Goal: Task Accomplishment & Management: Use online tool/utility

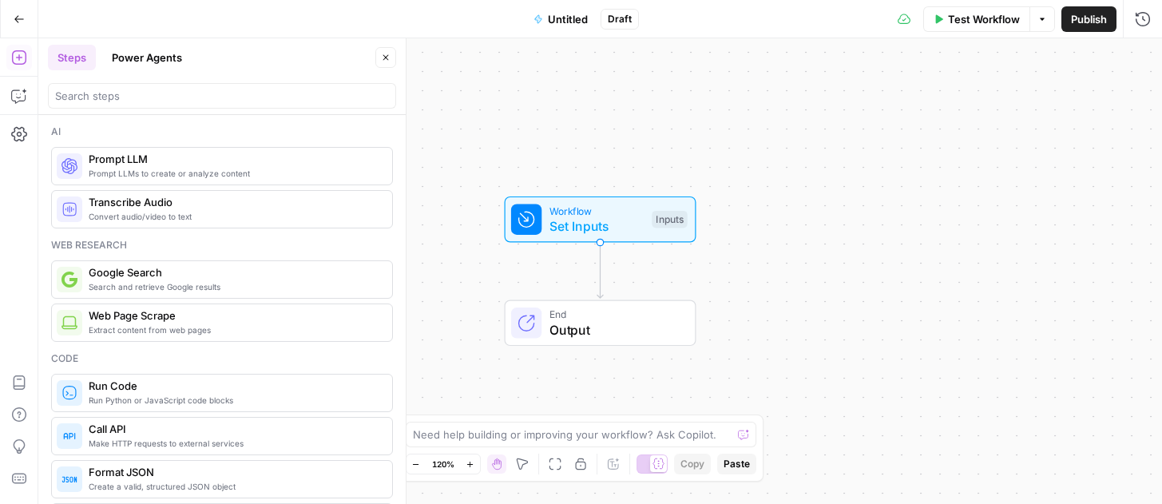
scroll to position [3090, 0]
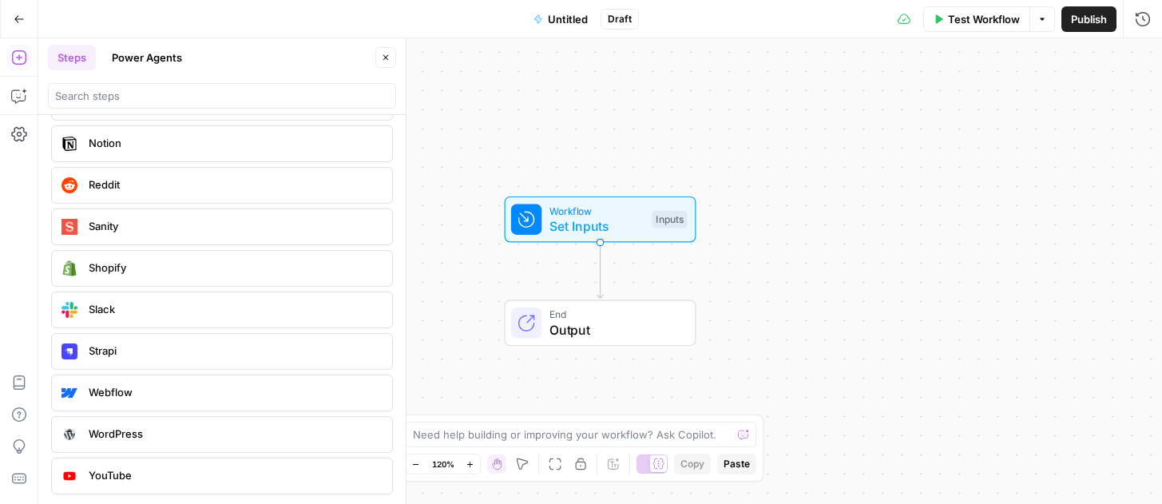
click at [2, 141] on div "Add Steps Copilot Settings AirOps Academy Help Give Feedback Shortcuts" at bounding box center [19, 270] width 38 height 465
click at [18, 26] on button "Go Back" at bounding box center [19, 19] width 29 height 29
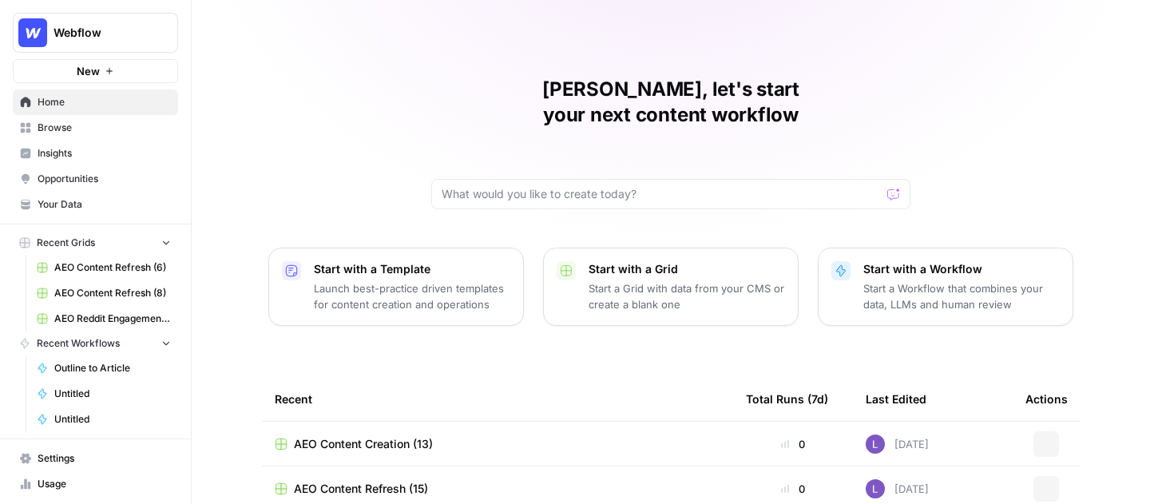
click at [78, 22] on button "Webflow" at bounding box center [95, 33] width 165 height 40
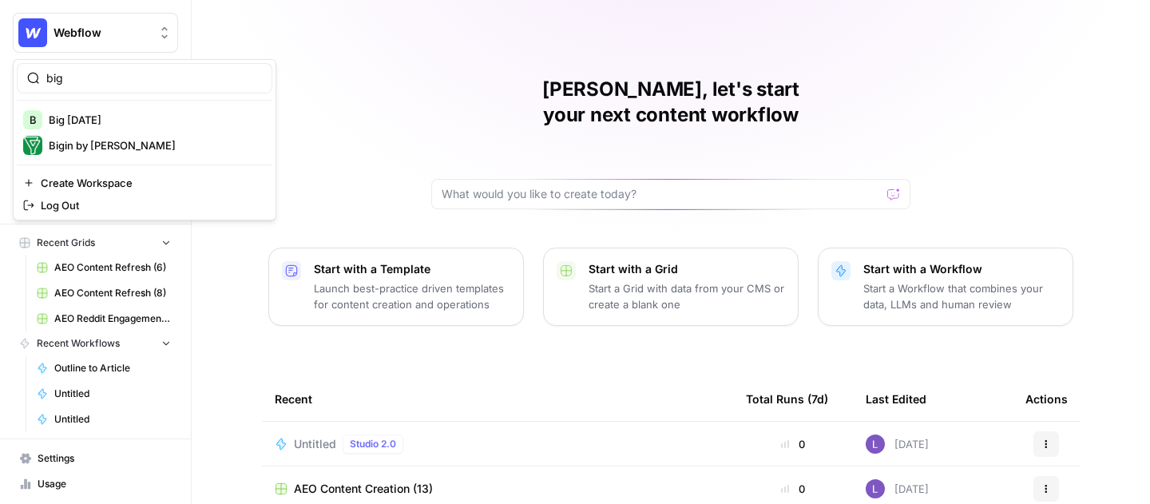
type input "big"
click at [101, 120] on span "Big Wednesday" at bounding box center [154, 120] width 211 height 16
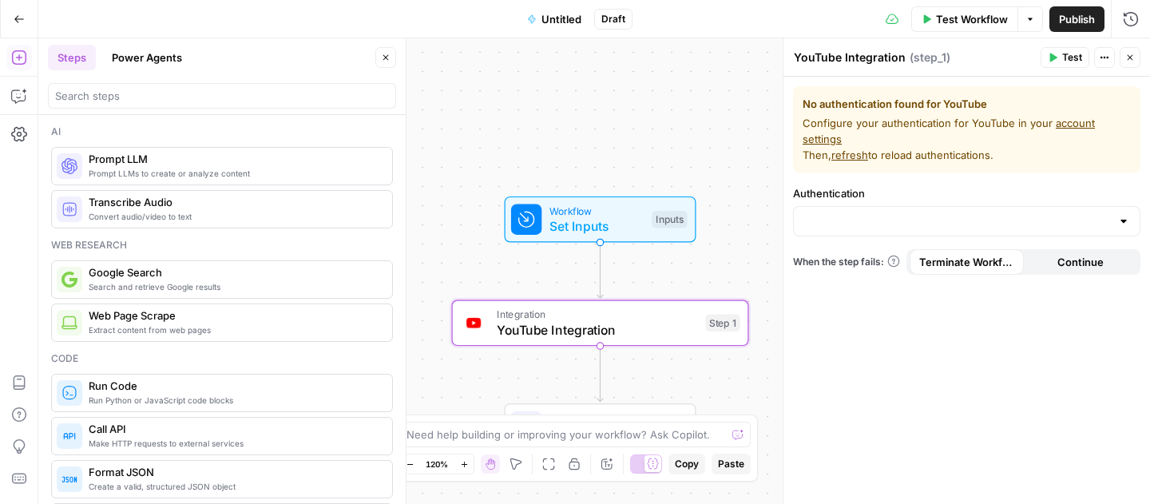
scroll to position [3090, 0]
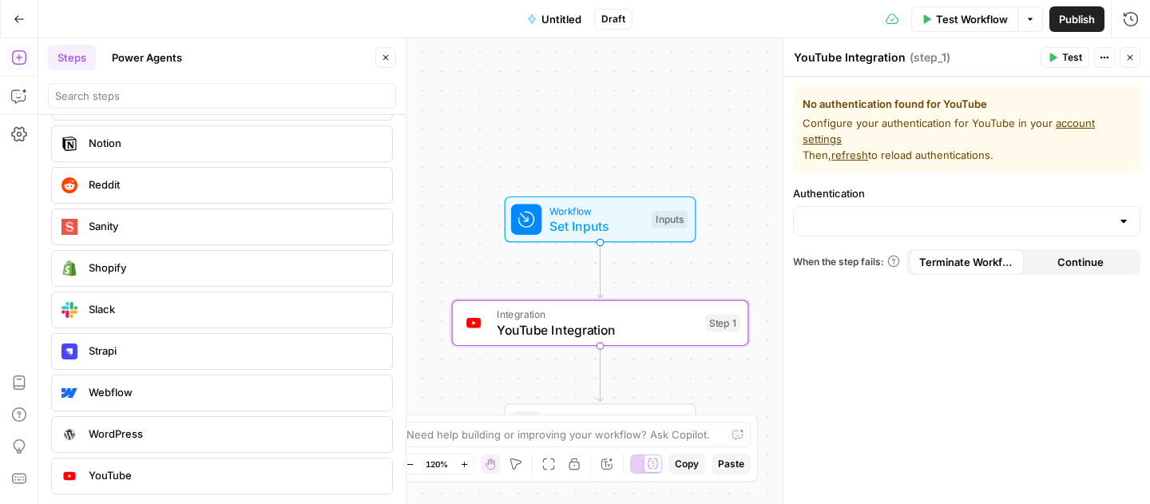
click at [18, 30] on button "Go Back" at bounding box center [19, 19] width 29 height 29
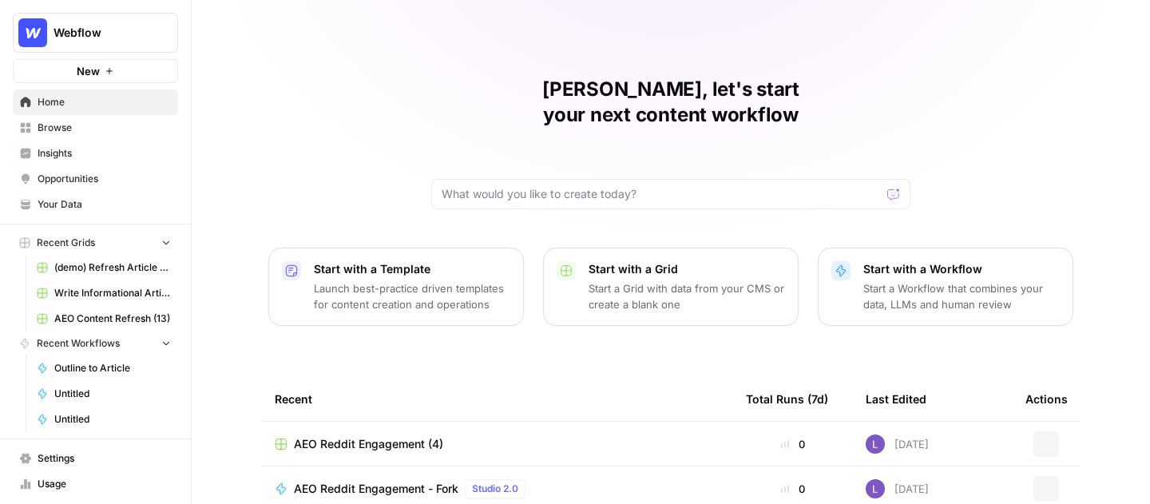
click at [64, 36] on span "Webflow" at bounding box center [101, 33] width 97 height 16
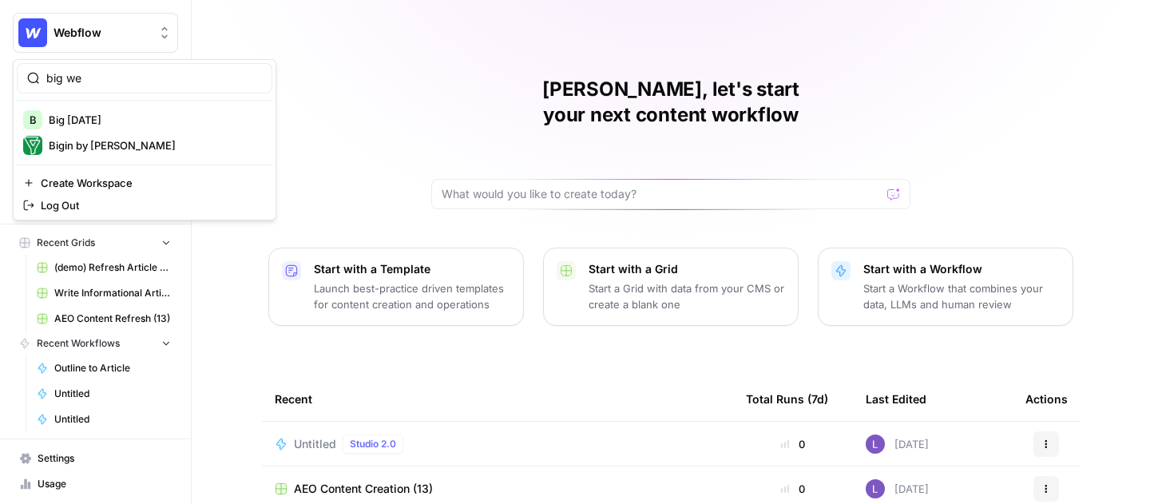
type input "big we"
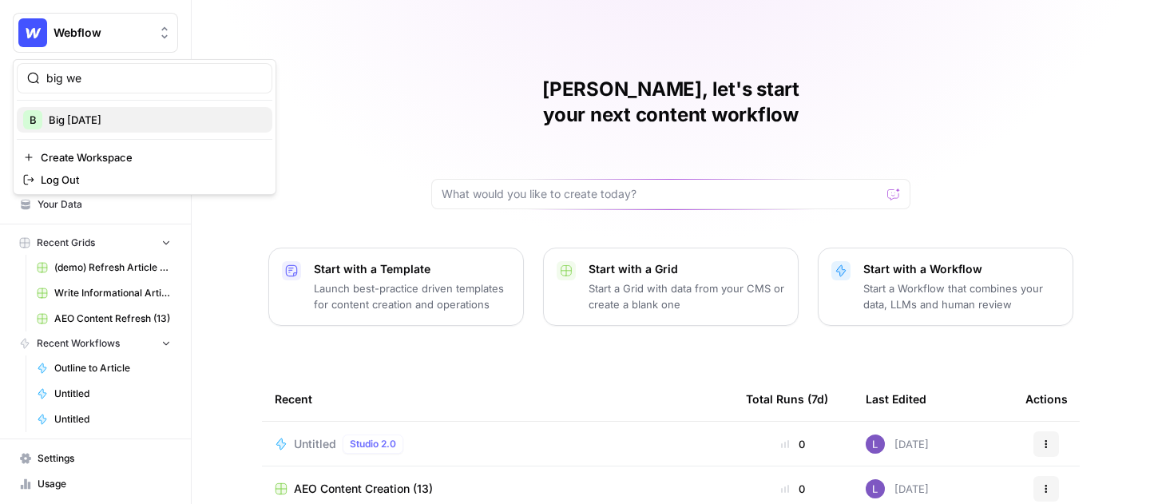
click at [57, 118] on span "Big [DATE]" at bounding box center [154, 120] width 211 height 16
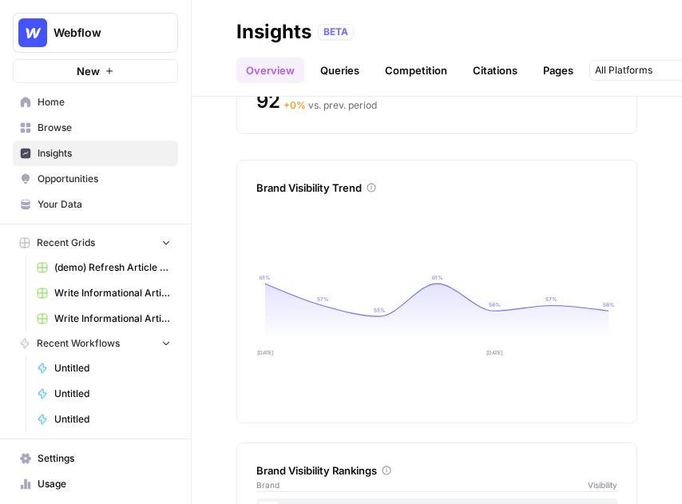
scroll to position [665, 0]
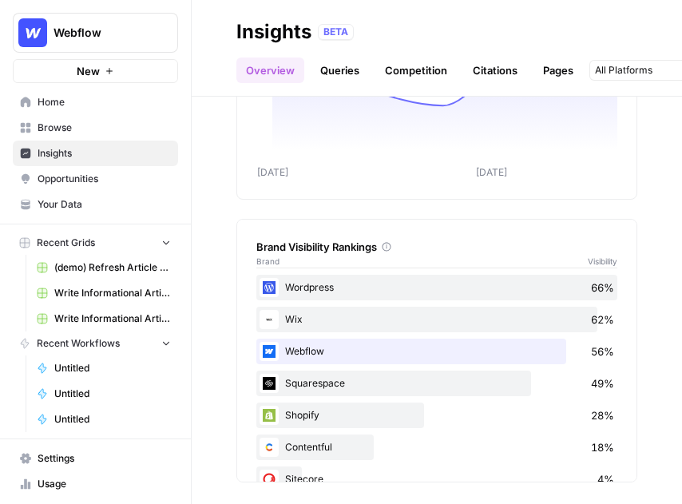
click at [94, 49] on button "Webflow" at bounding box center [95, 33] width 165 height 40
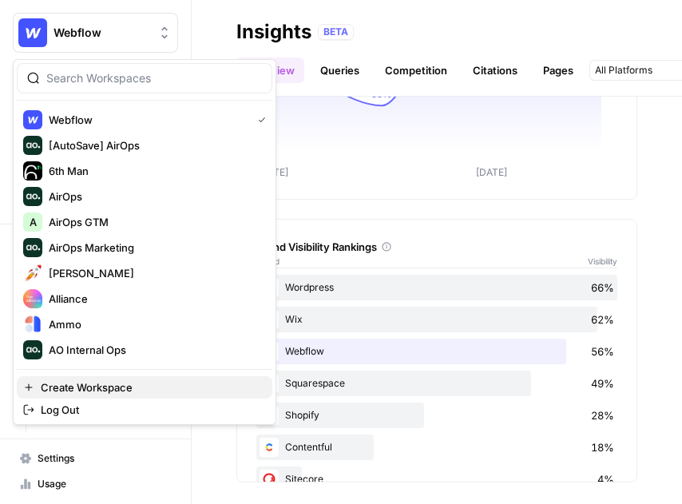
click at [127, 394] on span "Create Workspace" at bounding box center [150, 387] width 219 height 16
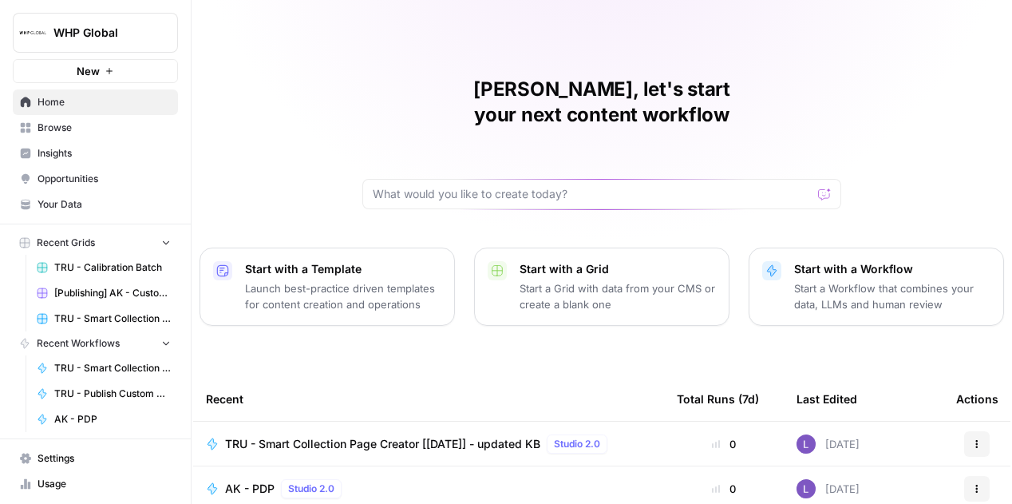
click at [55, 30] on span "WHP Global" at bounding box center [101, 33] width 97 height 16
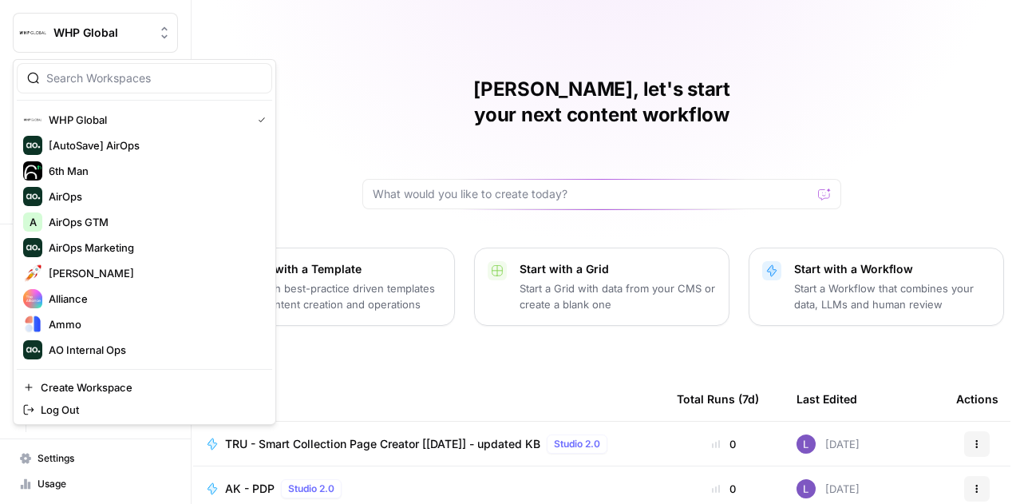
type input "w"
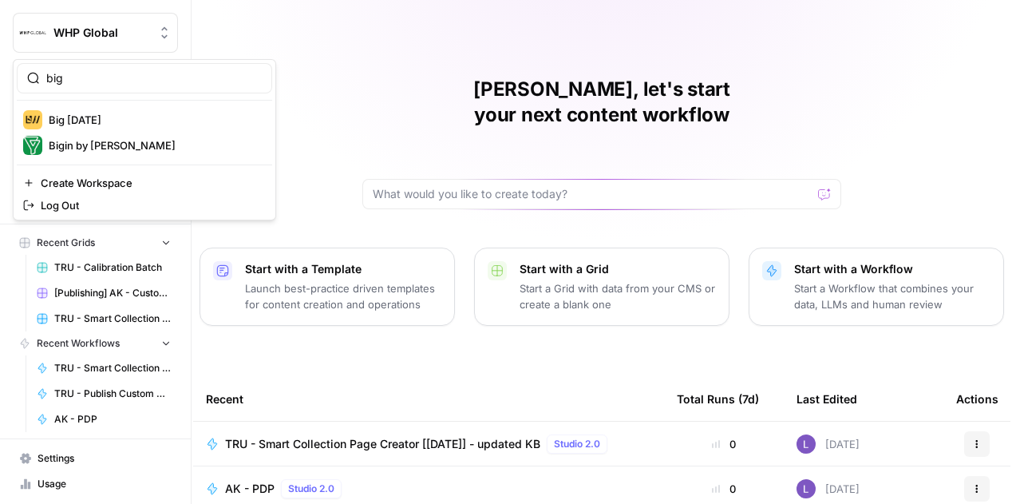
type input "big"
click at [113, 120] on span "Big [DATE]" at bounding box center [154, 120] width 211 height 16
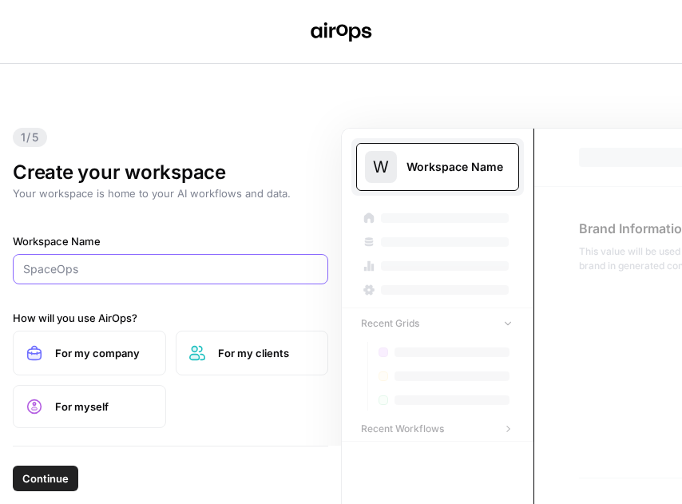
click at [131, 269] on input "Workspace Name" at bounding box center [170, 269] width 295 height 16
paste input "[URL][DOMAIN_NAME]"
drag, startPoint x: 136, startPoint y: 263, endPoint x: -10, endPoint y: 263, distance: 145.3
click at [0, 263] on html "1/5 Create your workspace Your workspace is home to your AI workflows and data.…" at bounding box center [341, 252] width 682 height 504
type input "Refresh"
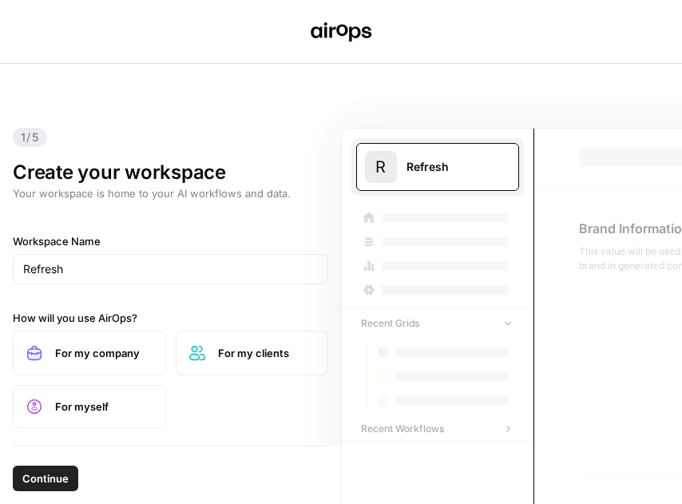
click at [106, 372] on label "For my company" at bounding box center [89, 353] width 153 height 45
click at [51, 473] on span "Continue" at bounding box center [45, 478] width 46 height 16
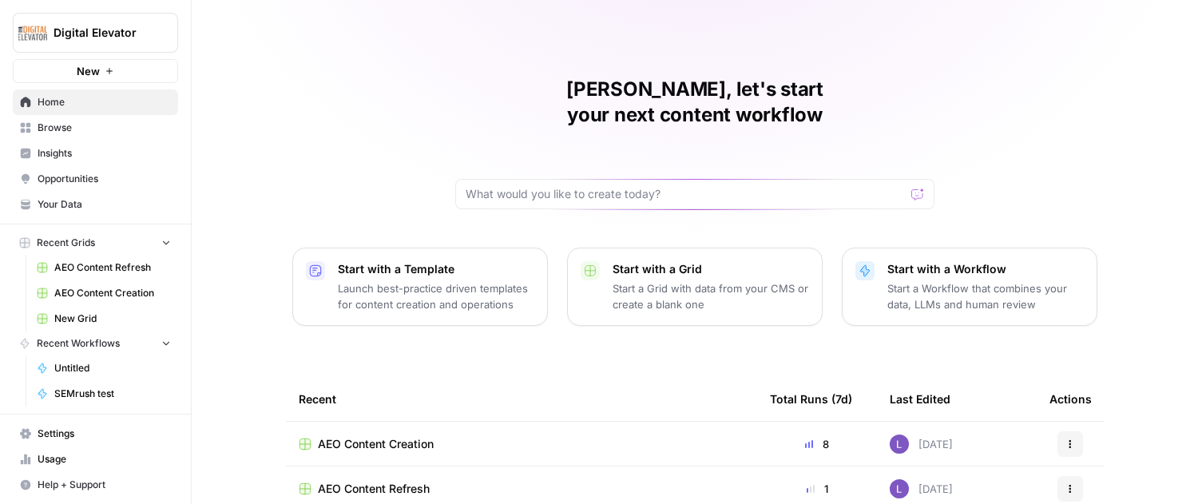
click at [382, 436] on span "AEO Content Creation" at bounding box center [376, 444] width 116 height 16
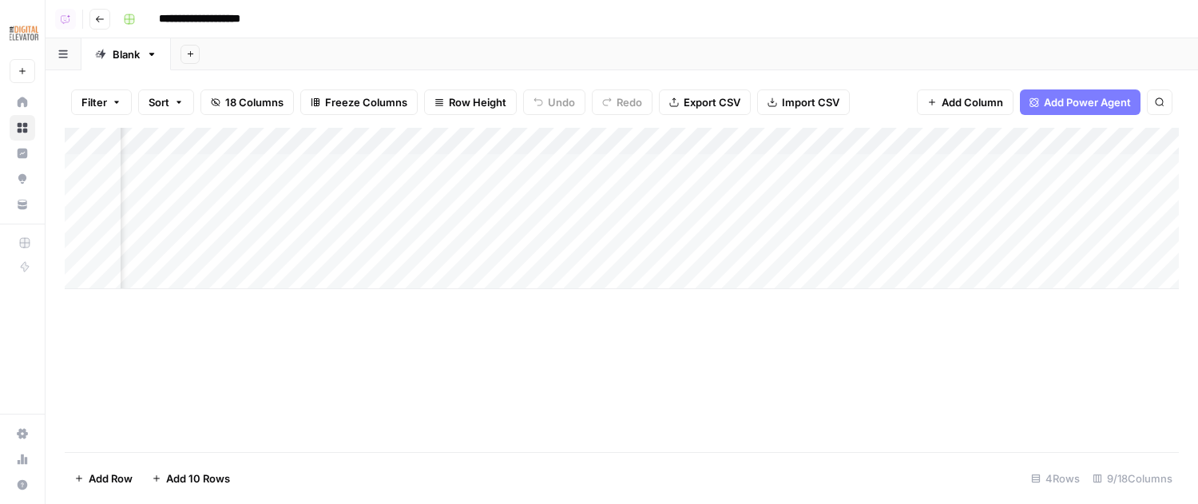
scroll to position [0, 757]
click at [552, 171] on div "Add Column" at bounding box center [622, 208] width 1114 height 161
click at [552, 196] on div "Add Column" at bounding box center [622, 208] width 1114 height 161
click at [548, 213] on div "Add Column" at bounding box center [622, 208] width 1114 height 161
click at [528, 161] on div "Add Column" at bounding box center [622, 208] width 1114 height 161
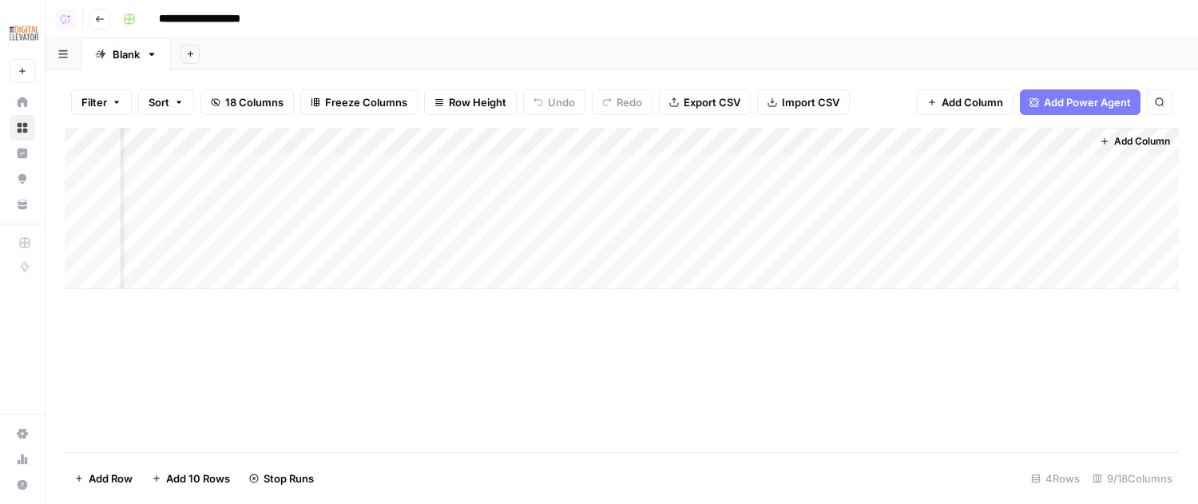
click at [95, 20] on icon "button" at bounding box center [100, 19] width 10 height 10
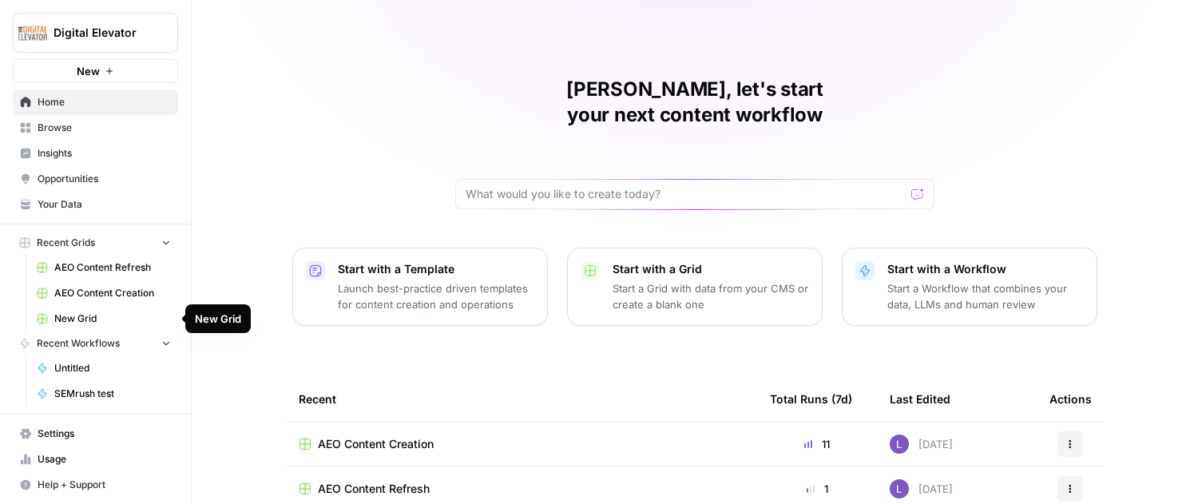
click at [115, 267] on span "AEO Content Refresh" at bounding box center [112, 267] width 117 height 14
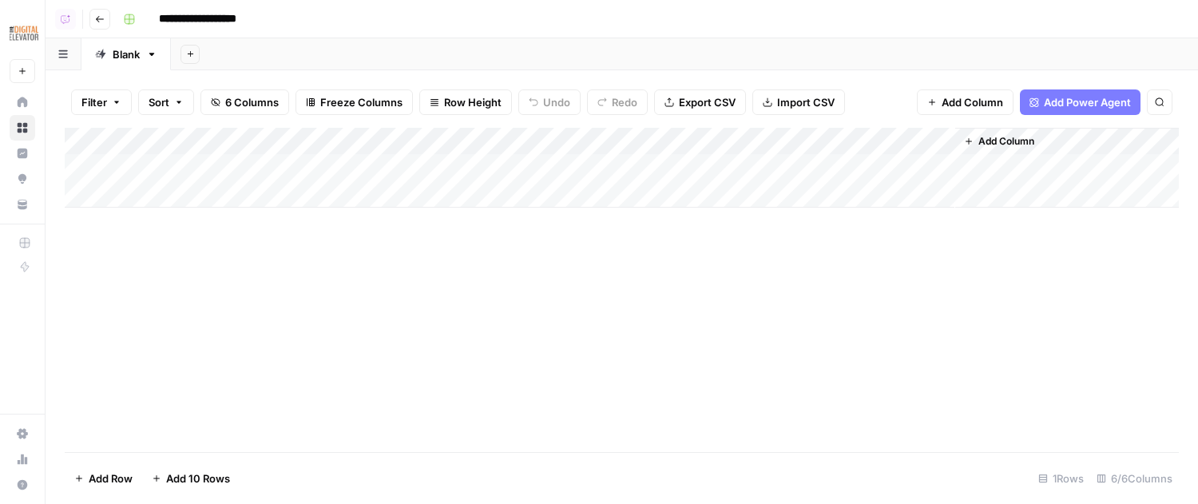
click at [99, 23] on button "Go back" at bounding box center [99, 19] width 21 height 21
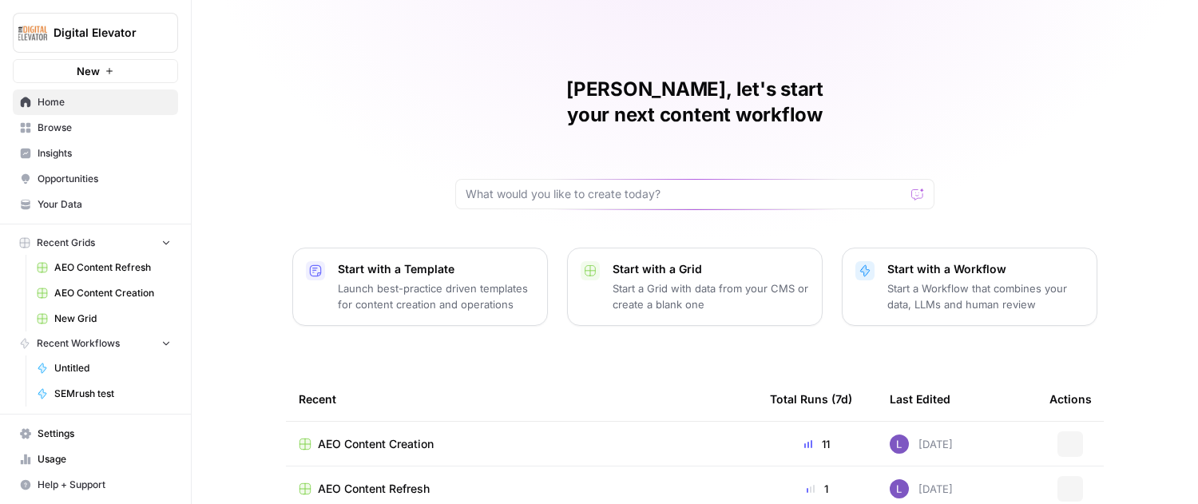
click at [66, 154] on span "Insights" at bounding box center [104, 153] width 133 height 14
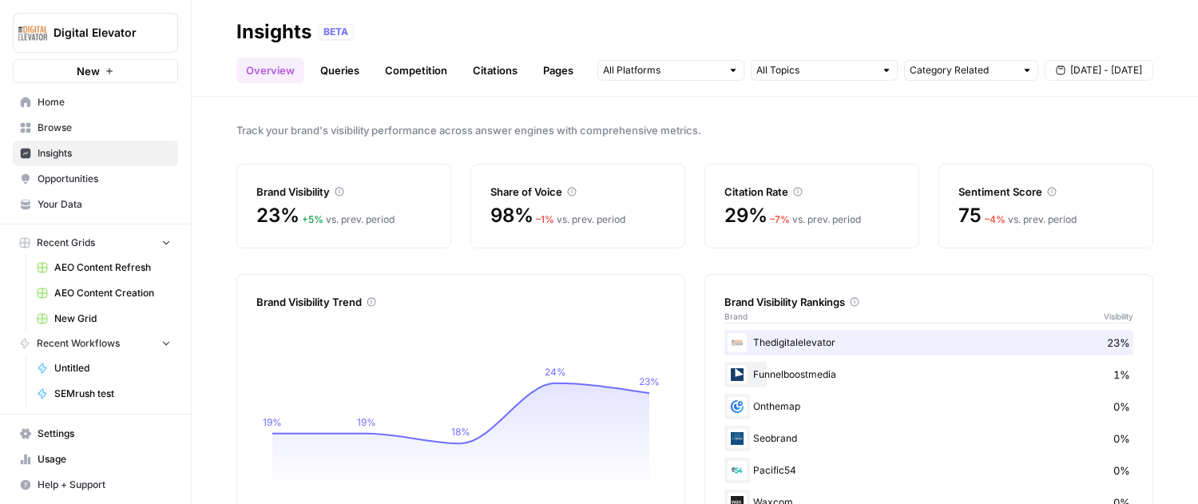
click at [117, 132] on span "Browse" at bounding box center [104, 128] width 133 height 14
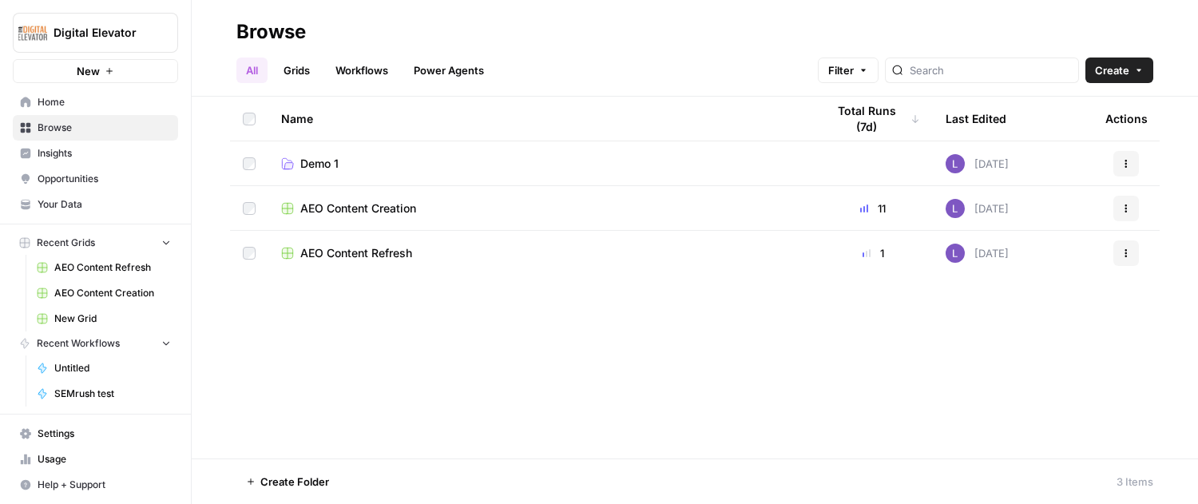
click at [124, 25] on span "Digital Elevator" at bounding box center [101, 33] width 97 height 16
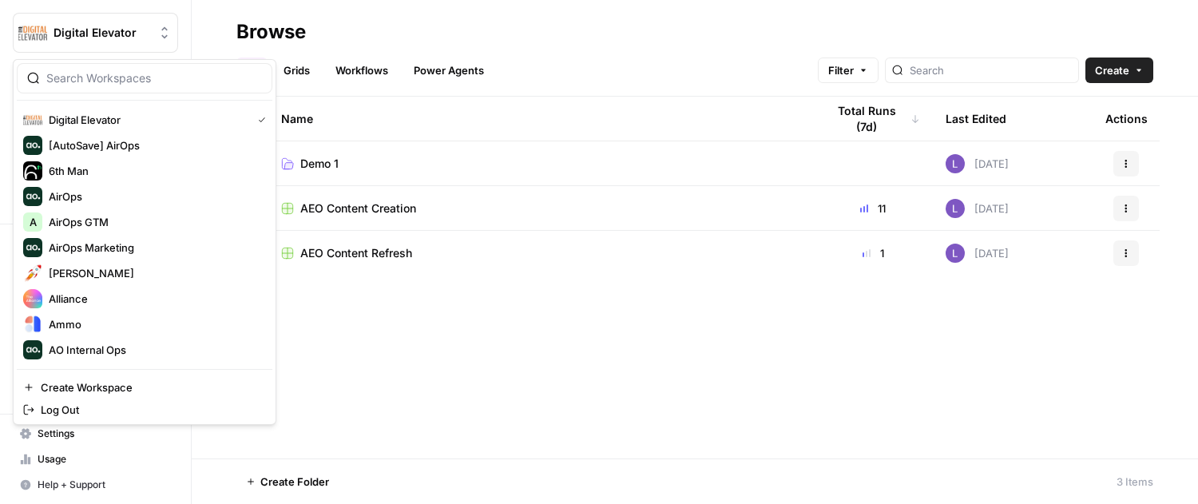
click at [146, 90] on div at bounding box center [144, 78] width 255 height 30
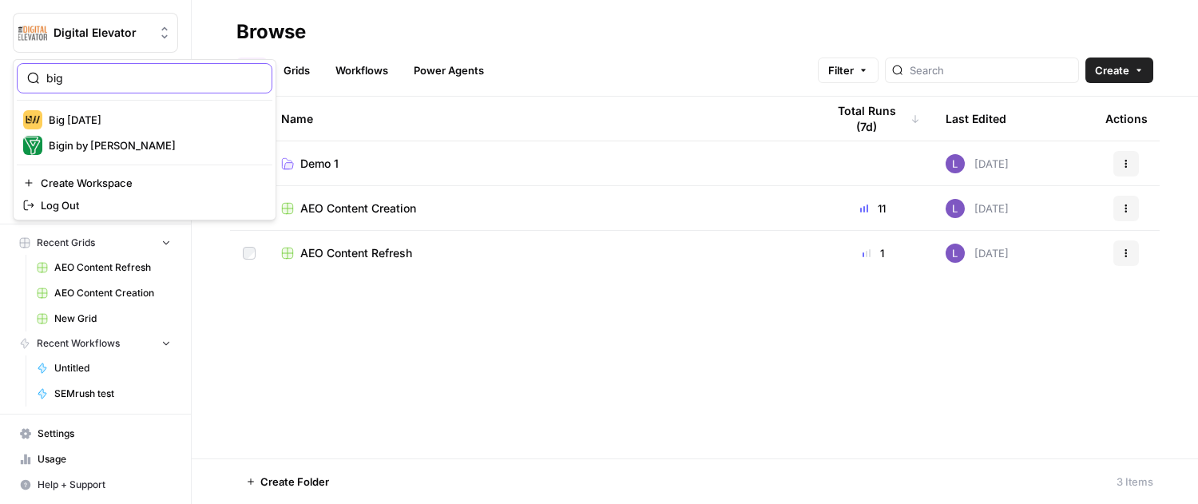
type input "big"
click at [161, 121] on span "Big Wednesday" at bounding box center [154, 120] width 211 height 16
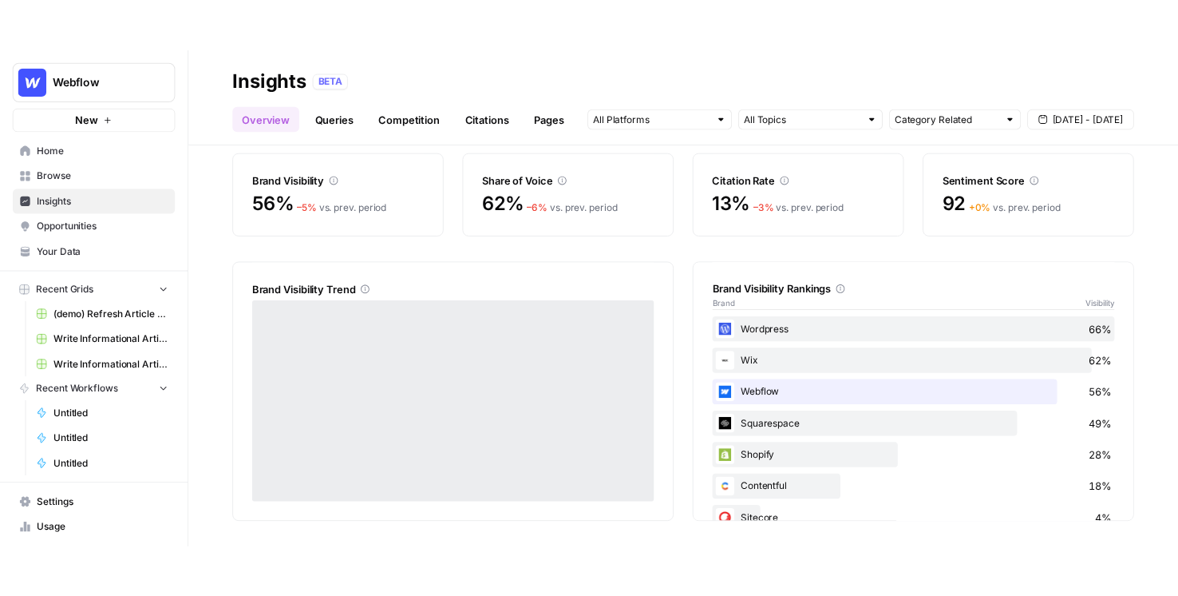
scroll to position [30, 0]
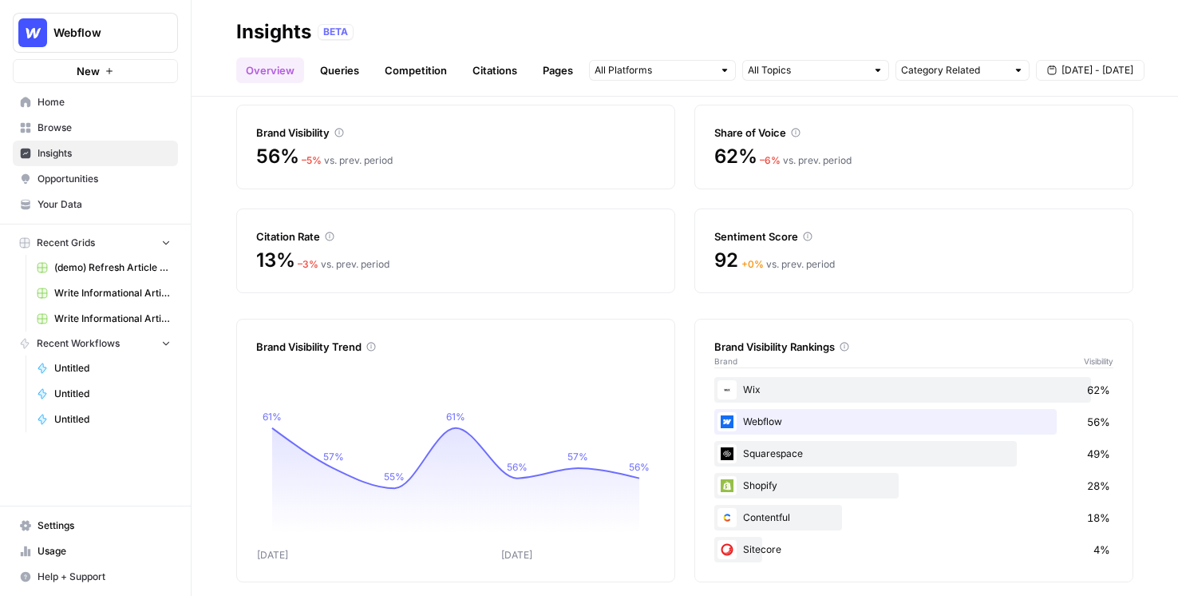
click at [56, 176] on span "Opportunities" at bounding box center [104, 179] width 133 height 14
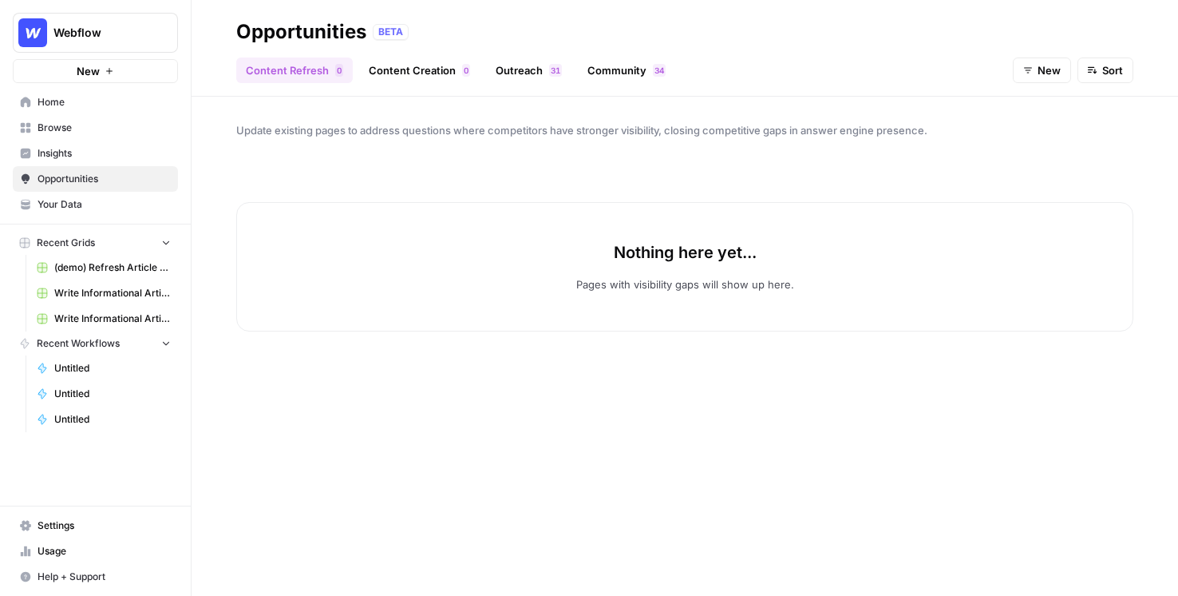
click at [1030, 69] on icon "button" at bounding box center [1029, 70] width 10 height 10
click at [1039, 150] on span "In Progress" at bounding box center [1055, 153] width 57 height 16
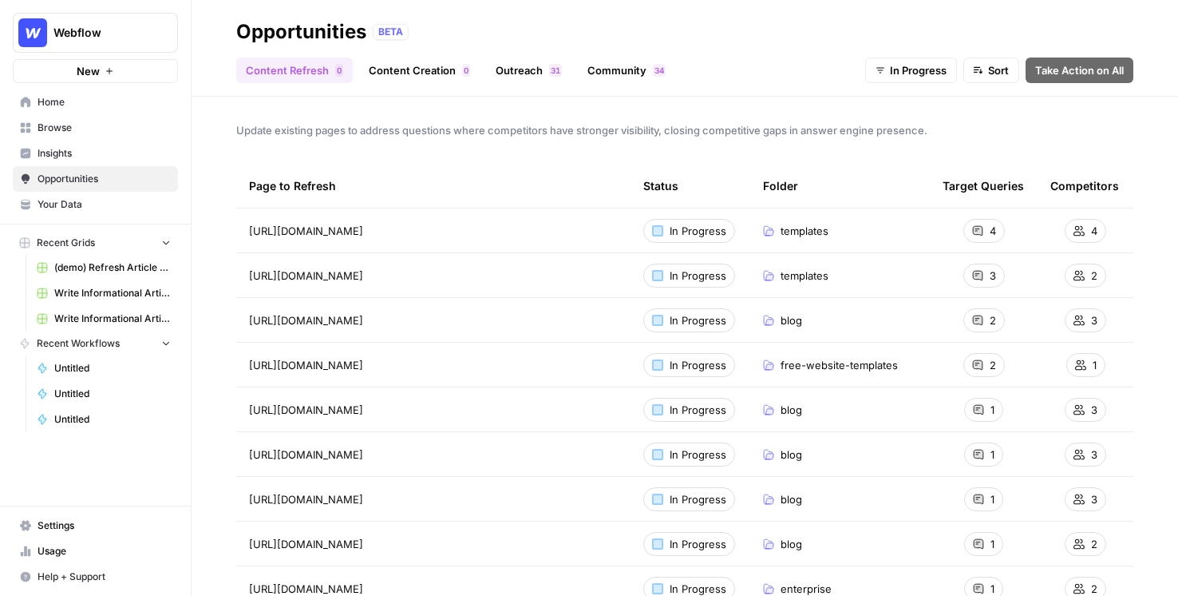
click at [986, 228] on div "4" at bounding box center [985, 231] width 42 height 24
click at [89, 136] on link "Browse" at bounding box center [95, 128] width 165 height 26
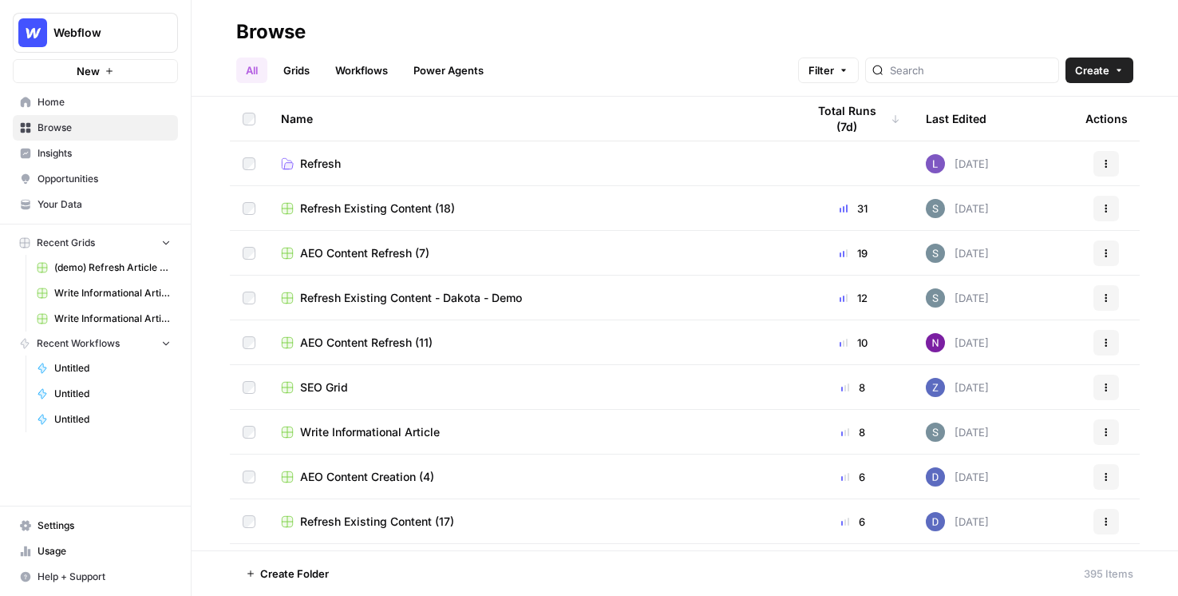
click at [378, 259] on span "AEO Content Refresh (7)" at bounding box center [364, 253] width 129 height 16
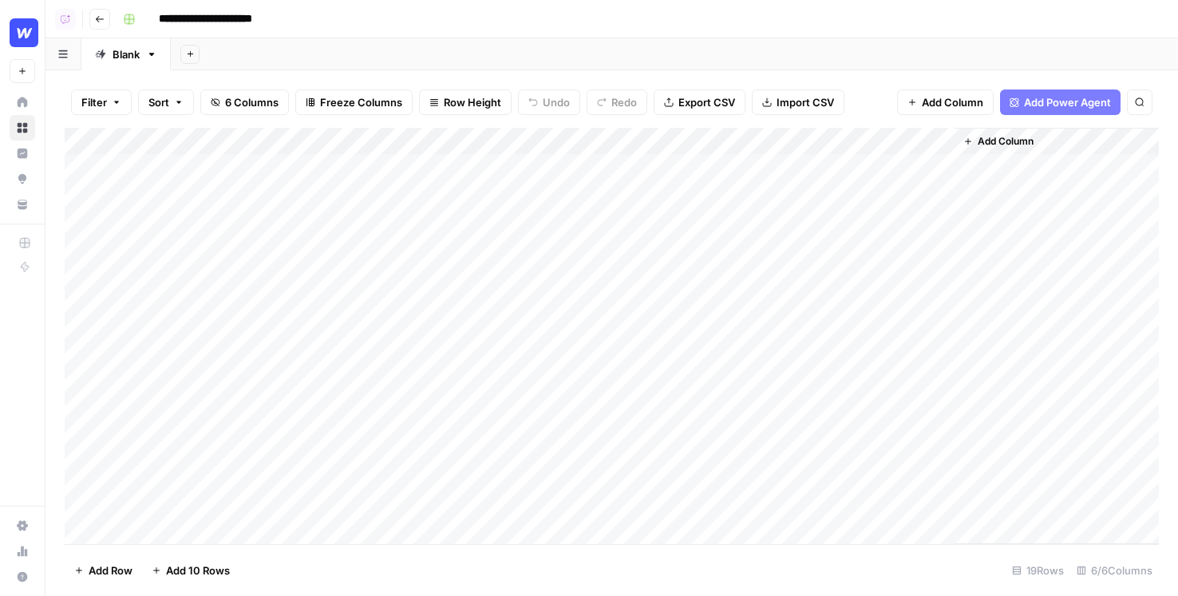
click at [630, 141] on div "Add Column" at bounding box center [612, 336] width 1095 height 416
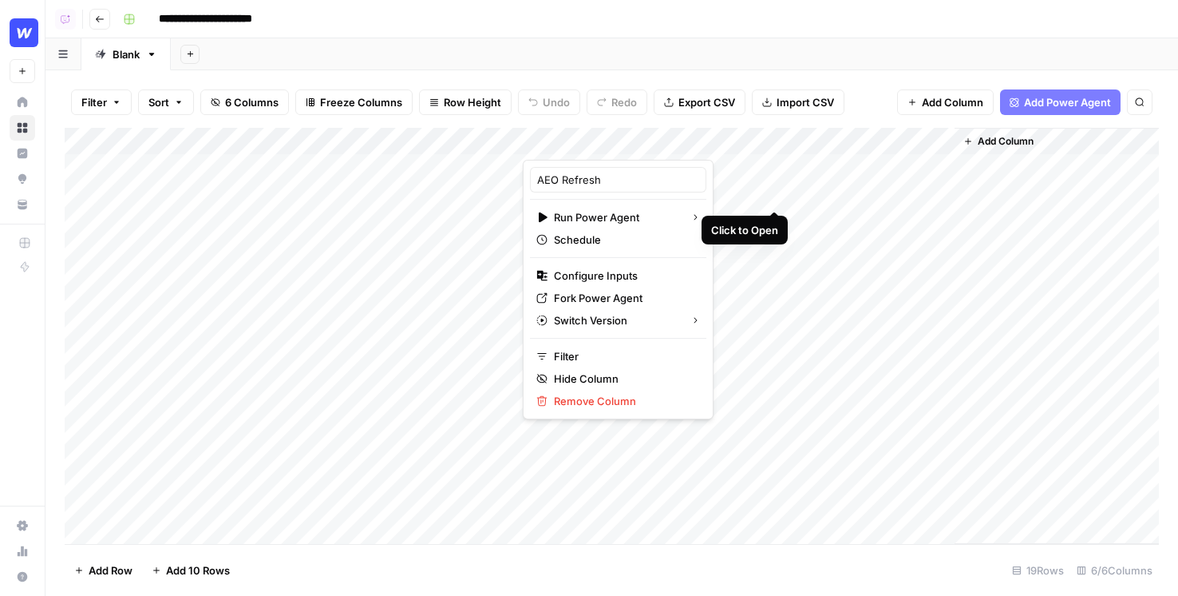
click at [778, 196] on div "Add Column" at bounding box center [612, 336] width 1095 height 416
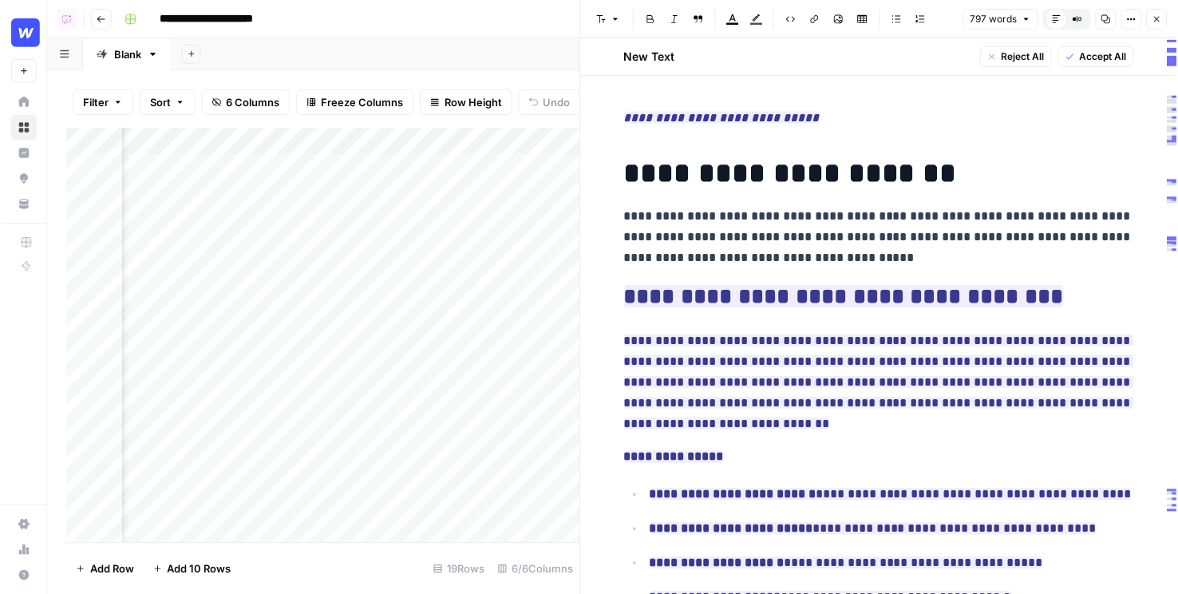
scroll to position [0, 155]
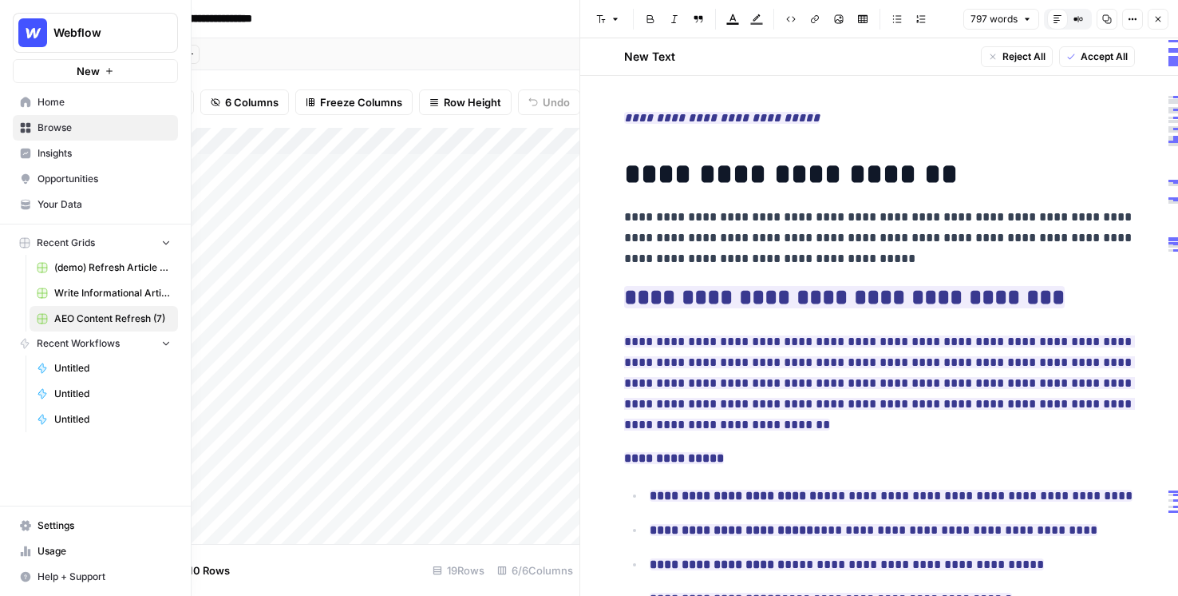
click at [55, 183] on span "Opportunities" at bounding box center [104, 179] width 133 height 14
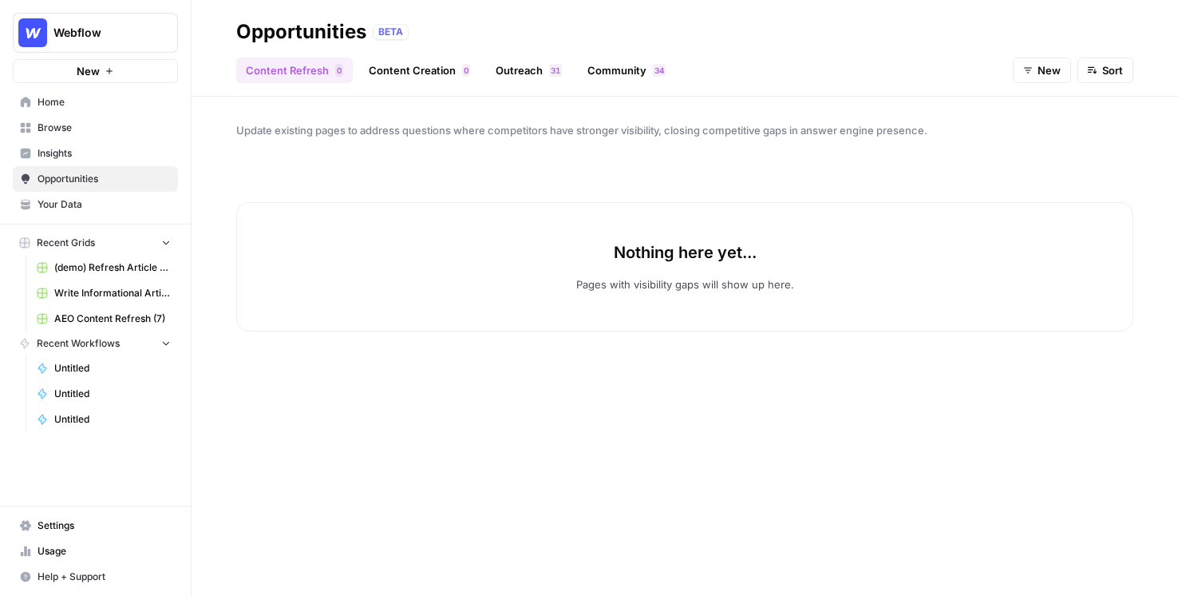
click at [543, 72] on link "Outreach 1 3" at bounding box center [528, 70] width 85 height 26
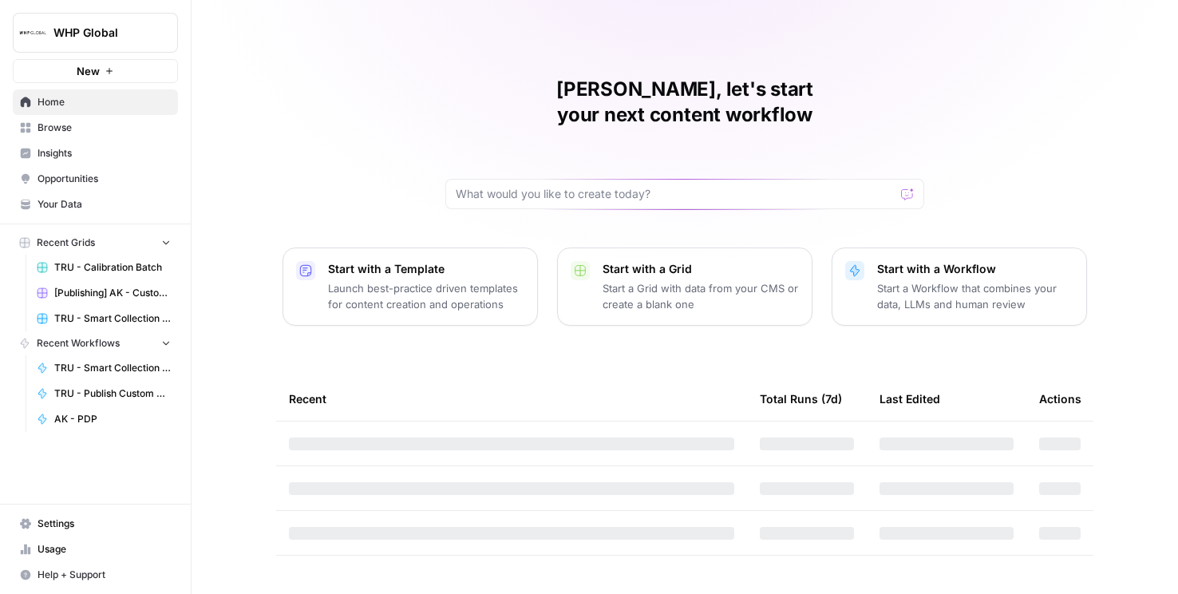
click at [103, 46] on button "WHP Global" at bounding box center [95, 33] width 165 height 40
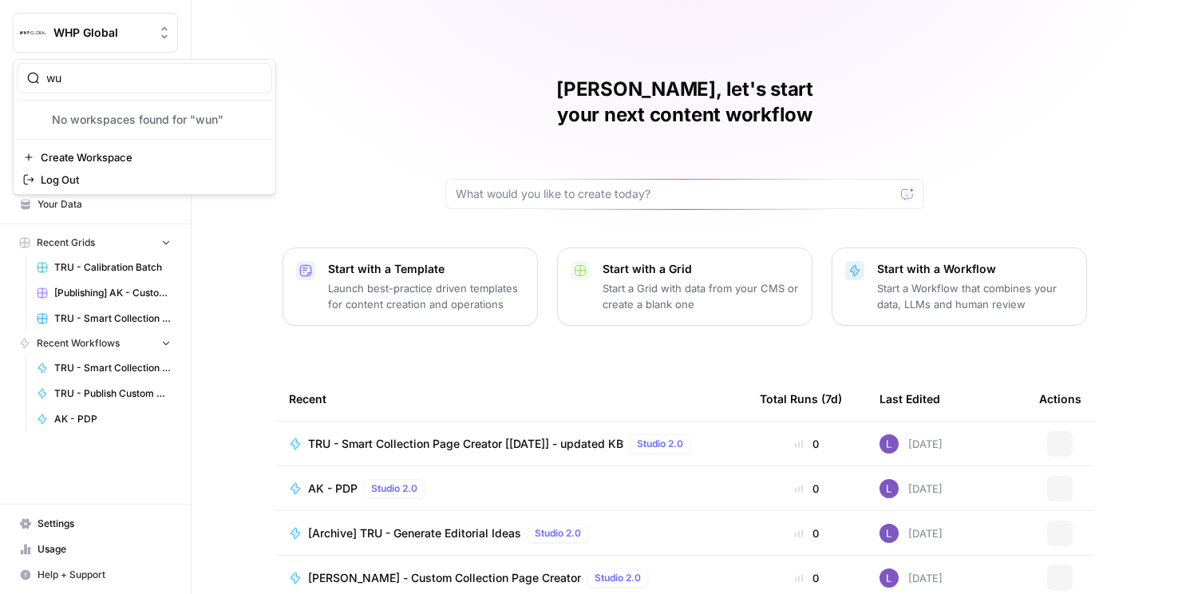
type input "w"
click at [71, 84] on input "gr" at bounding box center [154, 78] width 216 height 16
type input "g"
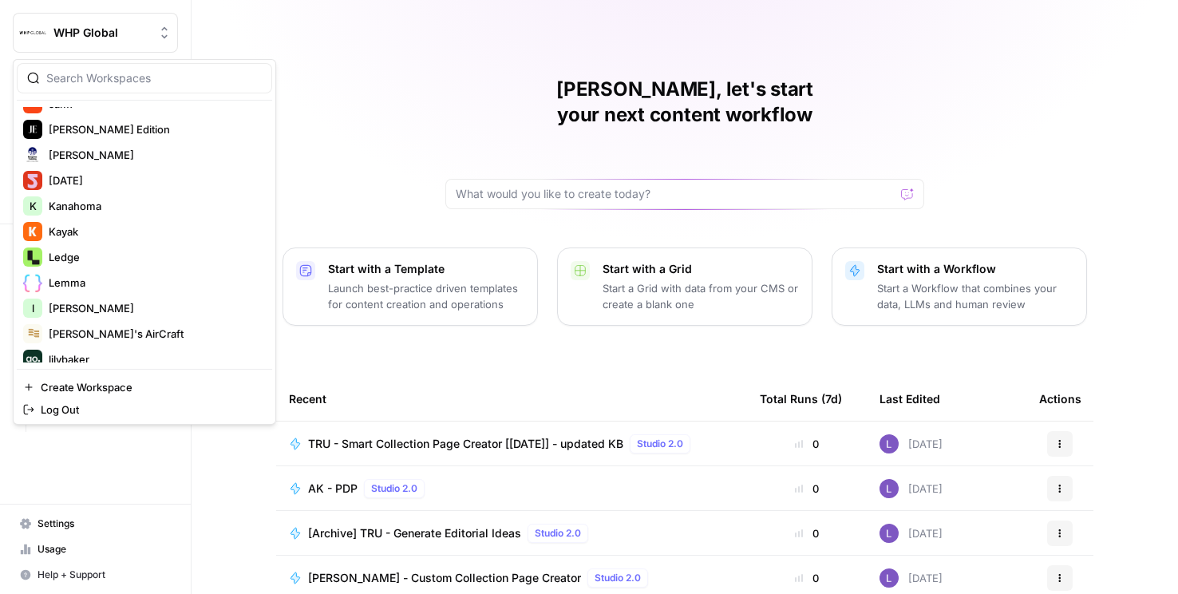
scroll to position [2453, 0]
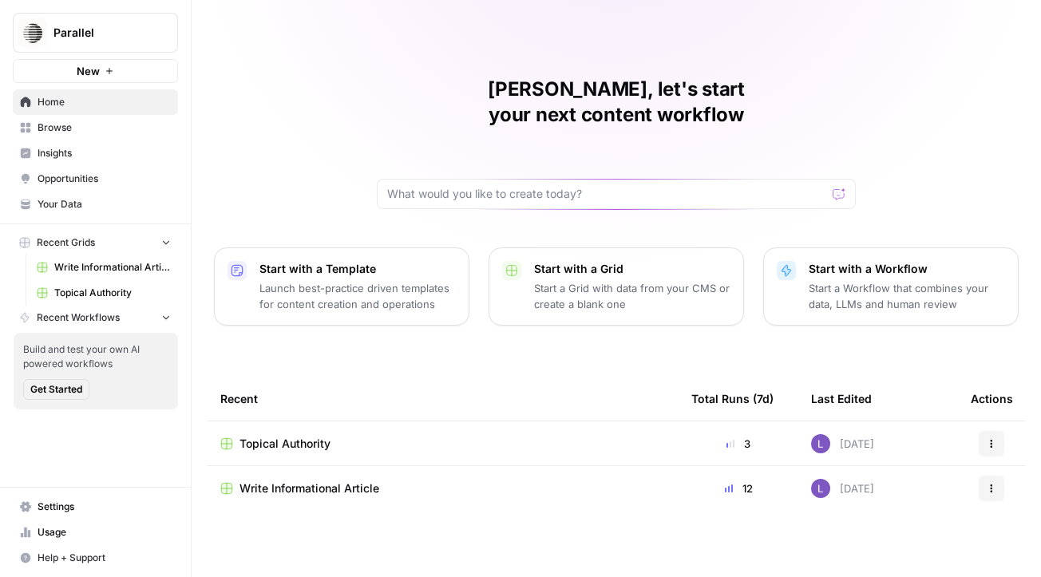
click at [73, 155] on span "Insights" at bounding box center [104, 153] width 133 height 14
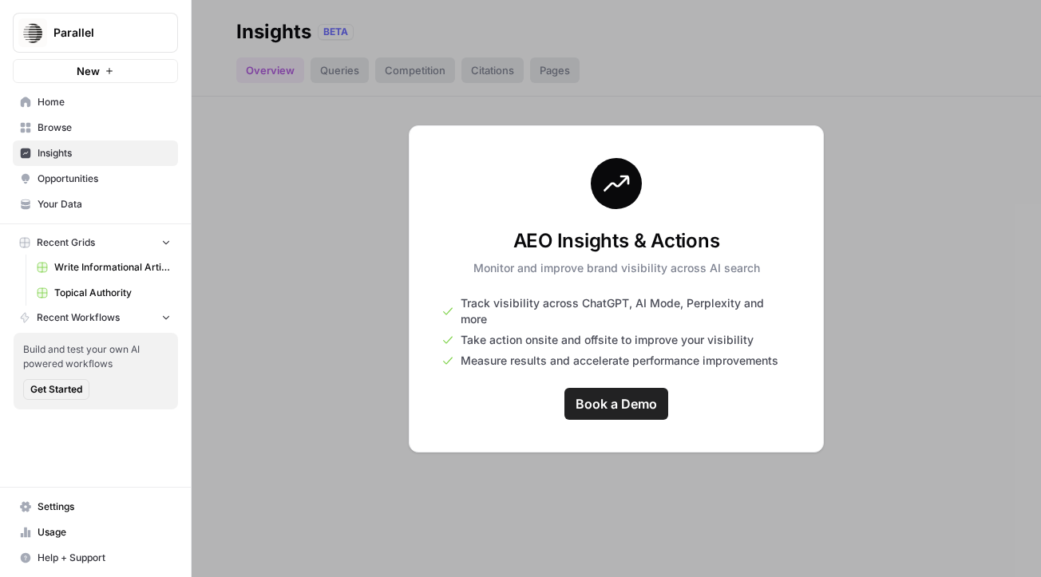
click at [100, 176] on span "Opportunities" at bounding box center [104, 179] width 133 height 14
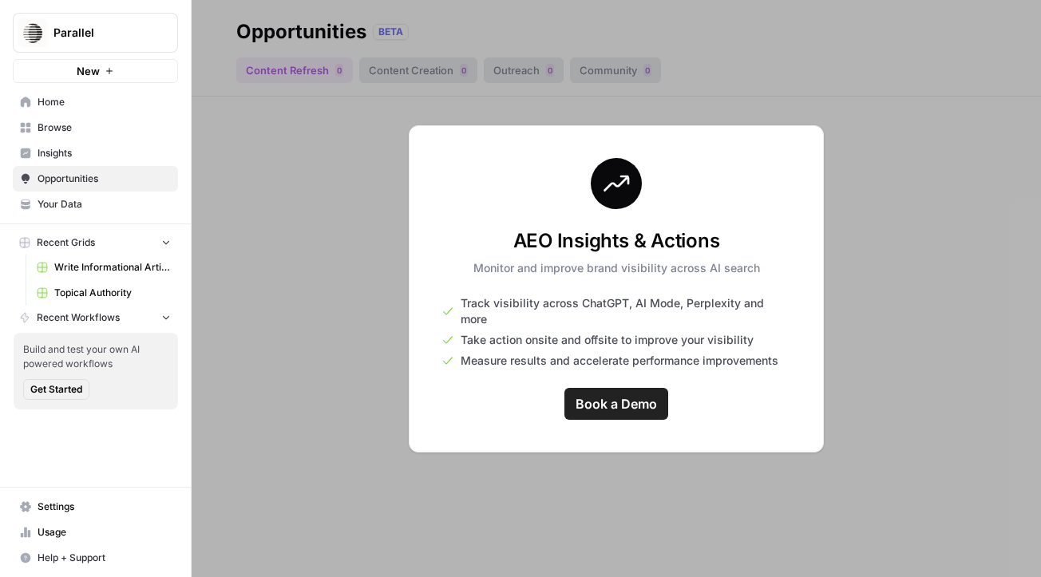
click at [105, 150] on span "Insights" at bounding box center [104, 153] width 133 height 14
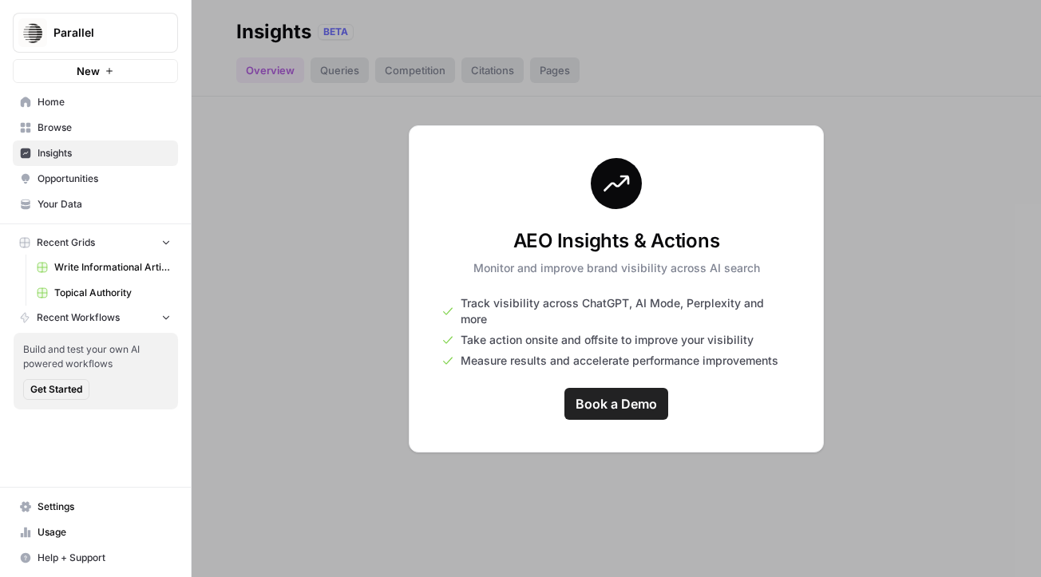
click at [109, 204] on span "Your Data" at bounding box center [104, 204] width 133 height 14
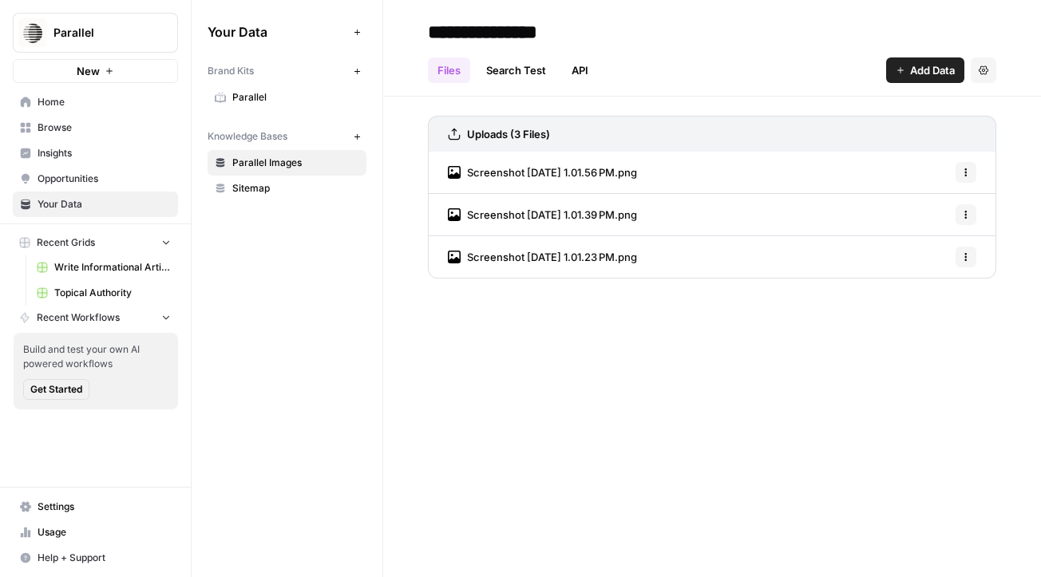
click at [95, 516] on link "Settings" at bounding box center [95, 507] width 165 height 26
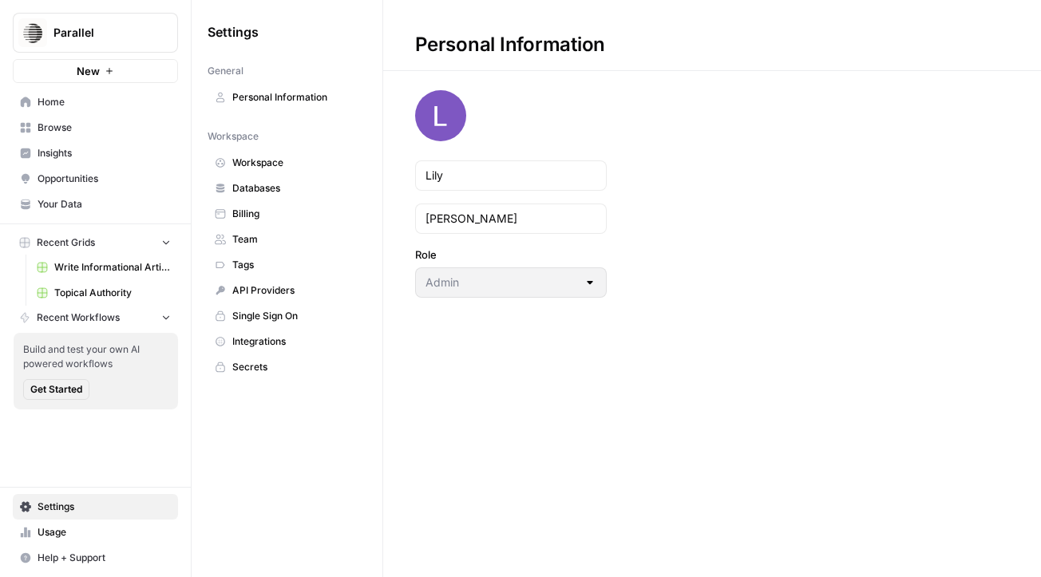
click at [286, 175] on link "Workspace" at bounding box center [287, 163] width 159 height 26
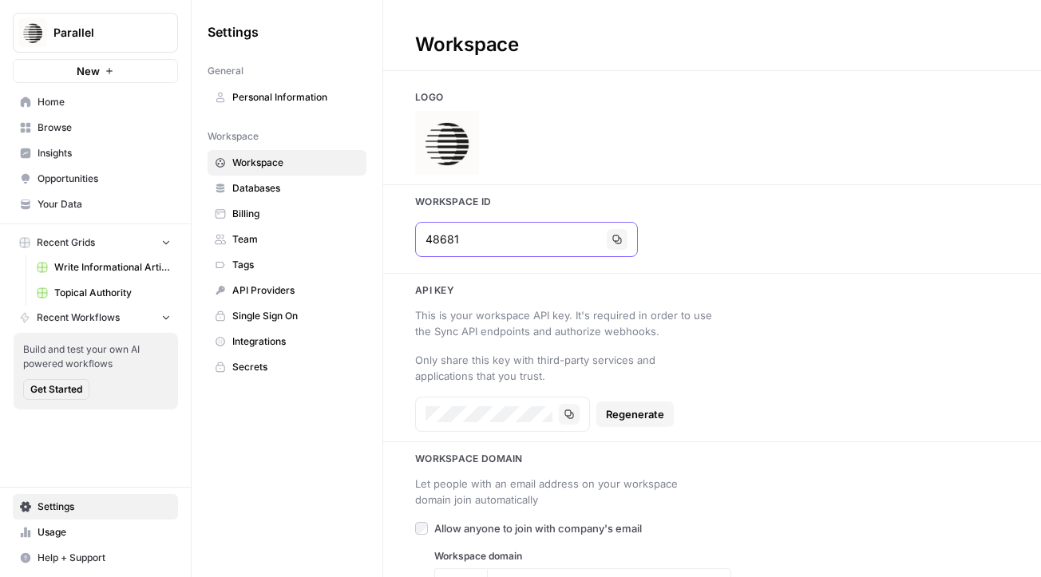
click at [473, 232] on input "48681" at bounding box center [513, 240] width 175 height 16
click at [480, 245] on input "48681" at bounding box center [513, 240] width 175 height 16
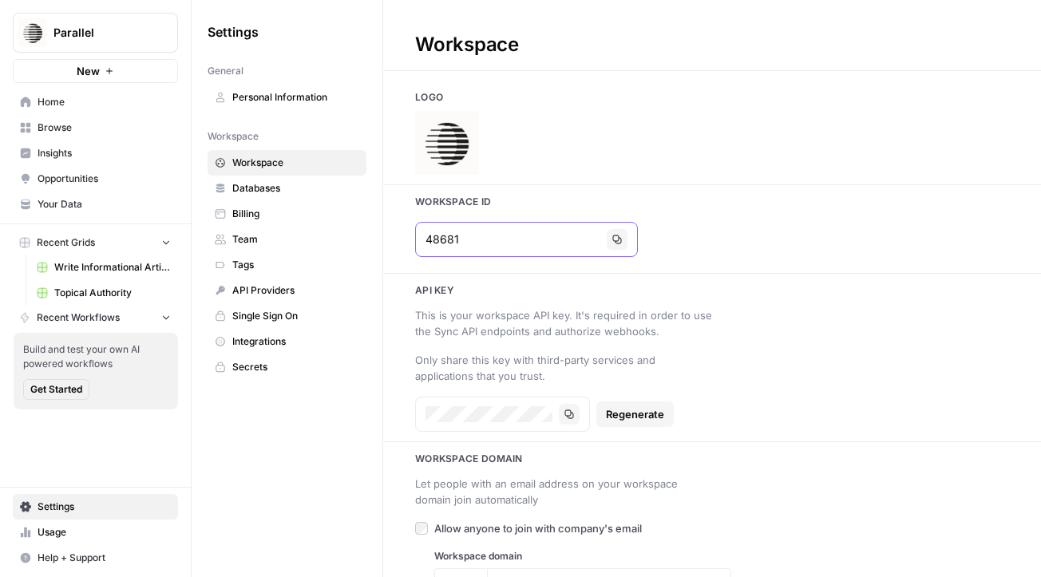
click at [480, 245] on input "48681" at bounding box center [513, 240] width 175 height 16
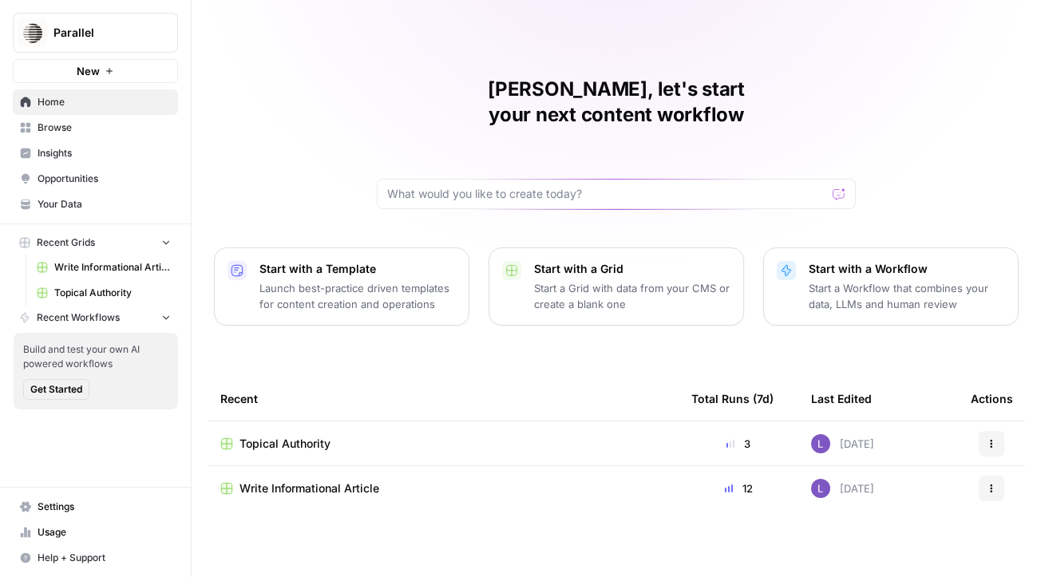
click at [80, 7] on div "Parallel New" at bounding box center [95, 41] width 191 height 83
click at [108, 52] on button "Parallel" at bounding box center [95, 33] width 165 height 40
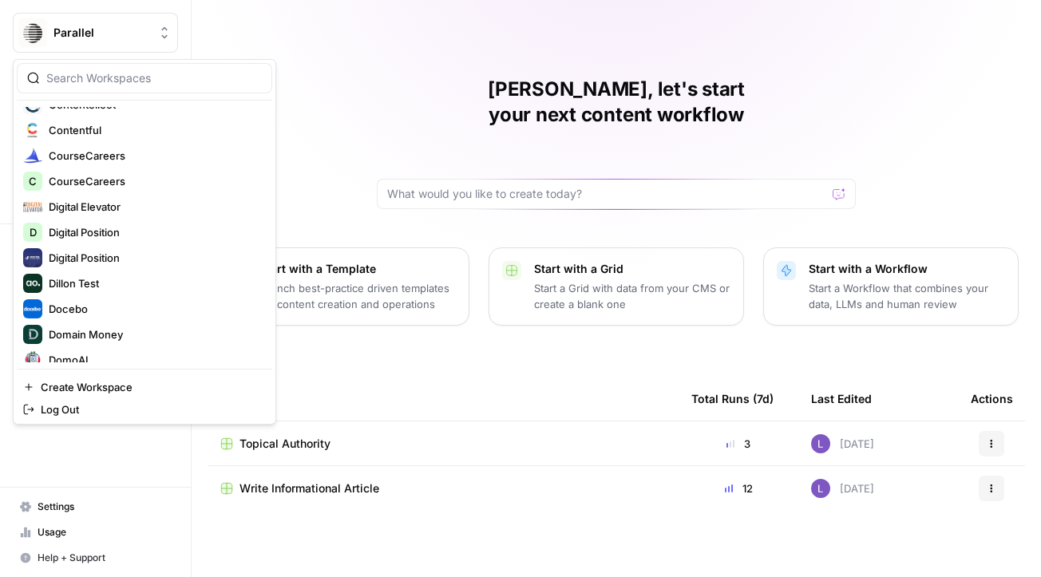
scroll to position [489, 0]
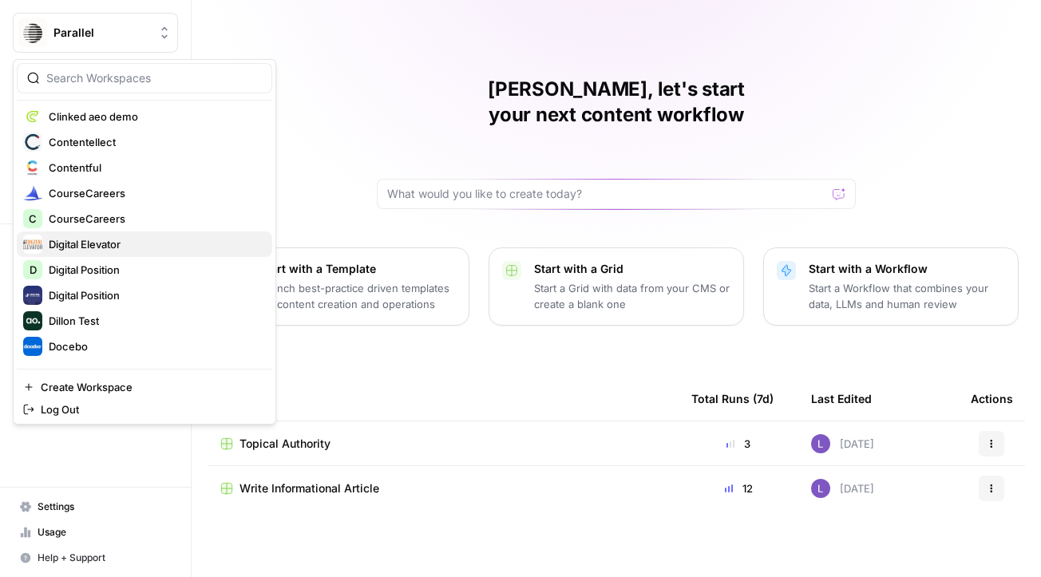
click at [114, 250] on span "Digital Elevator" at bounding box center [154, 244] width 211 height 16
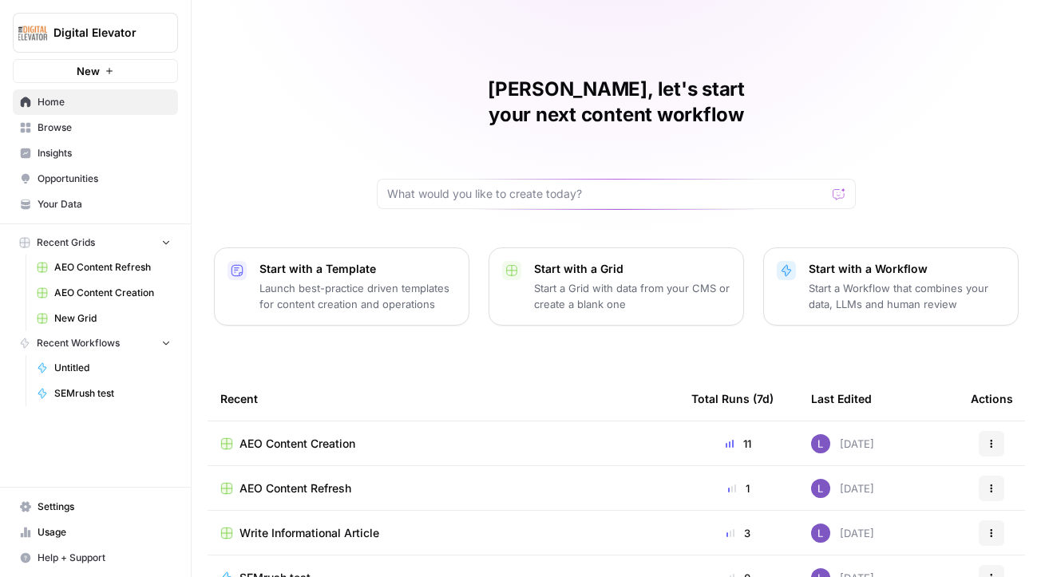
click at [290, 481] on span "AEO Content Refresh" at bounding box center [296, 489] width 112 height 16
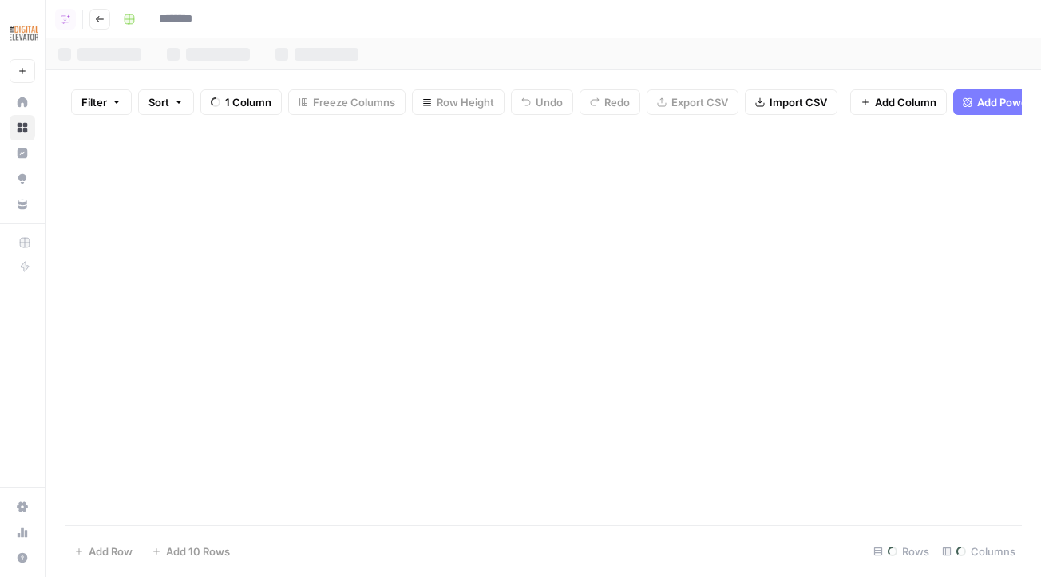
type input "**********"
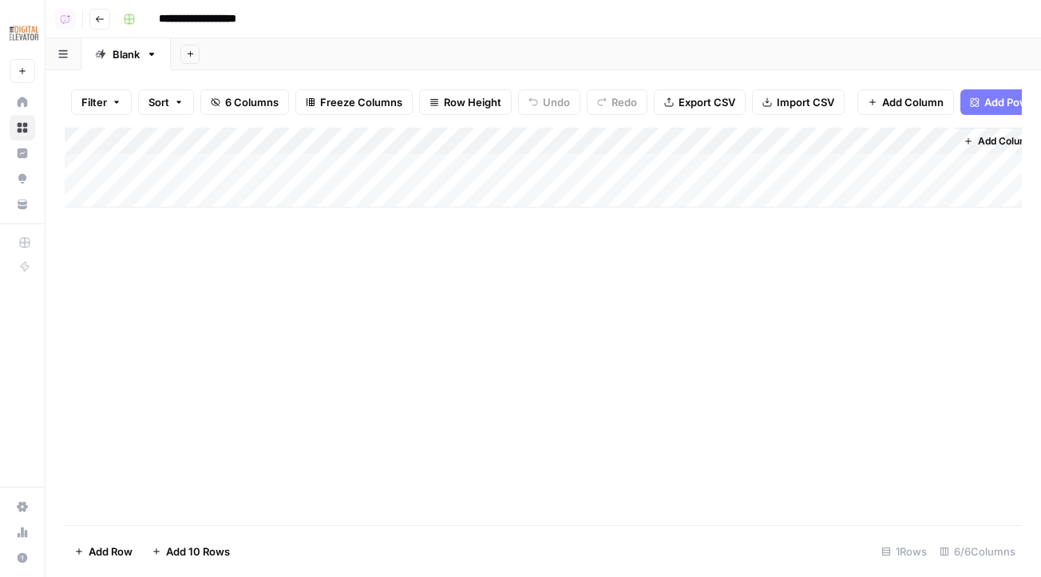
click at [93, 23] on button "Go back" at bounding box center [99, 19] width 21 height 21
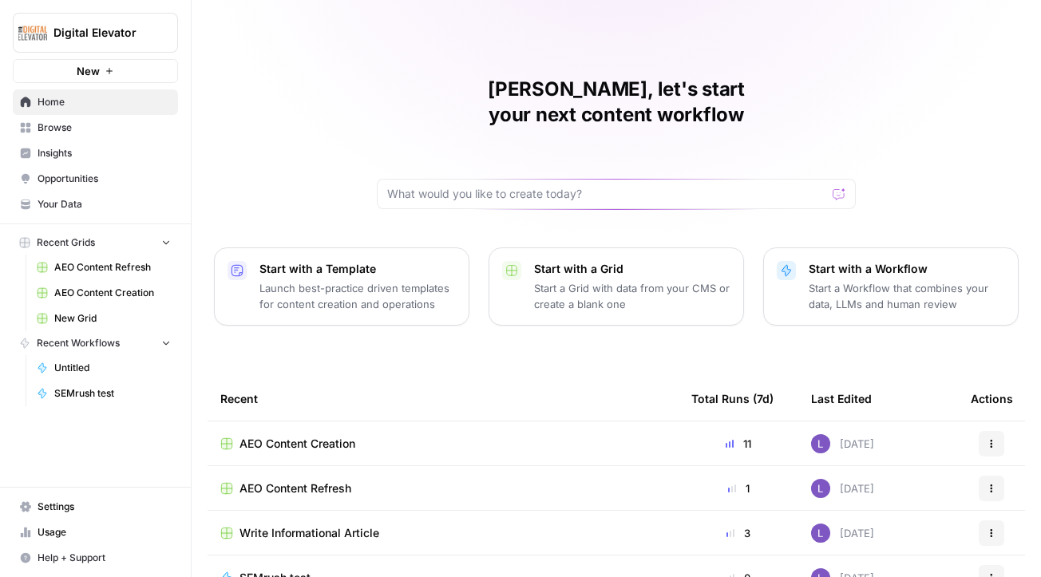
click at [287, 436] on span "AEO Content Creation" at bounding box center [298, 444] width 116 height 16
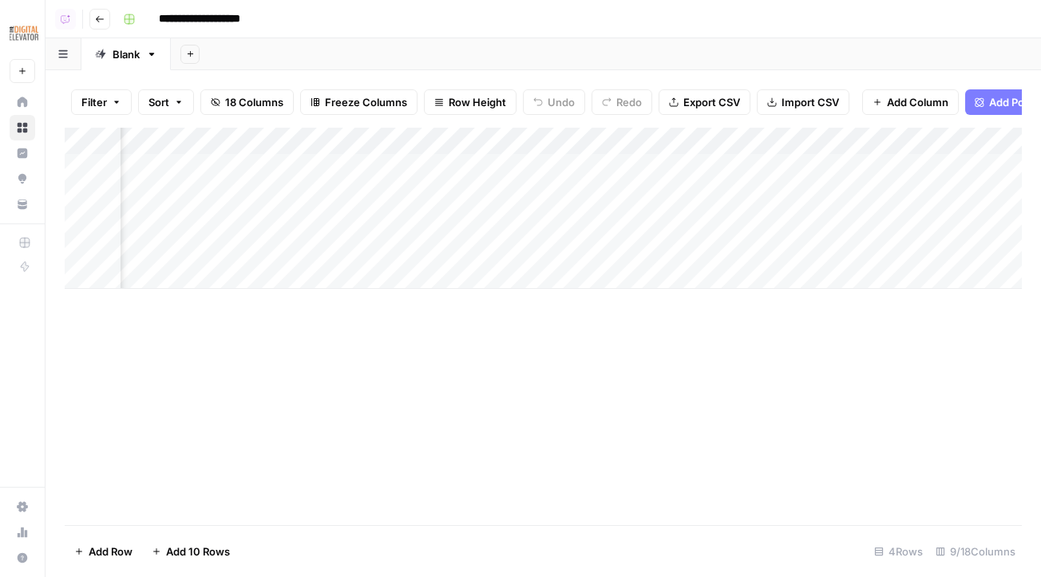
scroll to position [0, 458]
click at [909, 144] on div "Add Column" at bounding box center [543, 208] width 957 height 161
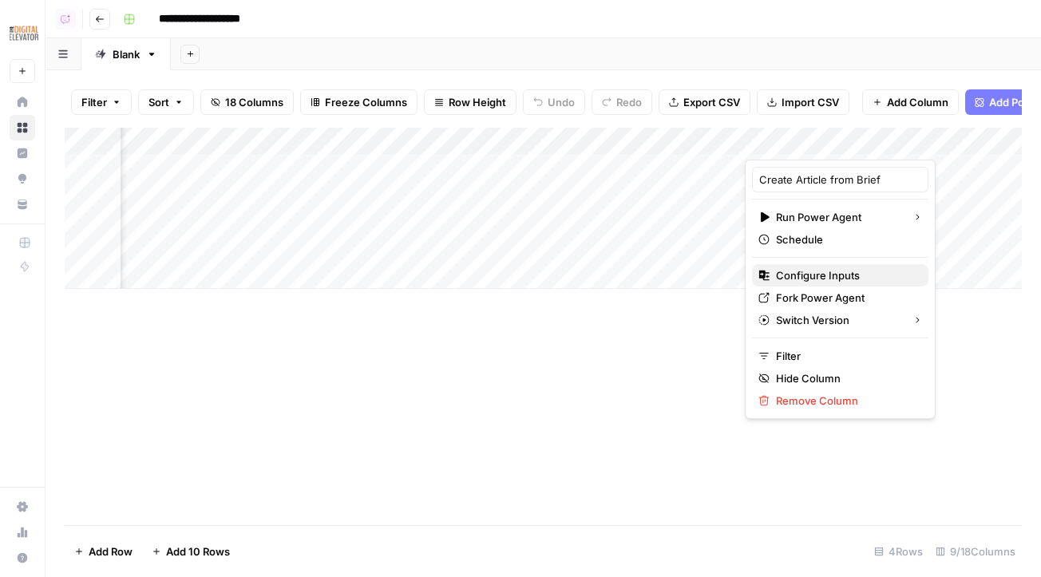
click at [823, 275] on span "Configure Inputs" at bounding box center [846, 275] width 140 height 16
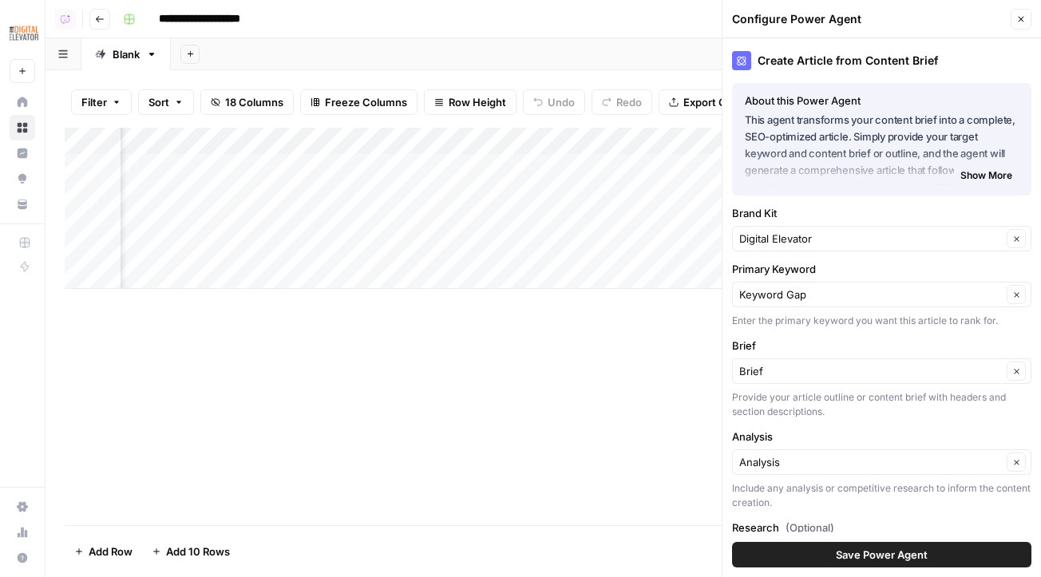
click at [831, 284] on div "Keyword Gap Clear" at bounding box center [881, 295] width 299 height 26
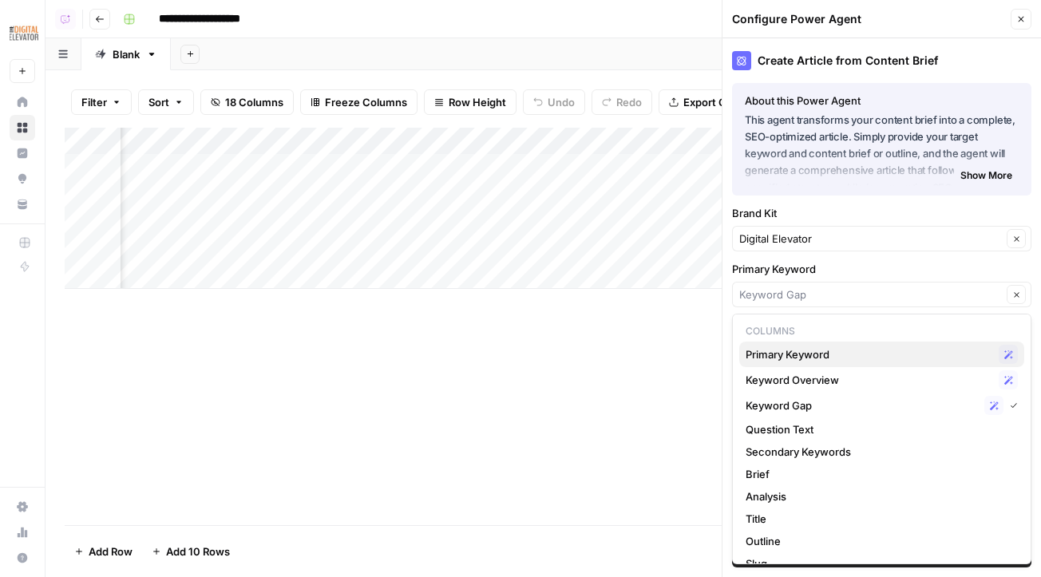
click at [829, 353] on span "Primary Keyword" at bounding box center [869, 354] width 247 height 16
type input "Primary Keyword"
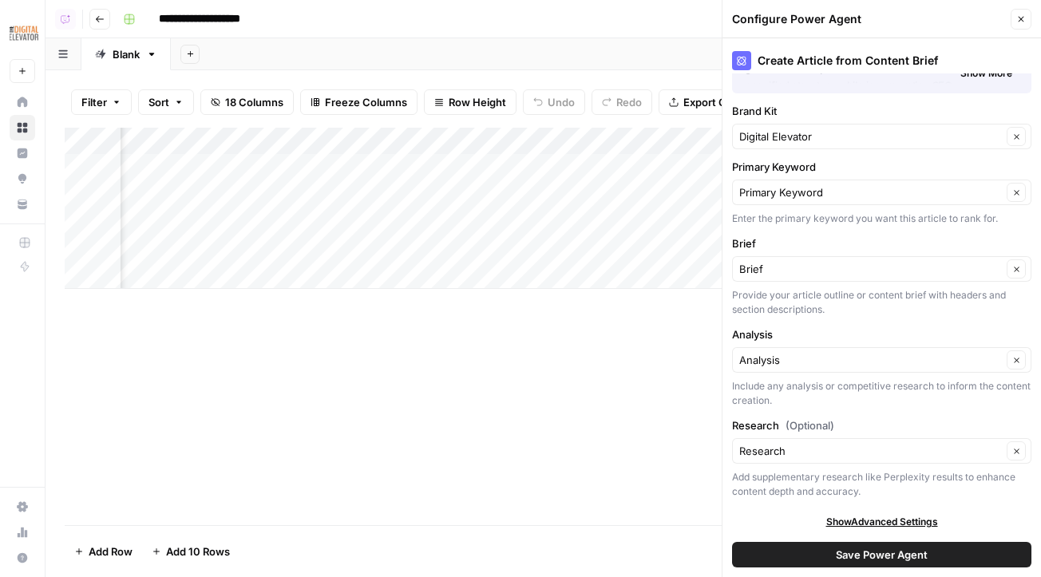
scroll to position [105, 0]
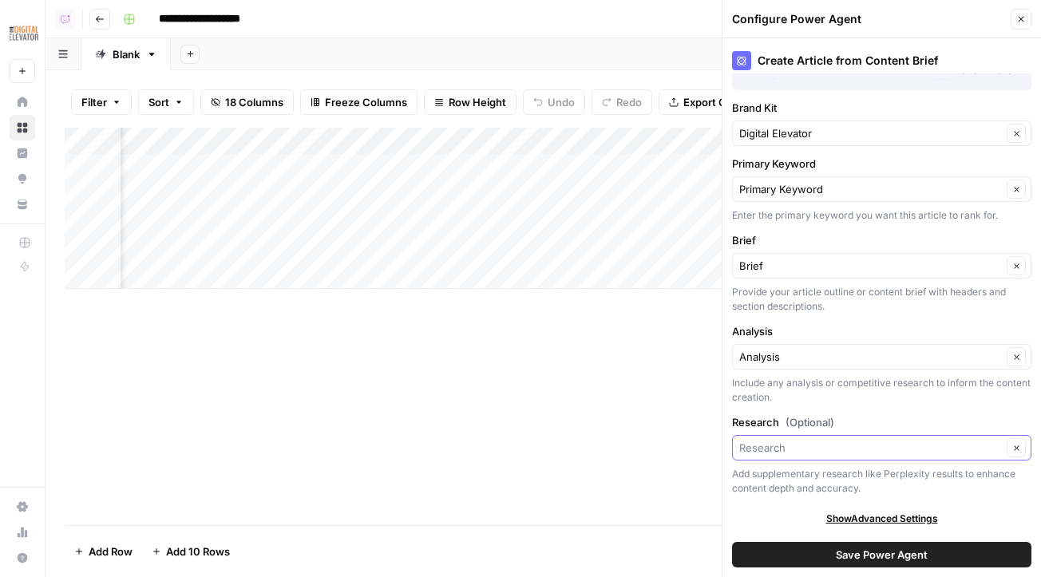
click at [851, 444] on input "Research (Optional)" at bounding box center [870, 448] width 263 height 16
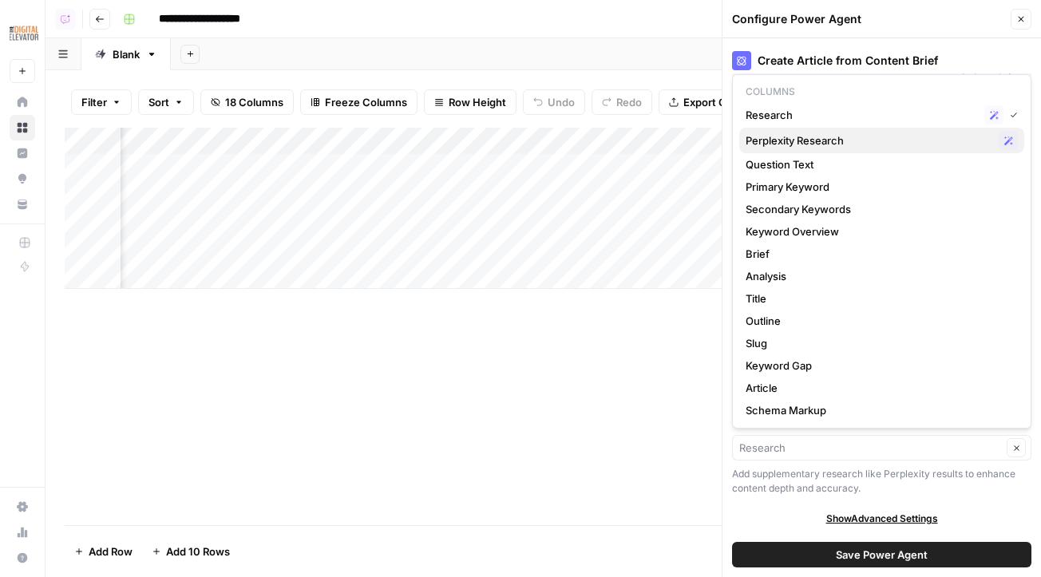
click at [812, 146] on span "Perplexity Research" at bounding box center [869, 141] width 247 height 16
type input "Perplexity Research"
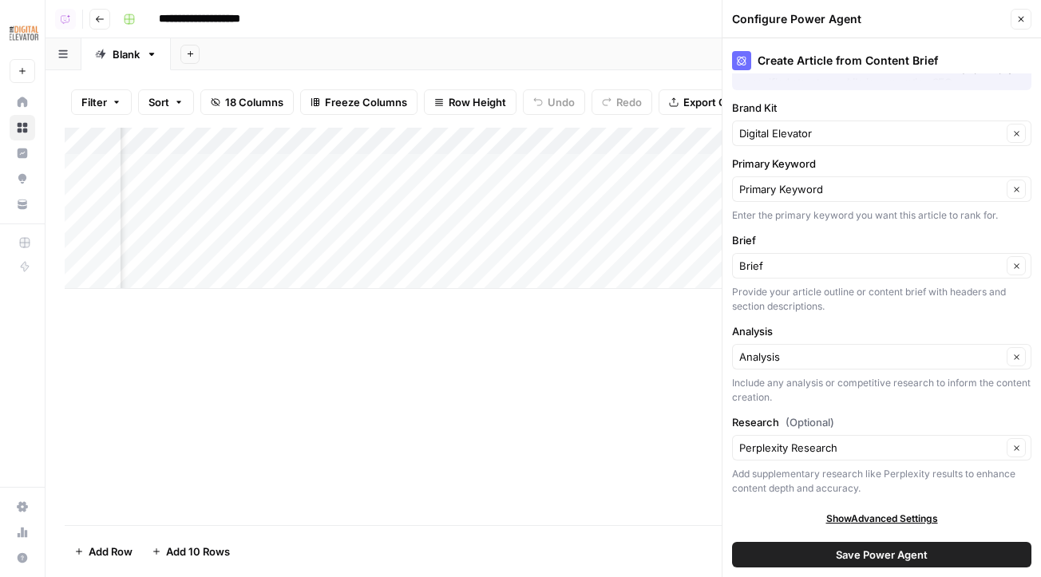
click at [893, 548] on span "Save Power Agent" at bounding box center [882, 555] width 92 height 16
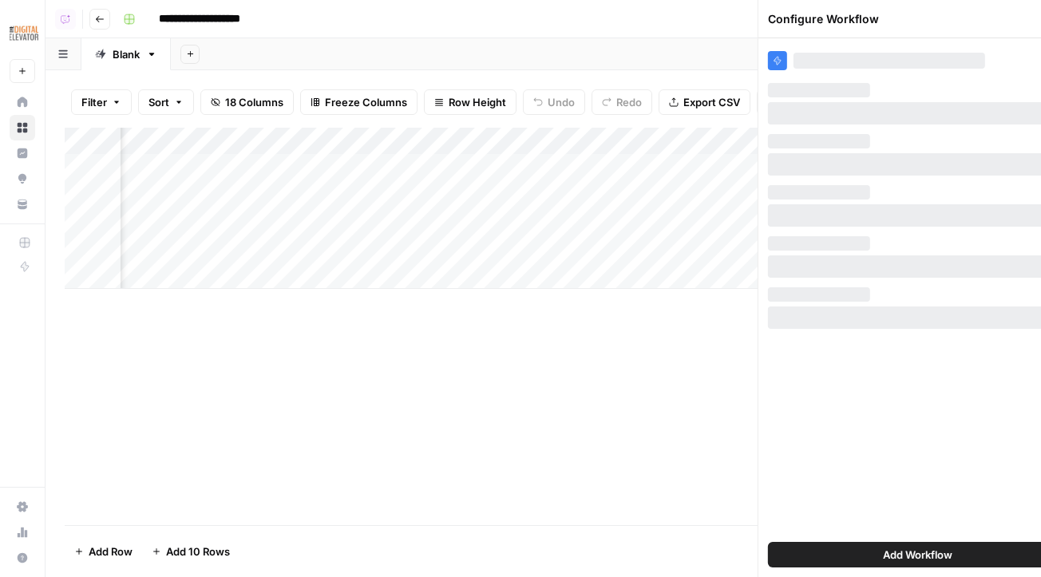
scroll to position [0, 0]
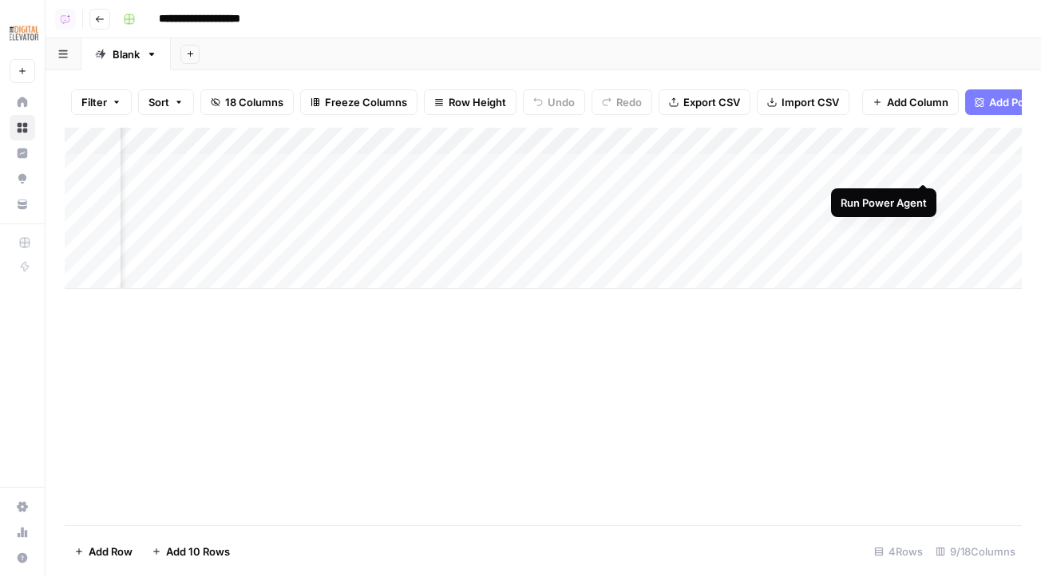
click at [921, 164] on div "Add Column" at bounding box center [543, 208] width 957 height 161
click at [919, 191] on div "Add Column" at bounding box center [543, 208] width 957 height 161
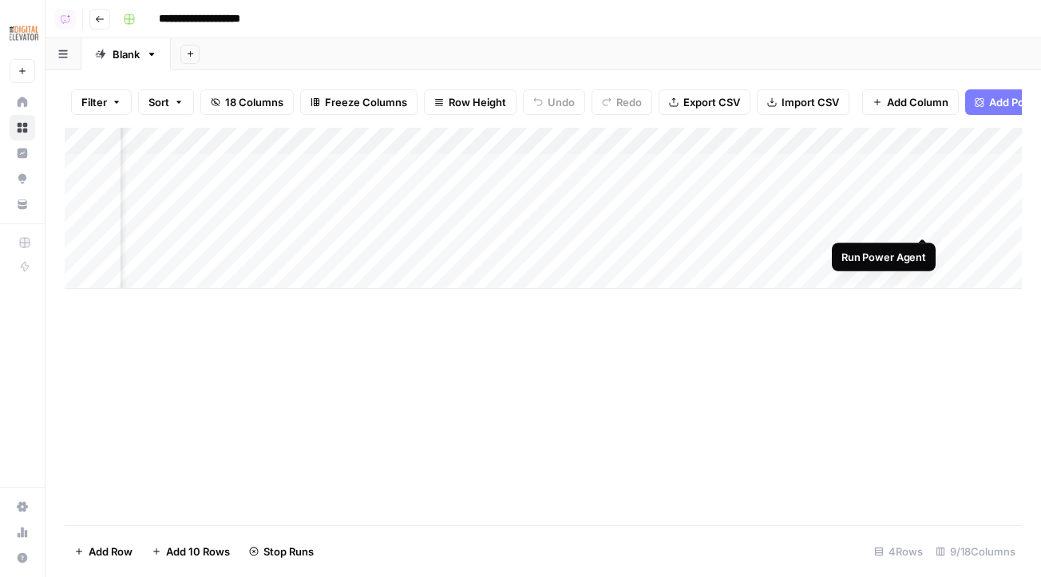
click at [921, 218] on div "Add Column" at bounding box center [543, 208] width 957 height 161
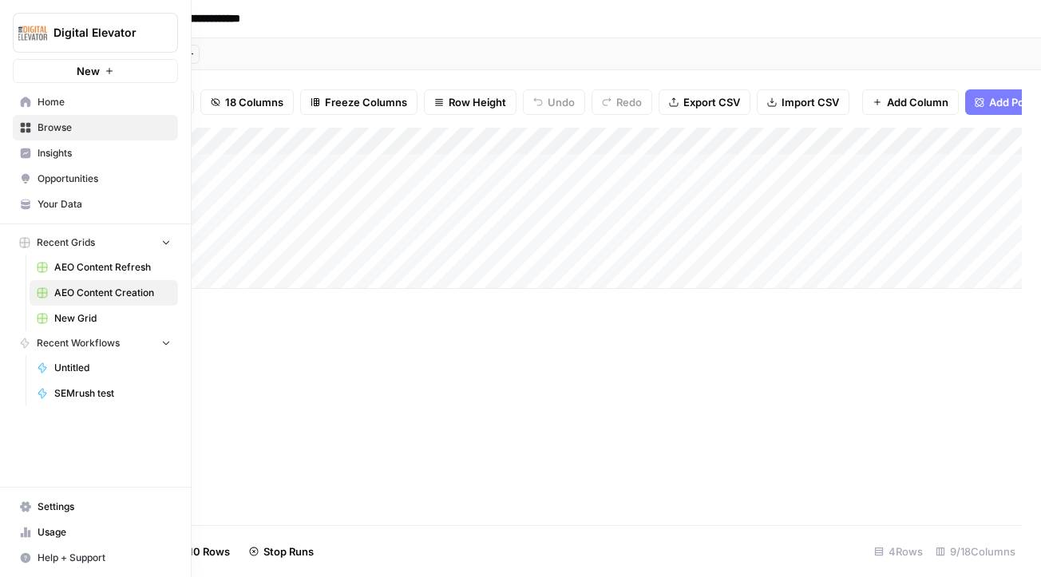
click at [42, 167] on link "Opportunities" at bounding box center [95, 179] width 165 height 26
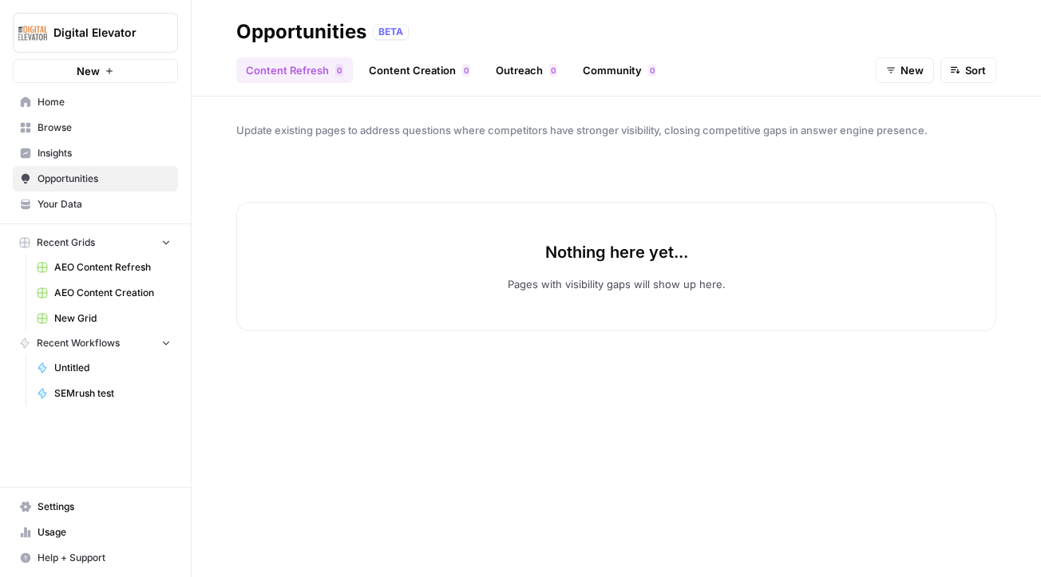
click at [61, 151] on span "Insights" at bounding box center [104, 153] width 133 height 14
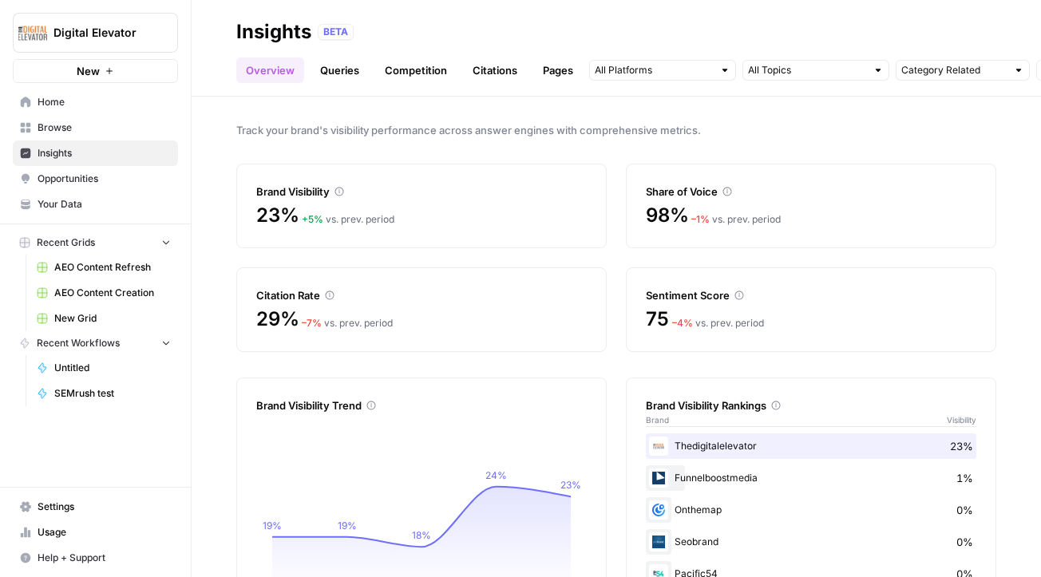
click at [344, 62] on link "Queries" at bounding box center [340, 70] width 58 height 26
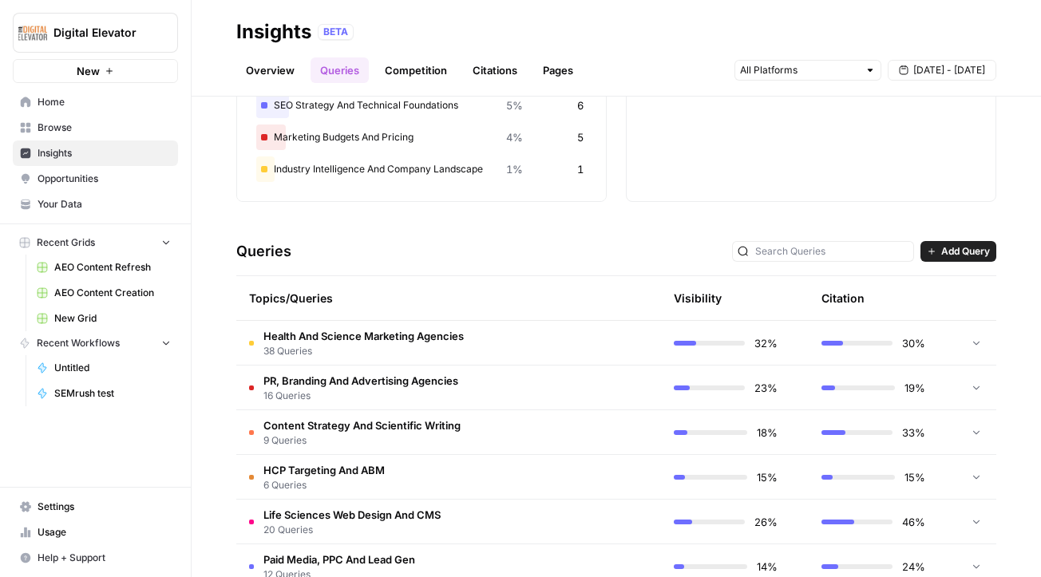
scroll to position [198, 0]
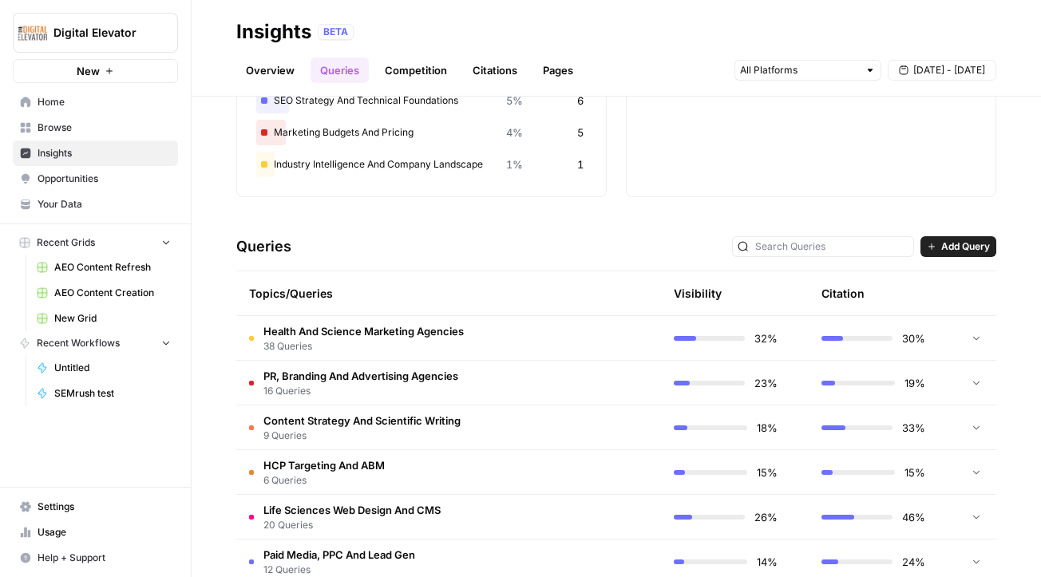
click at [77, 181] on span "Opportunities" at bounding box center [104, 179] width 133 height 14
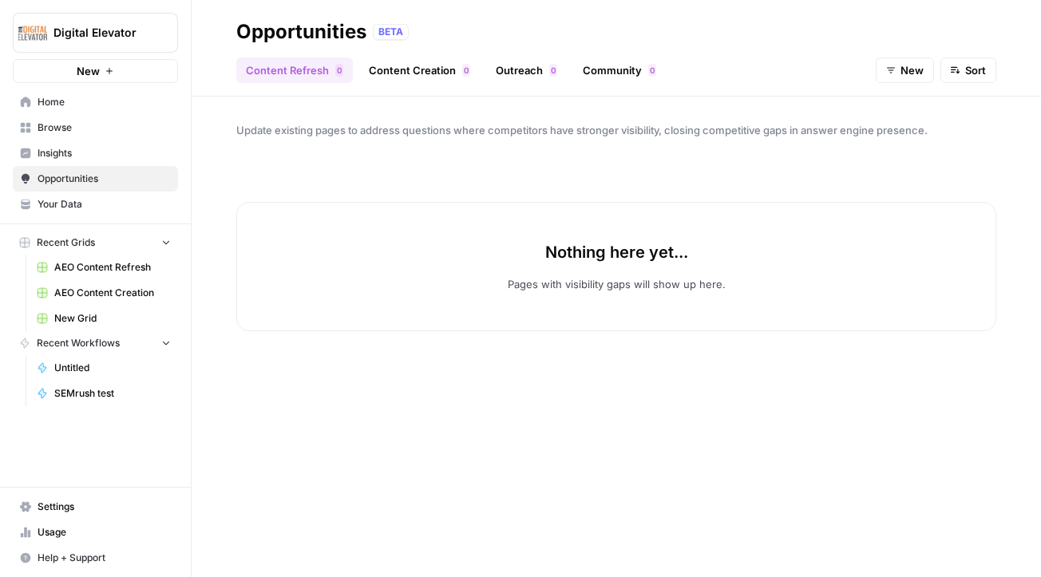
drag, startPoint x: 925, startPoint y: 69, endPoint x: 916, endPoint y: 87, distance: 20.0
click at [925, 70] on button "New" at bounding box center [905, 70] width 58 height 26
click at [915, 104] on span "All" at bounding box center [918, 108] width 57 height 16
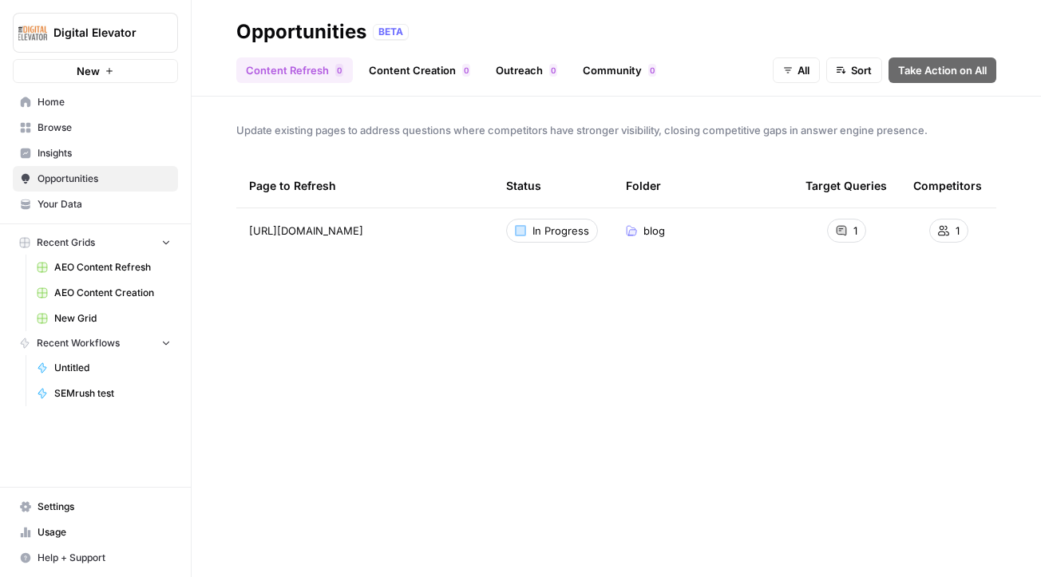
click at [569, 51] on div "Content Refresh 0 Content Creation 0 Outreach 0 Community 0 All Sort Take Actio…" at bounding box center [616, 64] width 760 height 38
click at [552, 62] on link "Outreach 0" at bounding box center [526, 70] width 81 height 26
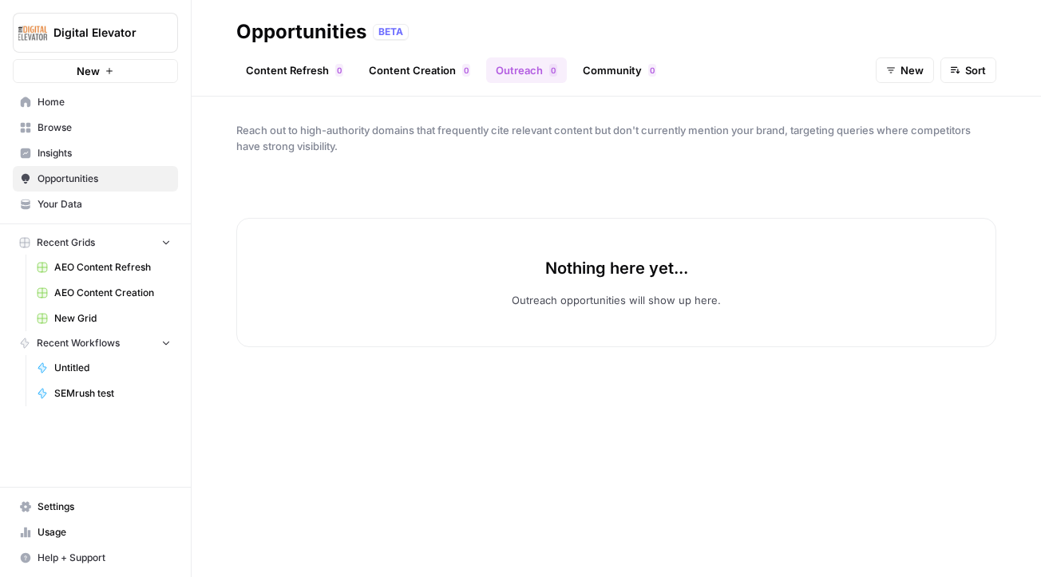
click at [960, 85] on header "Opportunities BETA Content Refresh 0 Content Creation 0 Outreach 0 Community 0 …" at bounding box center [616, 48] width 849 height 97
click at [894, 68] on icon "button" at bounding box center [891, 71] width 8 height 6
click at [908, 161] on button "In Progress" at bounding box center [922, 152] width 76 height 22
click at [600, 87] on header "Opportunities BETA Content Refresh 0 Content Creation 0 Outreach 0 Community 0 …" at bounding box center [616, 48] width 849 height 97
click at [611, 77] on link "Community 0" at bounding box center [619, 70] width 93 height 26
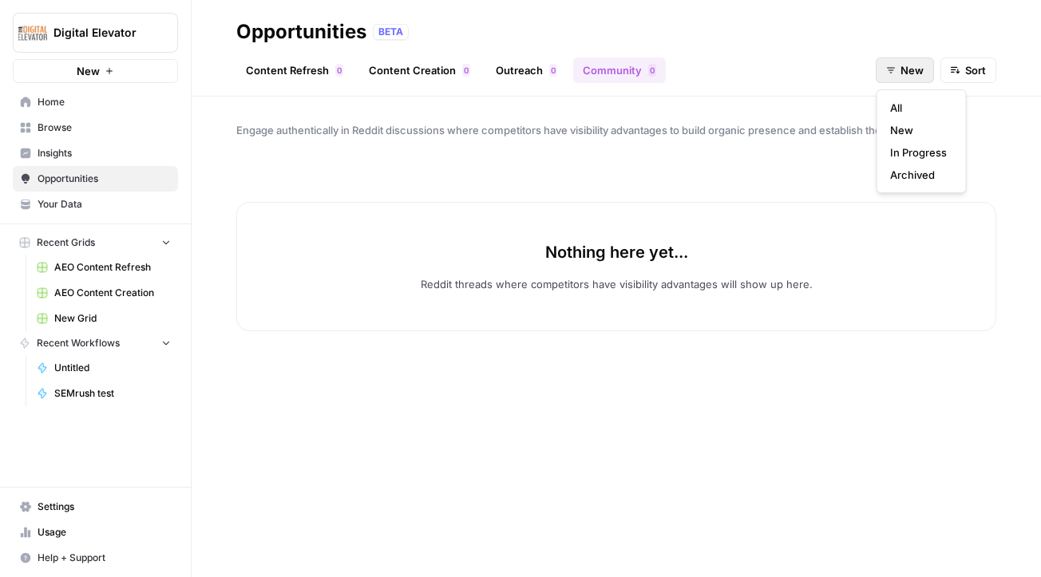
click at [914, 73] on span "New" at bounding box center [912, 70] width 23 height 16
click at [928, 145] on span "In Progress" at bounding box center [918, 153] width 57 height 16
click at [81, 142] on link "Insights" at bounding box center [95, 154] width 165 height 26
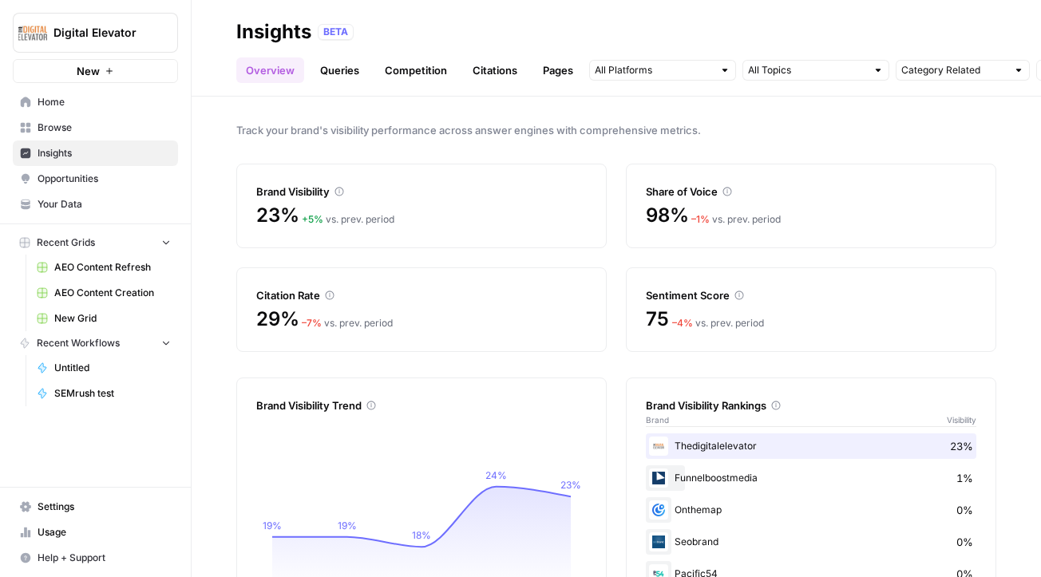
click at [330, 50] on div "Overview Queries Competition Citations Pages Category Related Sep 17 - Sep 23" at bounding box center [616, 64] width 760 height 38
click at [416, 64] on link "Competition" at bounding box center [415, 70] width 81 height 26
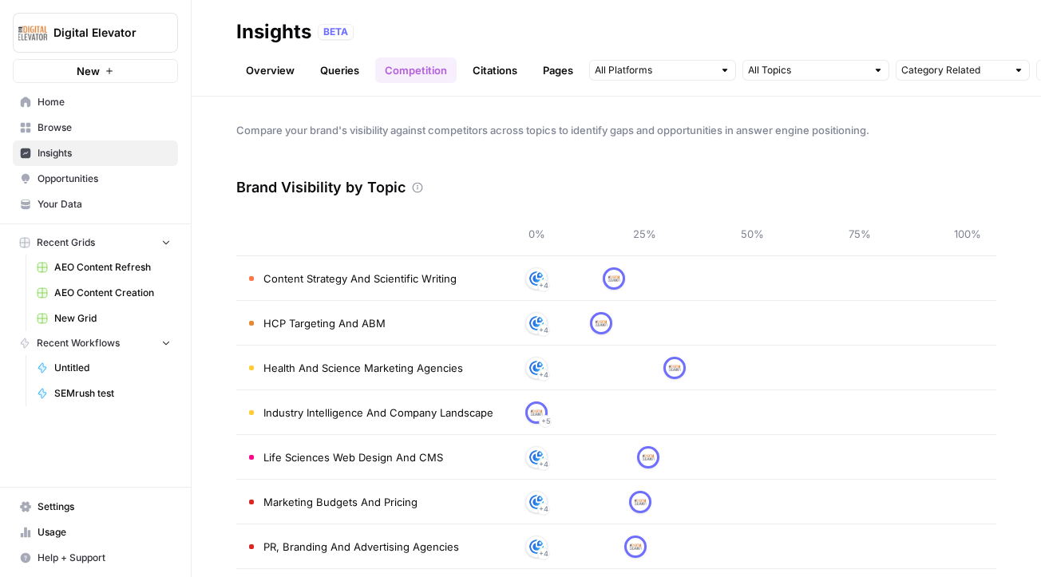
click at [471, 68] on link "Citations" at bounding box center [495, 70] width 64 height 26
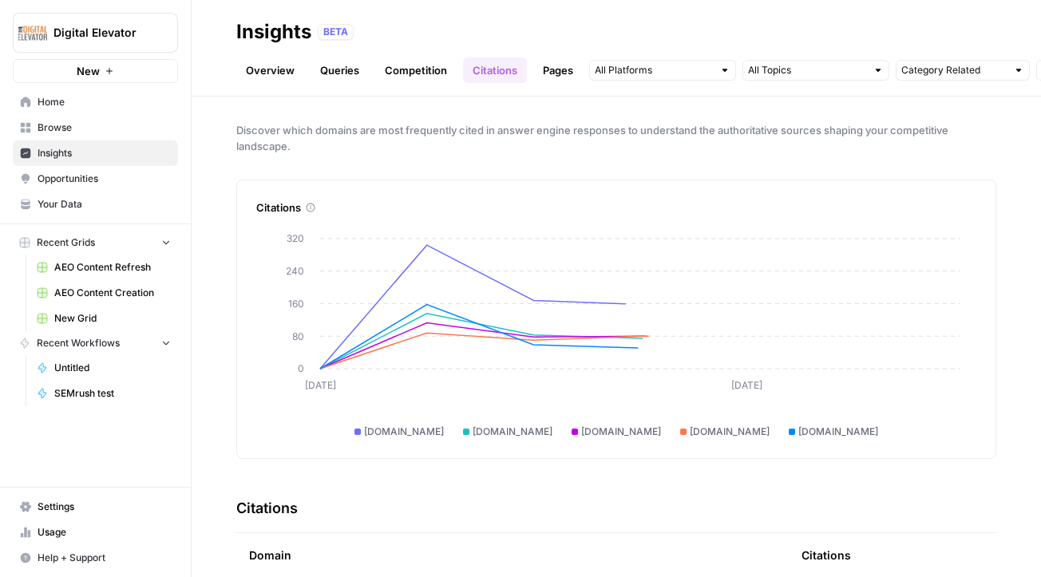
click at [560, 77] on link "Pages" at bounding box center [557, 70] width 49 height 26
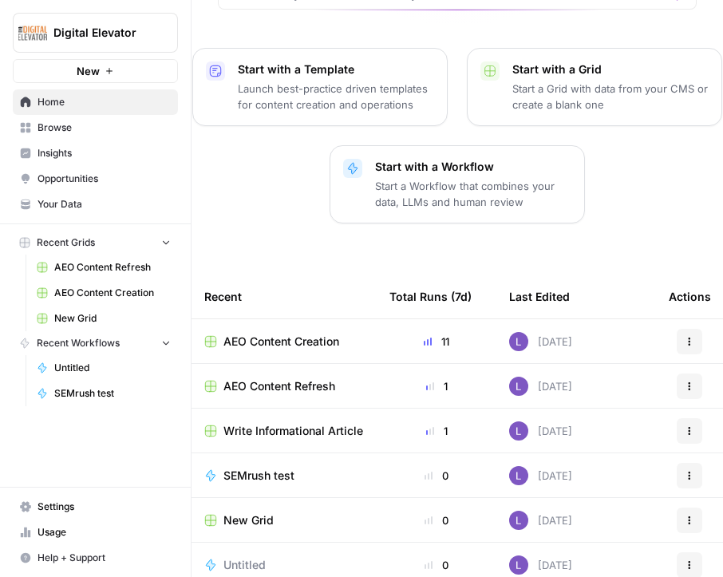
scroll to position [240, 0]
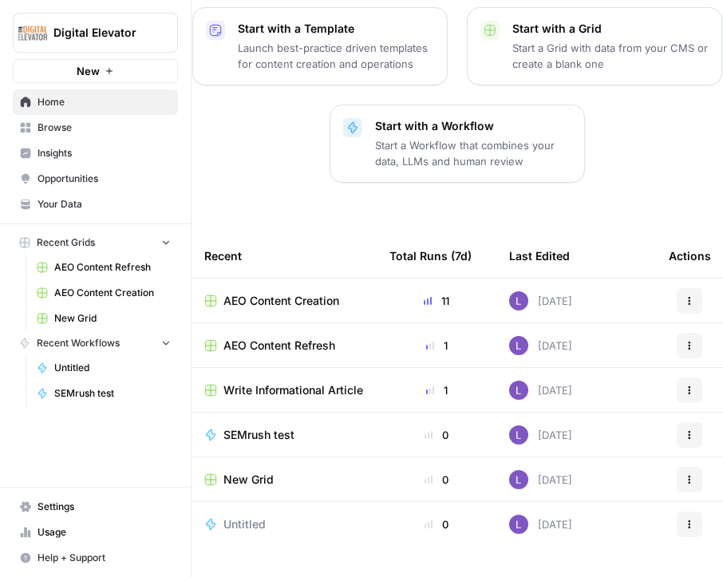
click at [70, 145] on link "Insights" at bounding box center [95, 154] width 165 height 26
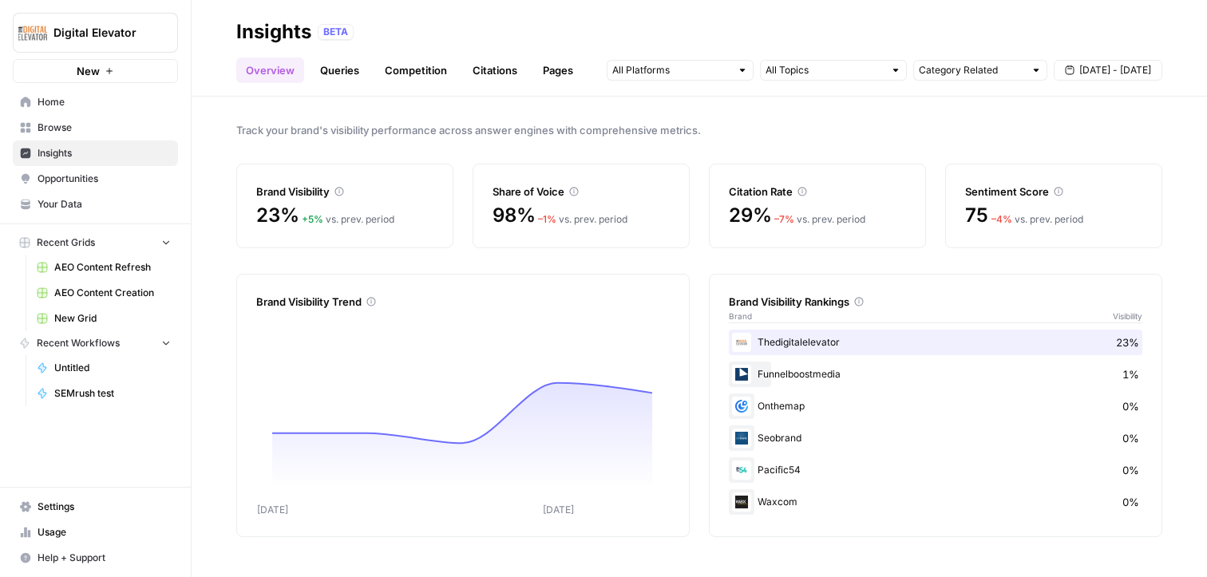
click at [79, 206] on span "Your Data" at bounding box center [104, 204] width 133 height 14
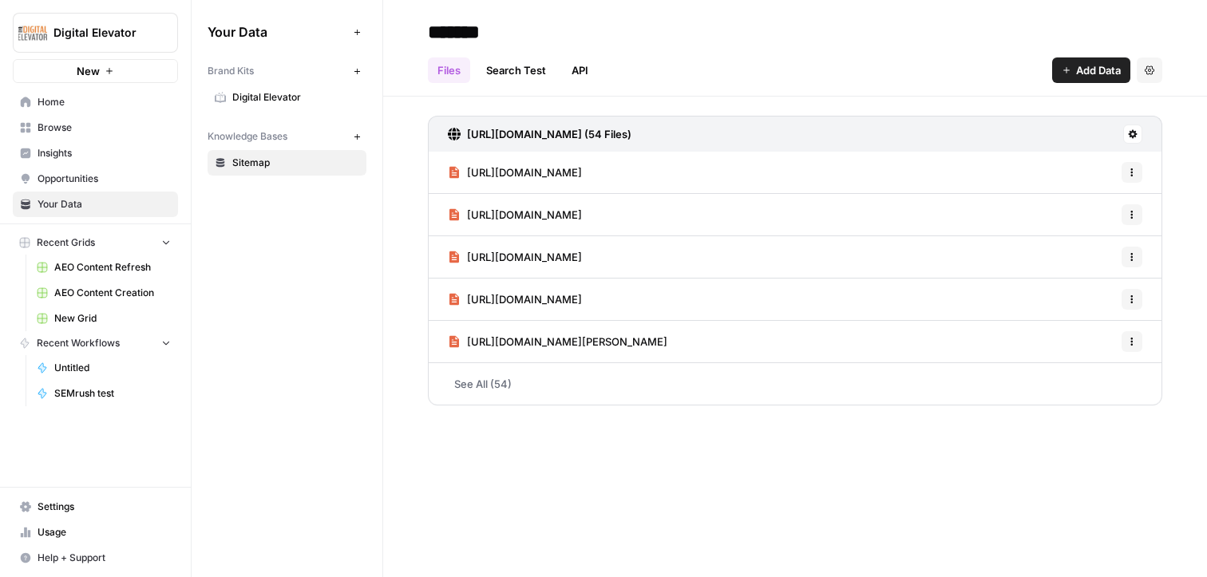
click at [294, 87] on link "Digital Elevator" at bounding box center [287, 98] width 159 height 26
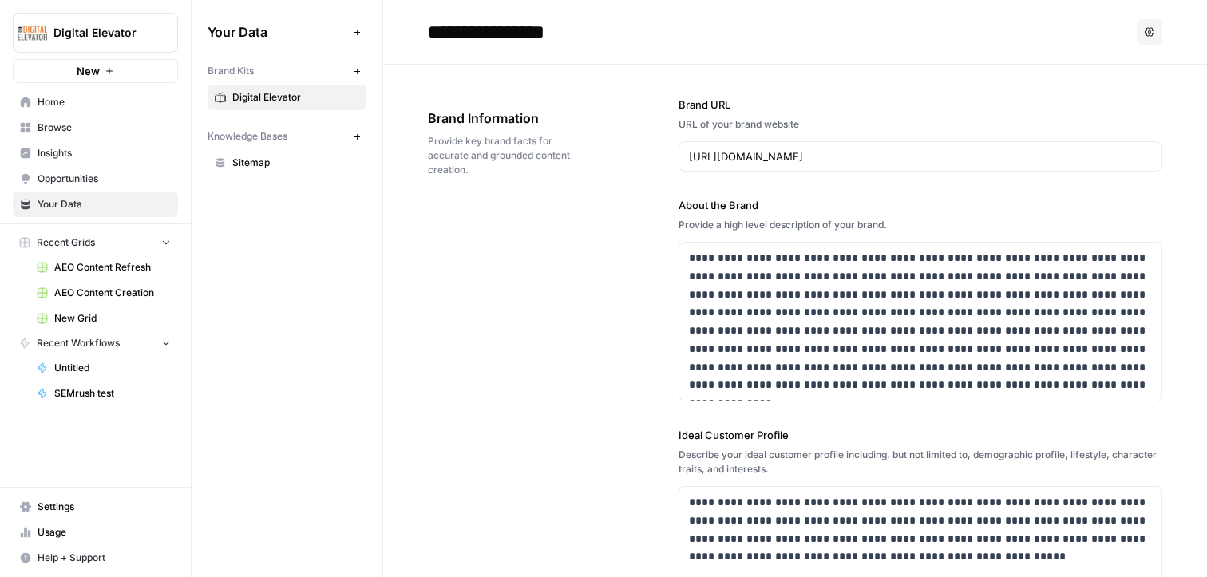
click at [303, 159] on span "Sitemap" at bounding box center [295, 163] width 127 height 14
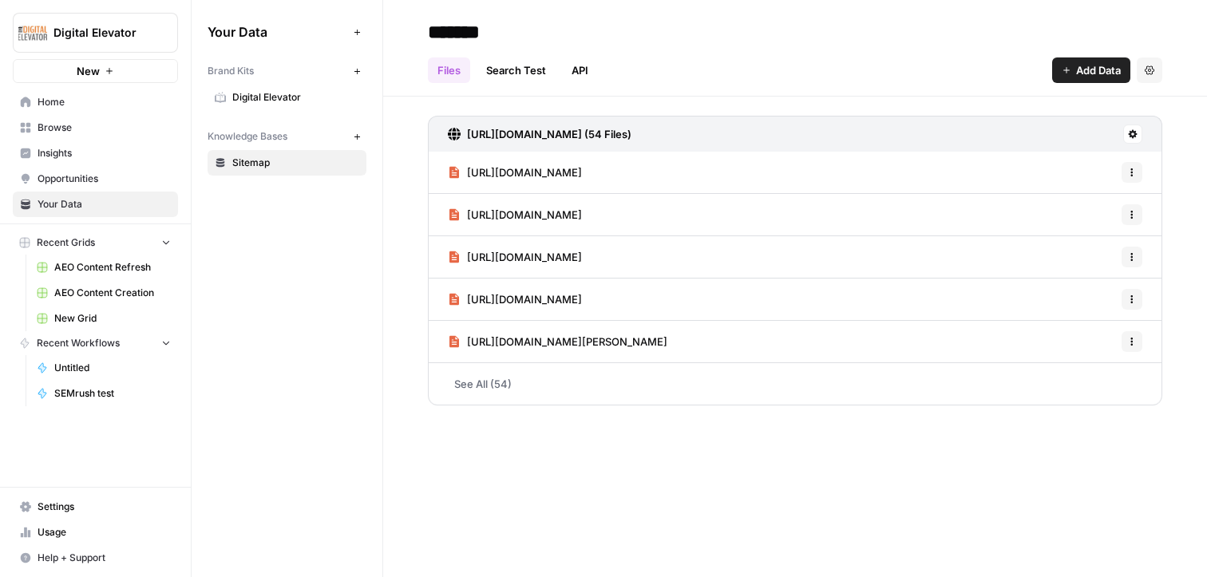
click at [723, 64] on button "Add Data" at bounding box center [1091, 70] width 78 height 26
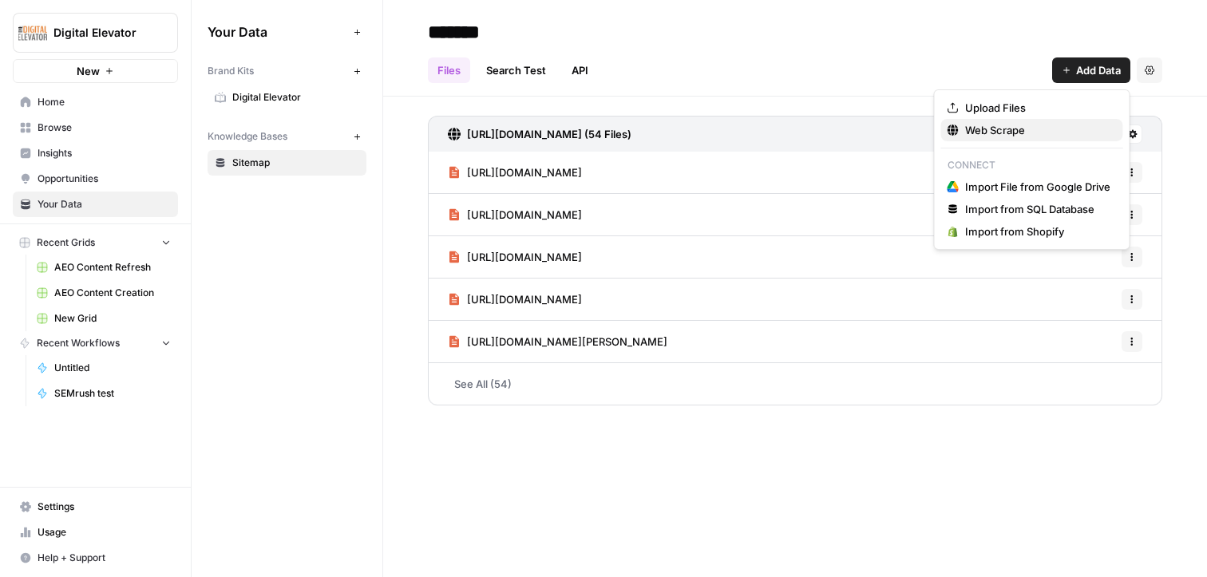
click at [723, 127] on span "Web Scrape" at bounding box center [1037, 130] width 145 height 16
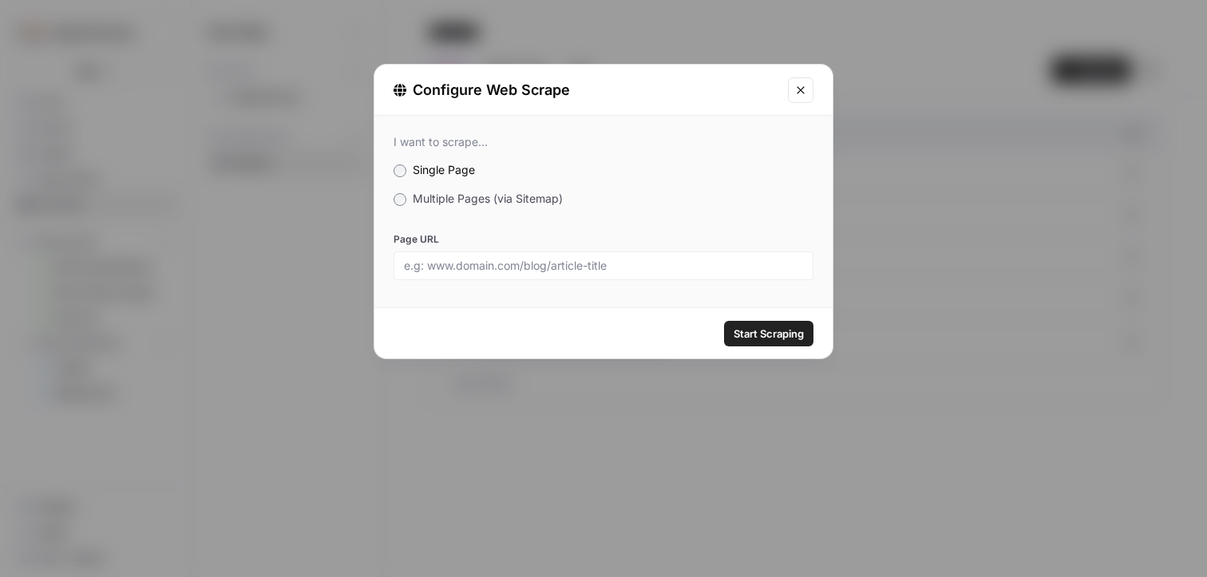
click at [468, 191] on label "Multiple Pages (via Sitemap)" at bounding box center [604, 199] width 420 height 16
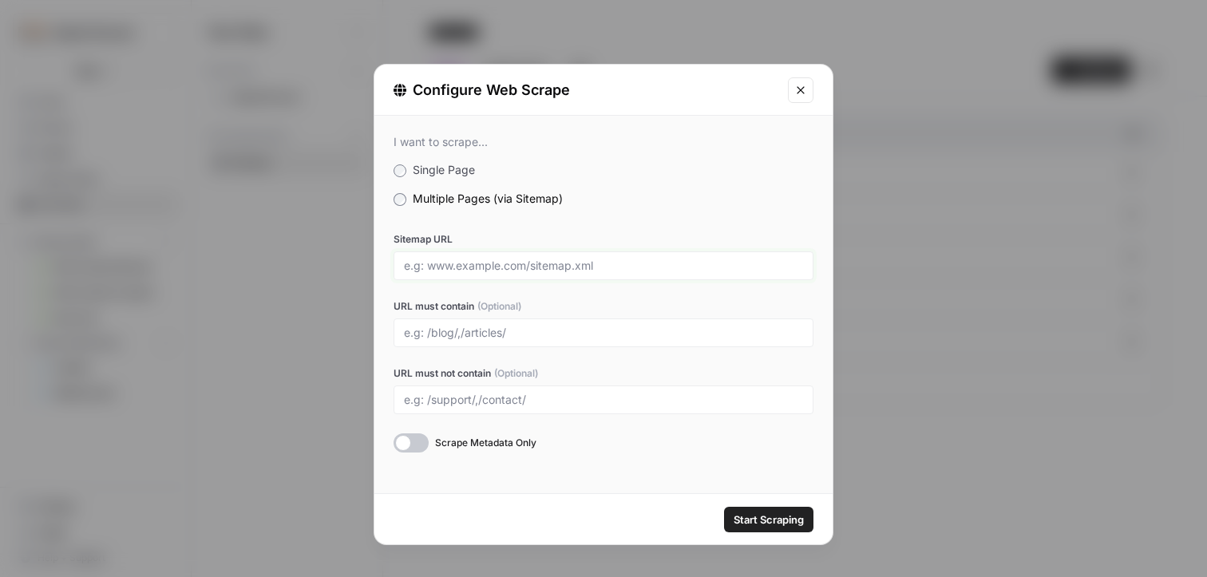
drag, startPoint x: 420, startPoint y: 264, endPoint x: 561, endPoint y: 263, distance: 141.3
click at [562, 263] on input "Sitemap URL" at bounding box center [603, 266] width 399 height 14
drag, startPoint x: 552, startPoint y: 269, endPoint x: 613, endPoint y: 269, distance: 60.7
click at [613, 269] on input "Sitemap URL" at bounding box center [603, 266] width 399 height 14
click at [430, 326] on input "URL must contain (Optional)" at bounding box center [603, 333] width 399 height 14
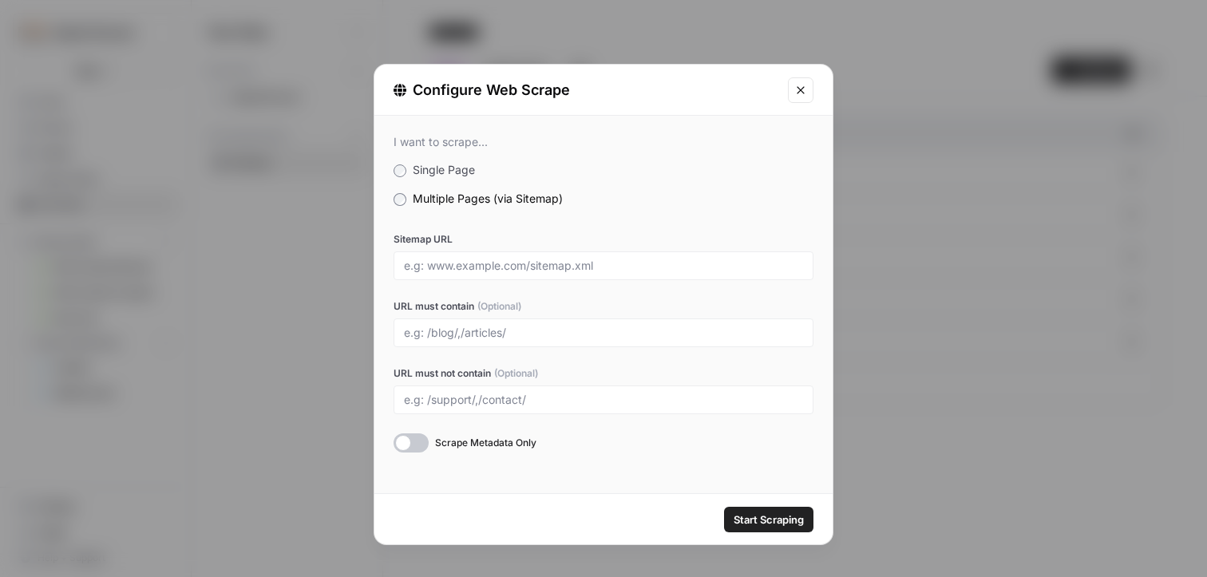
click at [723, 94] on icon "Close modal" at bounding box center [800, 90] width 13 height 13
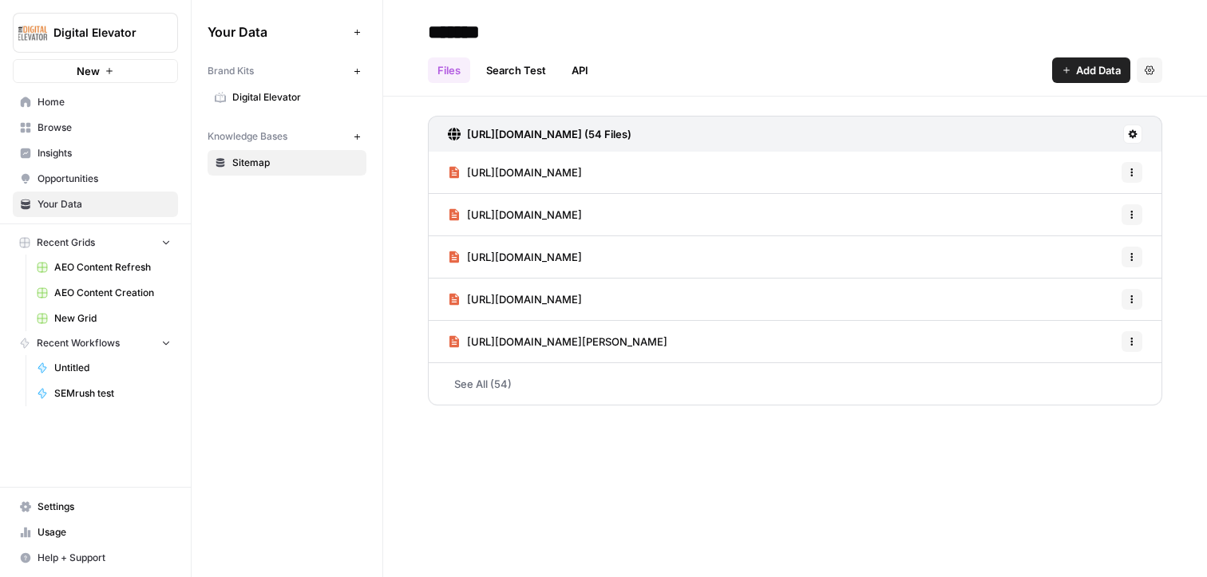
click at [119, 147] on span "Insights" at bounding box center [104, 153] width 133 height 14
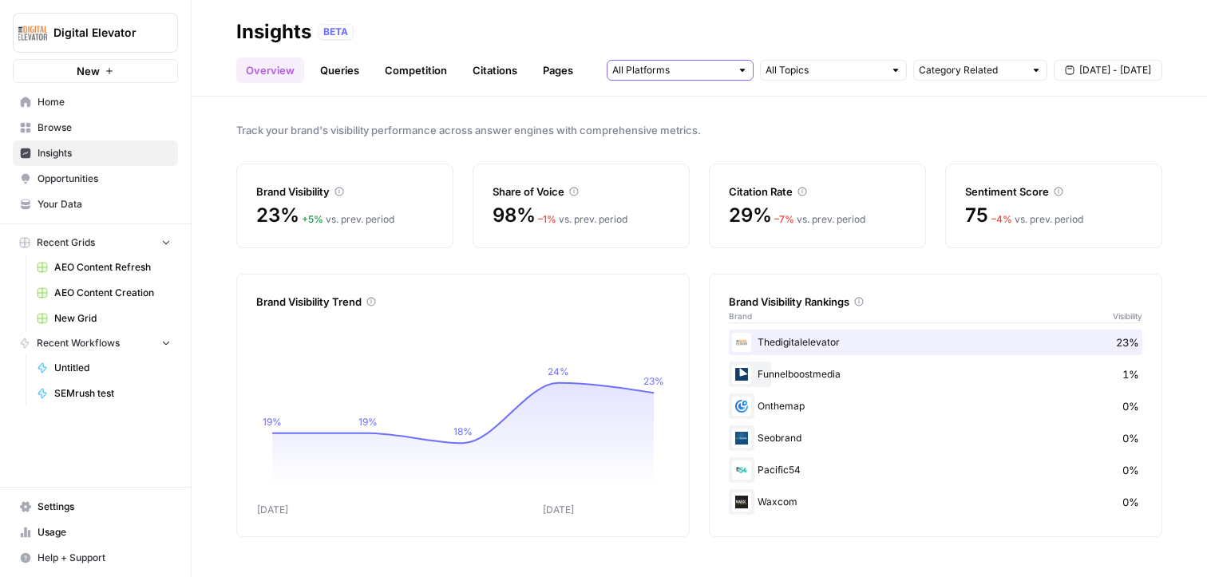
click at [680, 66] on input "text" at bounding box center [671, 70] width 118 height 16
click at [353, 80] on link "Queries" at bounding box center [340, 70] width 58 height 26
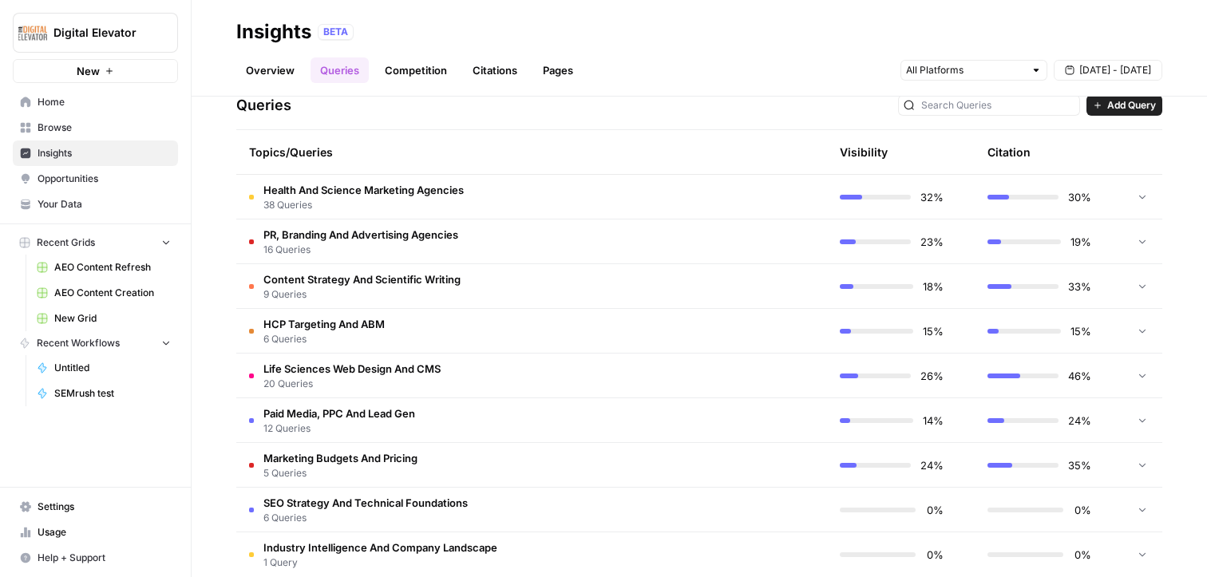
scroll to position [339, 0]
click at [521, 207] on td "Health And Science Marketing Agencies 38 Queries" at bounding box center [455, 198] width 439 height 44
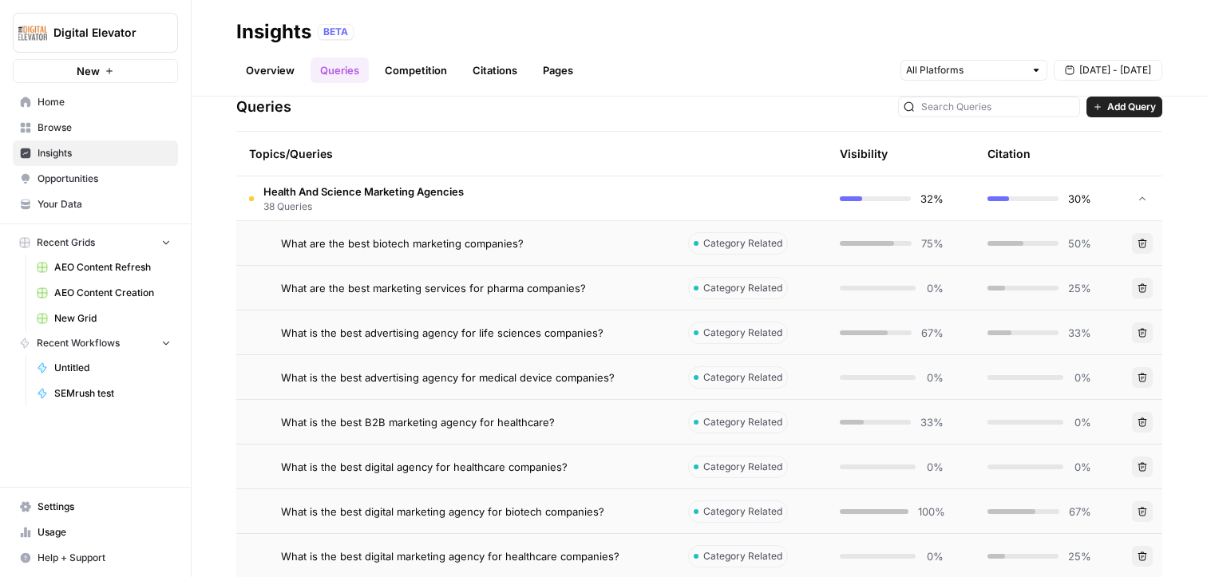
scroll to position [334, 0]
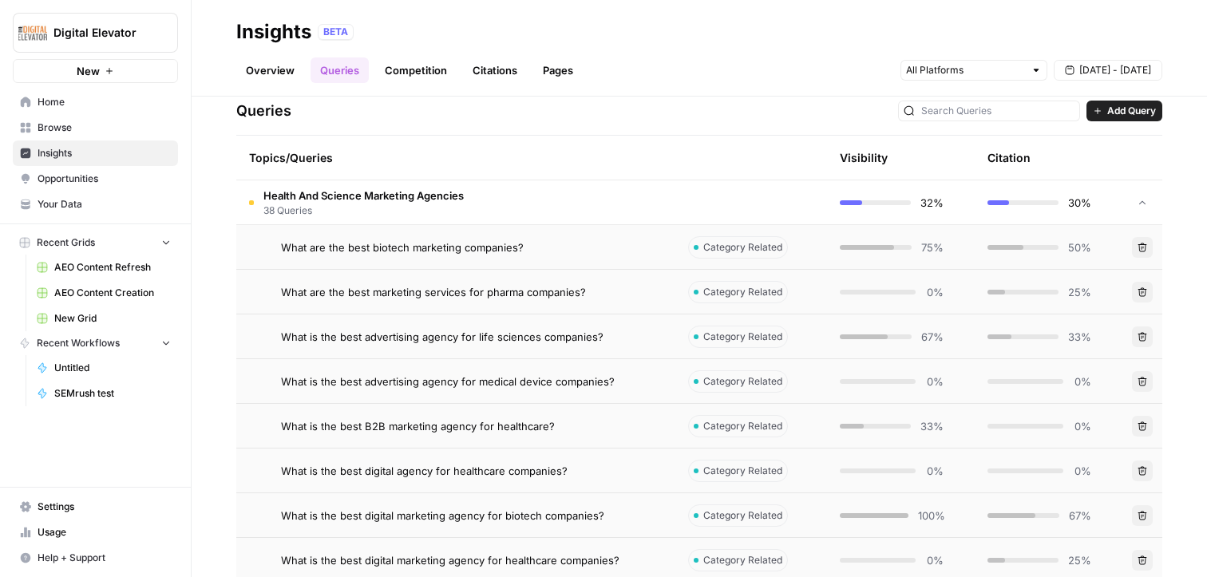
click at [424, 248] on span "What are the best biotech marketing companies?" at bounding box center [402, 248] width 243 height 16
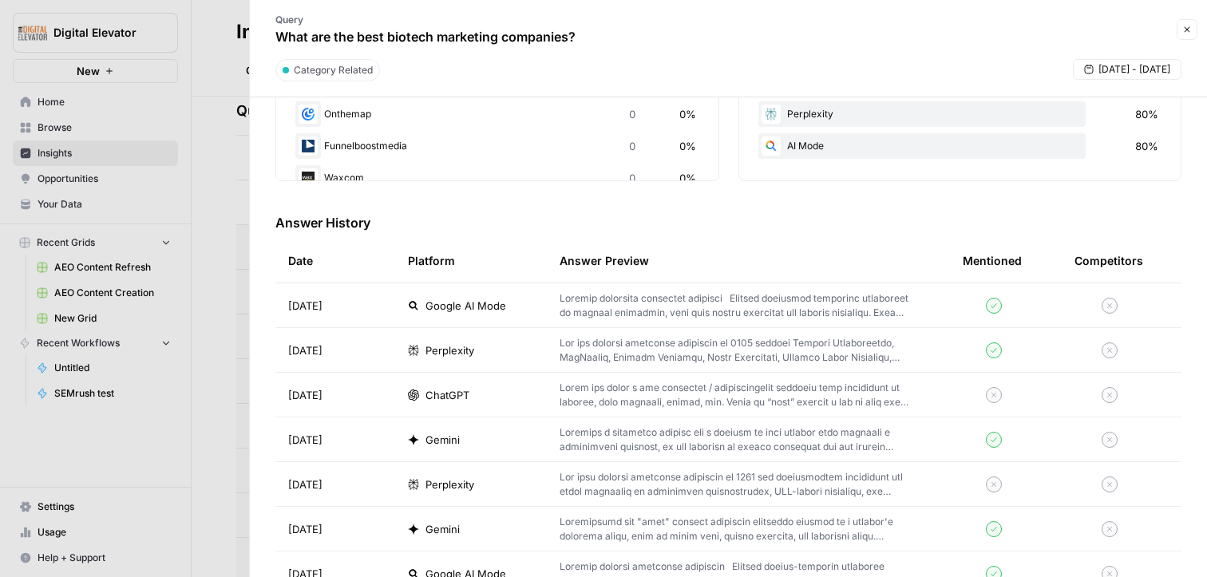
scroll to position [378, 0]
click at [636, 301] on p at bounding box center [736, 304] width 352 height 29
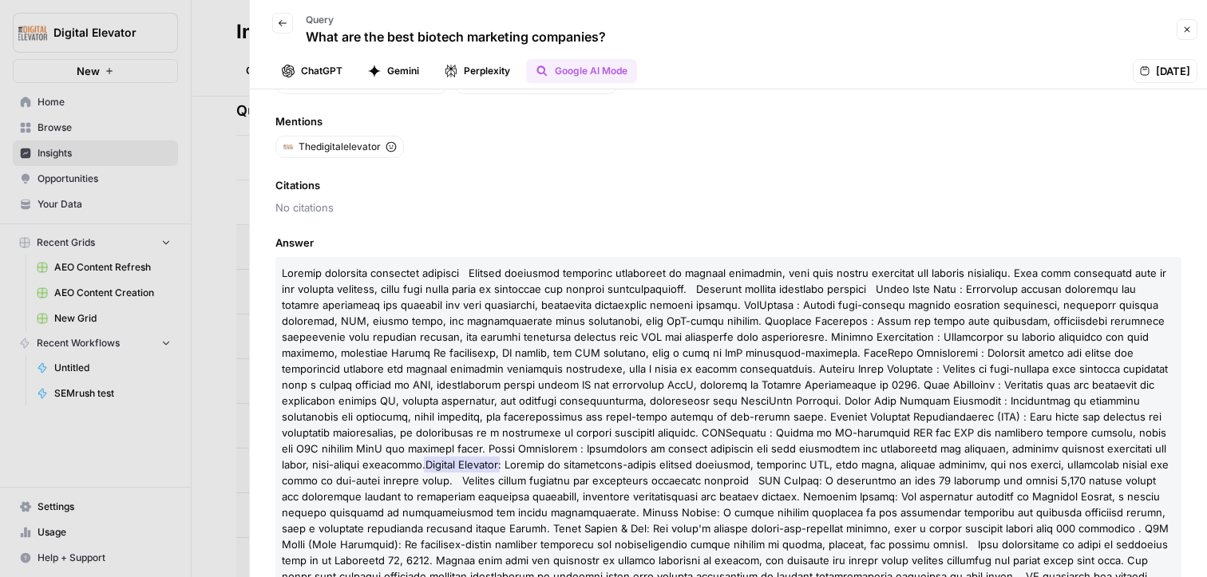
scroll to position [75, 0]
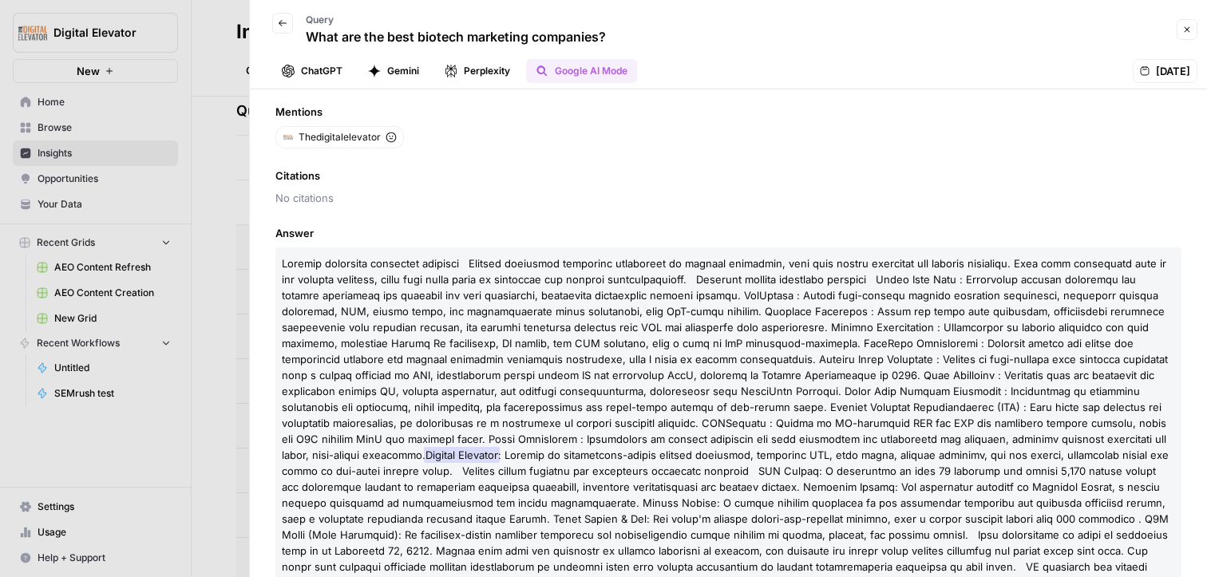
click at [313, 73] on button "ChatGPT" at bounding box center [312, 71] width 80 height 24
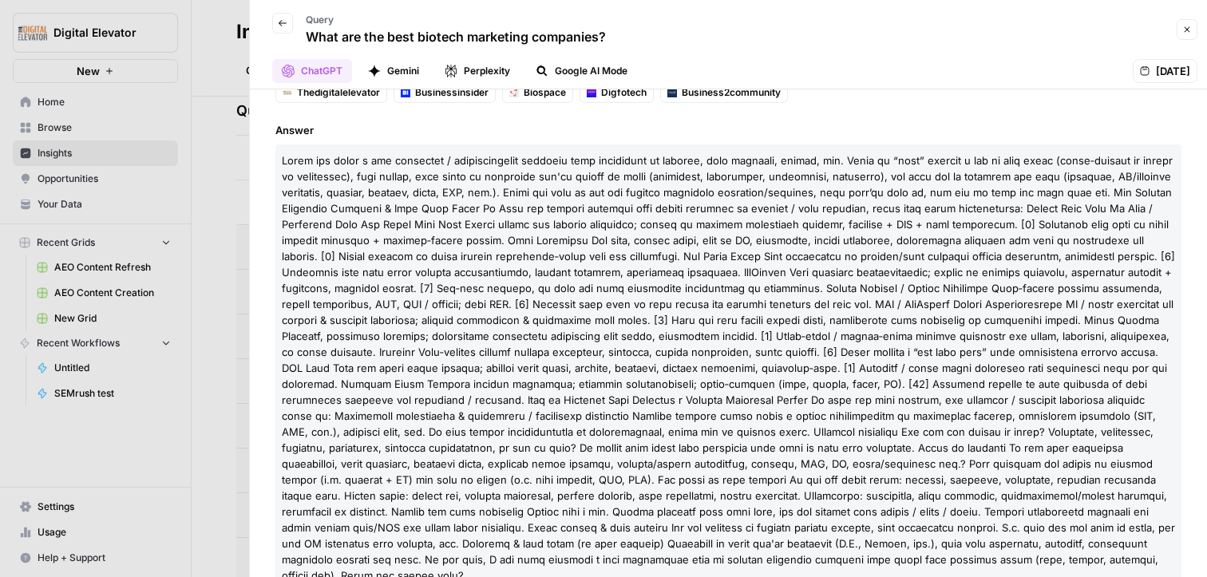
scroll to position [309, 0]
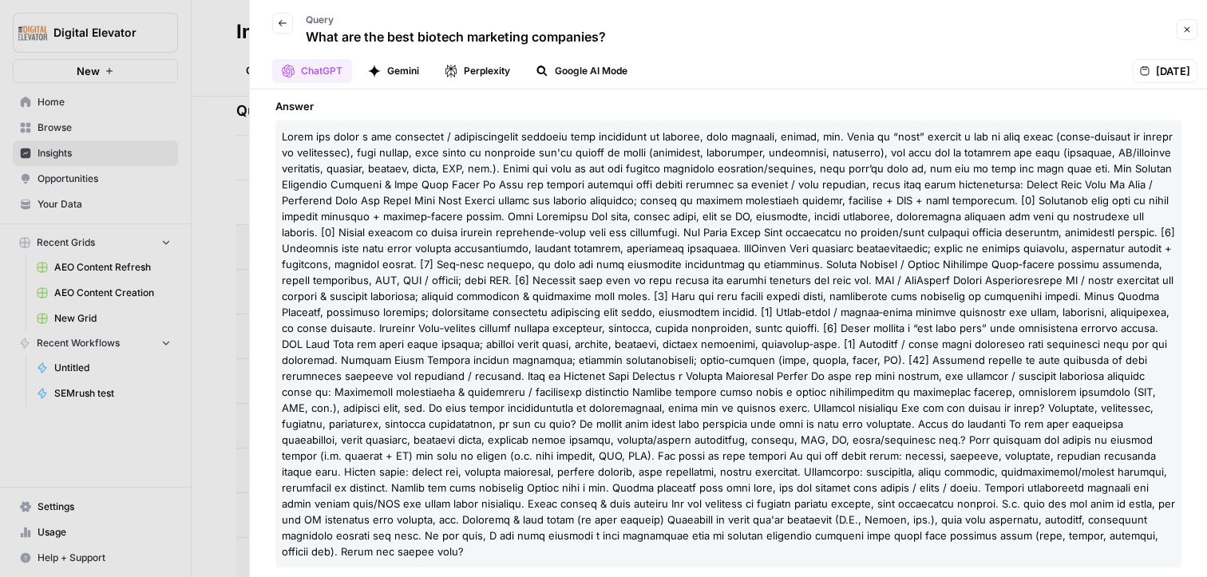
click at [416, 68] on button "Gemini" at bounding box center [393, 71] width 70 height 24
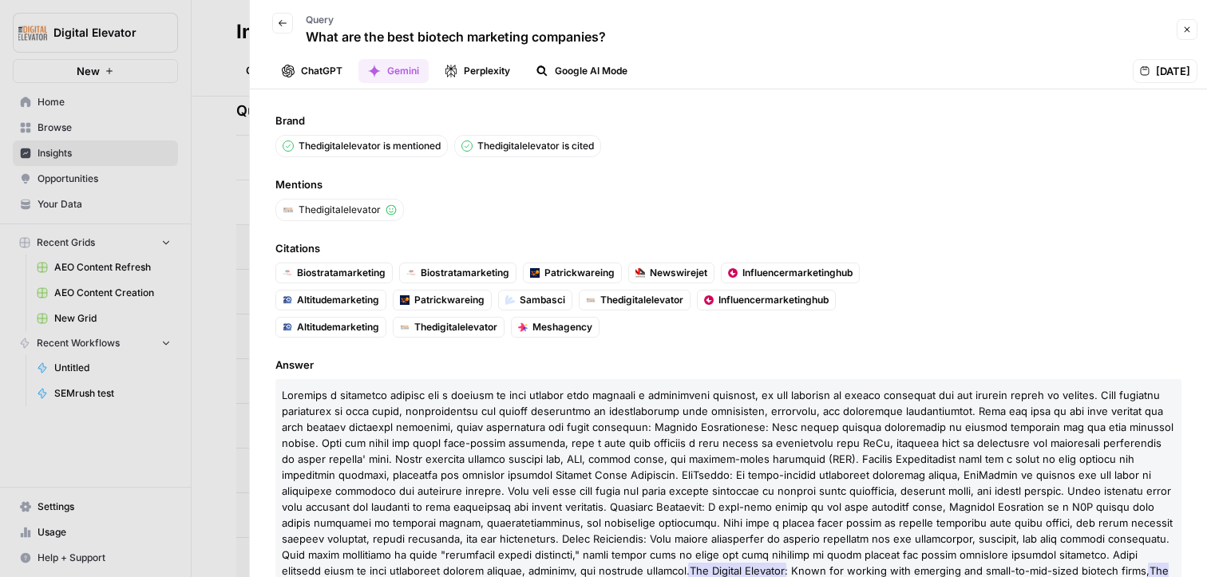
scroll to position [4, 0]
click at [723, 31] on icon "button" at bounding box center [1187, 30] width 10 height 10
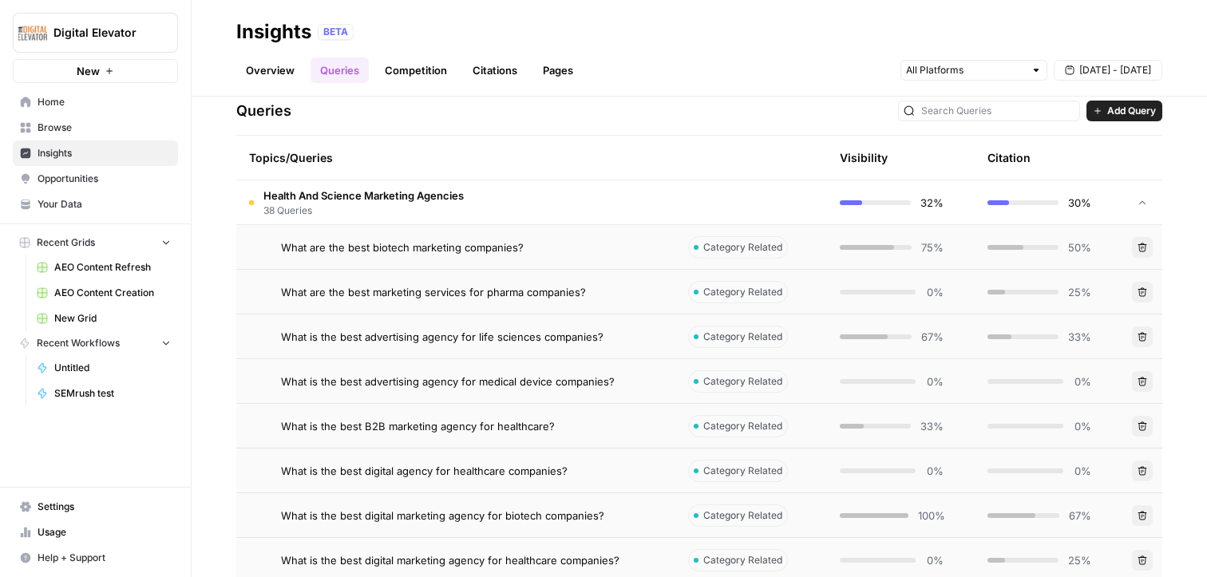
click at [397, 217] on td "Health And Science Marketing Agencies 38 Queries" at bounding box center [455, 202] width 439 height 44
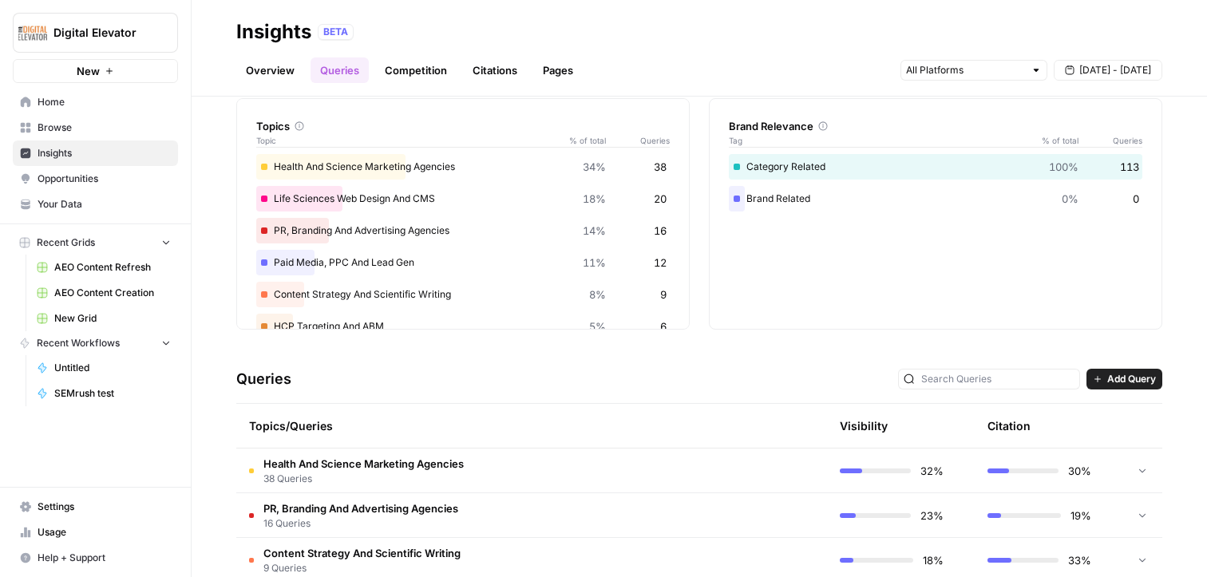
scroll to position [35, 0]
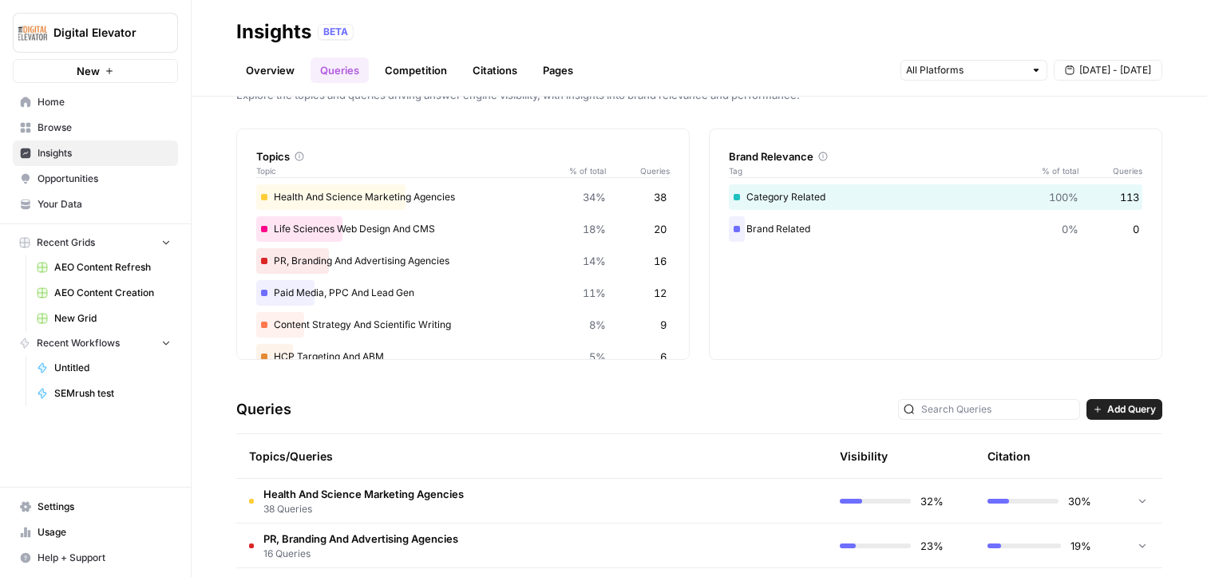
click at [723, 400] on button "Add Query" at bounding box center [1125, 409] width 76 height 21
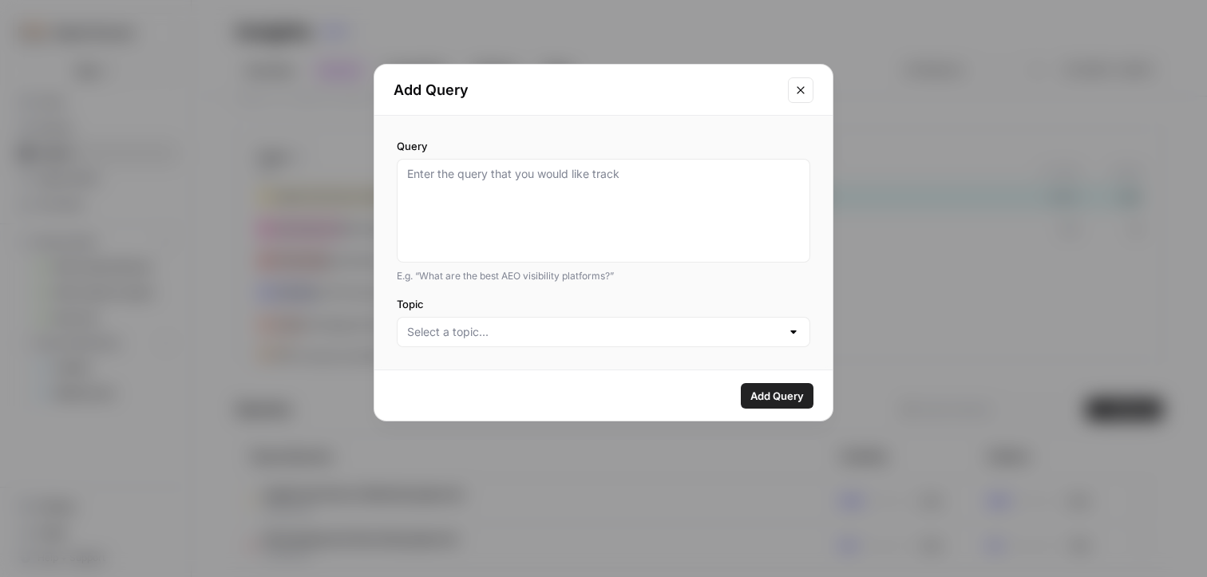
click at [723, 103] on div "Add Query" at bounding box center [603, 90] width 458 height 51
click at [723, 91] on icon "Close modal" at bounding box center [800, 90] width 13 height 13
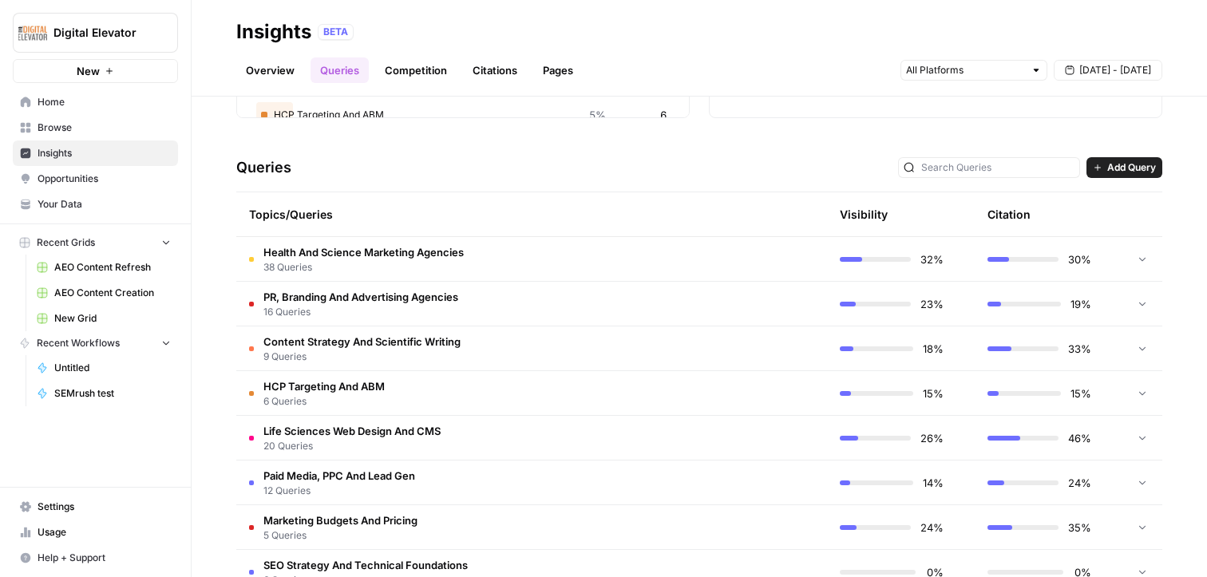
scroll to position [275, 0]
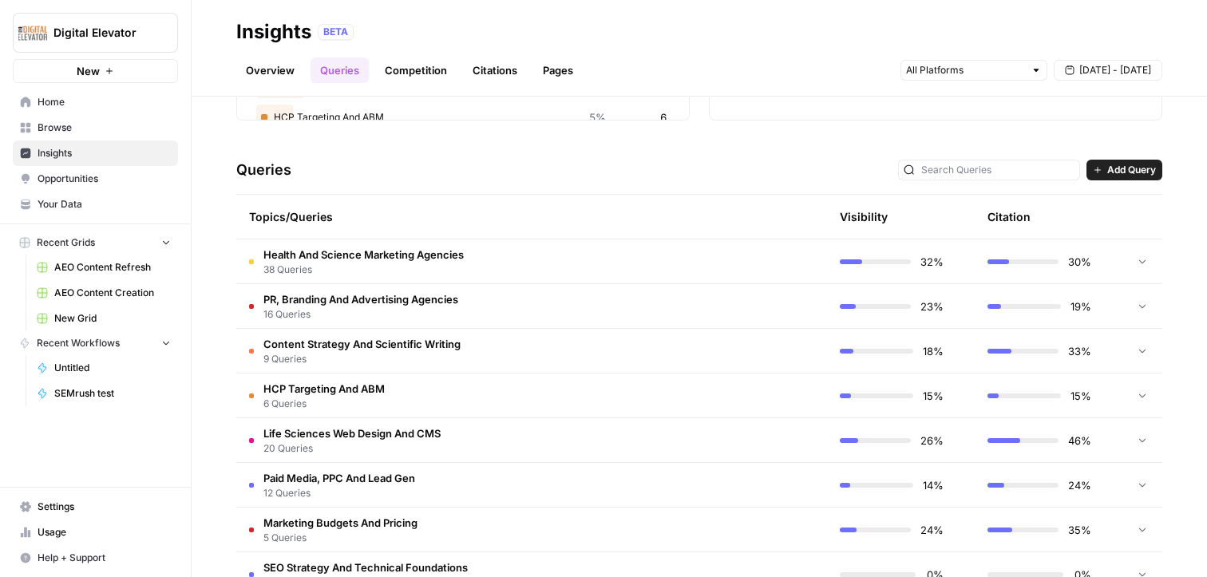
click at [723, 275] on td "32%" at bounding box center [901, 262] width 148 height 44
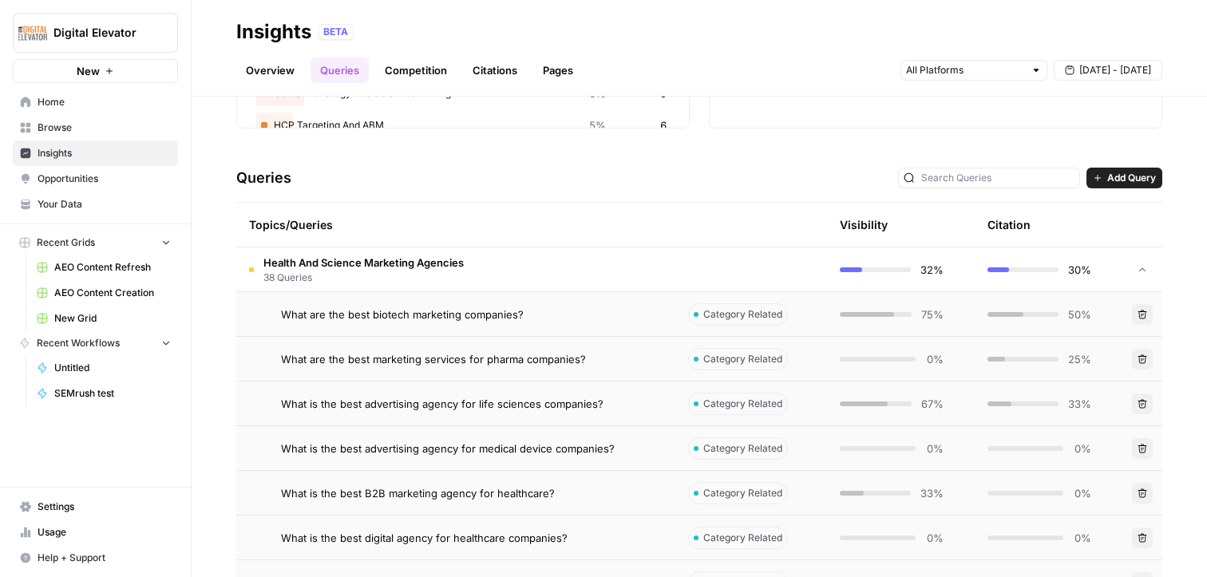
scroll to position [263, 0]
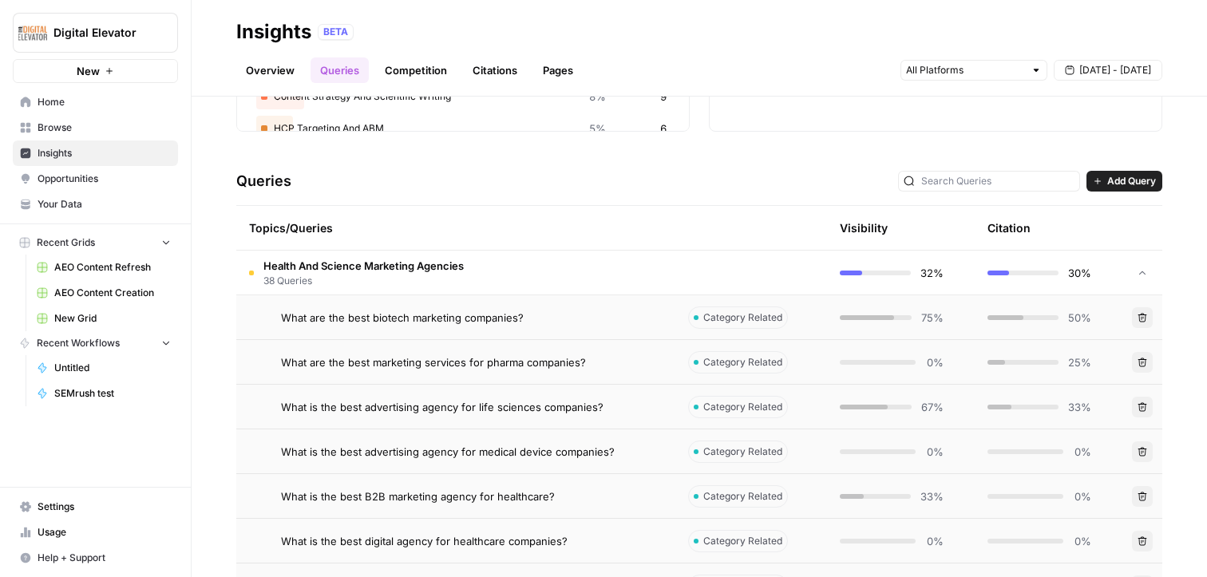
click at [321, 272] on span "Health And Science Marketing Agencies" at bounding box center [363, 266] width 200 height 16
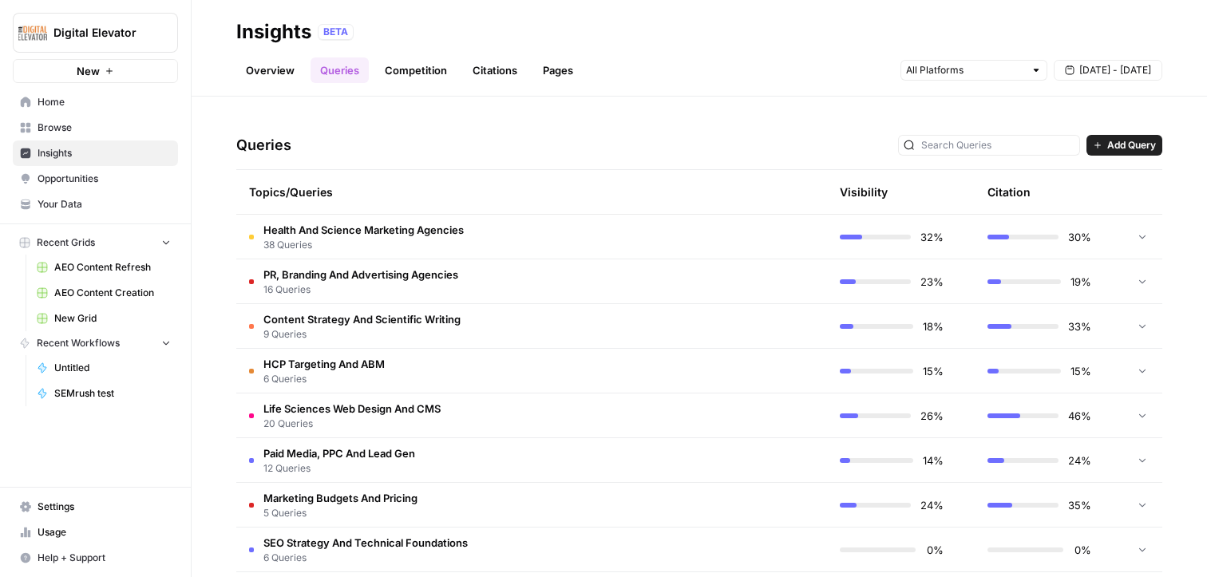
scroll to position [302, 0]
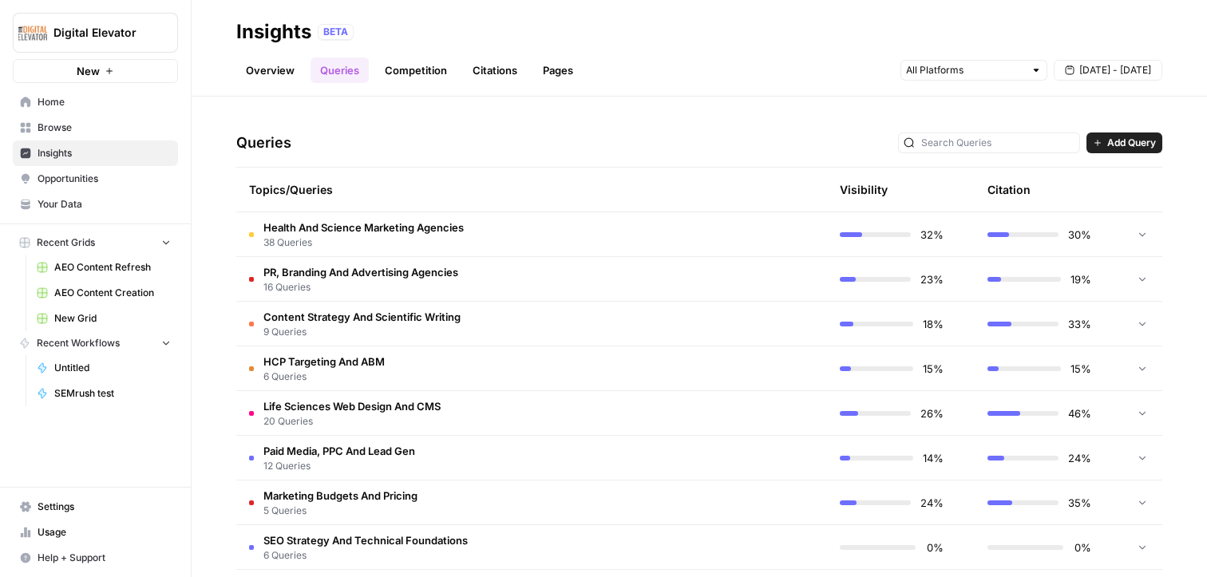
click at [477, 68] on link "Citations" at bounding box center [495, 70] width 64 height 26
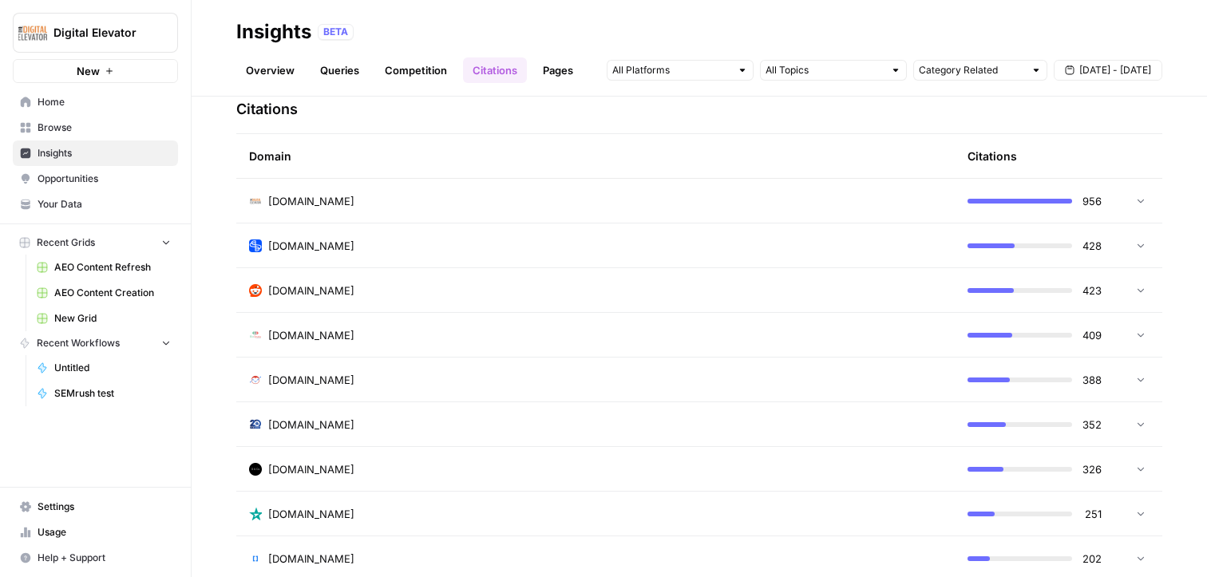
scroll to position [366, 0]
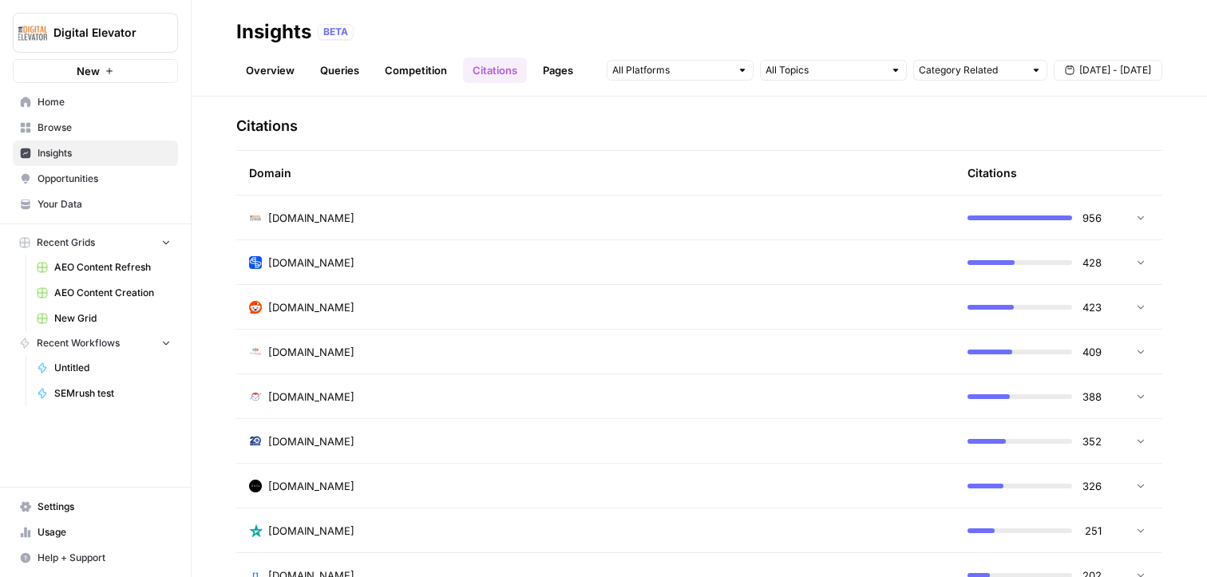
click at [427, 207] on td "thedigitalelevator.com" at bounding box center [595, 218] width 719 height 44
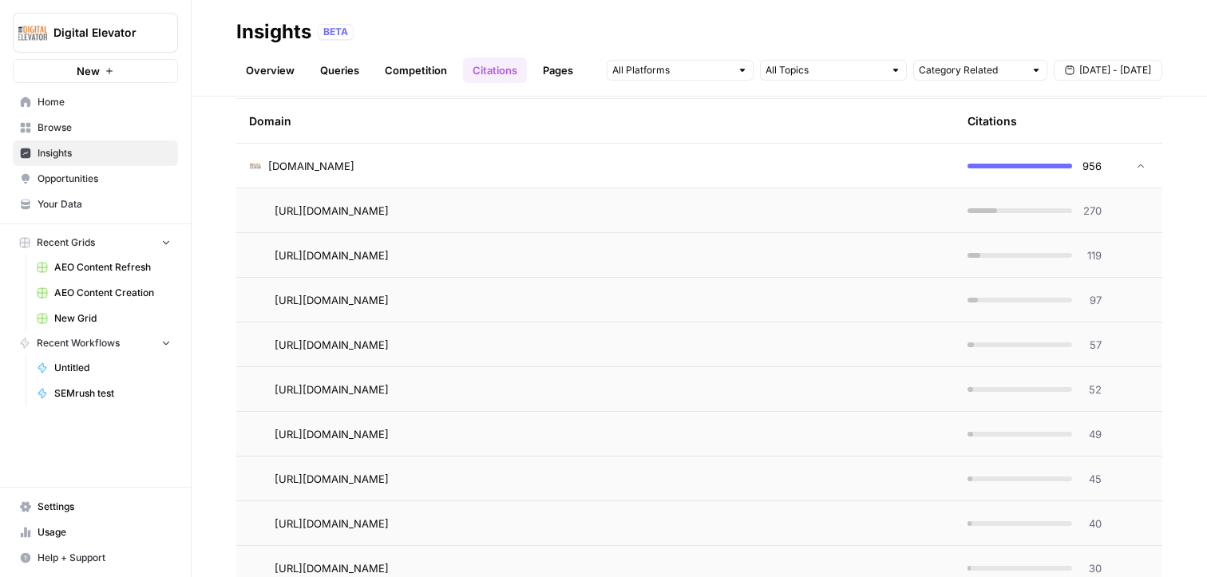
scroll to position [418, 0]
click at [723, 208] on span "270" at bounding box center [1092, 212] width 20 height 16
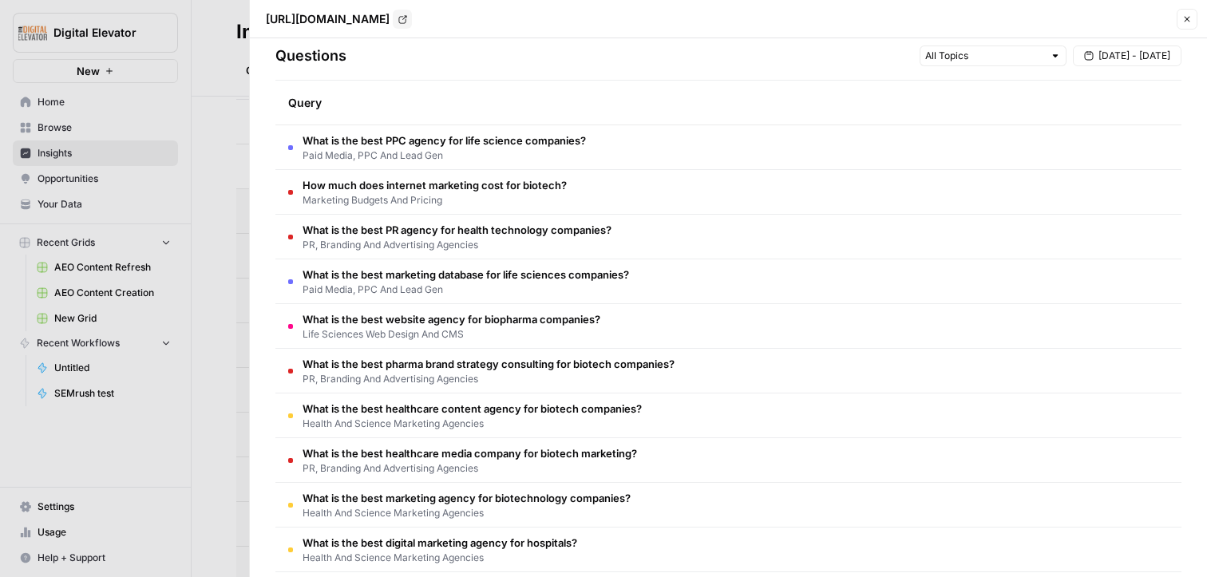
scroll to position [0, 0]
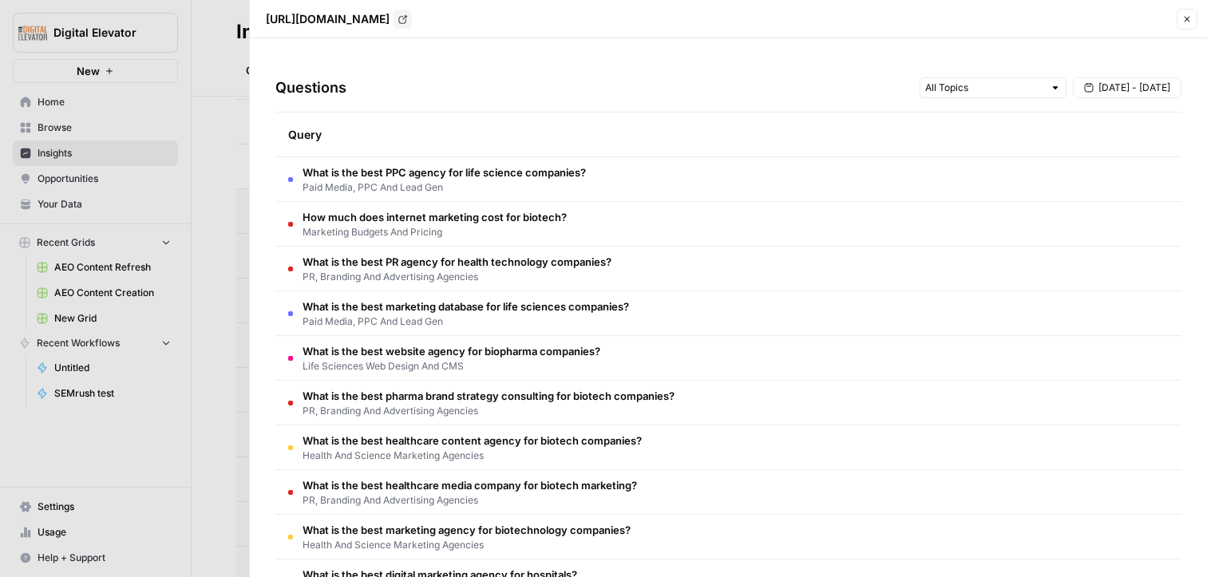
click at [495, 177] on span "What is the best PPC agency for life science companies?" at bounding box center [444, 172] width 283 height 16
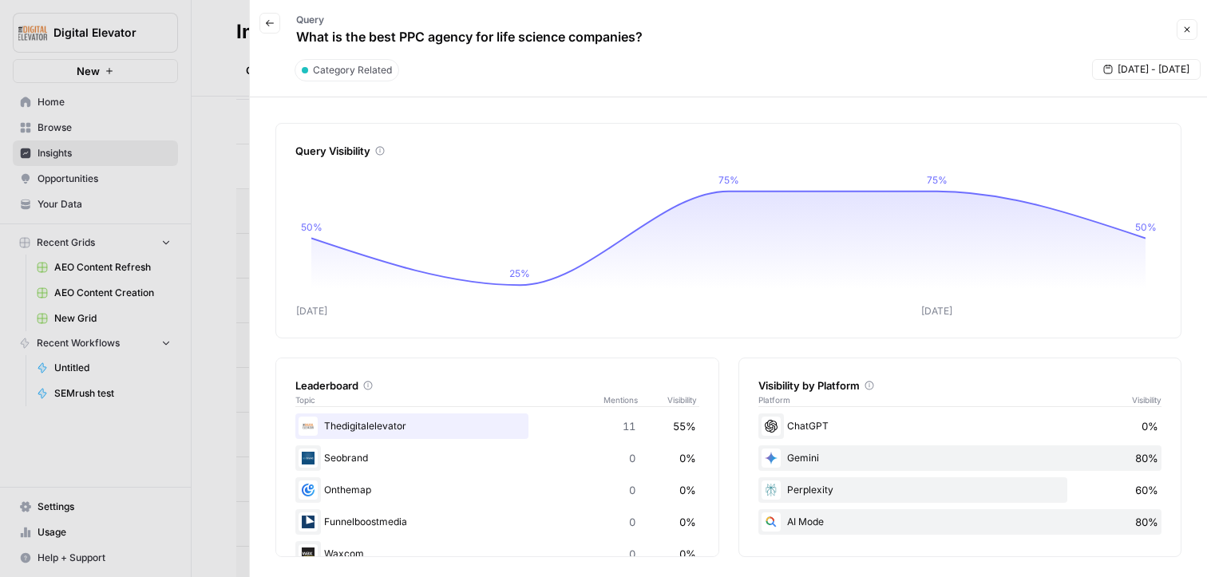
click at [215, 113] on div at bounding box center [603, 288] width 1207 height 577
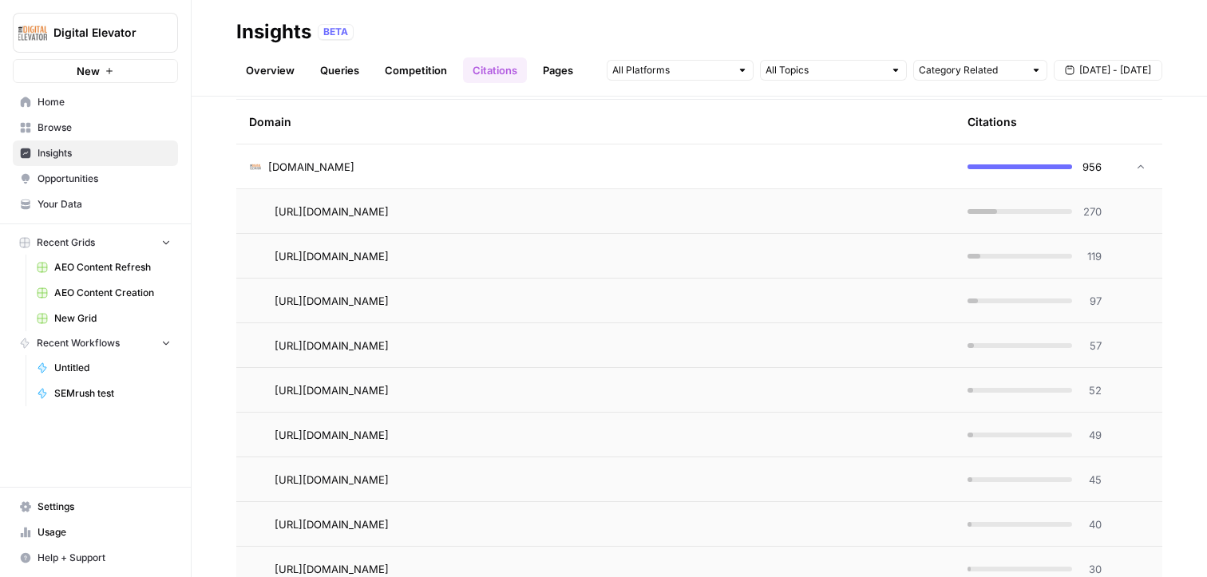
click at [548, 72] on link "Pages" at bounding box center [557, 70] width 49 height 26
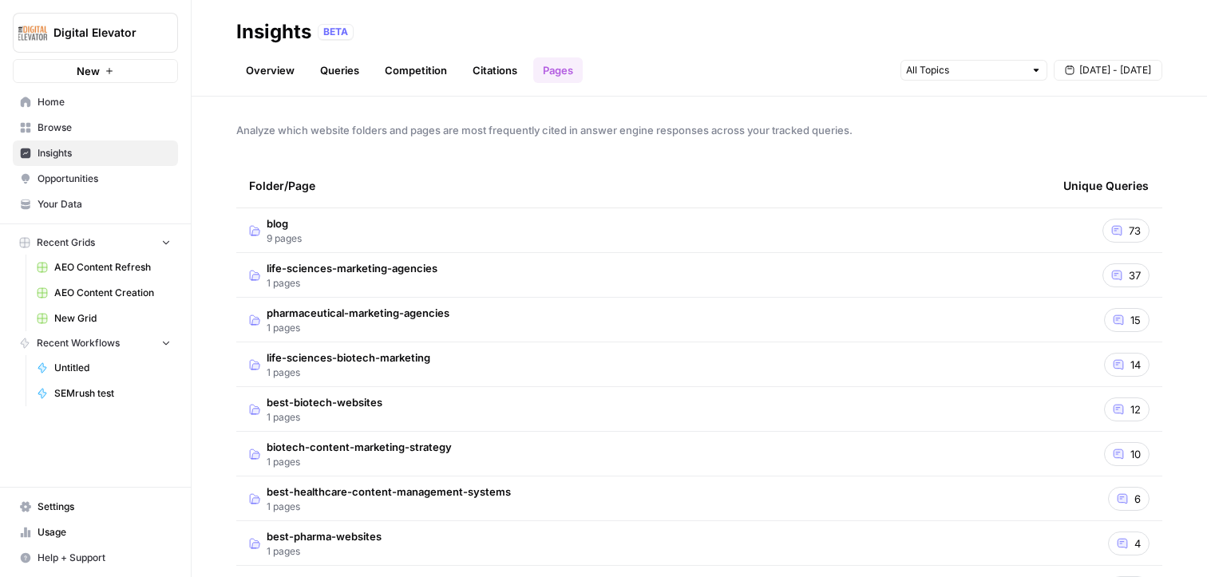
click at [504, 246] on td "blog 9 pages" at bounding box center [643, 230] width 814 height 44
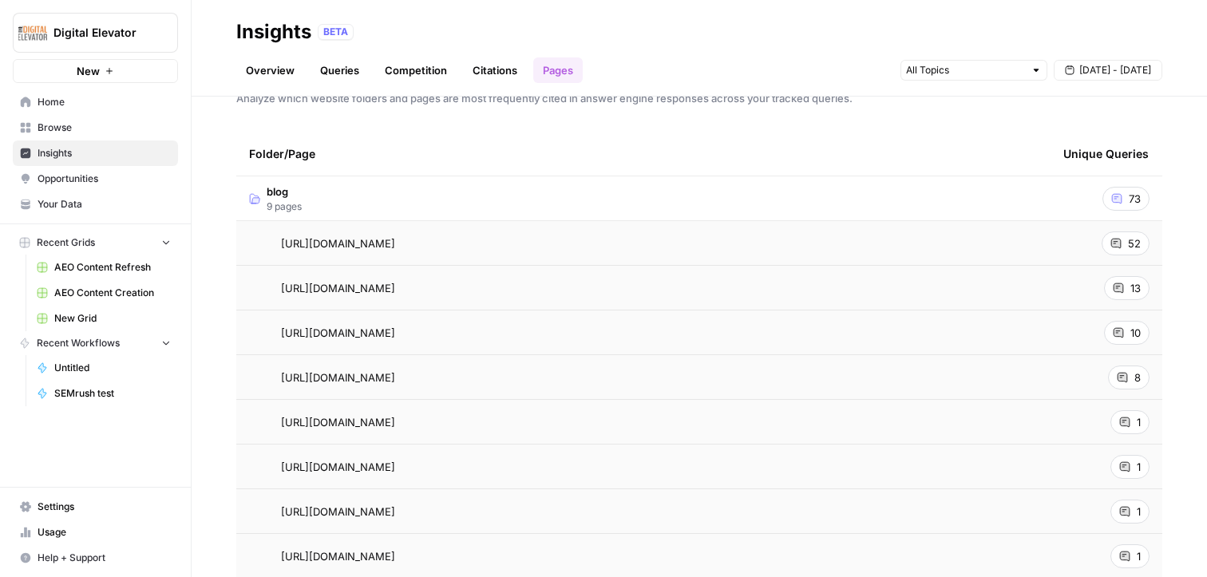
scroll to position [30, 0]
click at [723, 247] on span "52" at bounding box center [1134, 245] width 13 height 16
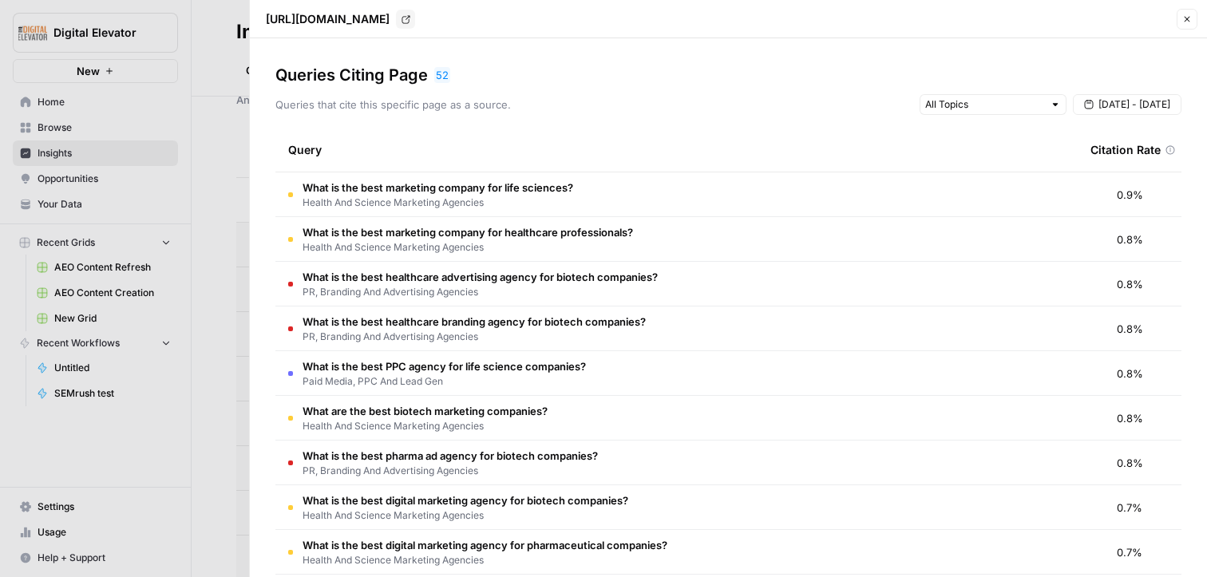
click at [723, 18] on icon "button" at bounding box center [1187, 19] width 10 height 10
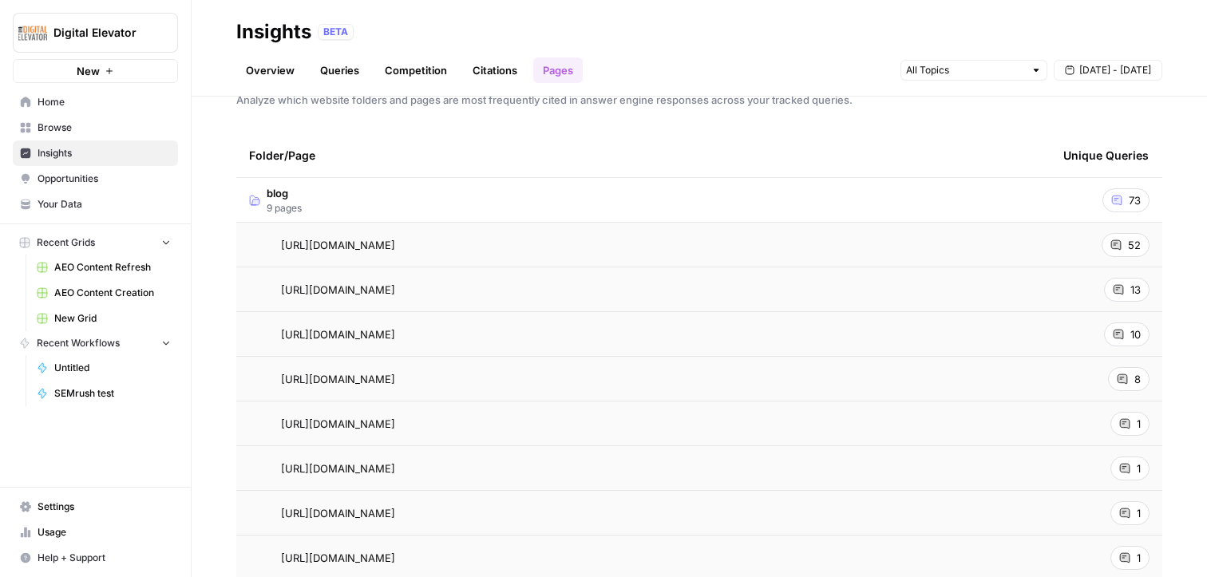
click at [723, 250] on div "52" at bounding box center [1126, 245] width 48 height 24
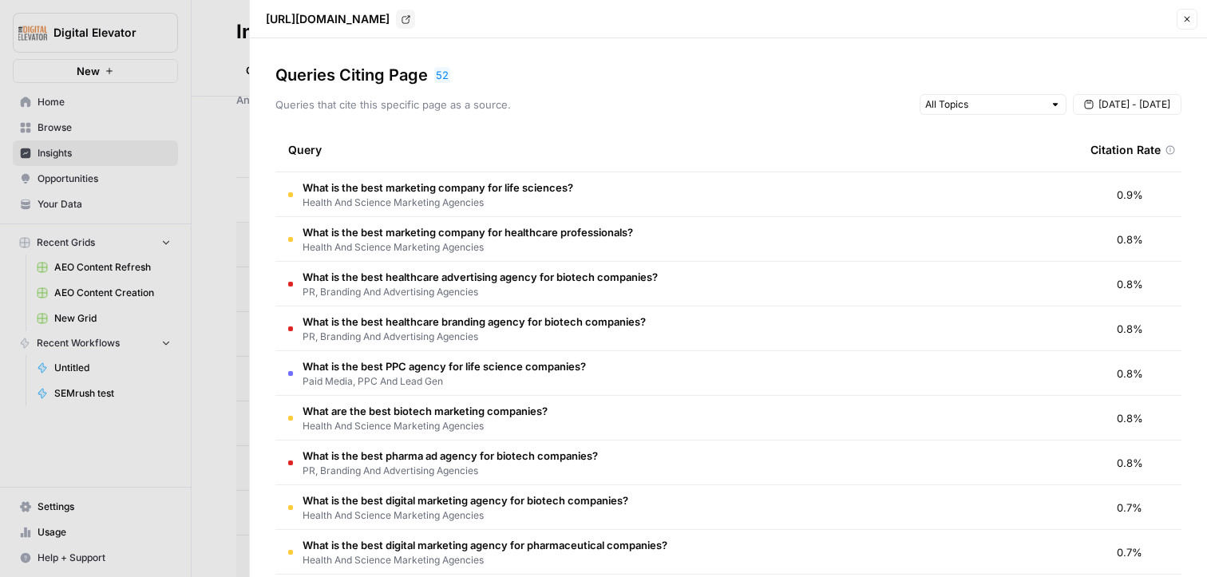
click at [723, 11] on button "Close" at bounding box center [1187, 19] width 21 height 21
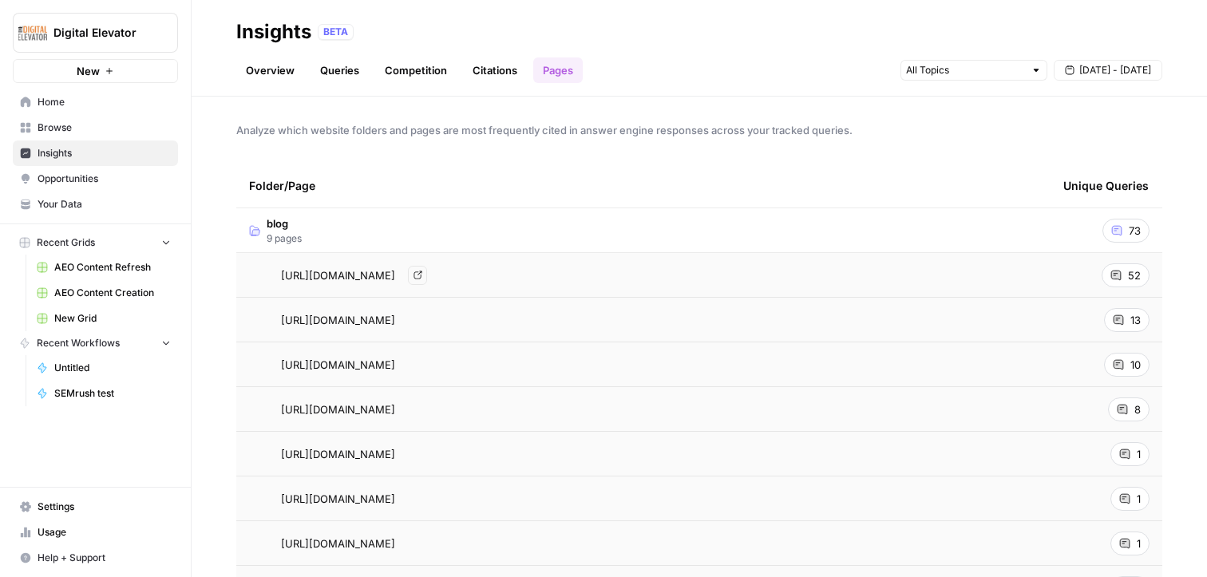
click at [414, 228] on td "blog 9 pages" at bounding box center [643, 230] width 814 height 44
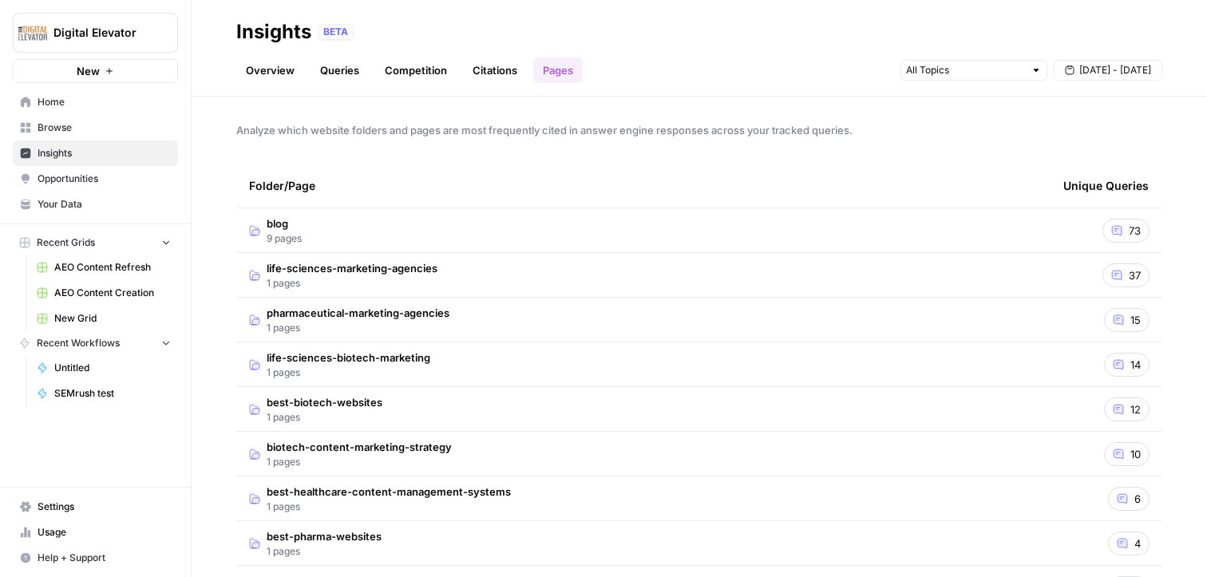
click at [95, 180] on span "Opportunities" at bounding box center [104, 179] width 133 height 14
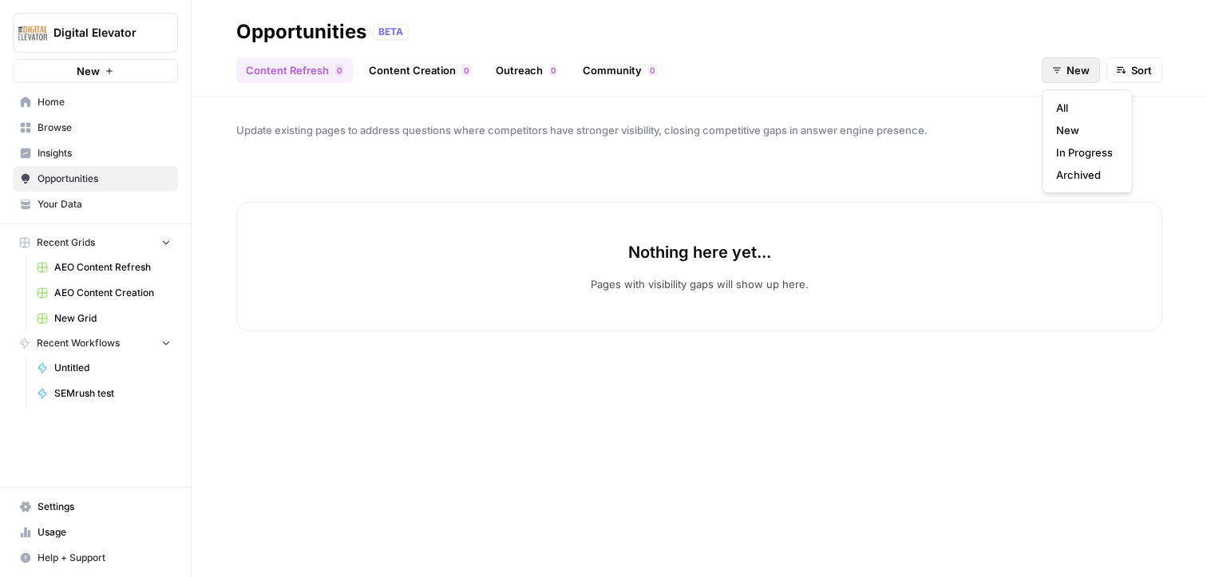
click at [723, 81] on button "New" at bounding box center [1071, 70] width 58 height 26
click at [723, 150] on span "In Progress" at bounding box center [1084, 153] width 57 height 16
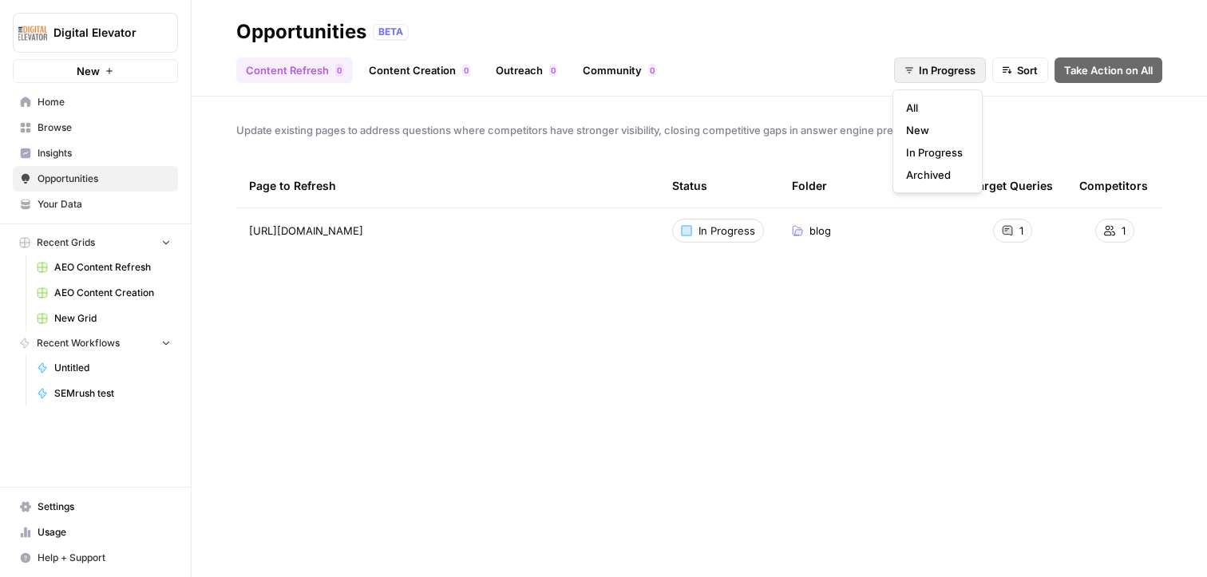
click at [723, 80] on button "In Progress" at bounding box center [940, 70] width 92 height 26
click at [554, 400] on div "Page to Refresh Status Folder Target Queries Competitors https://thedigitalelev…" at bounding box center [699, 358] width 926 height 388
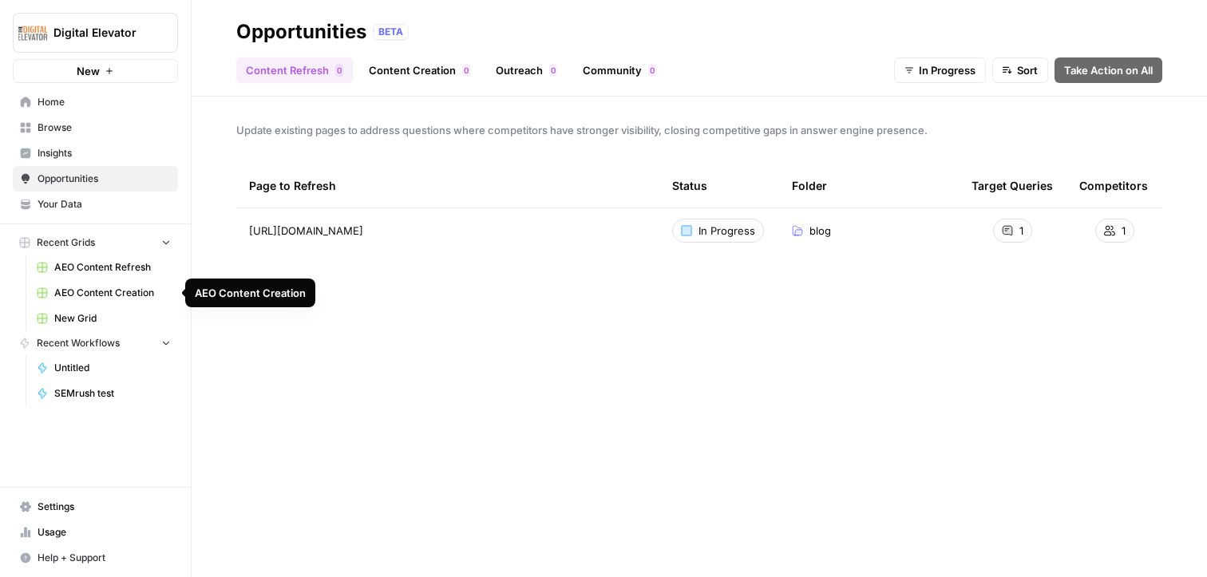
click at [103, 268] on span "AEO Content Refresh" at bounding box center [112, 267] width 117 height 14
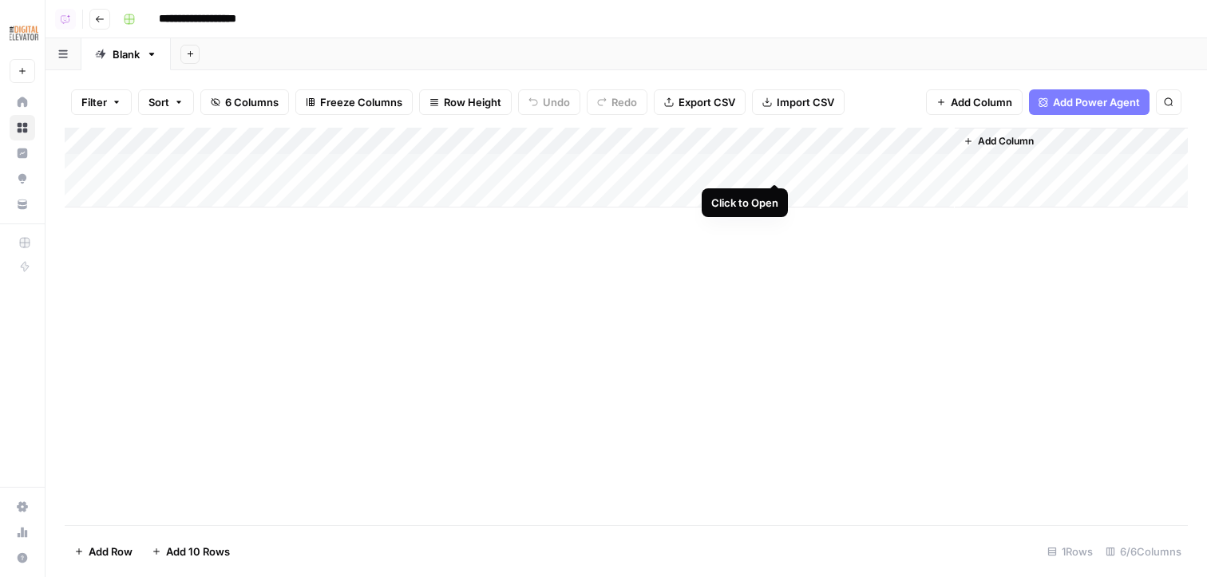
click at [723, 168] on div "Add Column" at bounding box center [626, 168] width 1123 height 80
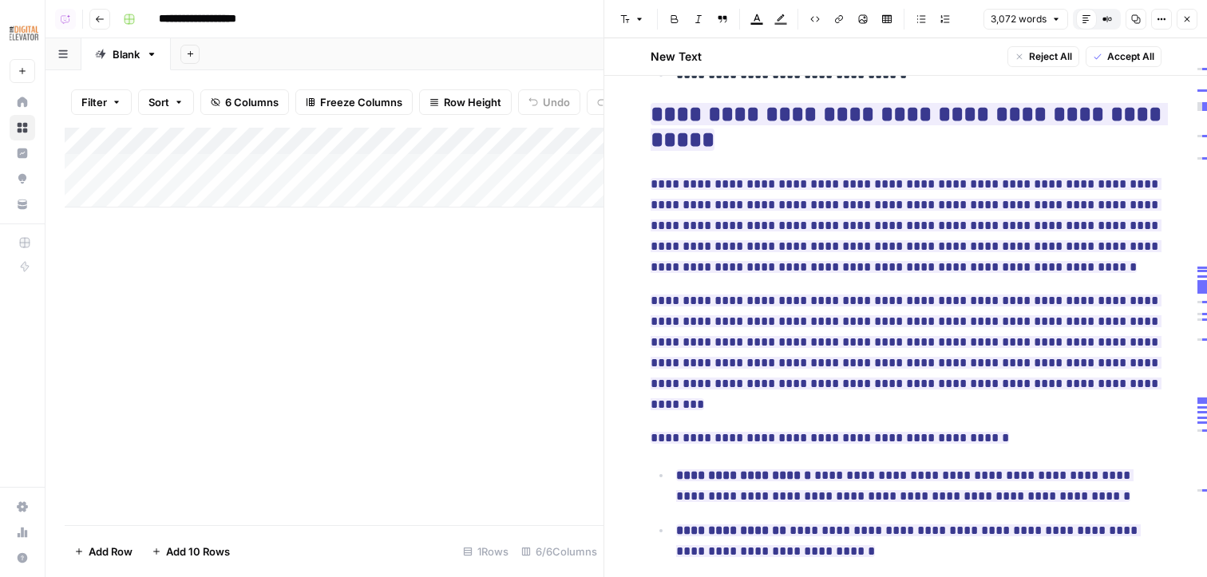
scroll to position [5226, 0]
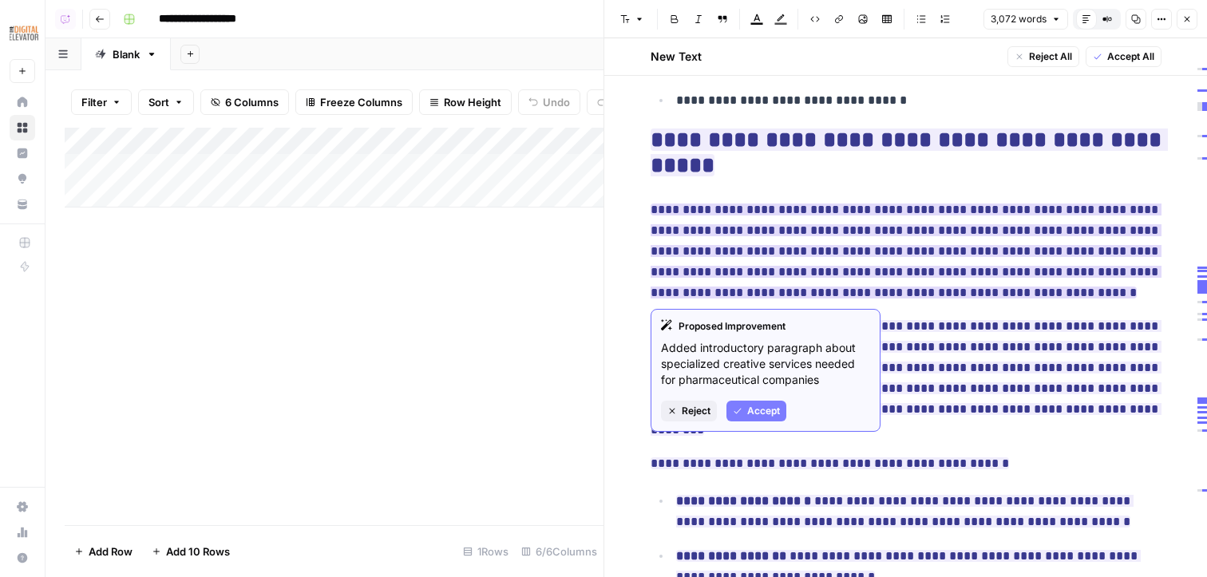
click at [723, 254] on ins "**********" at bounding box center [906, 251] width 511 height 95
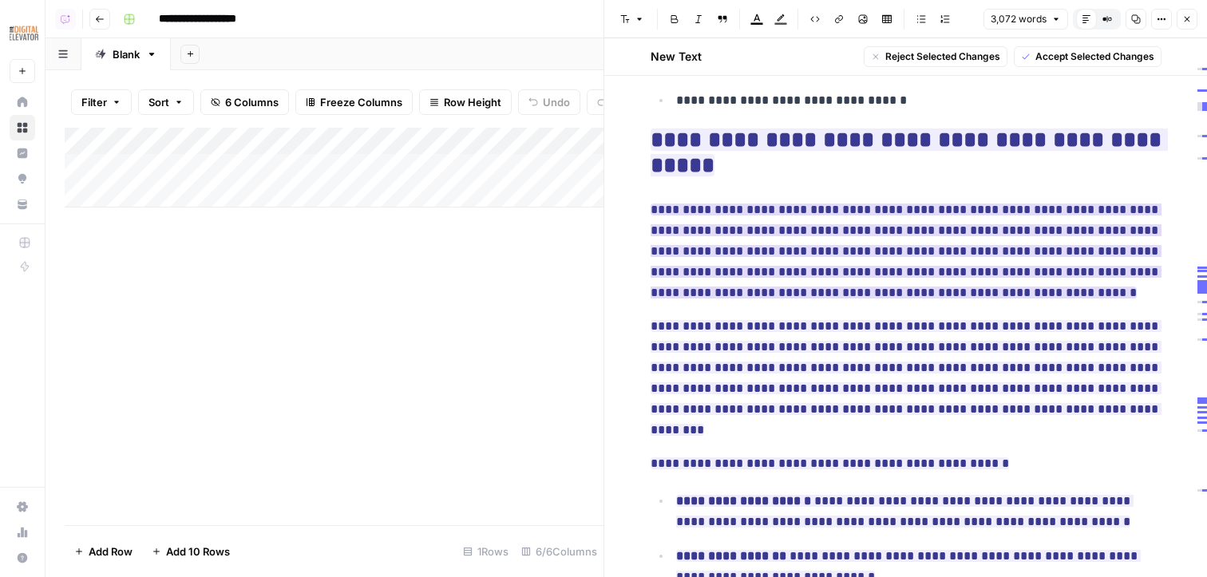
drag, startPoint x: 952, startPoint y: 254, endPoint x: 855, endPoint y: 252, distance: 97.4
click at [723, 252] on ins "**********" at bounding box center [906, 251] width 511 height 95
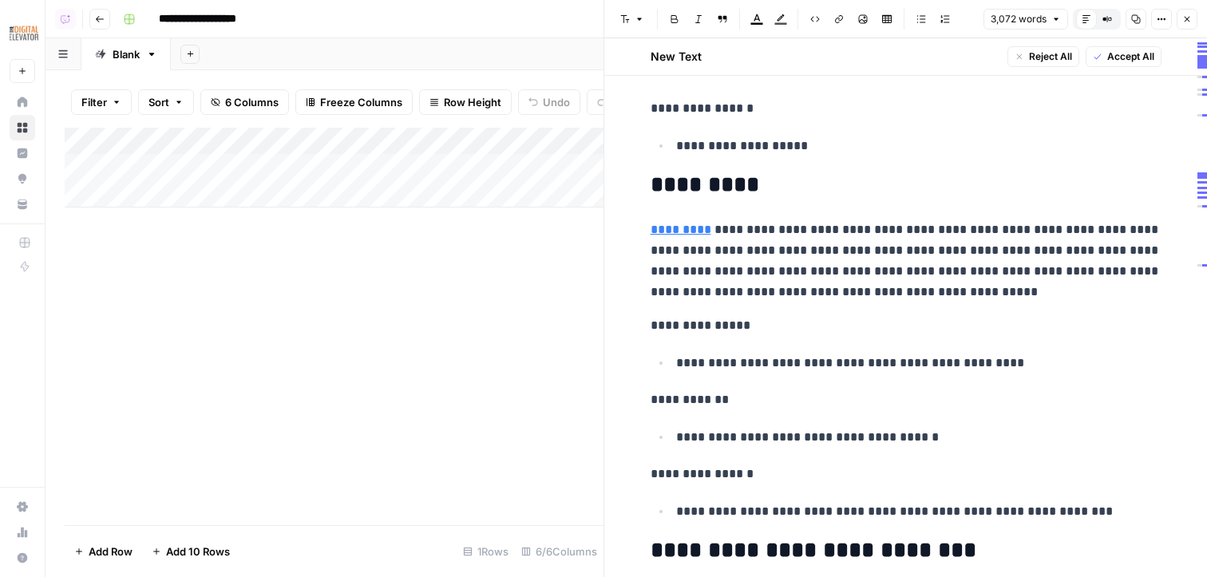
scroll to position [3332, 0]
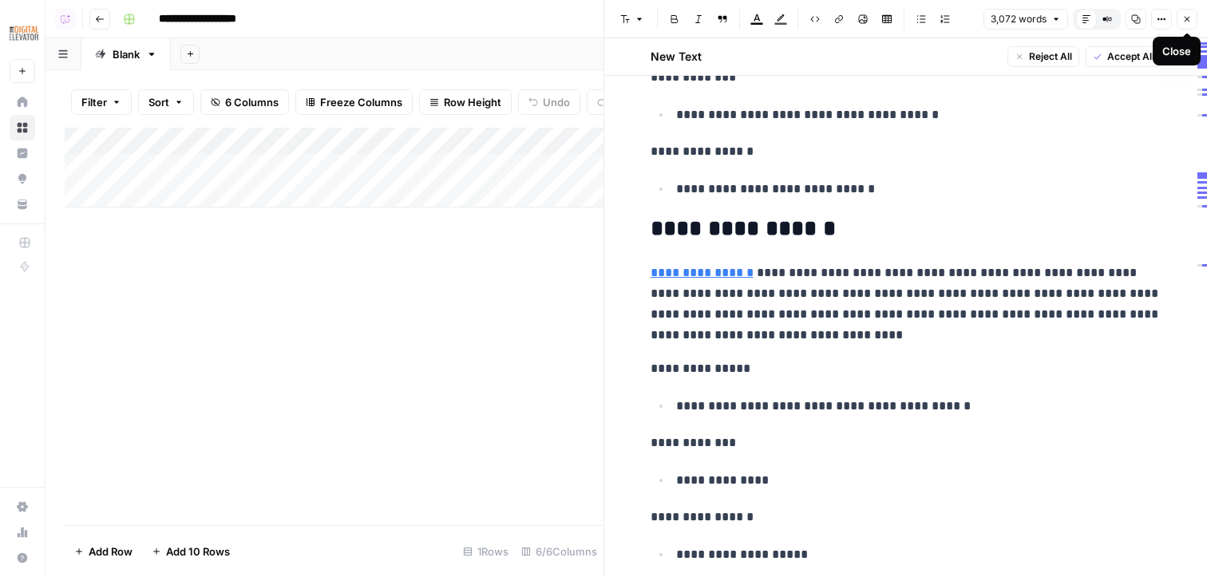
click at [723, 18] on icon "button" at bounding box center [1187, 19] width 10 height 10
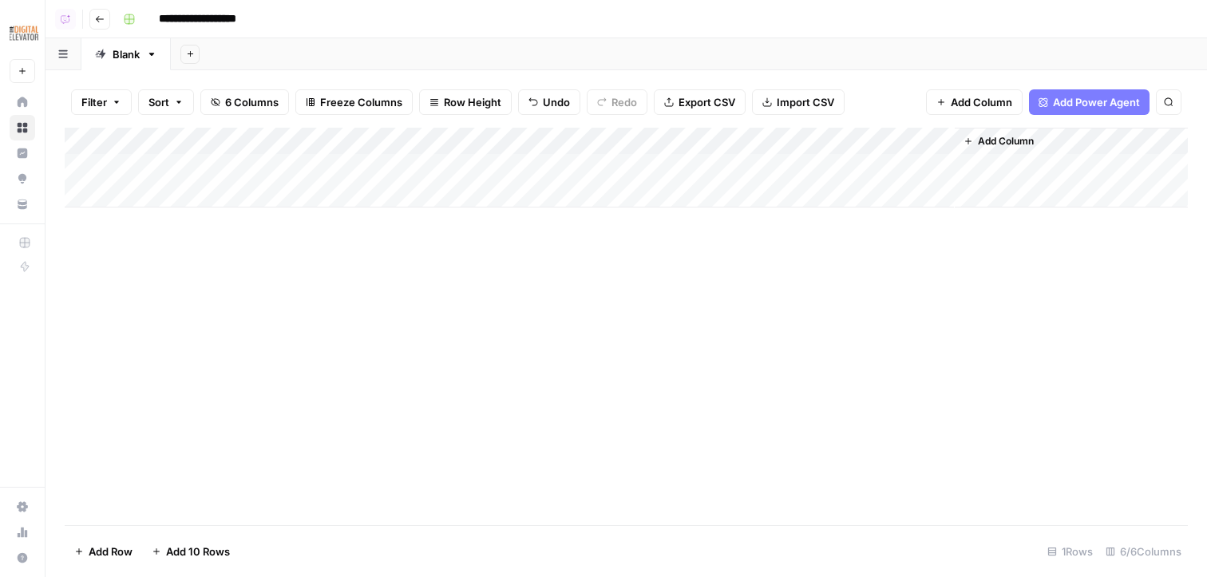
click at [723, 145] on button "Add Column" at bounding box center [998, 141] width 83 height 21
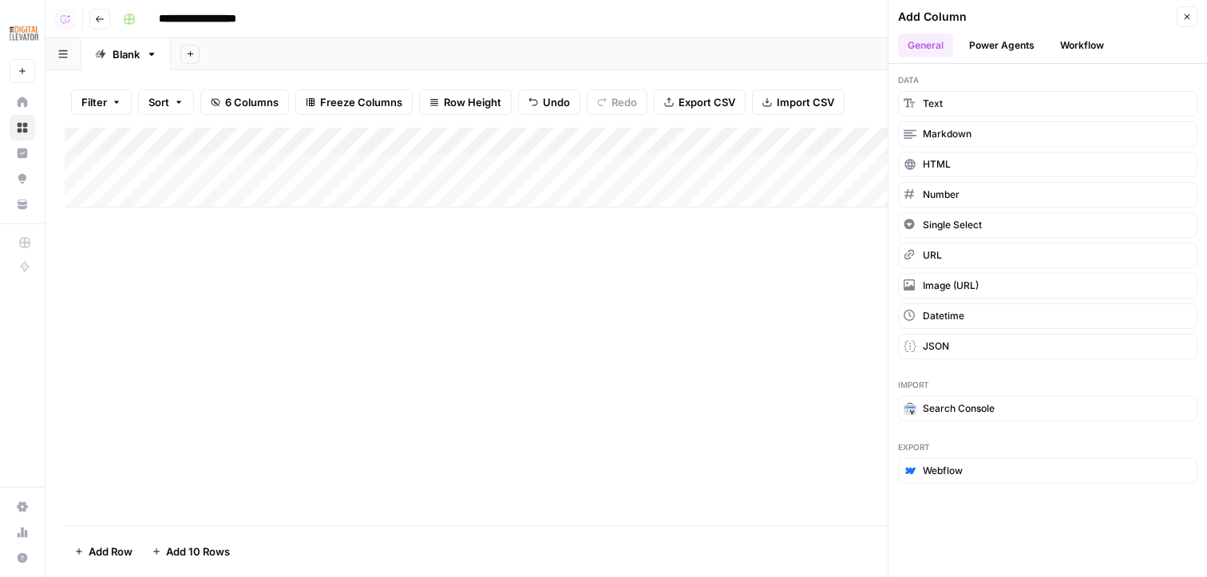
click at [723, 14] on icon "button" at bounding box center [1188, 17] width 6 height 6
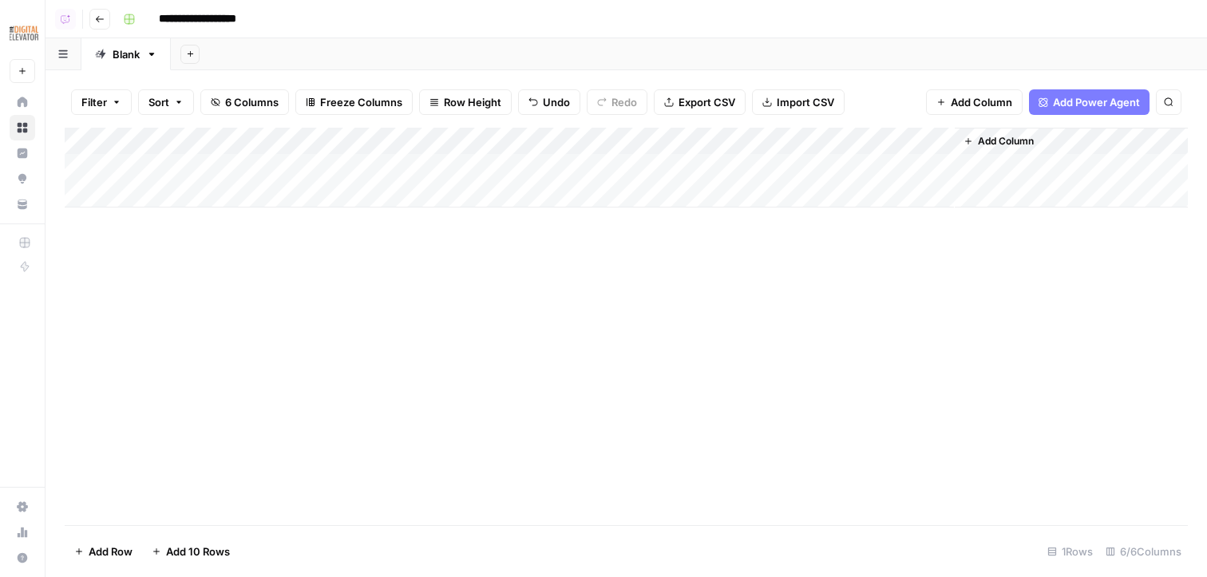
click at [723, 87] on div "Filter Sort 6 Columns Freeze Columns Row Height Undo Redo Export CSV Import CSV…" at bounding box center [626, 102] width 1123 height 51
click at [723, 108] on span "Add Power Agent" at bounding box center [1096, 102] width 87 height 16
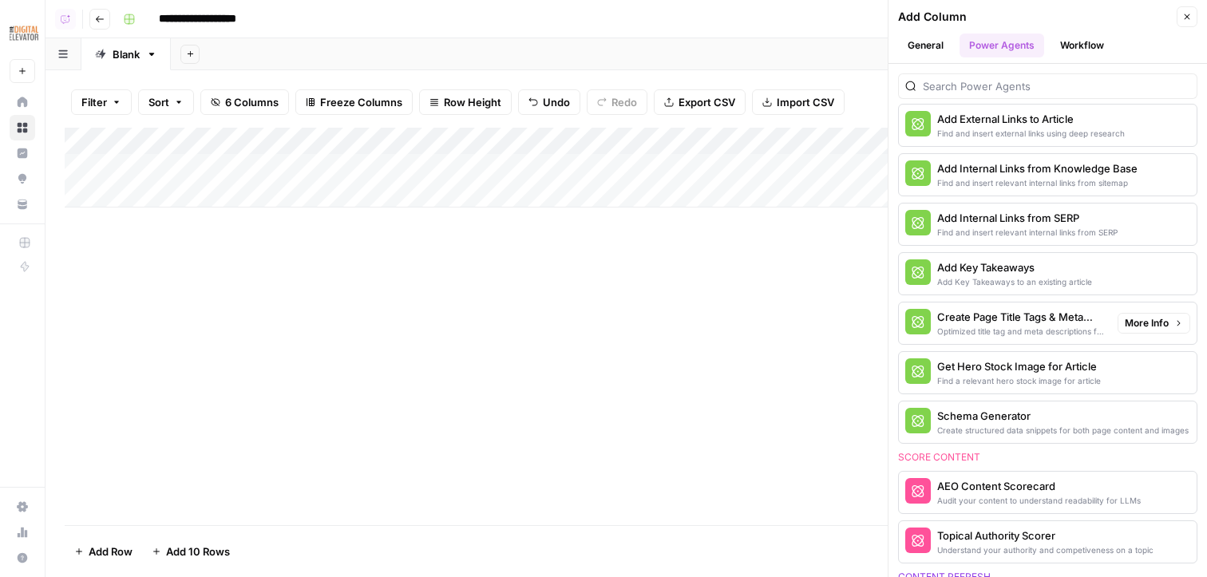
scroll to position [377, 0]
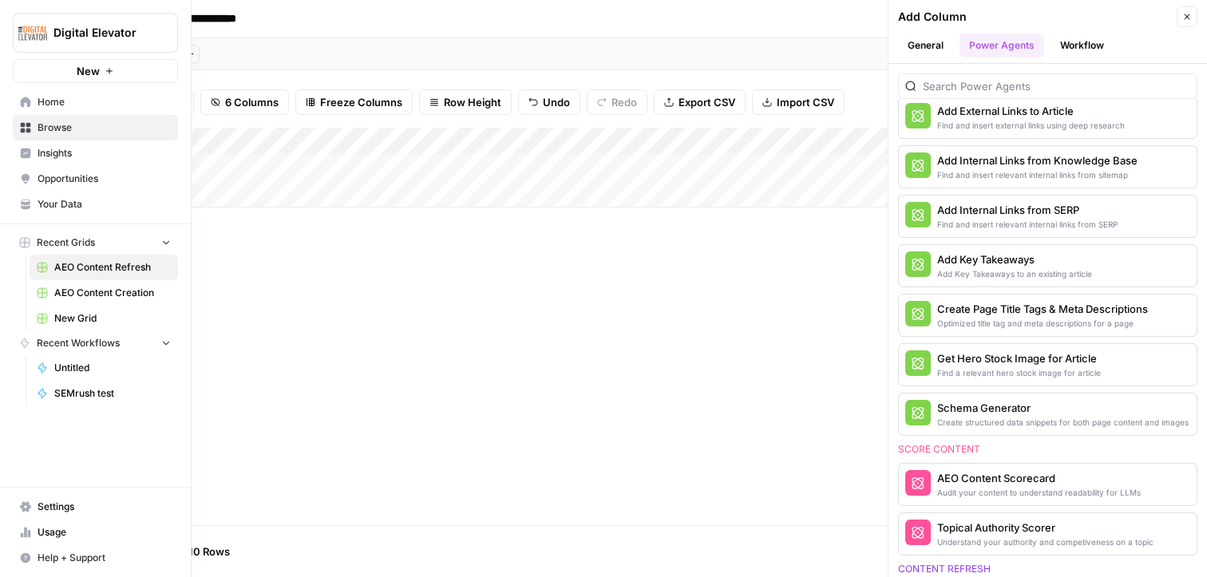
click at [58, 178] on span "Opportunities" at bounding box center [104, 179] width 133 height 14
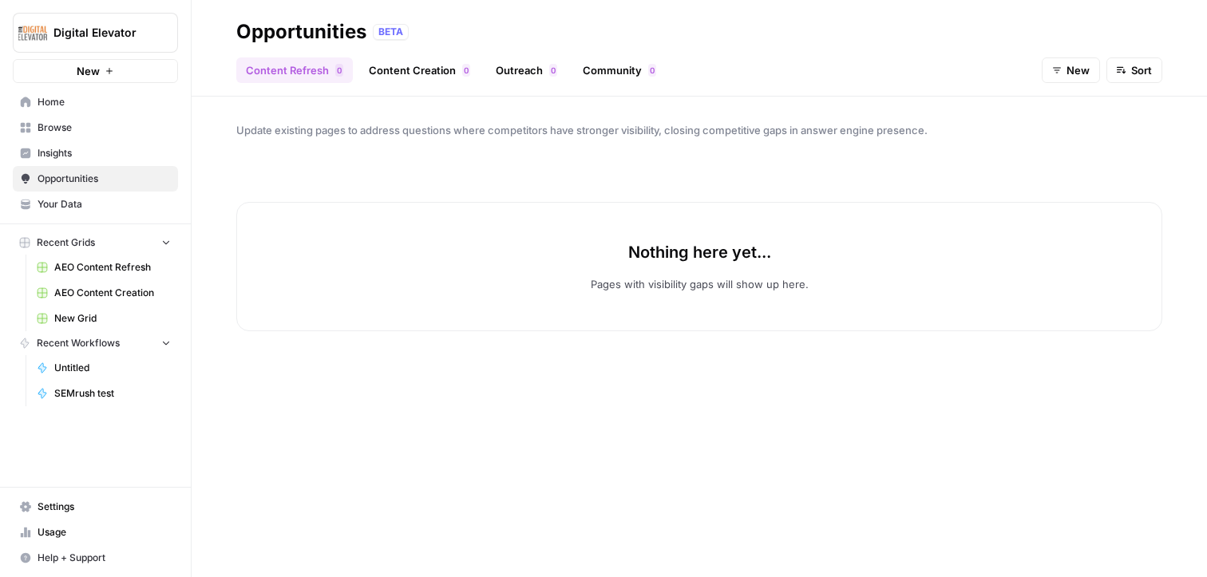
click at [436, 61] on link "Content Creation 0" at bounding box center [419, 70] width 121 height 26
click at [723, 74] on span "New" at bounding box center [1078, 70] width 23 height 16
click at [723, 159] on span "In Progress" at bounding box center [1084, 153] width 57 height 16
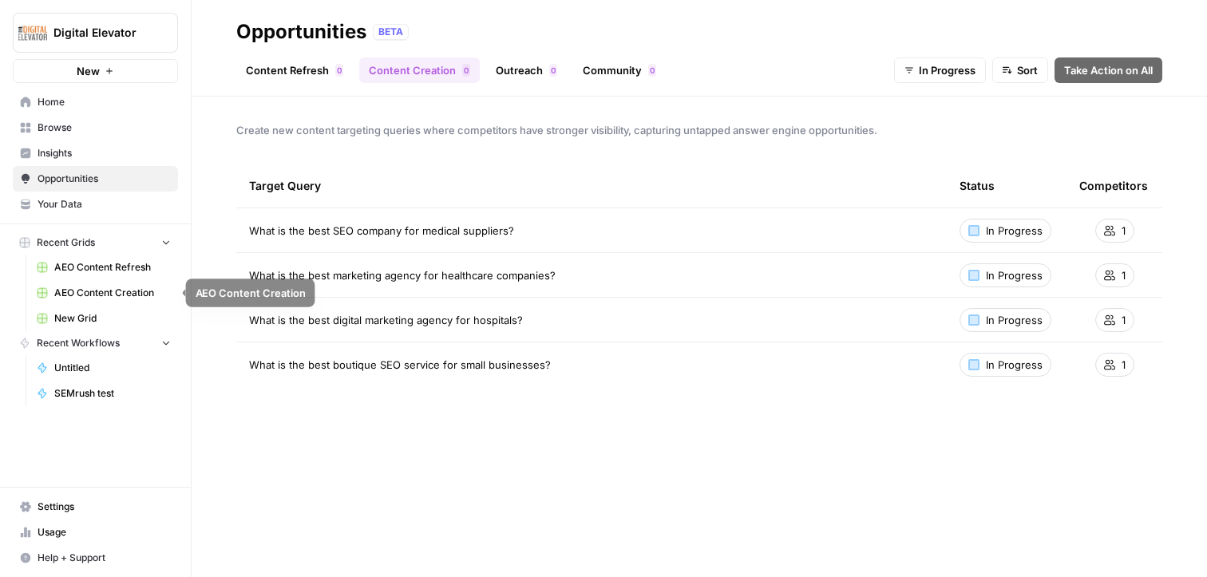
click at [81, 289] on span "AEO Content Creation" at bounding box center [112, 293] width 117 height 14
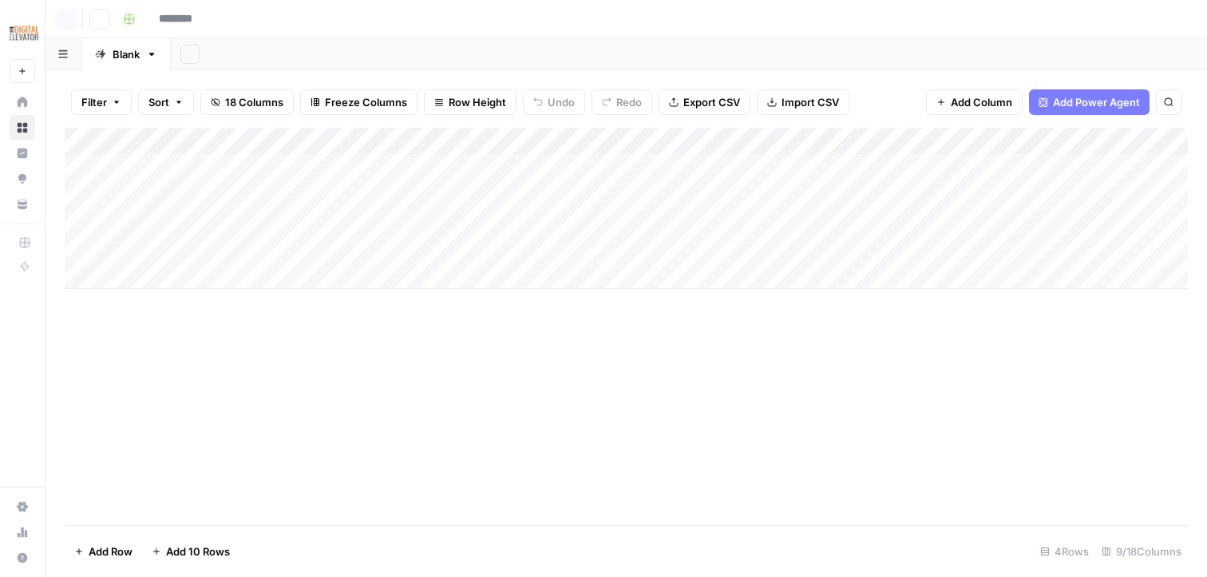
type input "**********"
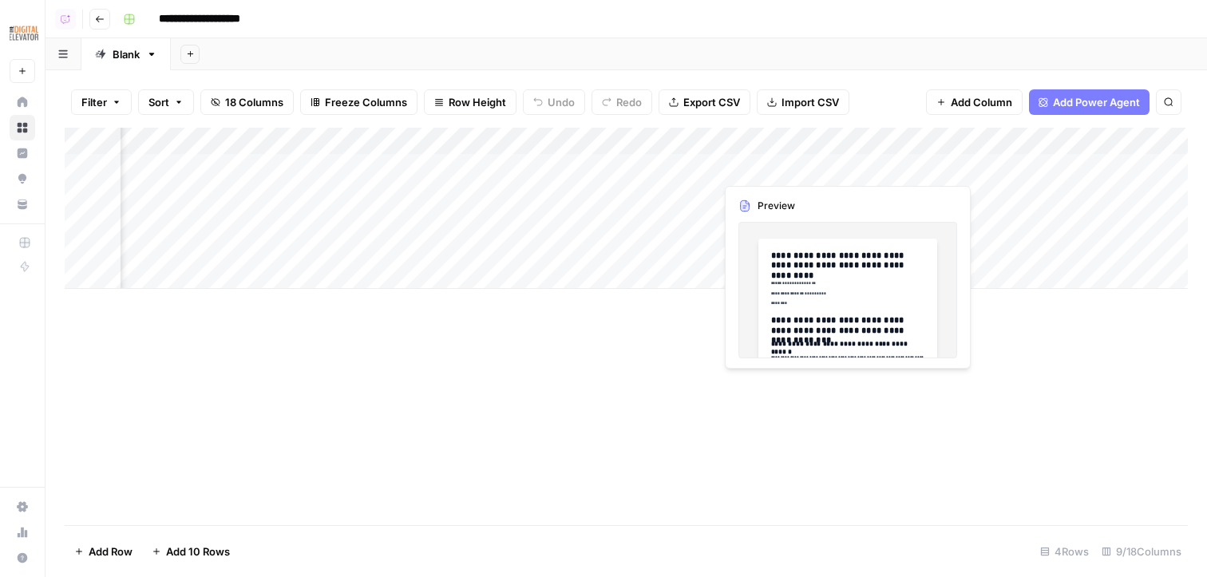
click at [723, 164] on div "Add Column" at bounding box center [626, 208] width 1123 height 161
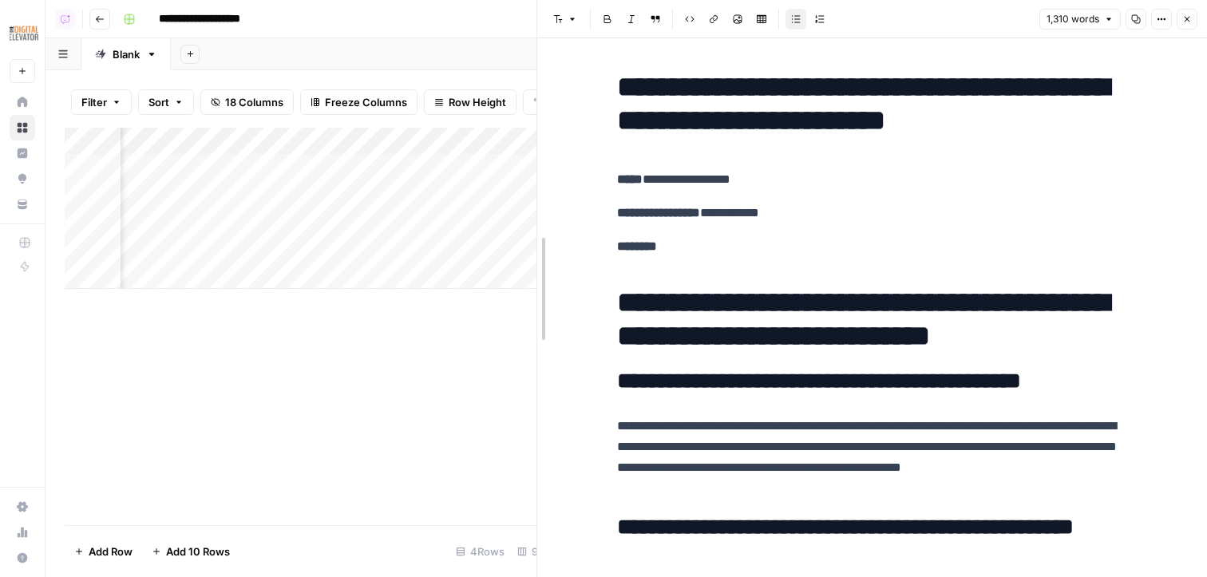
drag, startPoint x: 605, startPoint y: 192, endPoint x: 543, endPoint y: 195, distance: 62.3
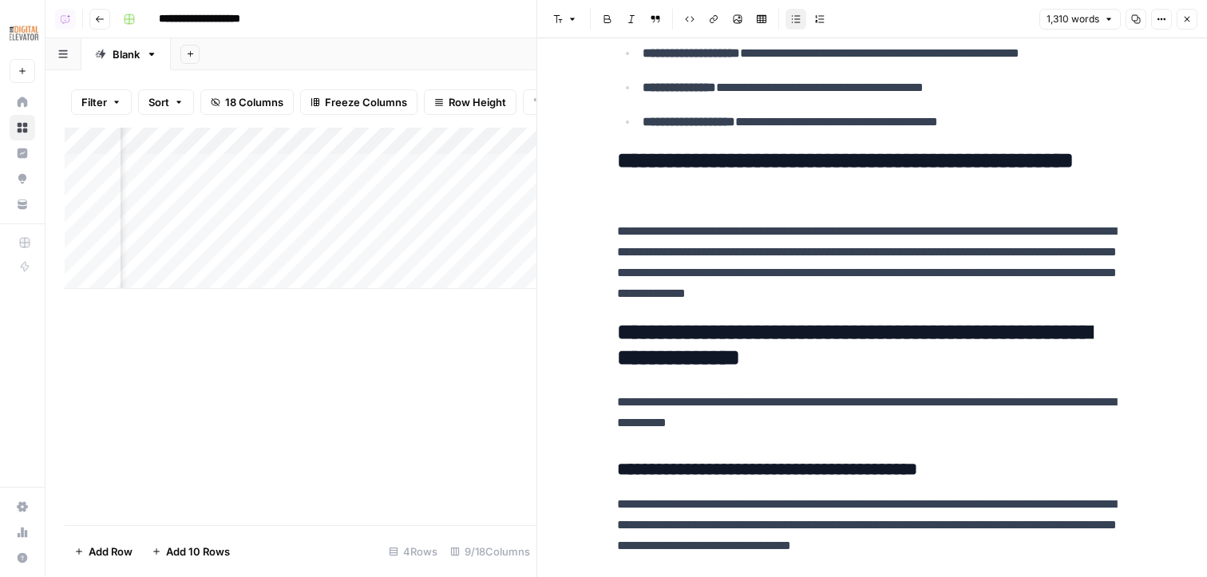
scroll to position [659, 0]
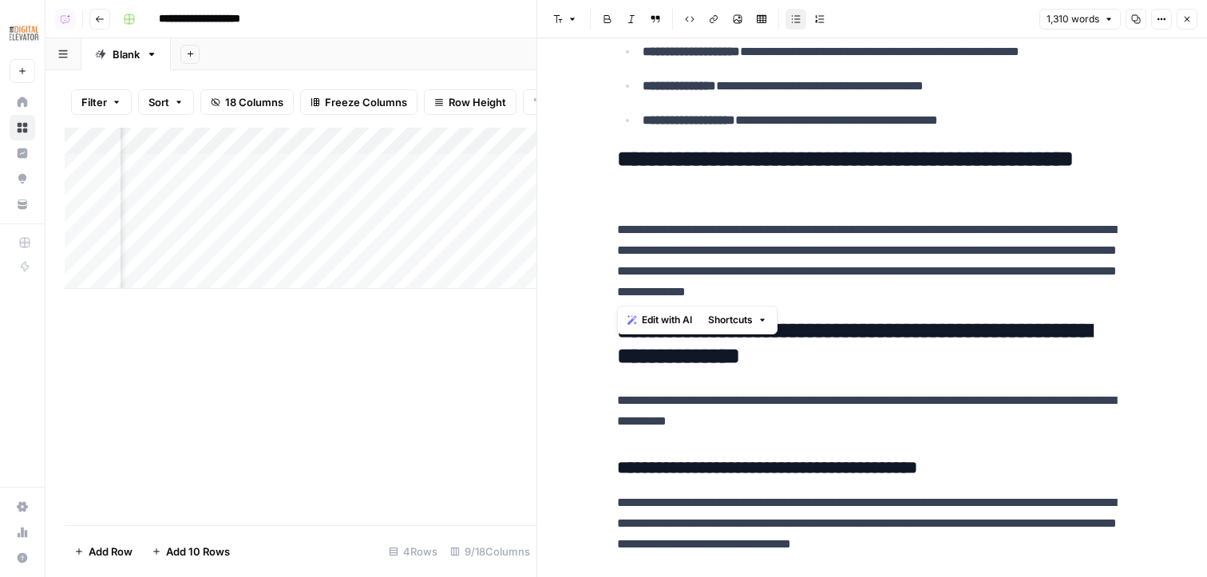
drag, startPoint x: 1100, startPoint y: 296, endPoint x: 612, endPoint y: 230, distance: 493.1
click at [723, 366] on h2 "**********" at bounding box center [872, 344] width 511 height 51
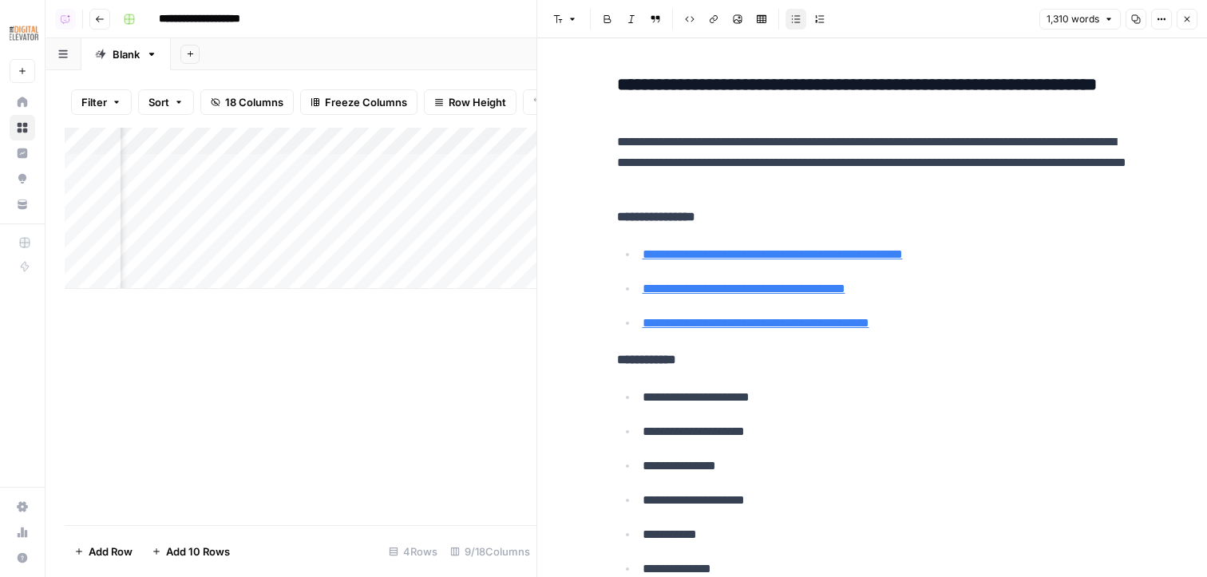
scroll to position [4507, 0]
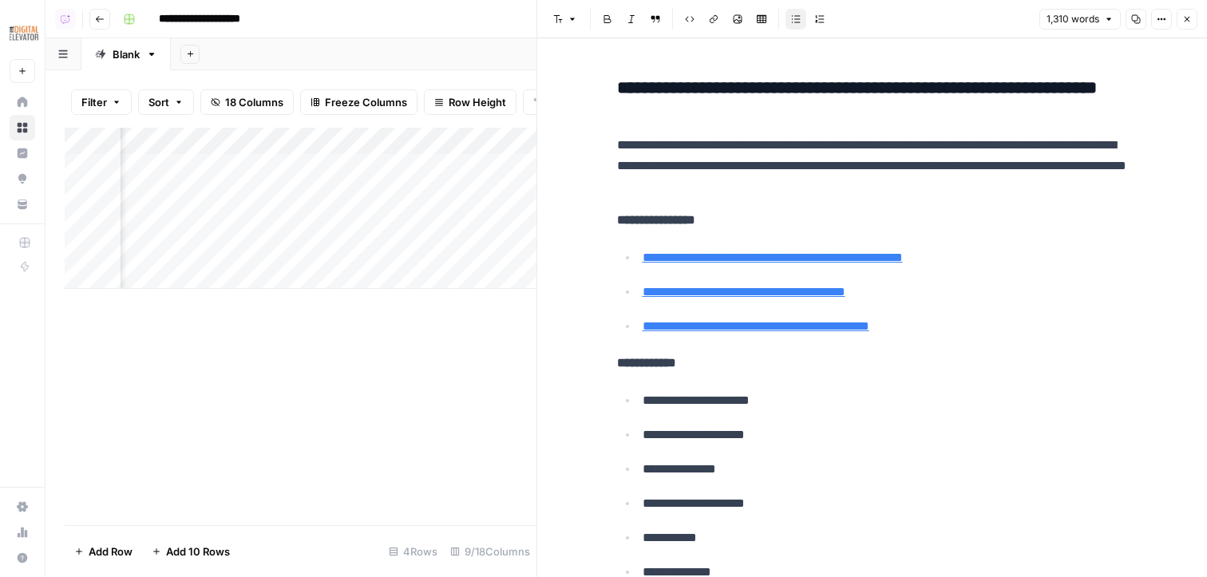
type input "https://blog.amwa.org/medical-seo-in-an-ai-centered-world"
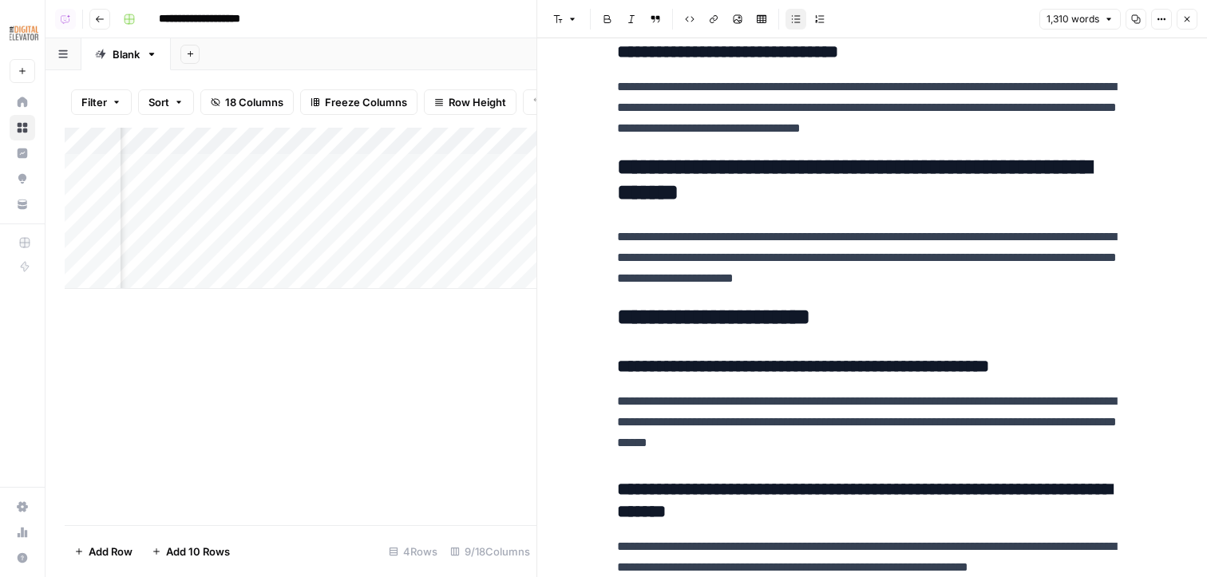
scroll to position [3655, 0]
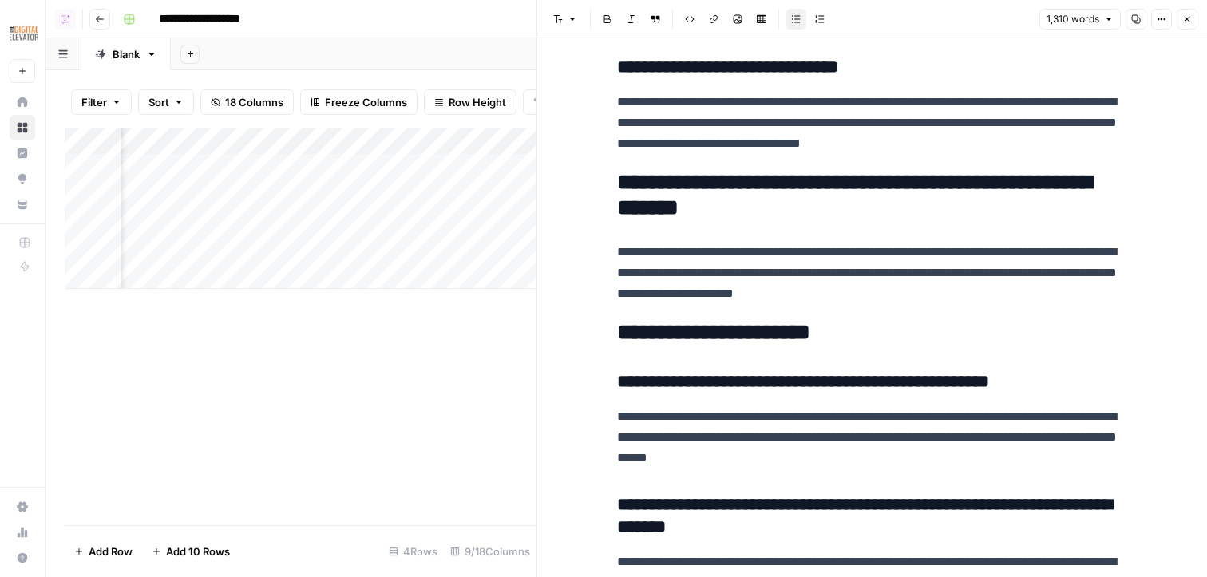
click at [723, 22] on icon "button" at bounding box center [1187, 19] width 10 height 10
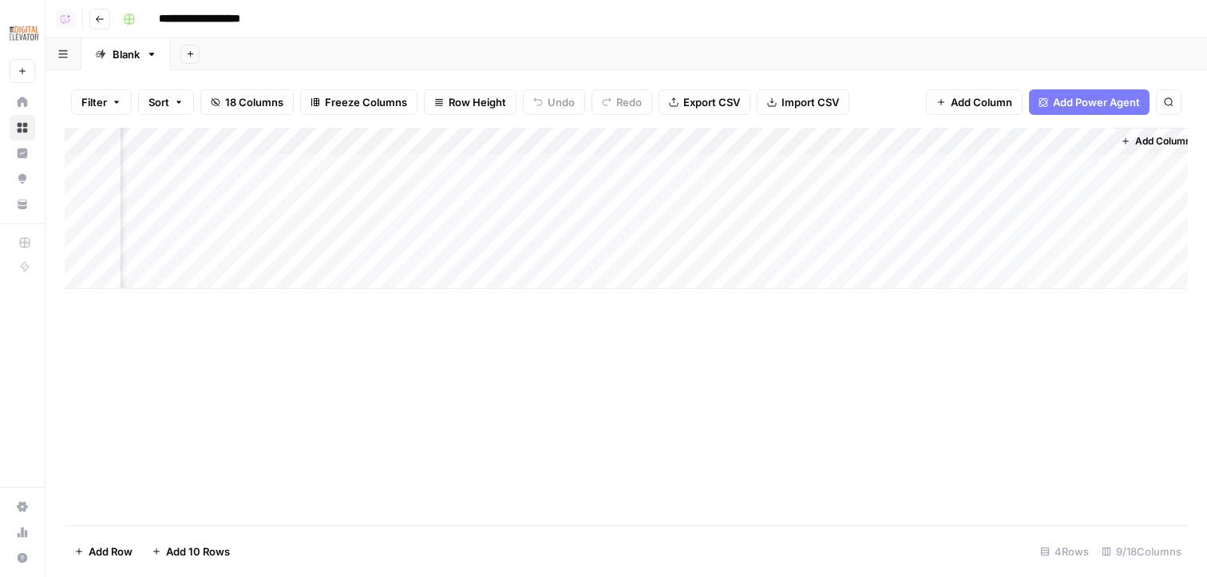
scroll to position [0, 728]
click at [723, 166] on div "Add Column" at bounding box center [626, 208] width 1123 height 161
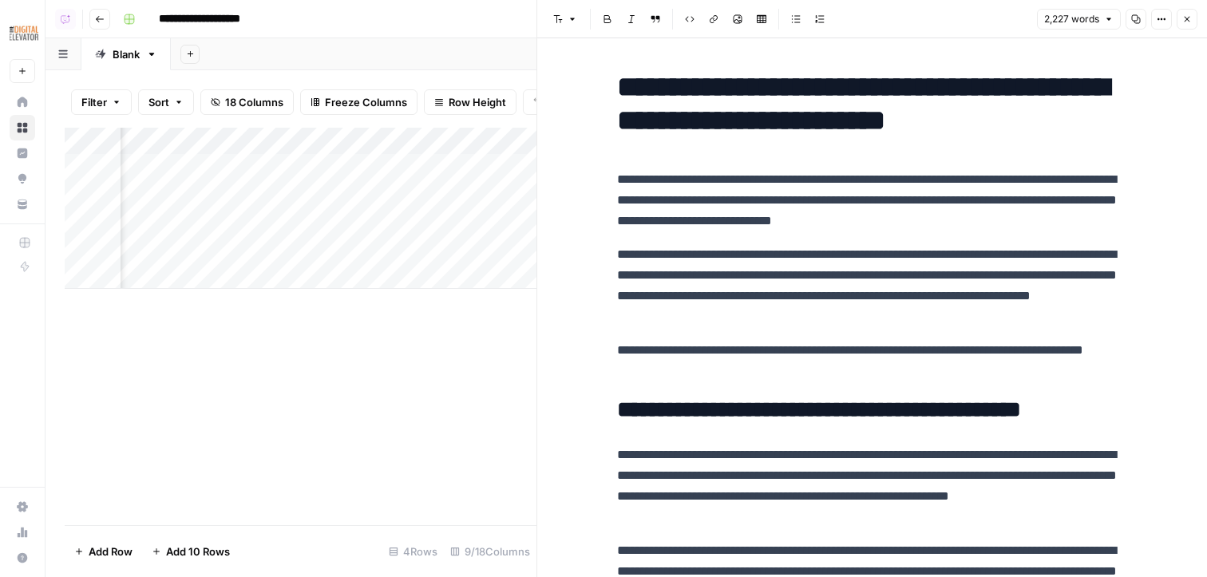
click at [298, 143] on div "Add Column" at bounding box center [301, 208] width 472 height 161
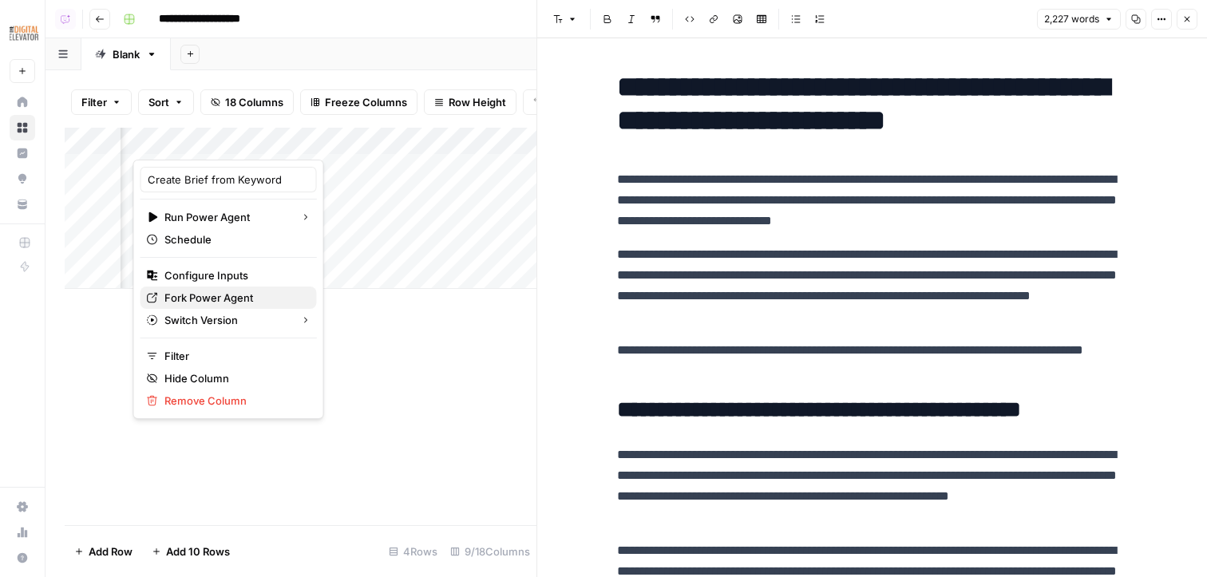
click at [224, 299] on span "Fork Power Agent" at bounding box center [234, 298] width 140 height 16
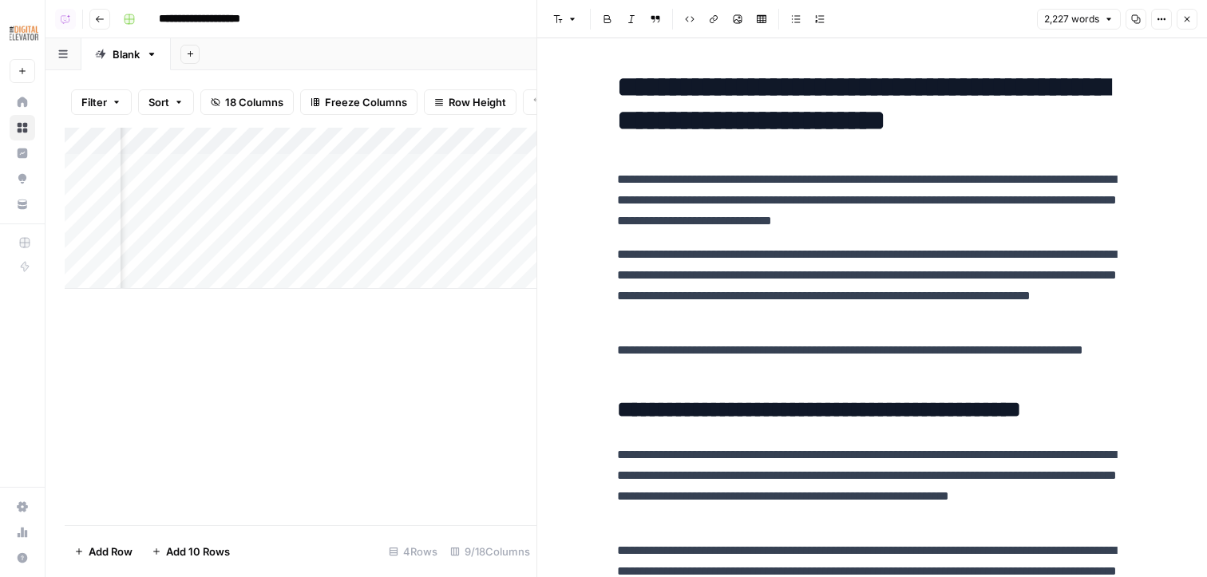
click at [295, 168] on div "Add Column" at bounding box center [301, 208] width 472 height 161
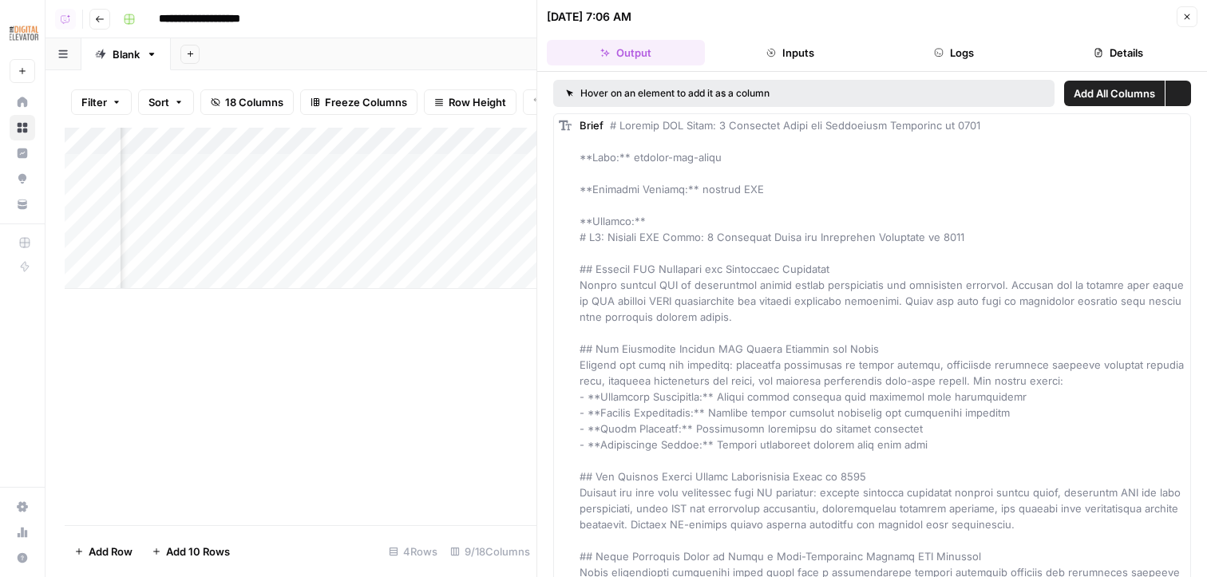
click at [723, 25] on div "09/23/25 at 7:06 AM Close" at bounding box center [872, 16] width 651 height 21
click at [723, 69] on header "09/23/25 at 7:06 AM Close Output Inputs Logs Details" at bounding box center [872, 36] width 670 height 72
click at [723, 65] on button "Logs" at bounding box center [955, 53] width 158 height 26
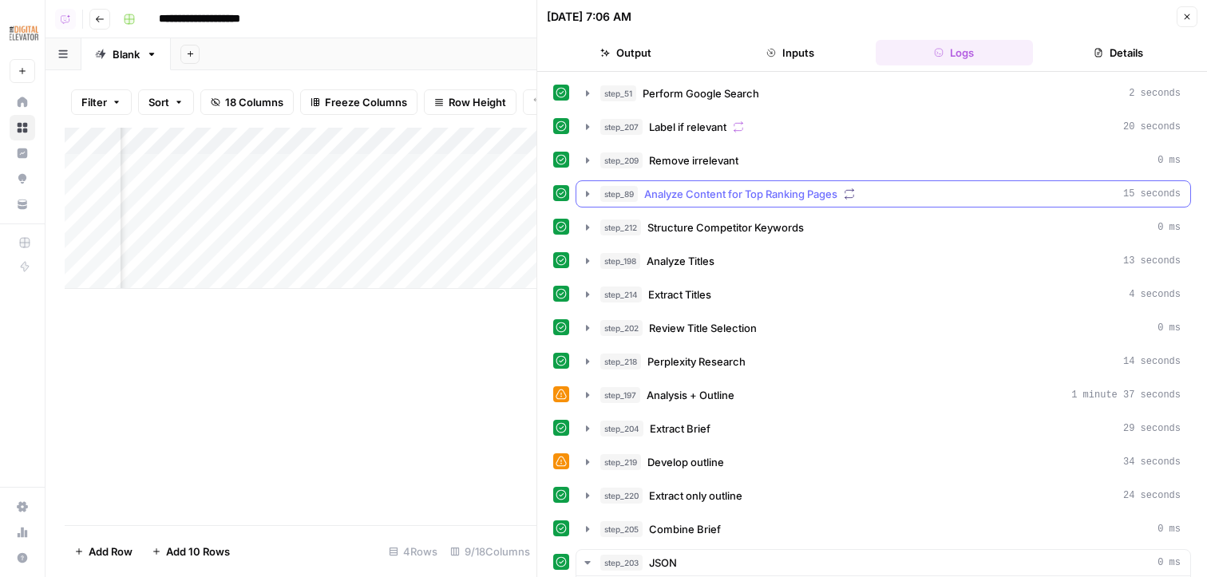
click at [723, 192] on span "Analyze Content for Top Ranking Pages" at bounding box center [740, 194] width 193 height 16
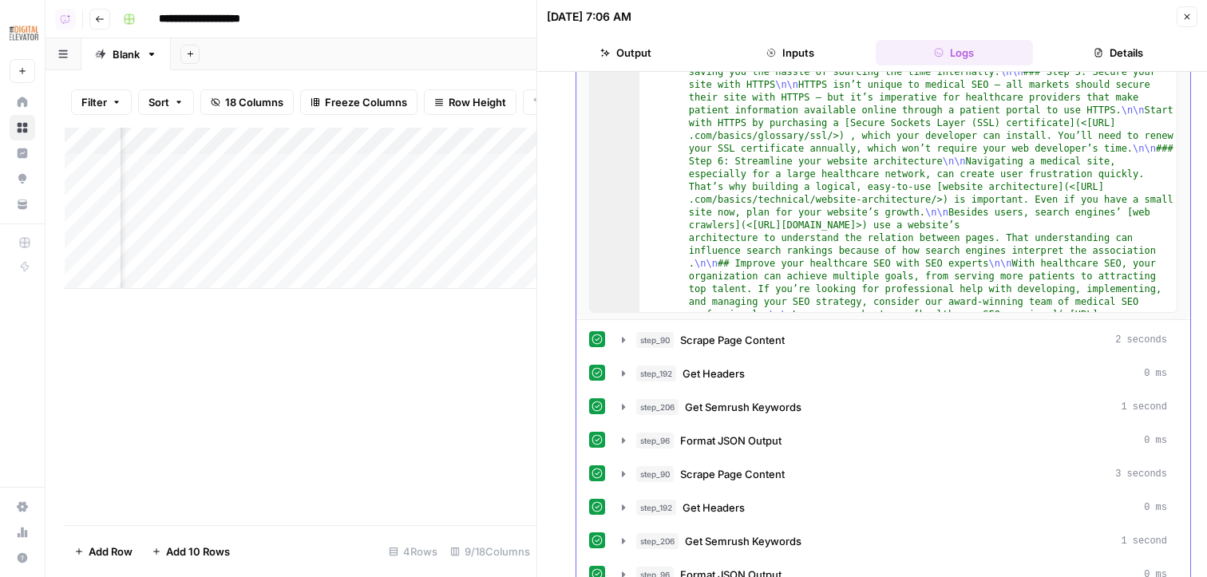
scroll to position [1091, 0]
click at [723, 350] on button "step_90 Scrape Page Content 2 seconds" at bounding box center [894, 340] width 564 height 26
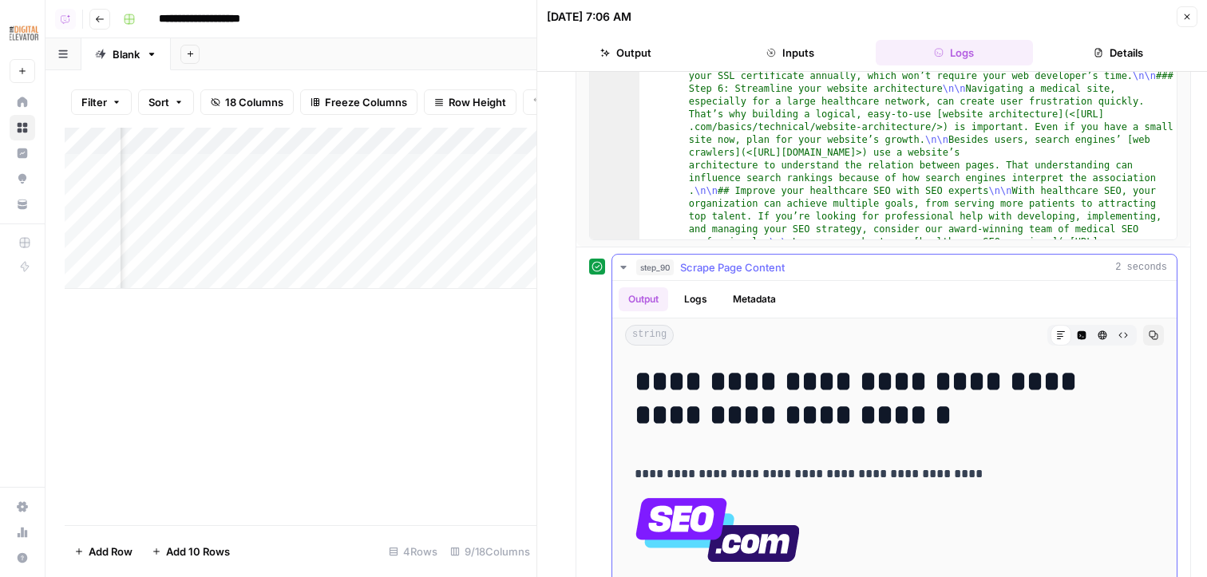
scroll to position [358, 0]
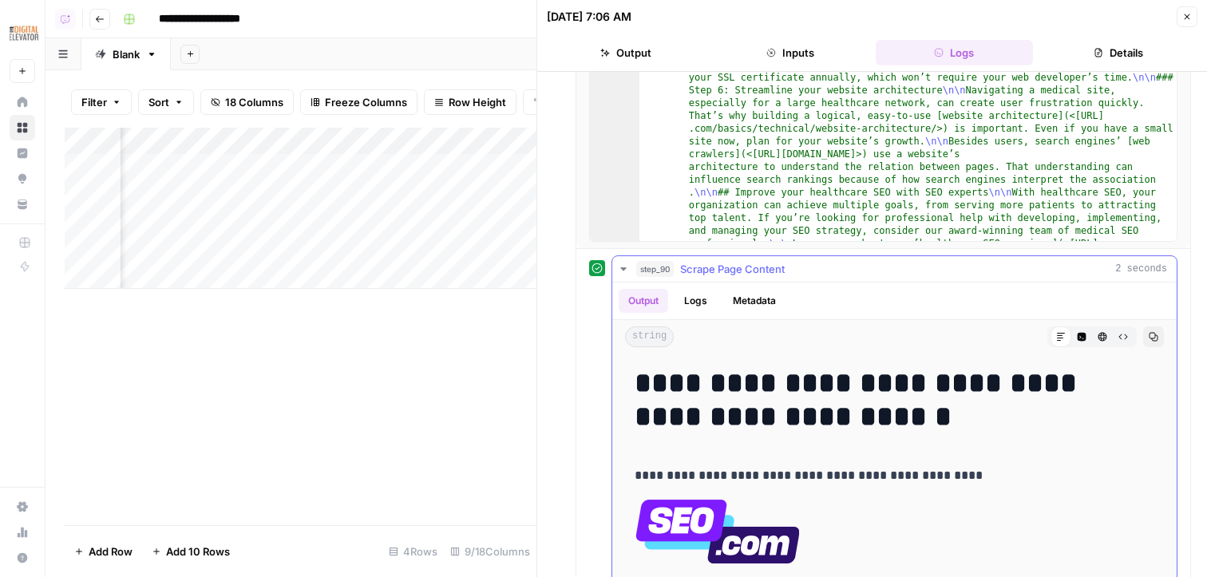
click at [723, 275] on span "Scrape Page Content" at bounding box center [732, 269] width 105 height 16
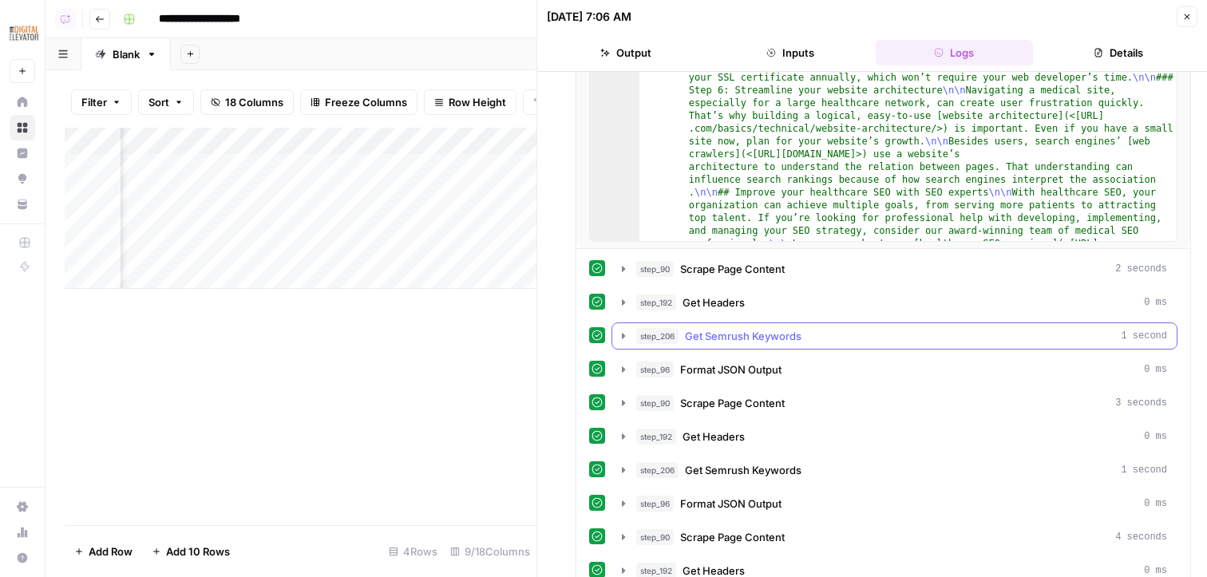
click at [723, 333] on span "Get Semrush Keywords" at bounding box center [743, 336] width 117 height 16
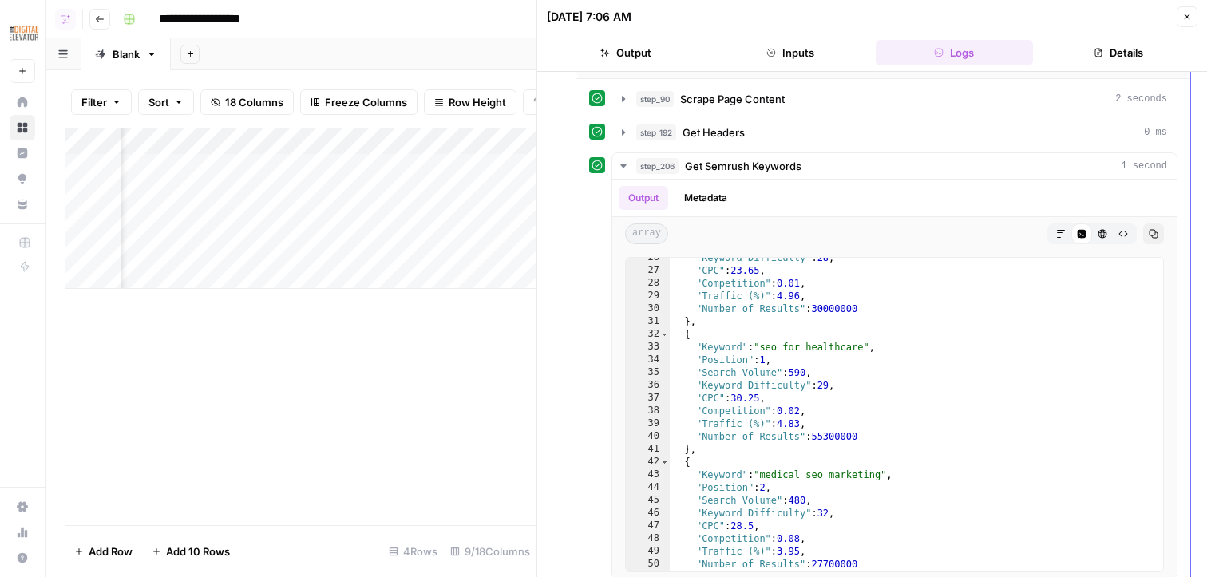
scroll to position [453, 0]
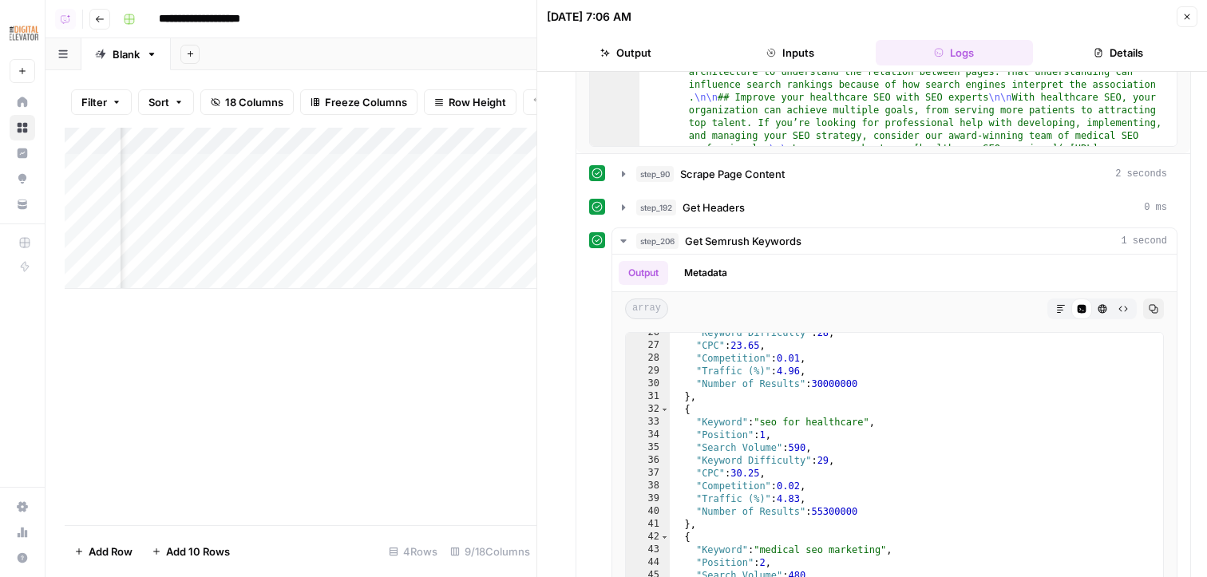
click at [723, 14] on button "Close" at bounding box center [1187, 16] width 21 height 21
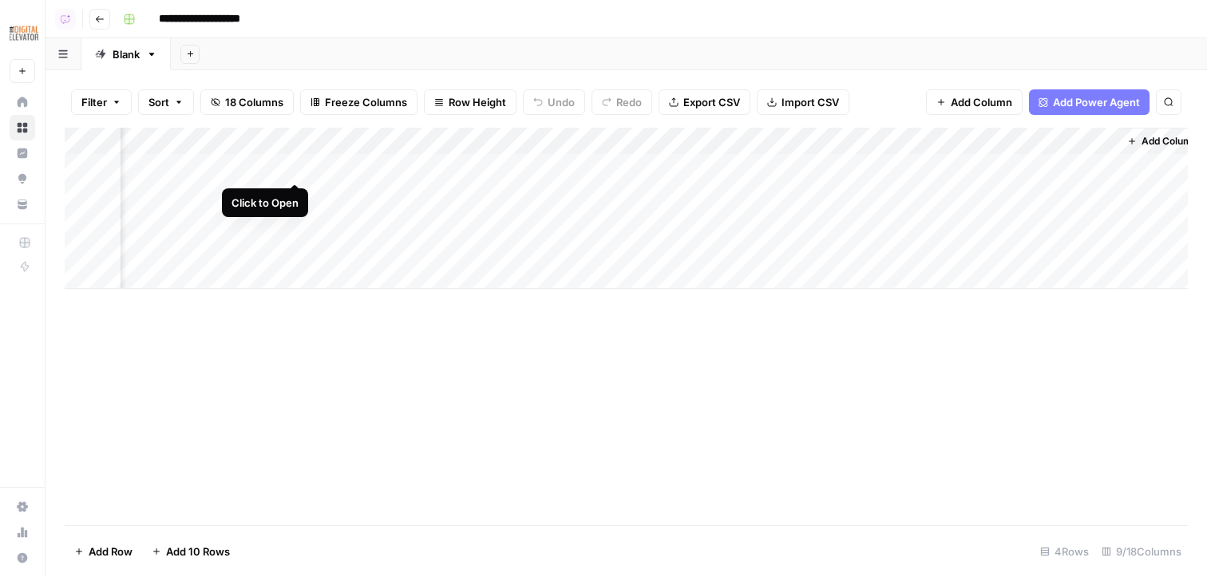
click at [296, 169] on div "Add Column" at bounding box center [626, 208] width 1123 height 161
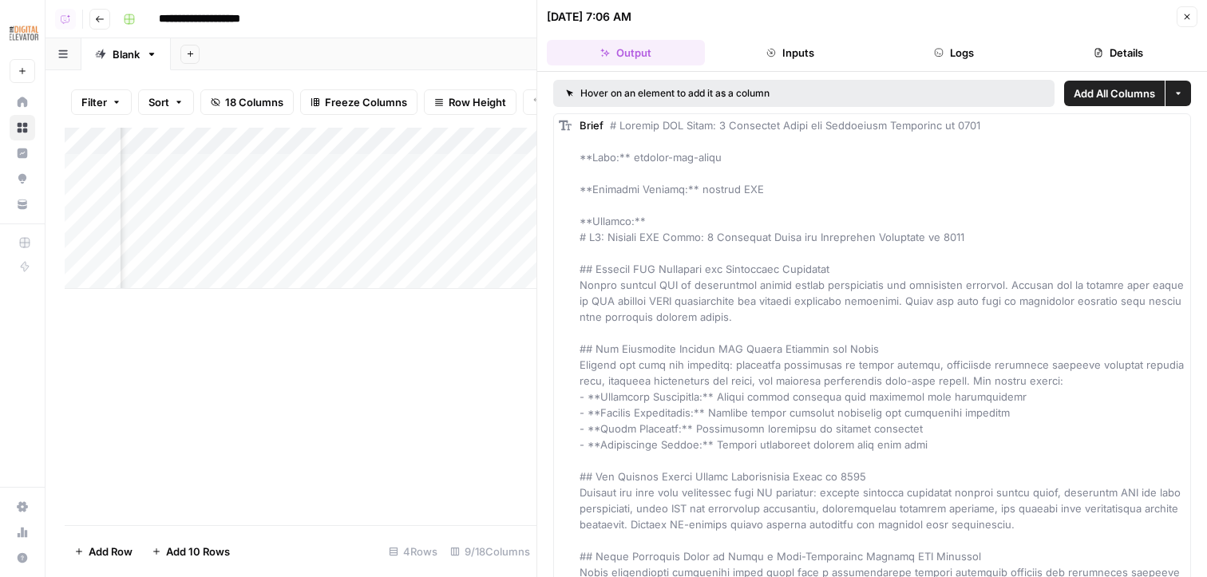
click at [723, 57] on button "Logs" at bounding box center [955, 53] width 158 height 26
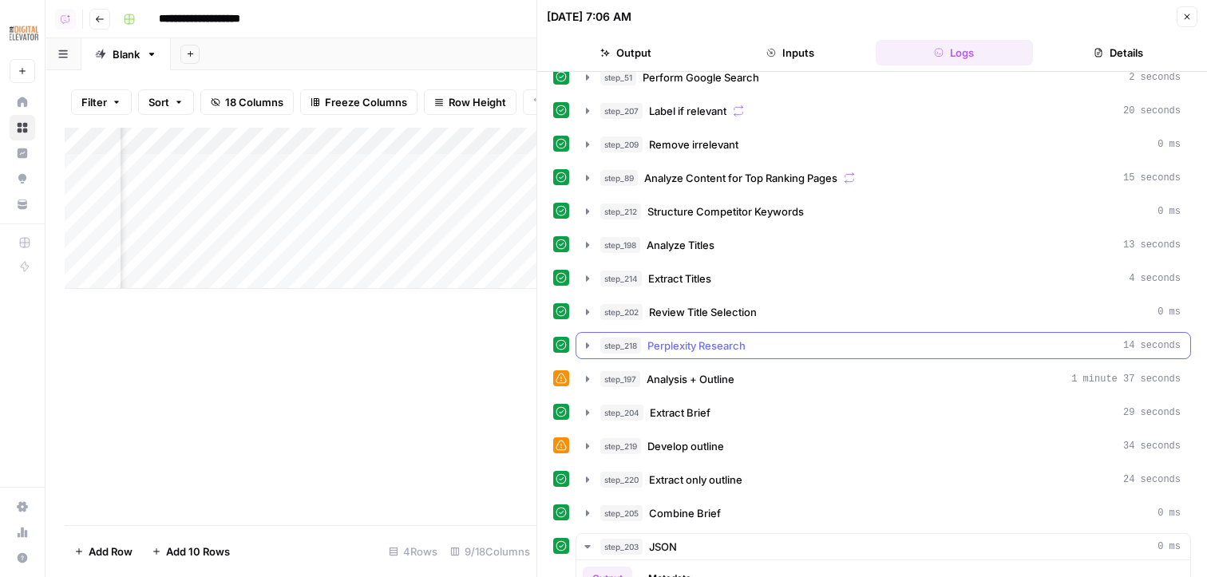
scroll to position [18, 0]
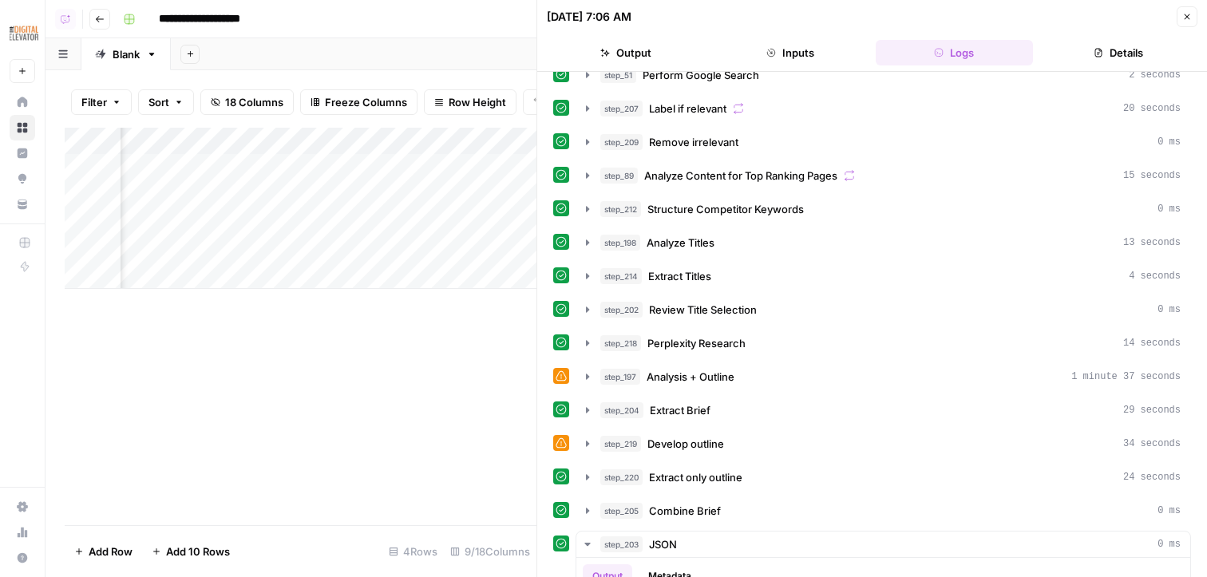
click at [723, 70] on header "09/23/25 at 7:06 AM Close Output Inputs Logs Details" at bounding box center [872, 36] width 670 height 72
click at [723, 77] on div "step_51 Perform Google Search 2 seconds" at bounding box center [890, 75] width 580 height 16
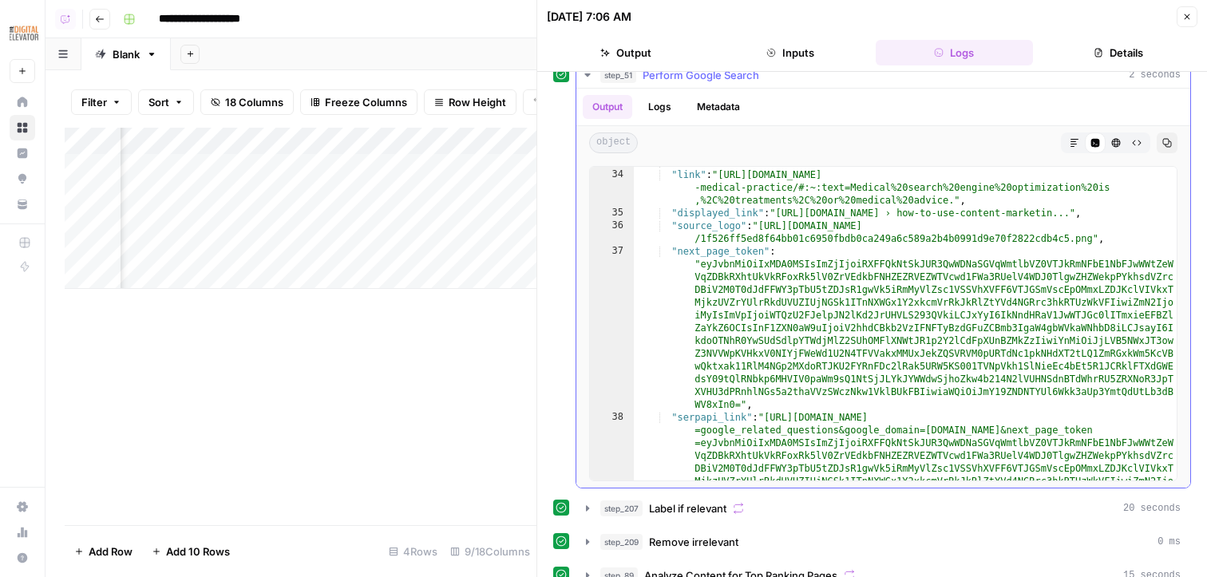
scroll to position [0, 0]
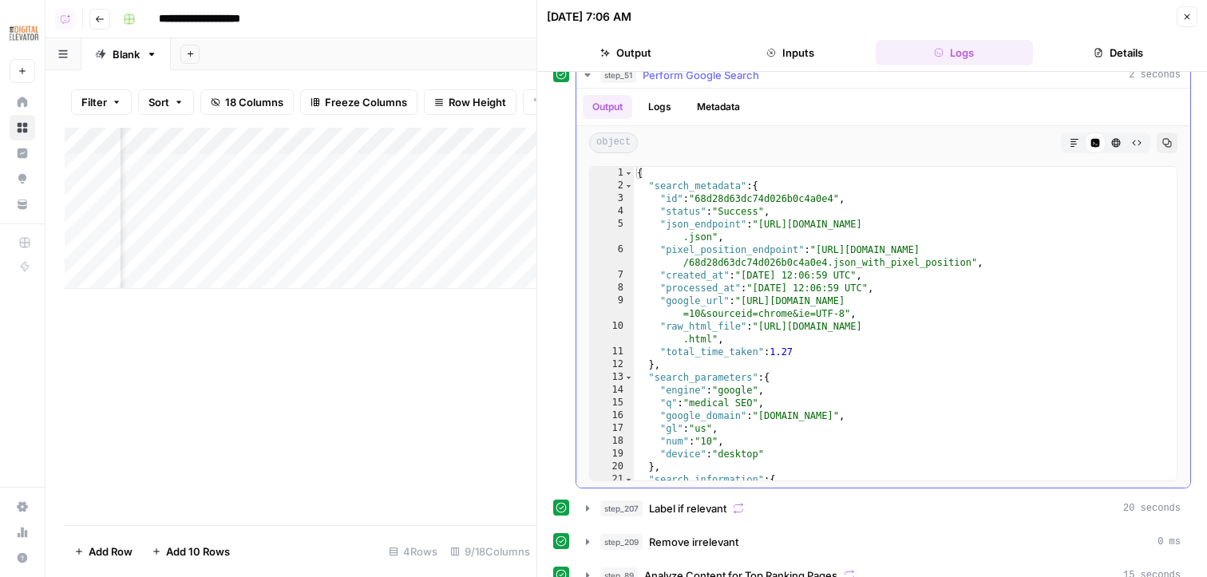
click at [723, 75] on span "Perform Google Search" at bounding box center [701, 75] width 117 height 16
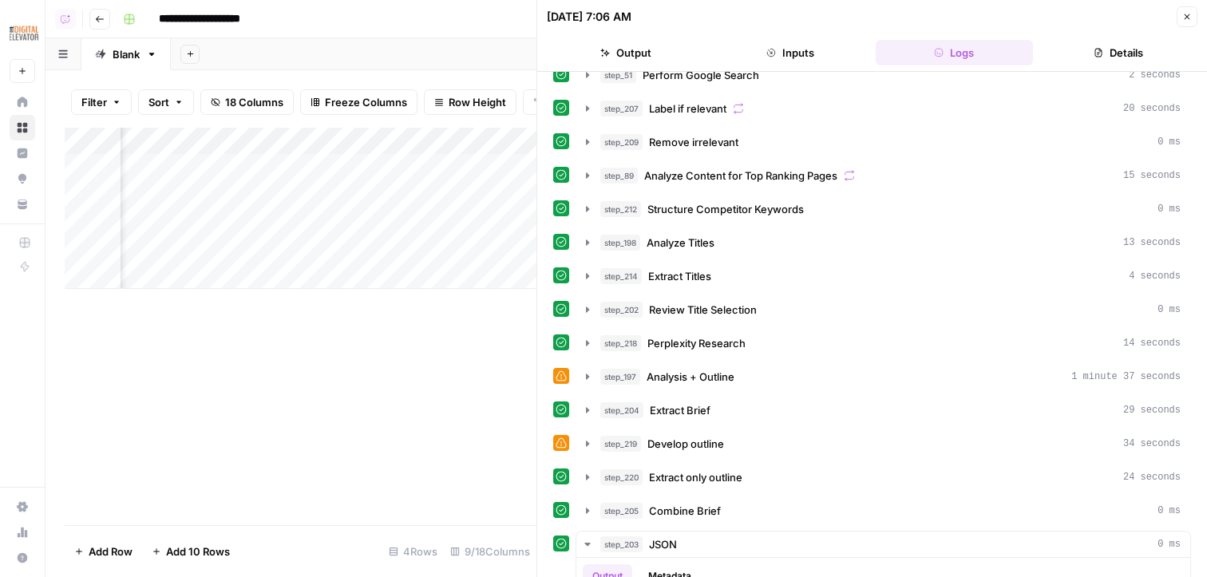
click at [723, 15] on icon "button" at bounding box center [1187, 17] width 10 height 10
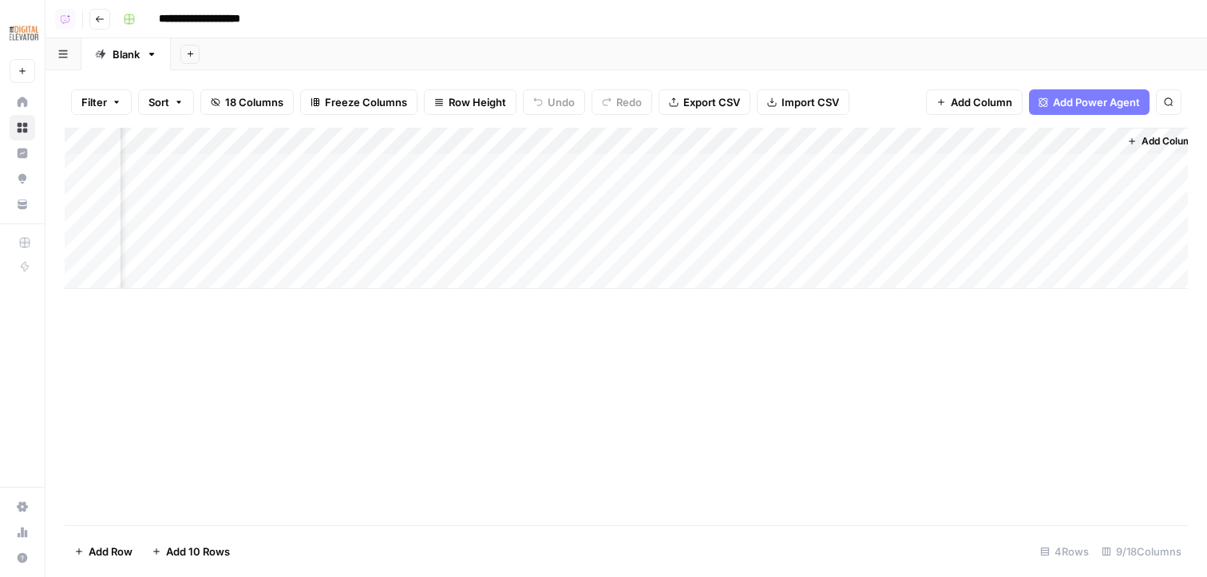
scroll to position [0, 747]
click at [723, 108] on span "Add Power Agent" at bounding box center [1096, 102] width 87 height 16
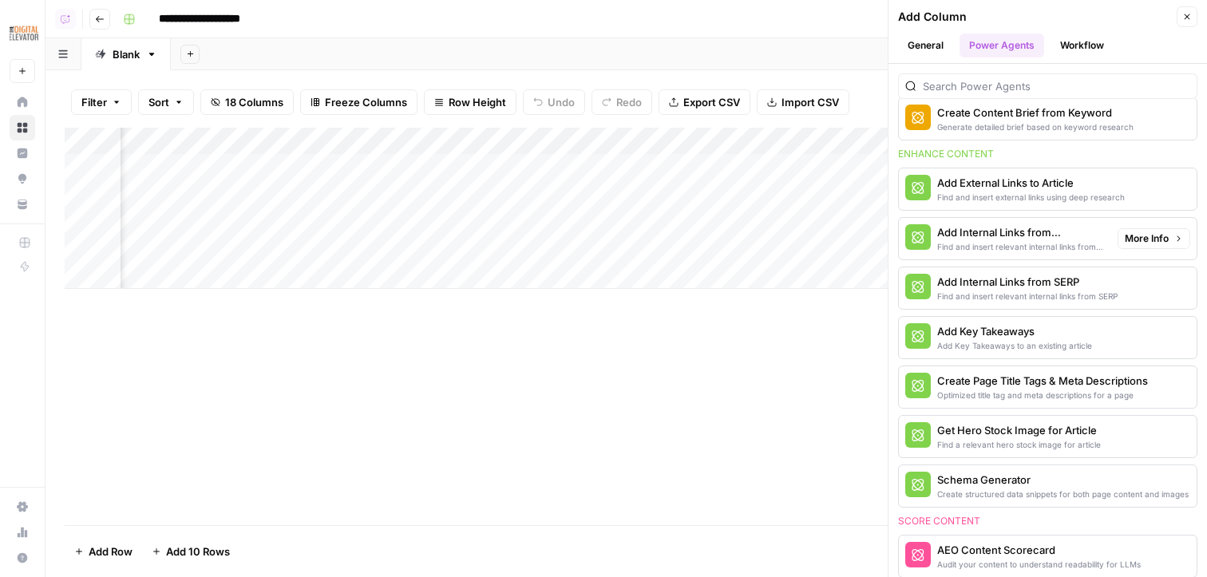
scroll to position [300, 0]
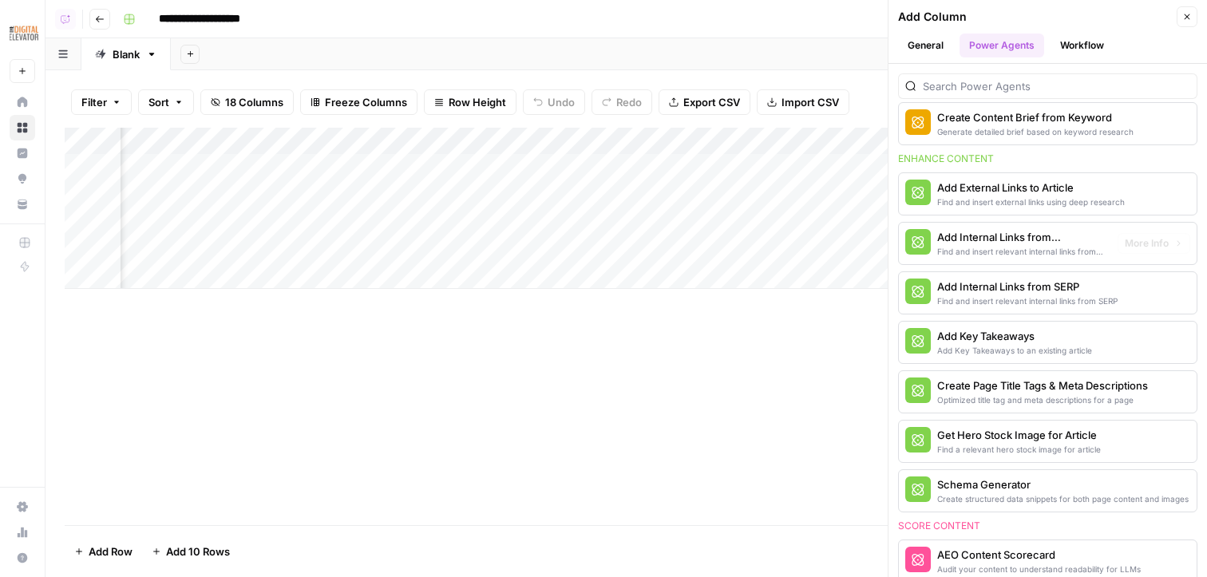
click at [723, 249] on div "Find and insert relevant internal links from sitemap" at bounding box center [1021, 251] width 168 height 13
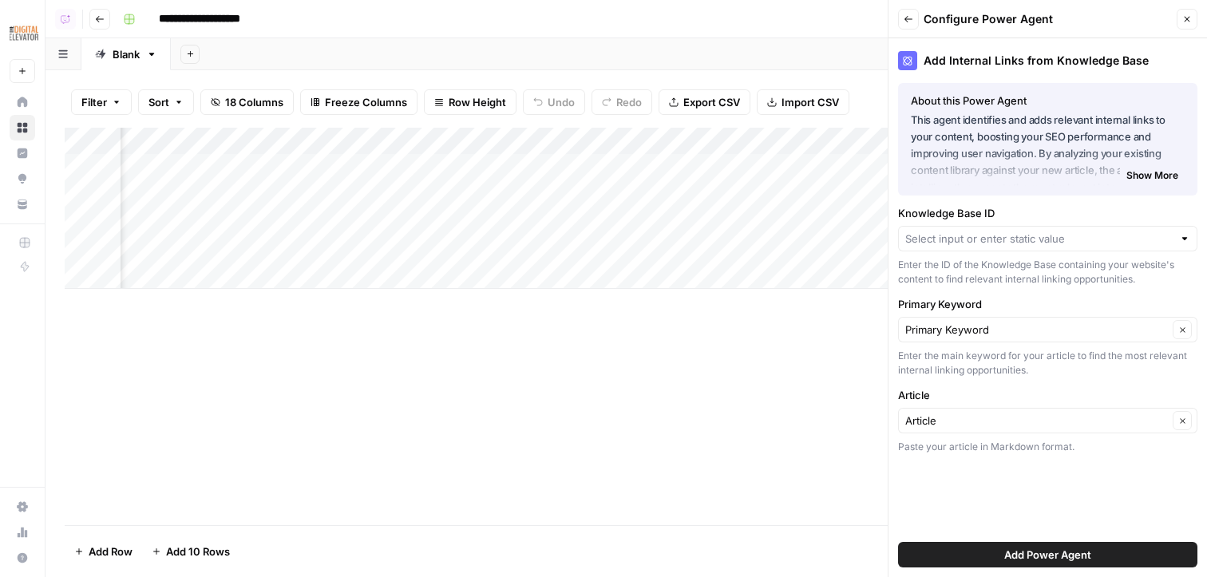
click at [723, 221] on div "Knowledge Base ID Enter the ID of the Knowledge Base containing your website's …" at bounding box center [1047, 245] width 299 height 81
click at [723, 243] on input "Knowledge Base ID" at bounding box center [1038, 239] width 267 height 16
click at [723, 272] on span "Sitemap" at bounding box center [1045, 276] width 266 height 16
type input "Sitemap"
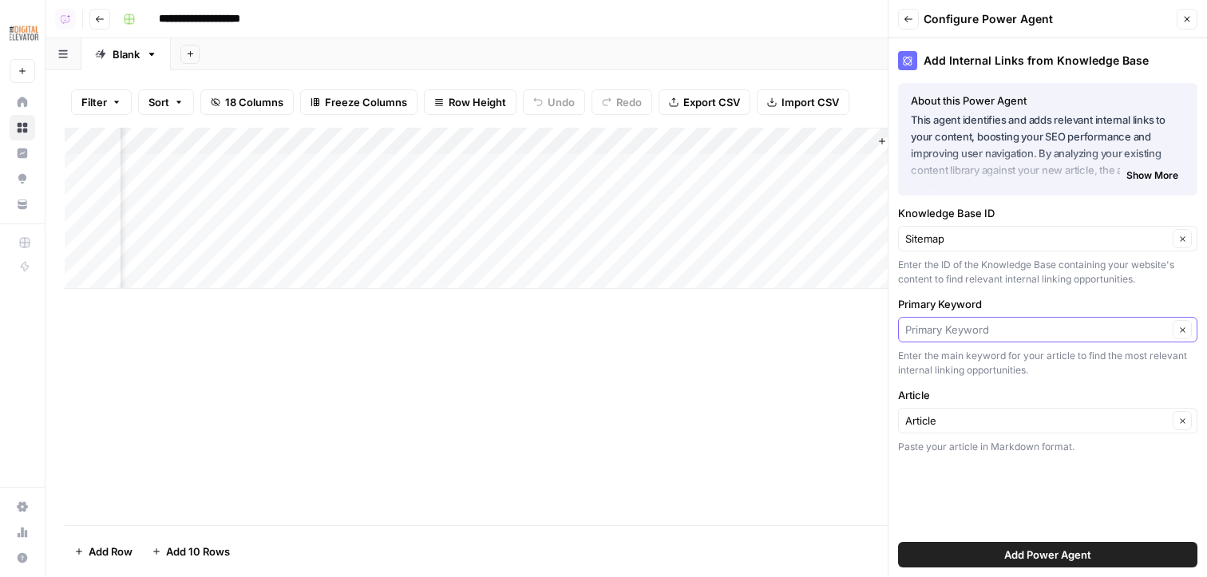
click at [723, 331] on input "Primary Keyword" at bounding box center [1036, 330] width 263 height 16
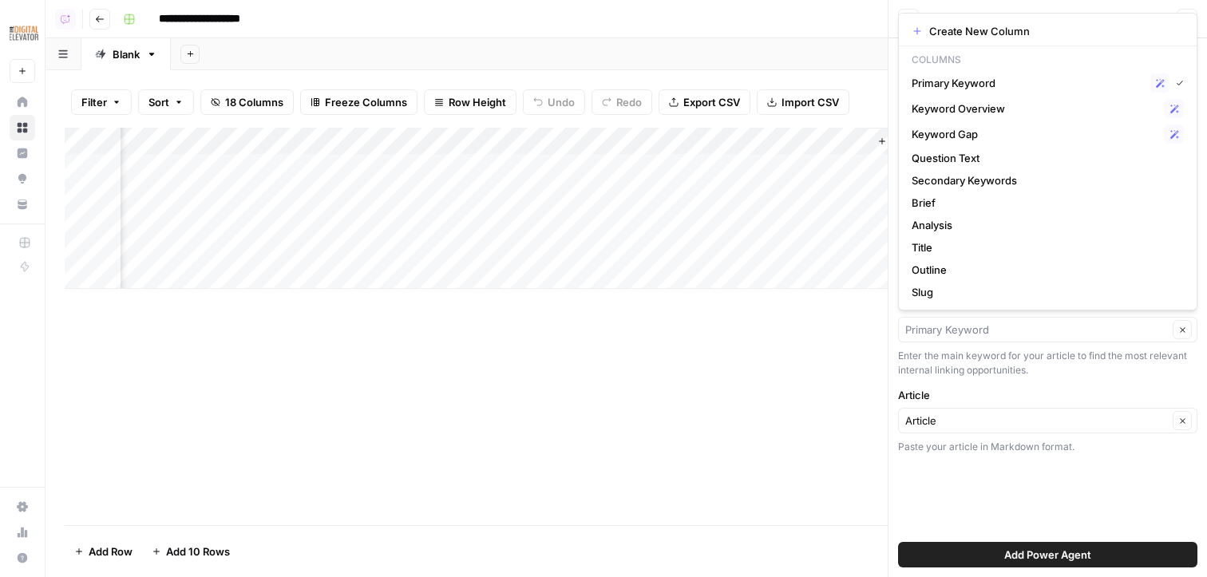
type input "Primary Keyword"
click at [723, 370] on div "Enter the main keyword for your article to find the most relevant internal link…" at bounding box center [1047, 363] width 299 height 29
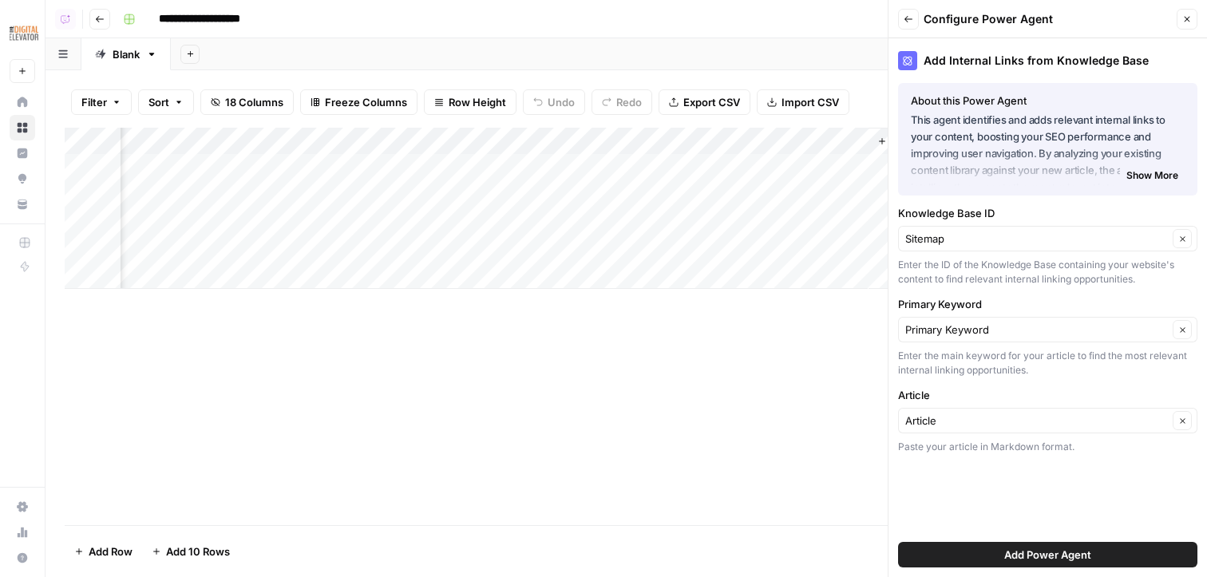
click at [723, 562] on button "Add Power Agent" at bounding box center [1047, 555] width 299 height 26
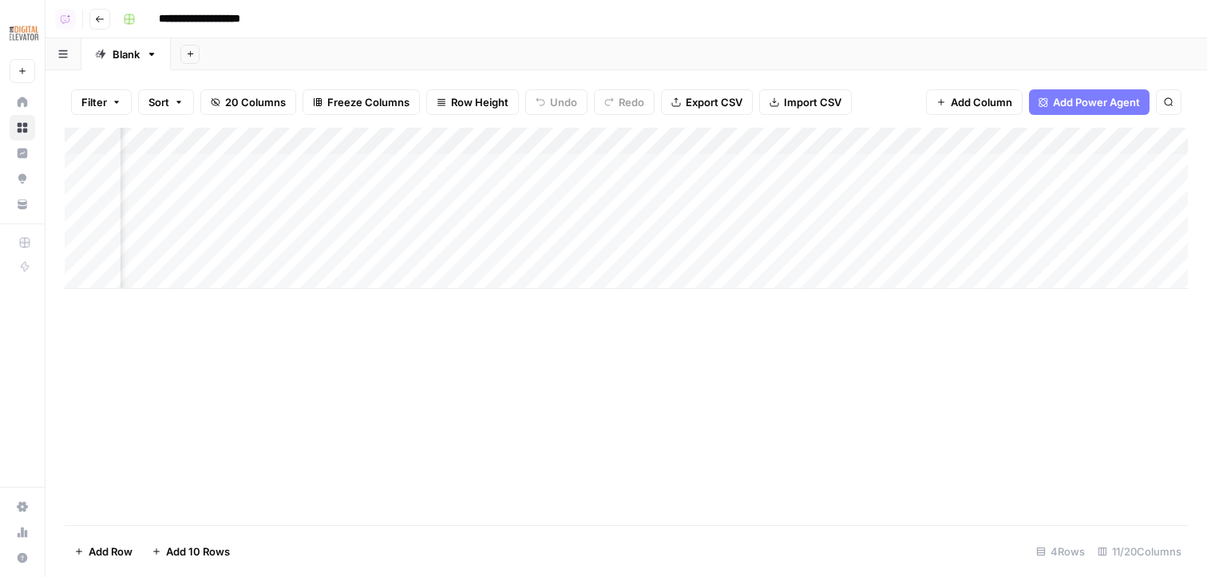
scroll to position [0, 1055]
click at [723, 165] on div "Add Column" at bounding box center [626, 208] width 1123 height 161
click at [552, 174] on div "Add Column" at bounding box center [626, 208] width 1123 height 161
click at [723, 150] on button "Add Column" at bounding box center [1144, 141] width 83 height 21
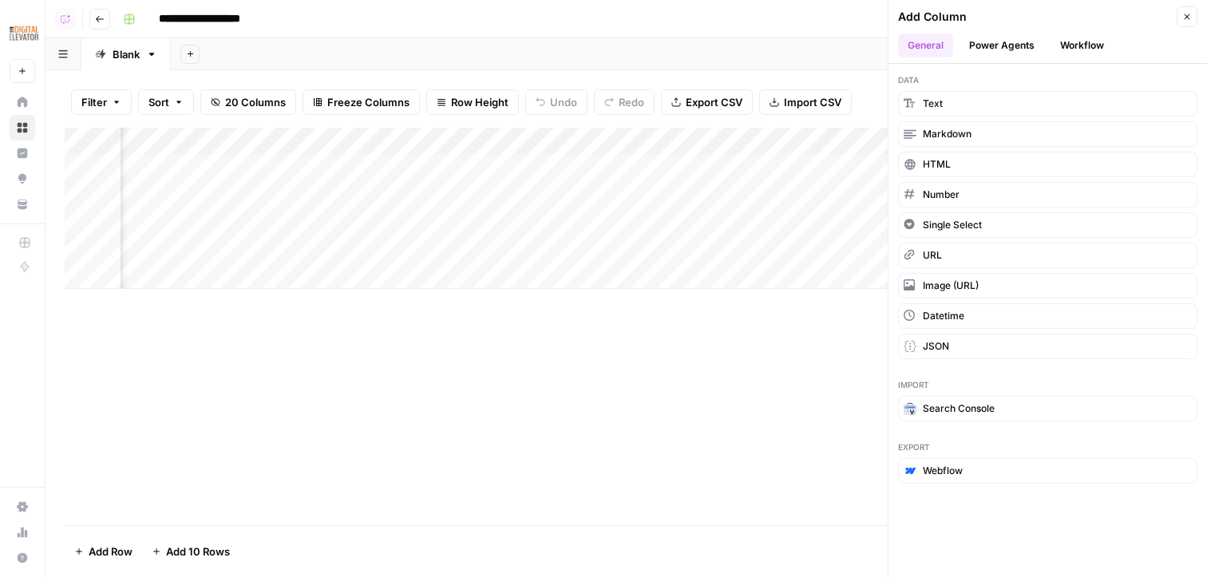
click at [723, 14] on icon "button" at bounding box center [1187, 17] width 10 height 10
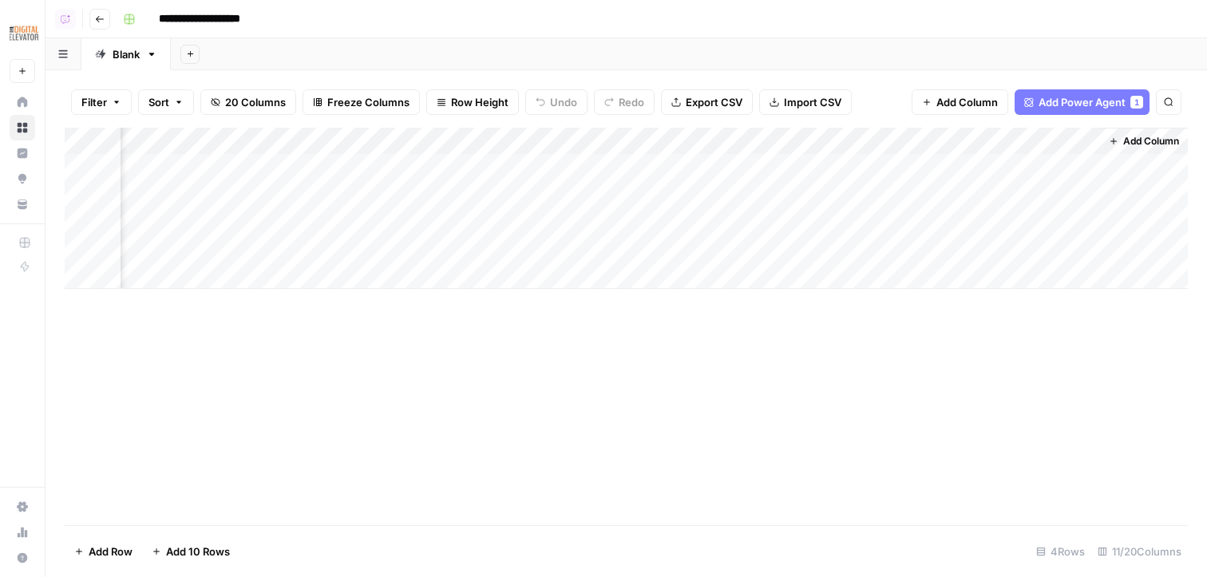
click at [723, 105] on span "Add Column" at bounding box center [966, 102] width 61 height 16
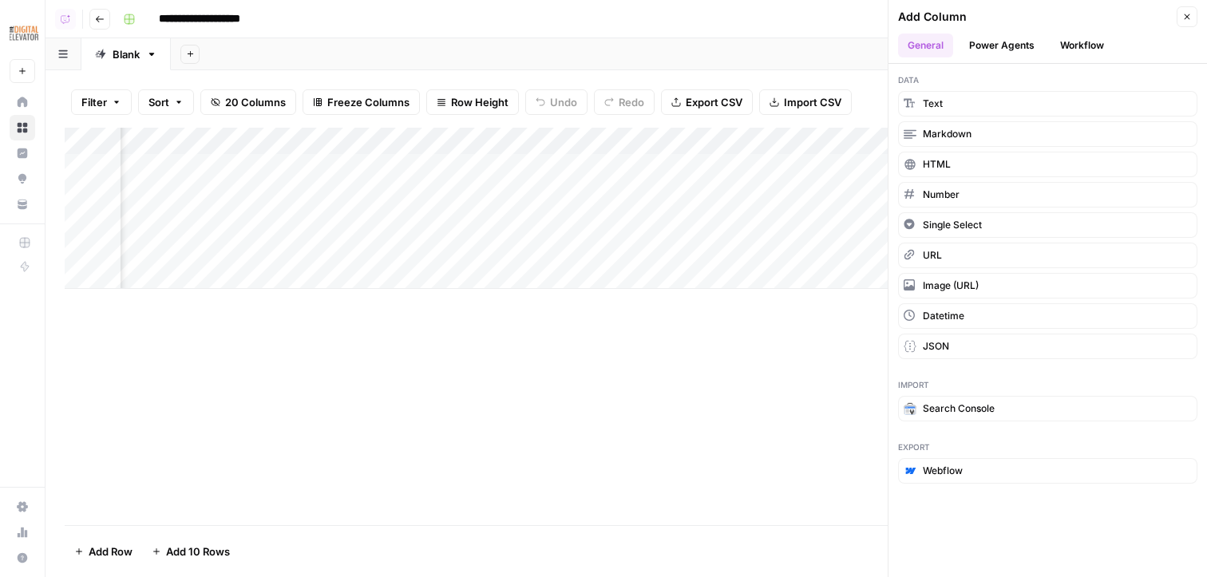
click at [723, 59] on header "Add Column Close General Power Agents Workflow" at bounding box center [1048, 32] width 319 height 64
click at [723, 51] on button "Workflow" at bounding box center [1082, 46] width 63 height 24
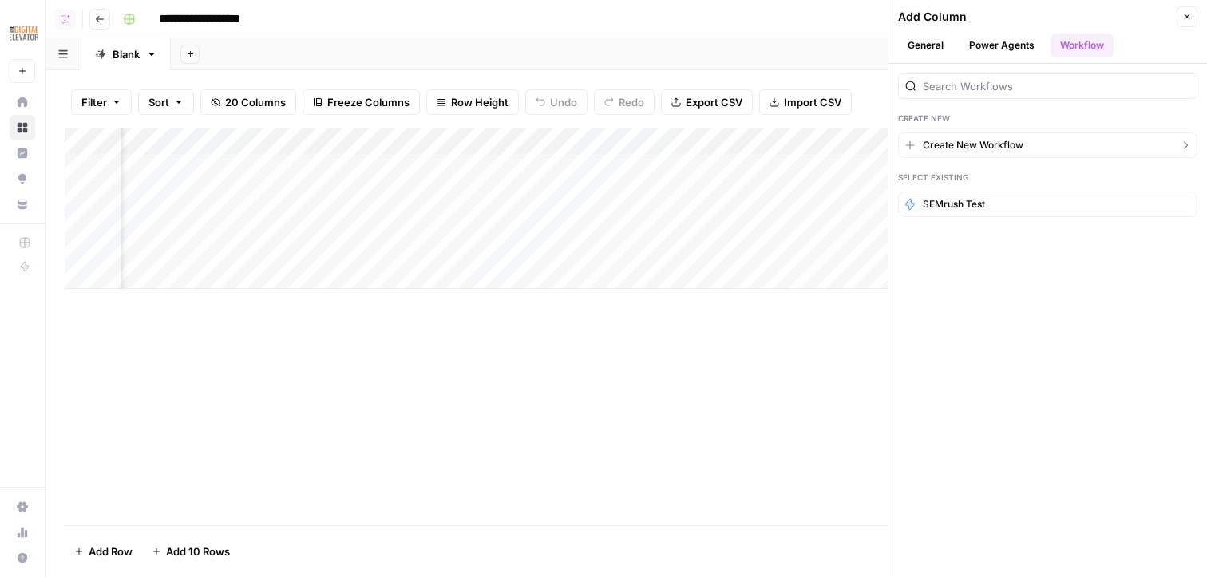
click at [723, 144] on span "Create New Workflow" at bounding box center [973, 145] width 101 height 14
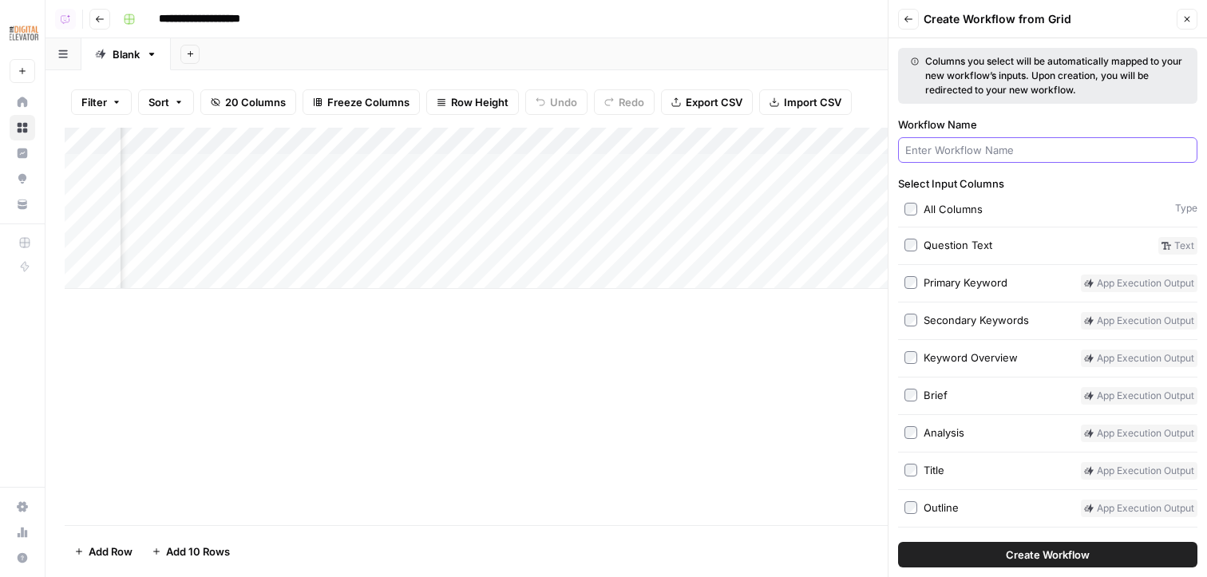
click at [723, 142] on input "Workflow Name" at bounding box center [1047, 150] width 285 height 16
type input "wordpress"
click at [723, 542] on button "Create Workflow" at bounding box center [1047, 555] width 299 height 26
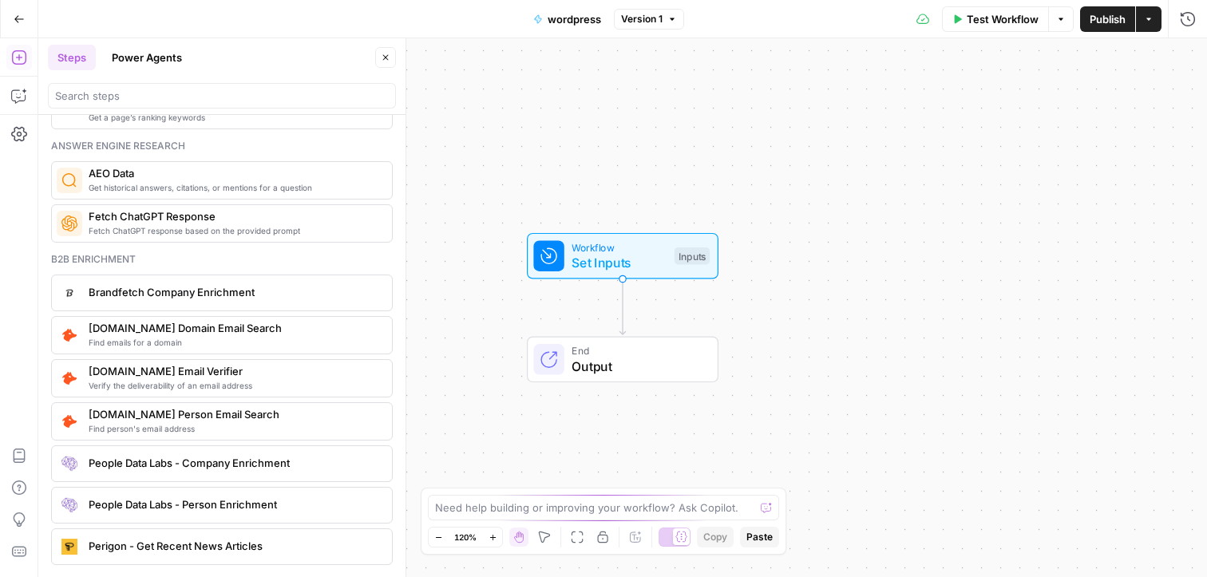
scroll to position [3060, 0]
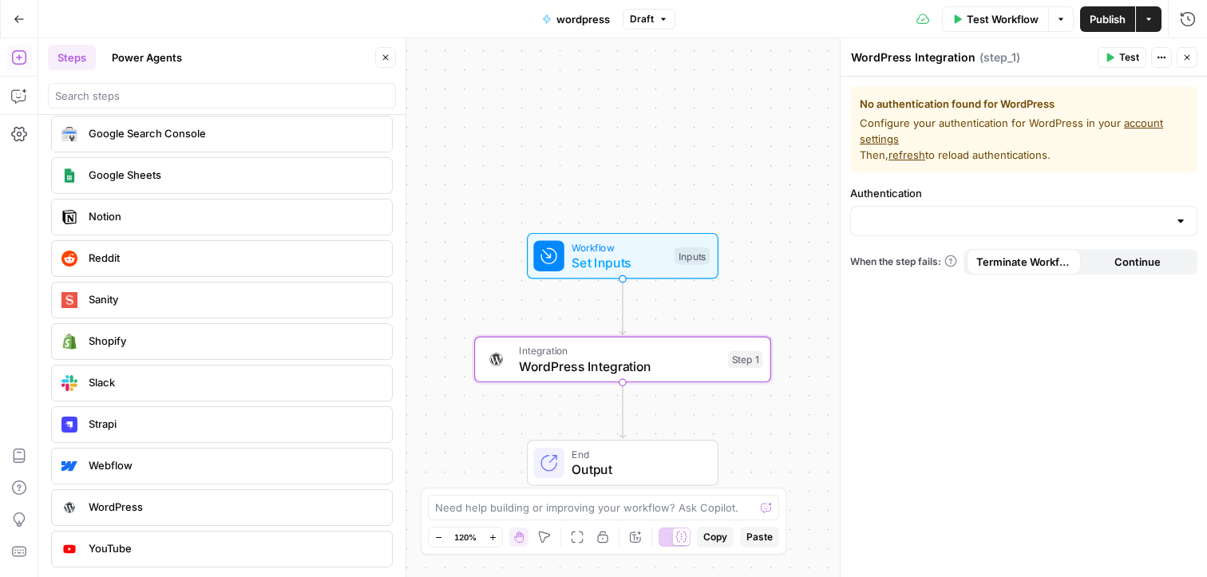
click at [565, 247] on div "Workflow Set Inputs Inputs Test Step" at bounding box center [621, 256] width 176 height 33
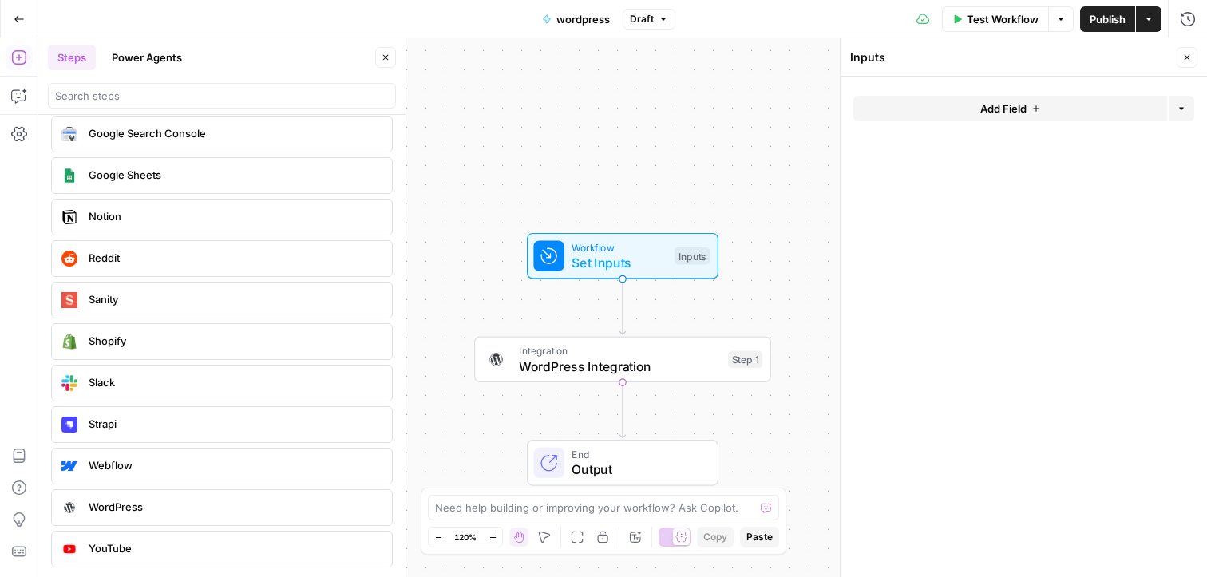
click at [723, 109] on button "Add Field" at bounding box center [1010, 109] width 314 height 26
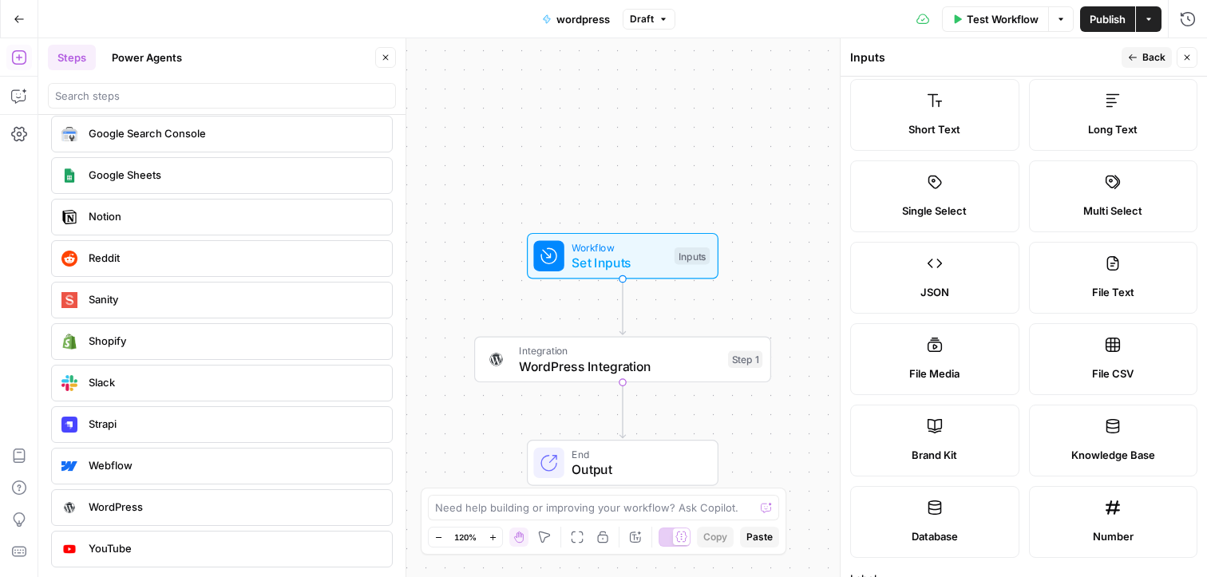
scroll to position [29, 0]
click at [723, 119] on label "Long Text" at bounding box center [1113, 114] width 169 height 72
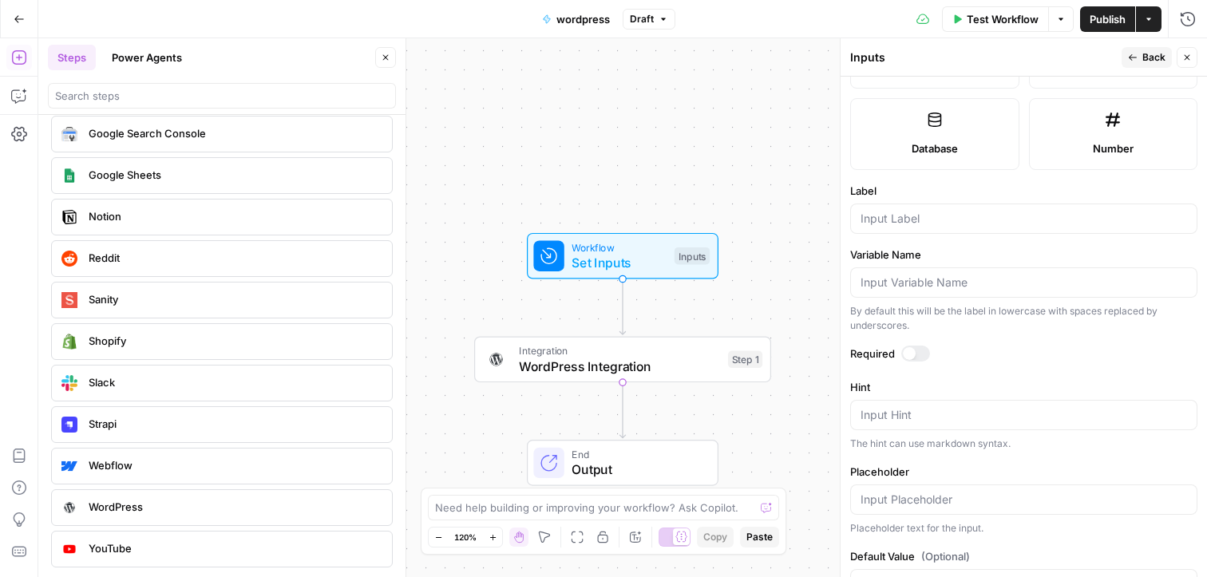
scroll to position [457, 0]
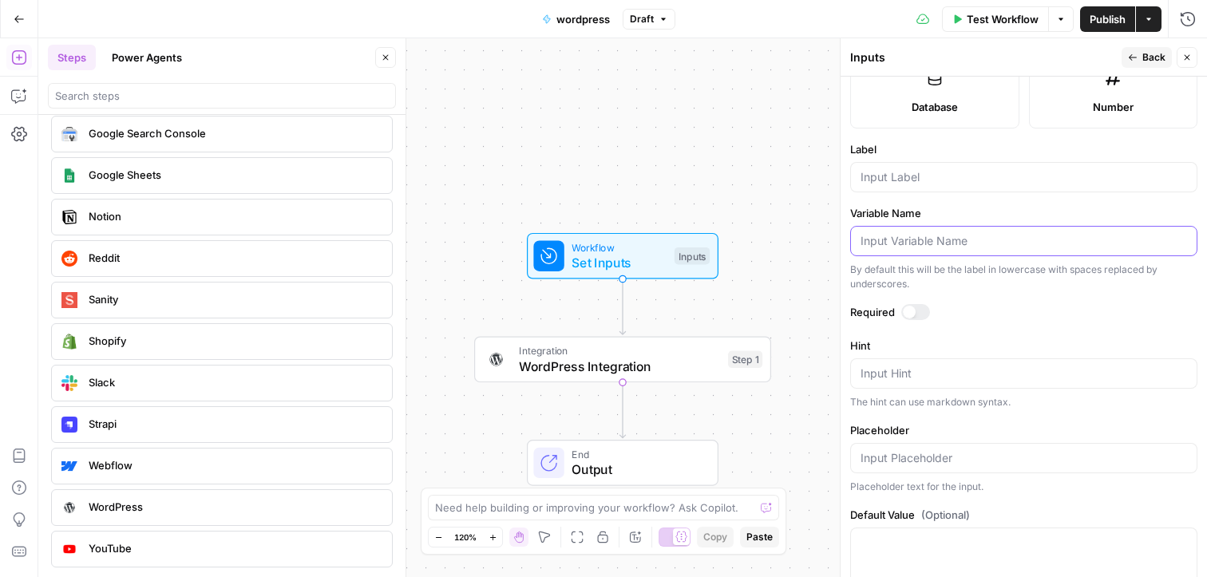
click at [723, 241] on input "Variable Name" at bounding box center [1024, 241] width 327 height 16
click at [723, 190] on div at bounding box center [1023, 177] width 347 height 30
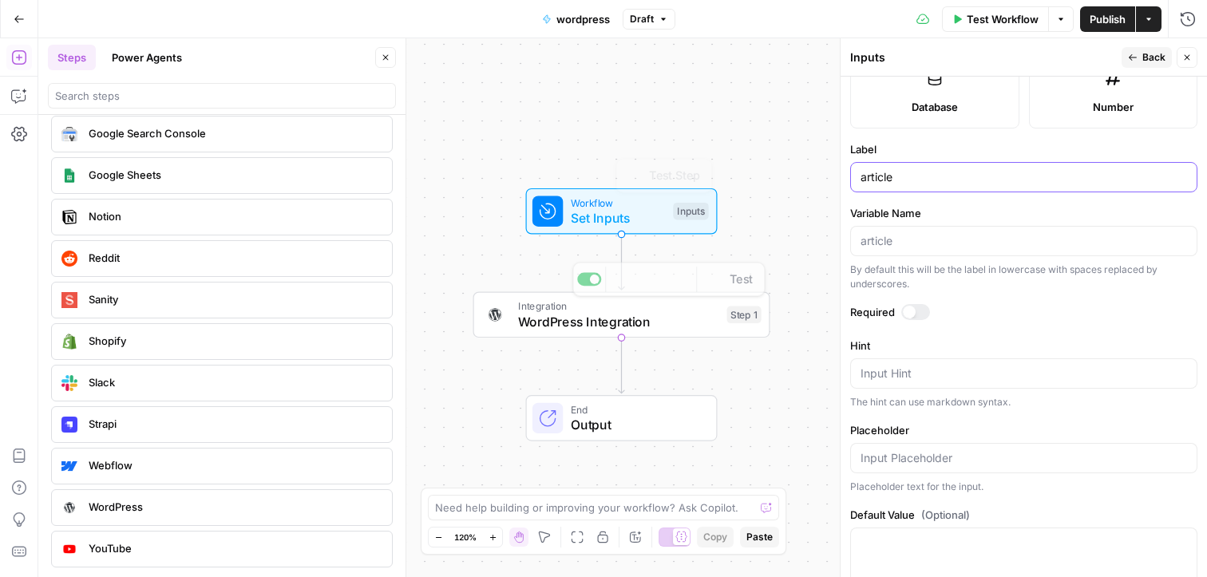
type input "article"
click at [633, 314] on span "WordPress Integration" at bounding box center [618, 321] width 201 height 19
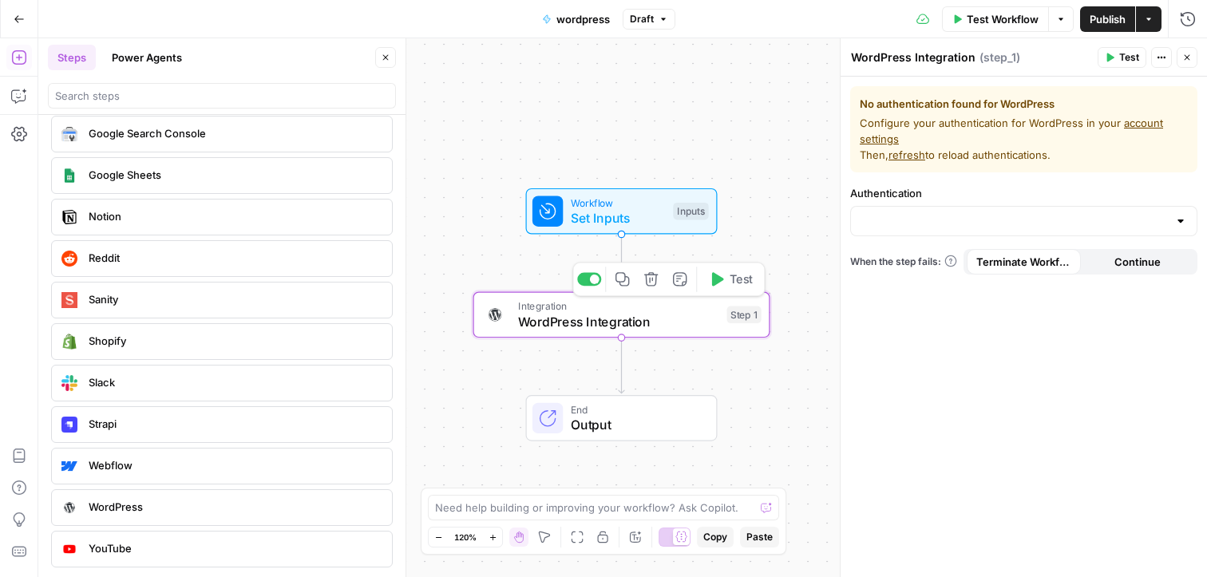
click at [628, 220] on span "Set Inputs" at bounding box center [618, 217] width 95 height 19
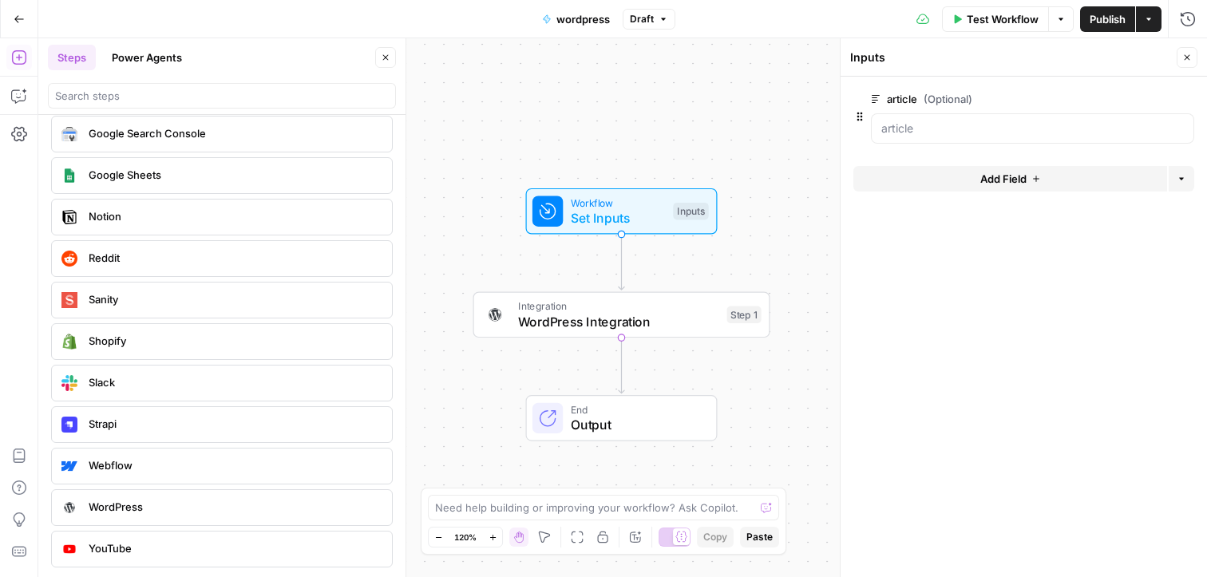
click at [103, 88] on div at bounding box center [222, 96] width 348 height 26
click at [103, 88] on input "search" at bounding box center [222, 96] width 334 height 16
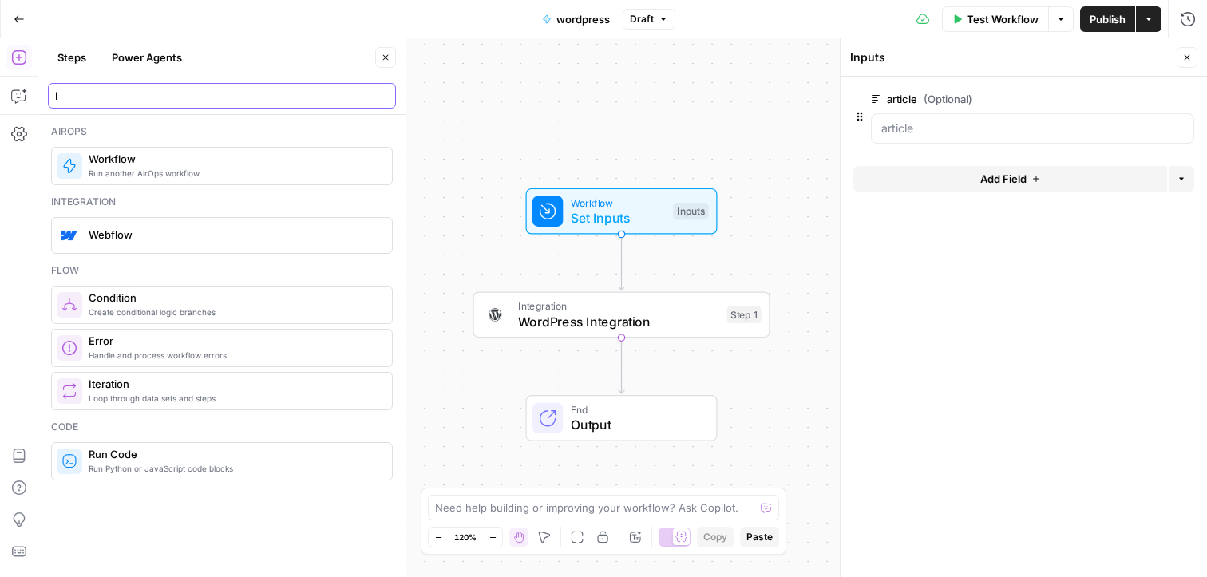
scroll to position [0, 0]
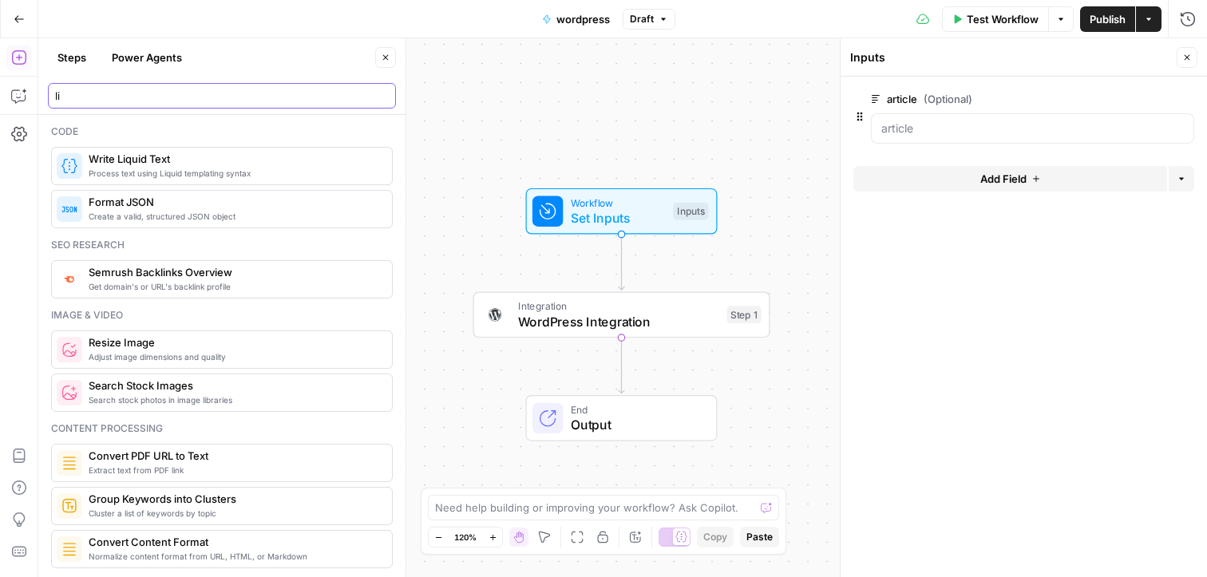
type input "li"
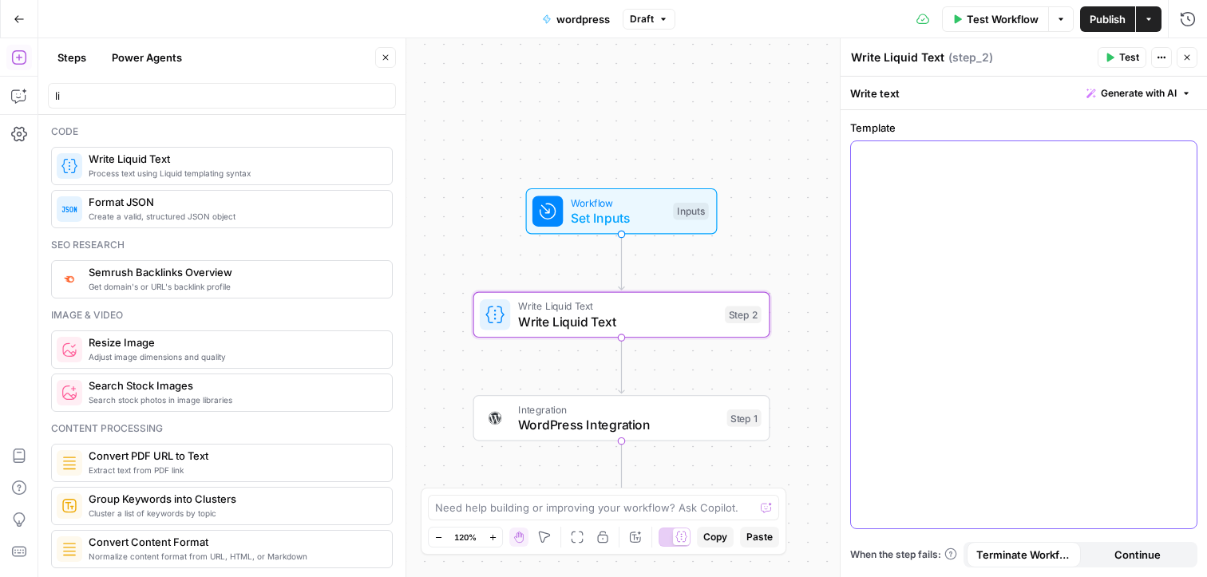
click at [723, 254] on div at bounding box center [1024, 334] width 346 height 387
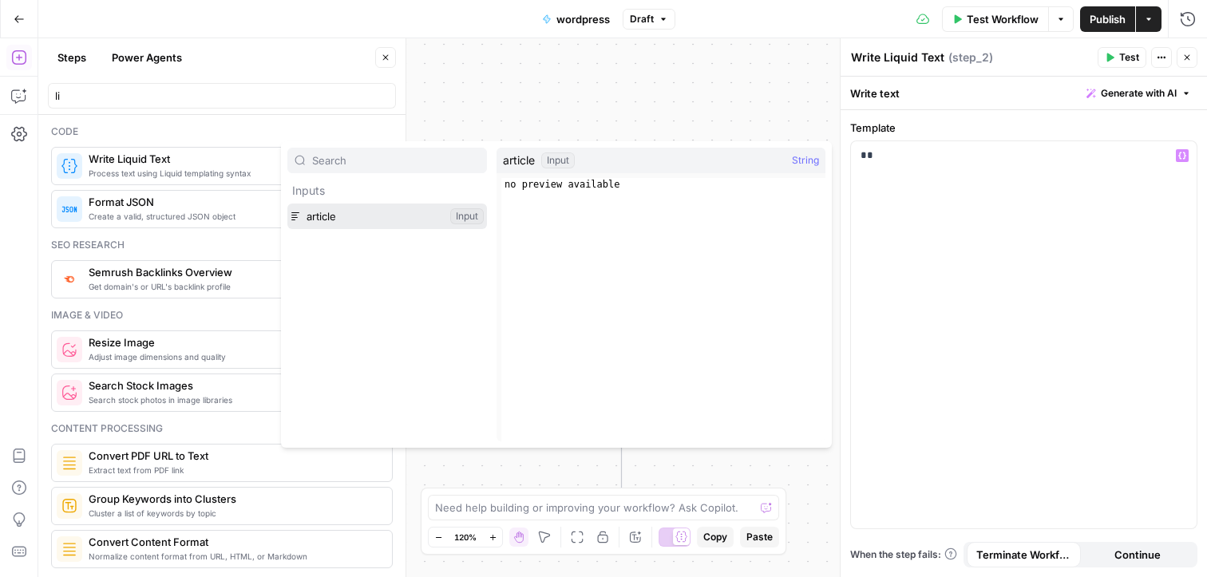
click at [341, 224] on button "Select variable article" at bounding box center [387, 217] width 200 height 26
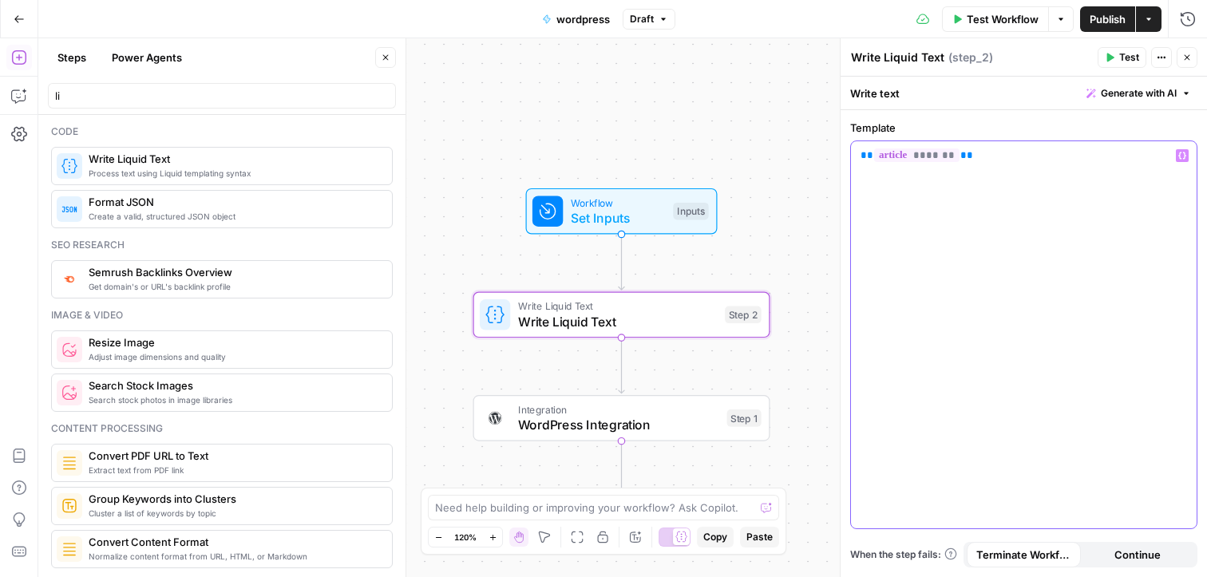
drag, startPoint x: 994, startPoint y: 158, endPoint x: 846, endPoint y: 158, distance: 147.7
click at [723, 158] on div "Write Liquid Text Write Liquid Text ( step_2 ) Test Actions Close Write text Ge…" at bounding box center [1023, 307] width 367 height 539
click at [646, 278] on icon "button" at bounding box center [651, 279] width 14 height 14
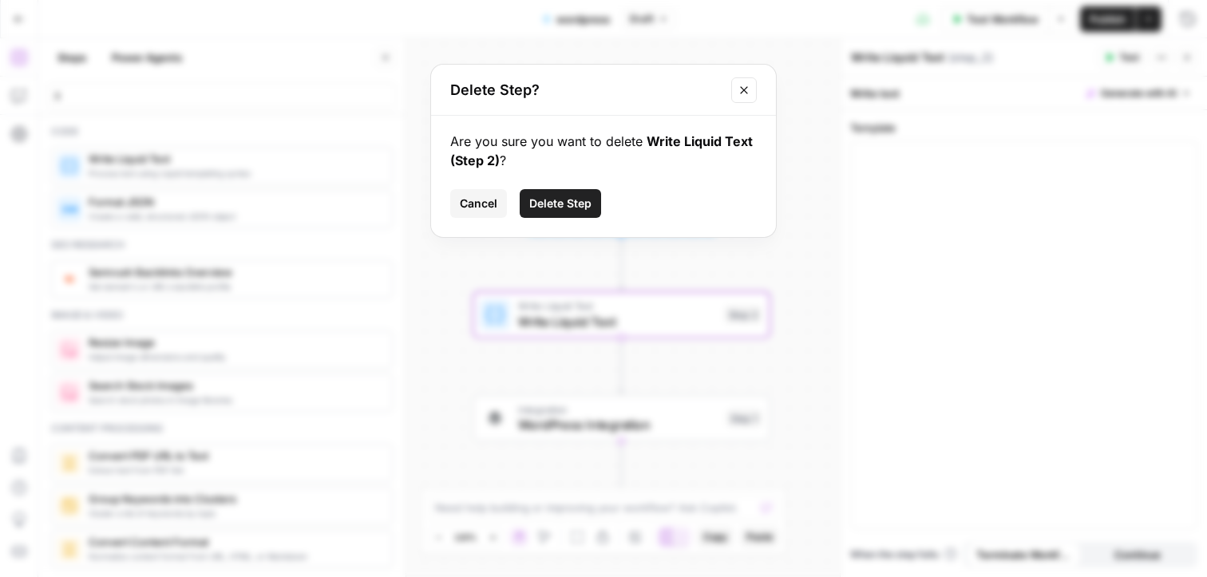
click at [563, 204] on span "Delete Step" at bounding box center [560, 204] width 62 height 16
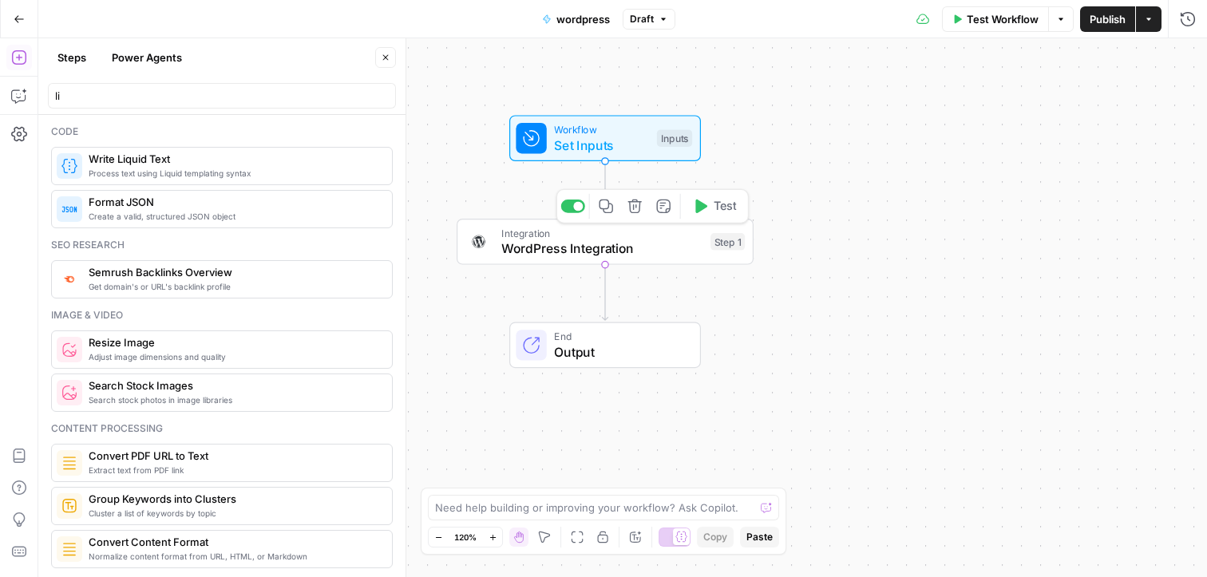
click at [548, 236] on span "Integration" at bounding box center [601, 232] width 201 height 15
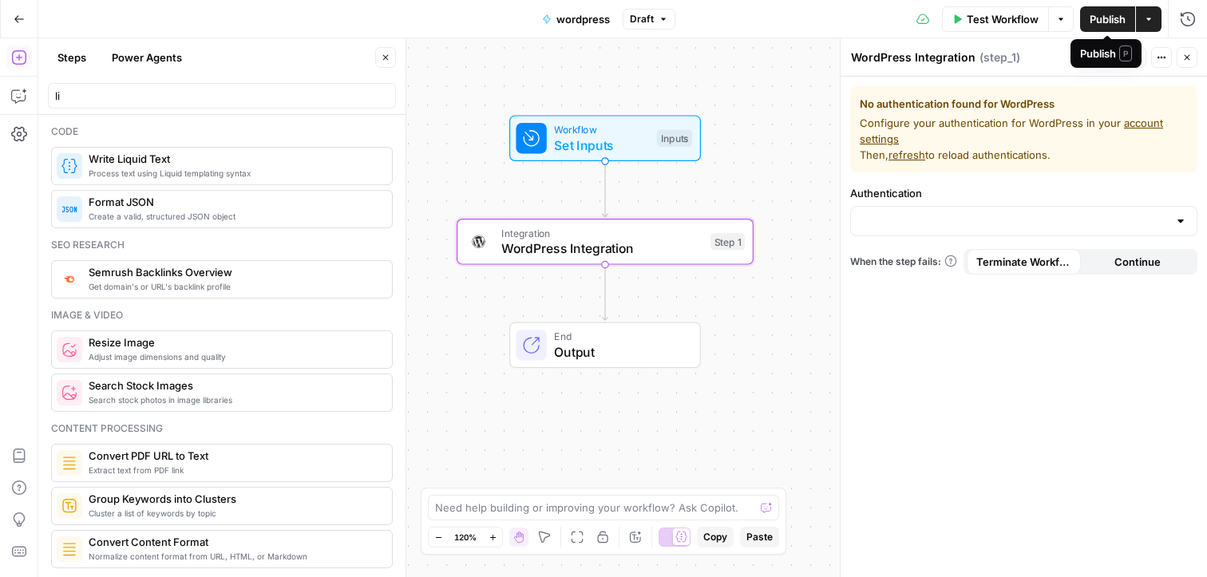
click at [723, 22] on span "Publish" at bounding box center [1108, 19] width 36 height 16
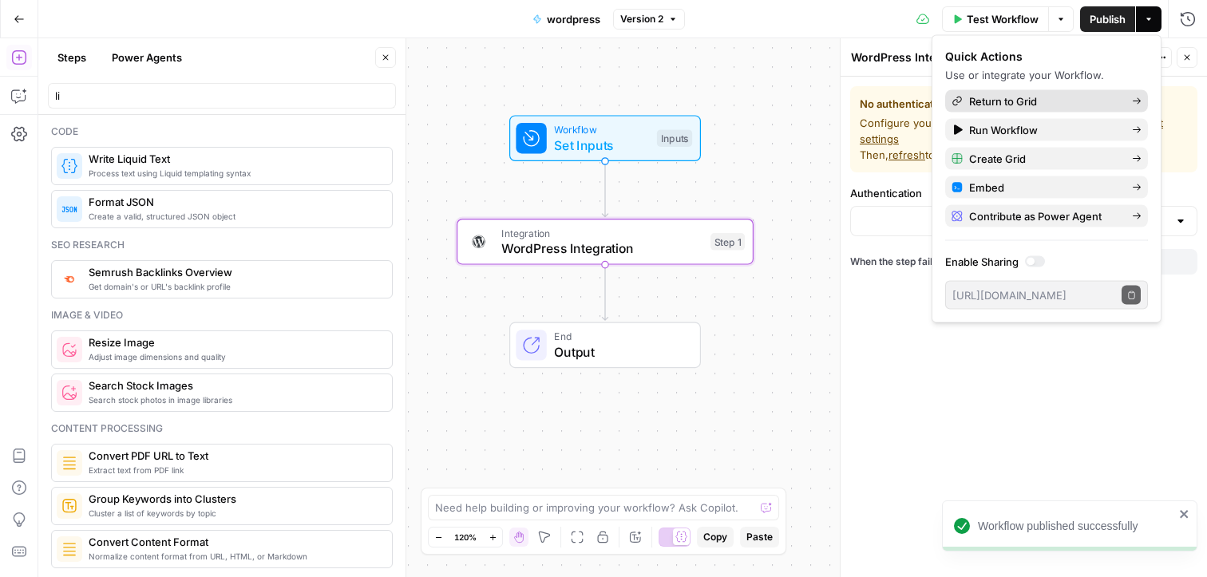
click at [723, 98] on span "Return to Grid" at bounding box center [1044, 101] width 150 height 16
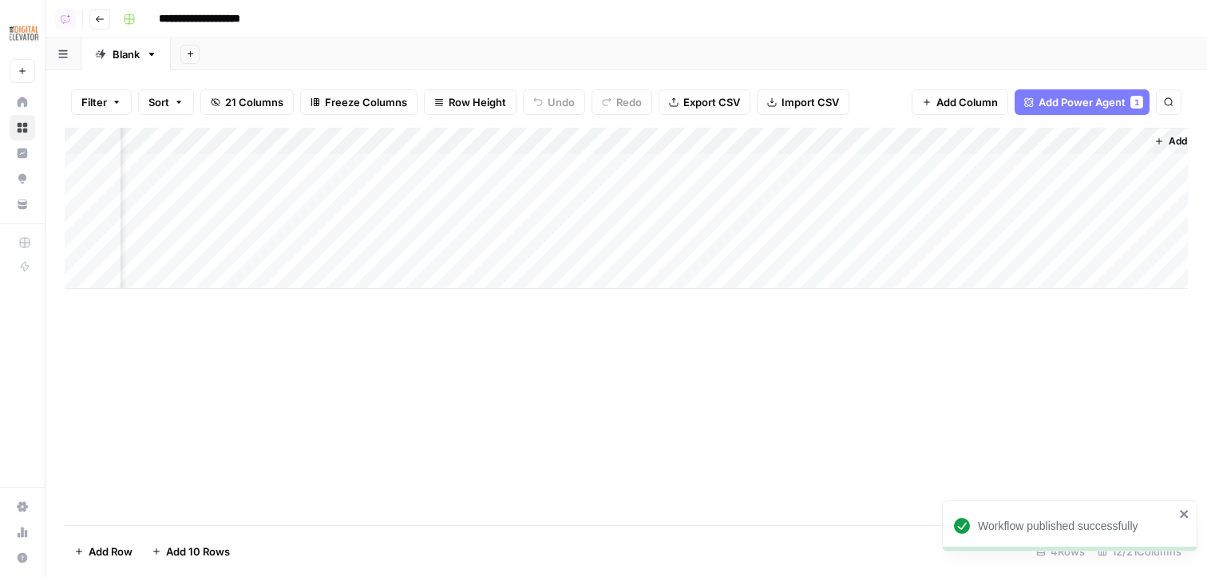
scroll to position [0, 1311]
click at [723, 142] on div "Add Column" at bounding box center [626, 208] width 1123 height 161
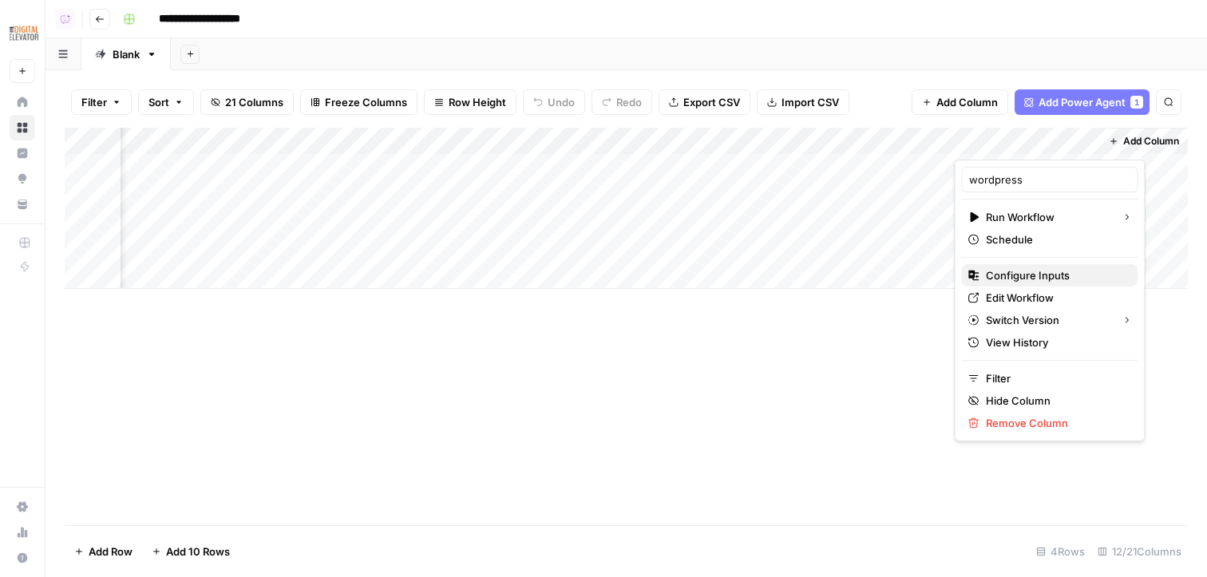
click at [723, 271] on span "Configure Inputs" at bounding box center [1056, 275] width 140 height 16
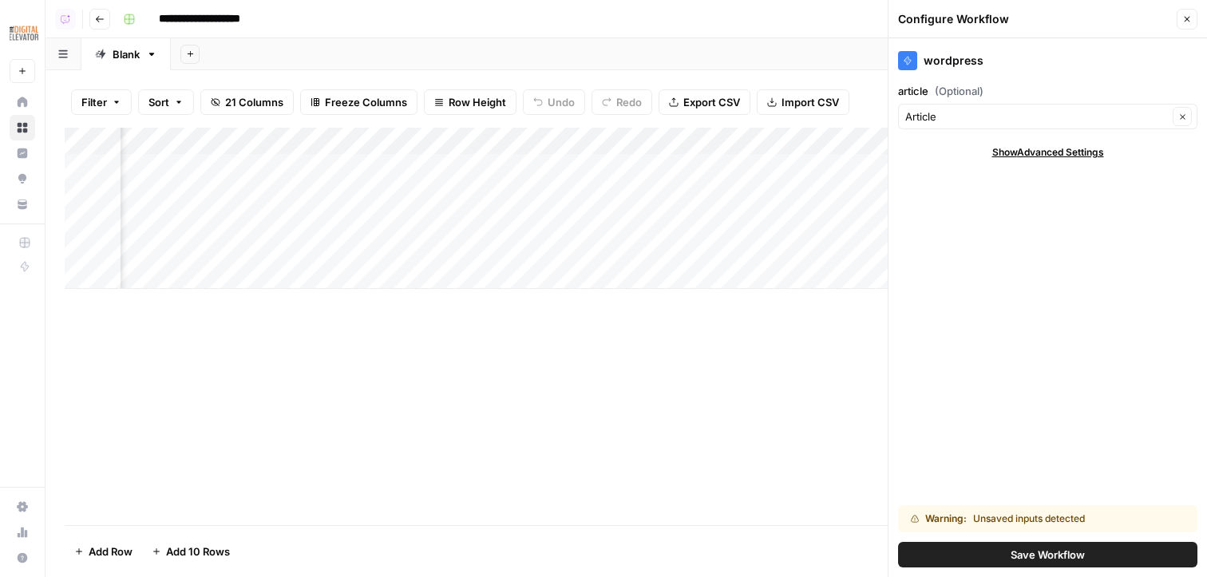
scroll to position [0, 1479]
click at [723, 113] on input "article (Optional)" at bounding box center [1036, 117] width 263 height 16
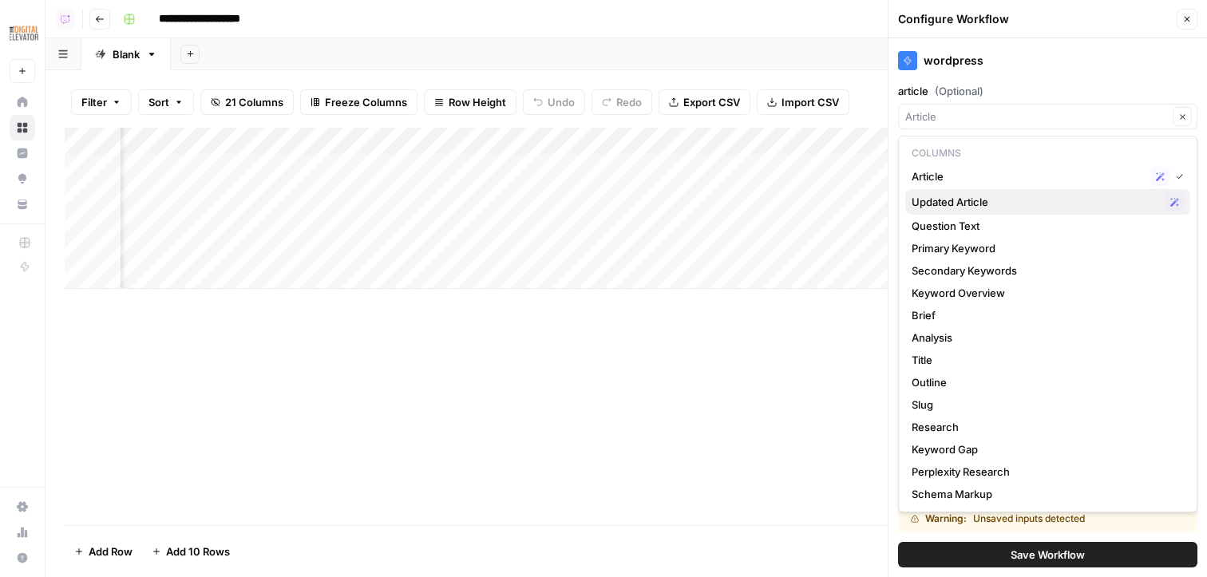
click at [723, 198] on span "Updated Article" at bounding box center [1035, 202] width 247 height 16
type input "Updated Article"
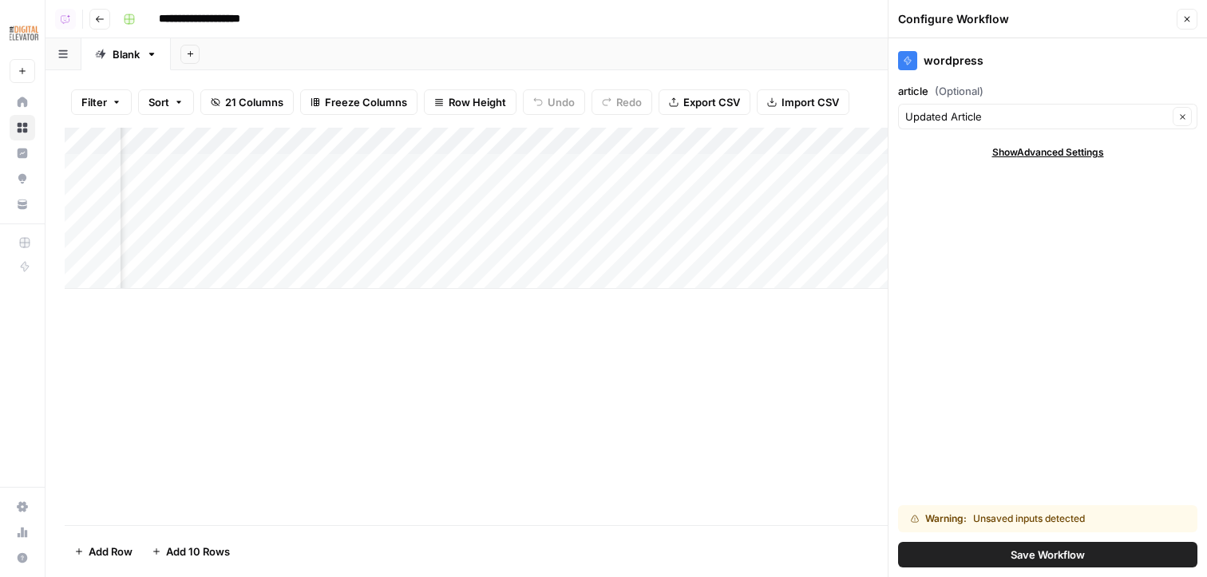
click at [723, 544] on button "Save Workflow" at bounding box center [1047, 555] width 299 height 26
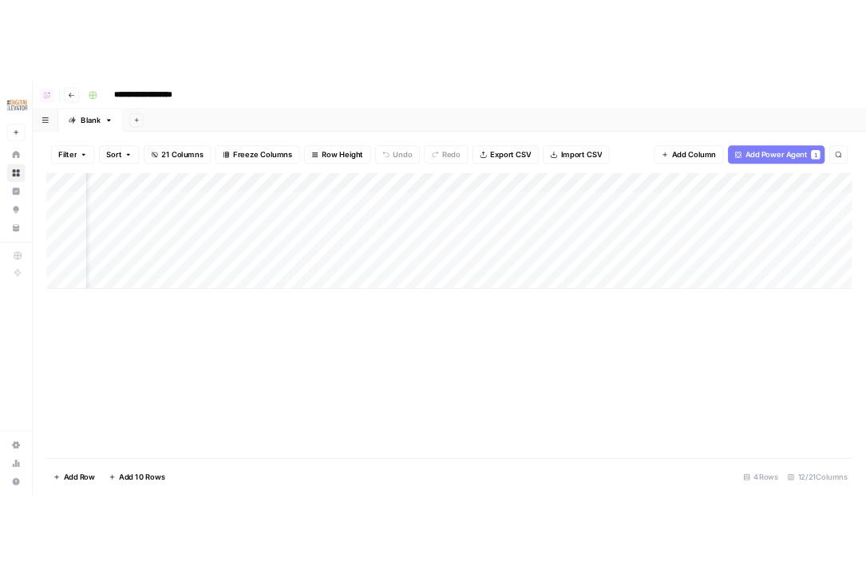
scroll to position [0, 0]
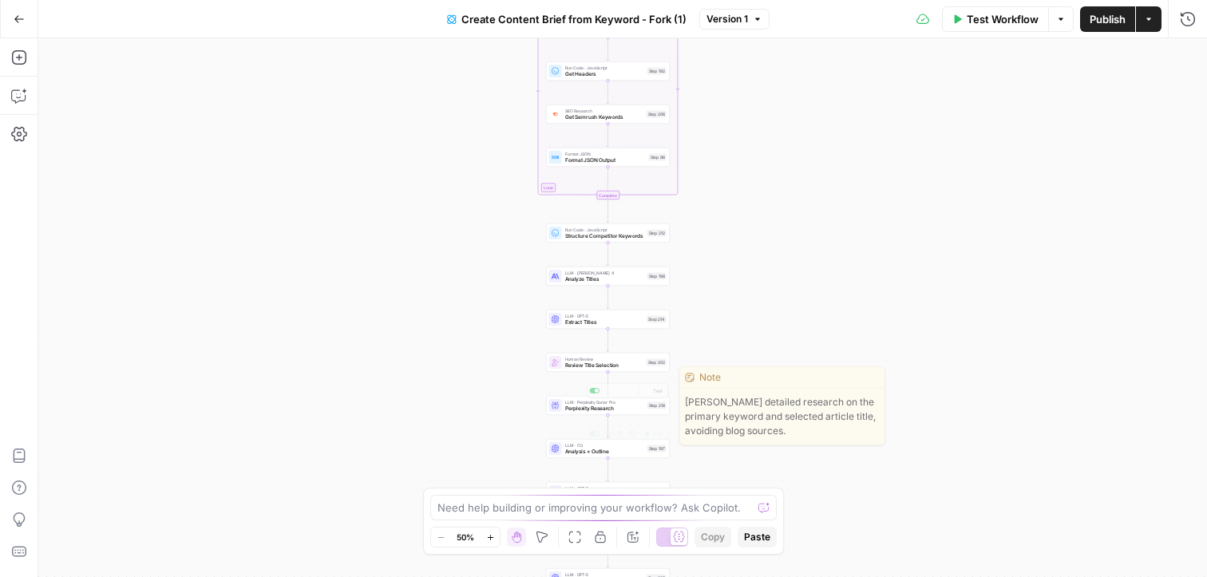
click at [569, 453] on span "Analysis + Outline" at bounding box center [604, 452] width 79 height 8
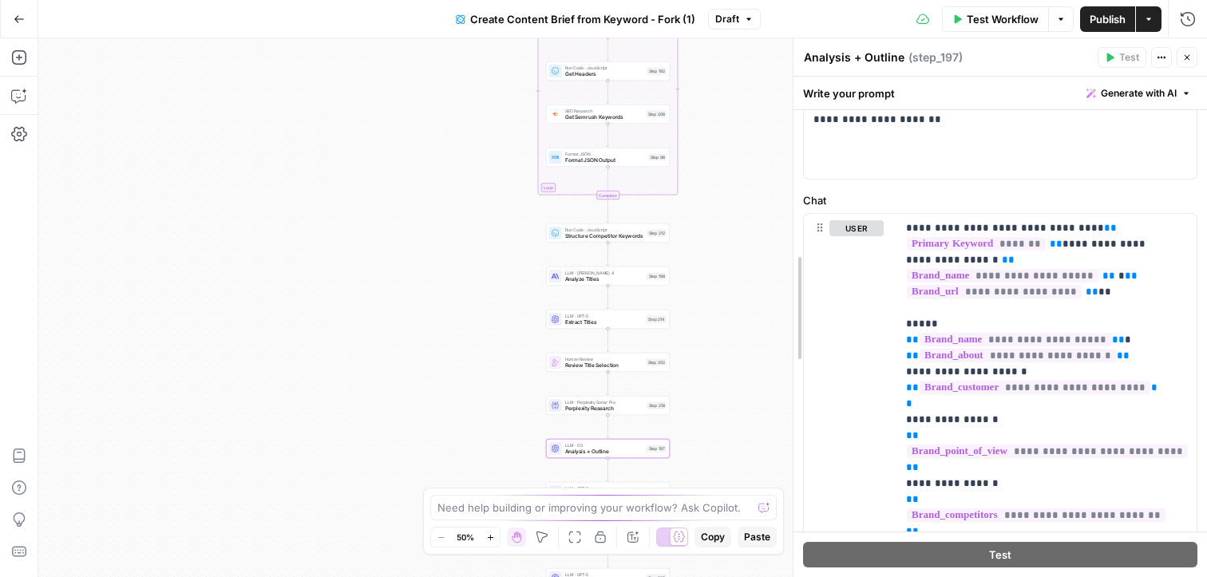
scroll to position [122, 0]
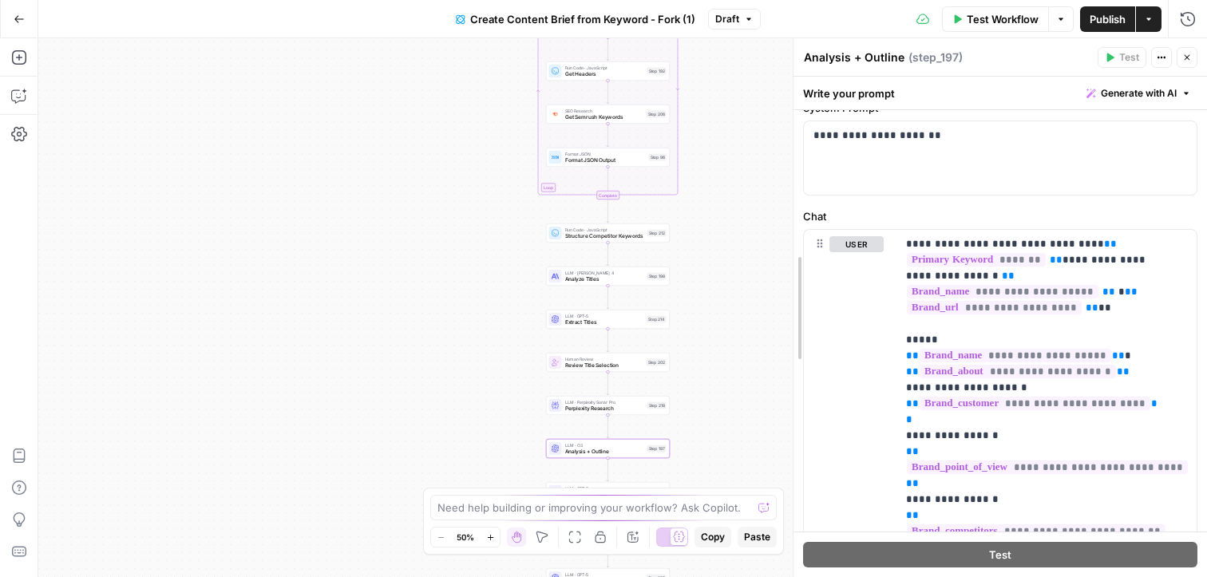
drag, startPoint x: 837, startPoint y: 302, endPoint x: 550, endPoint y: 299, distance: 287.4
click at [557, 299] on body "Digital Elevator New Home Browse Insights Opportunities Your Data Recent Grids …" at bounding box center [603, 288] width 1207 height 577
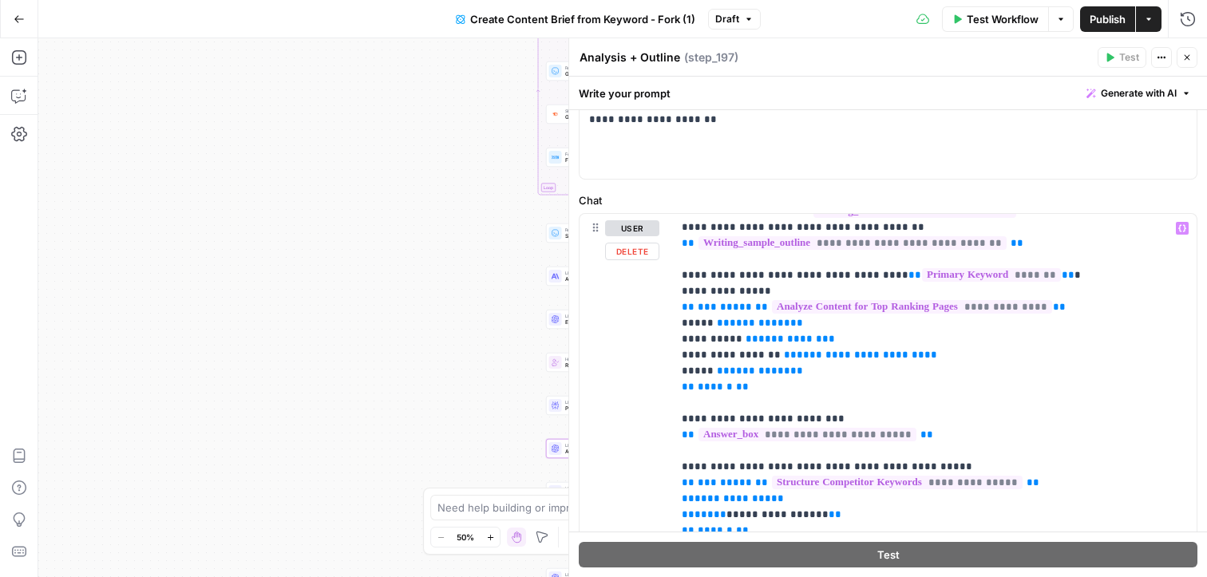
scroll to position [141, 0]
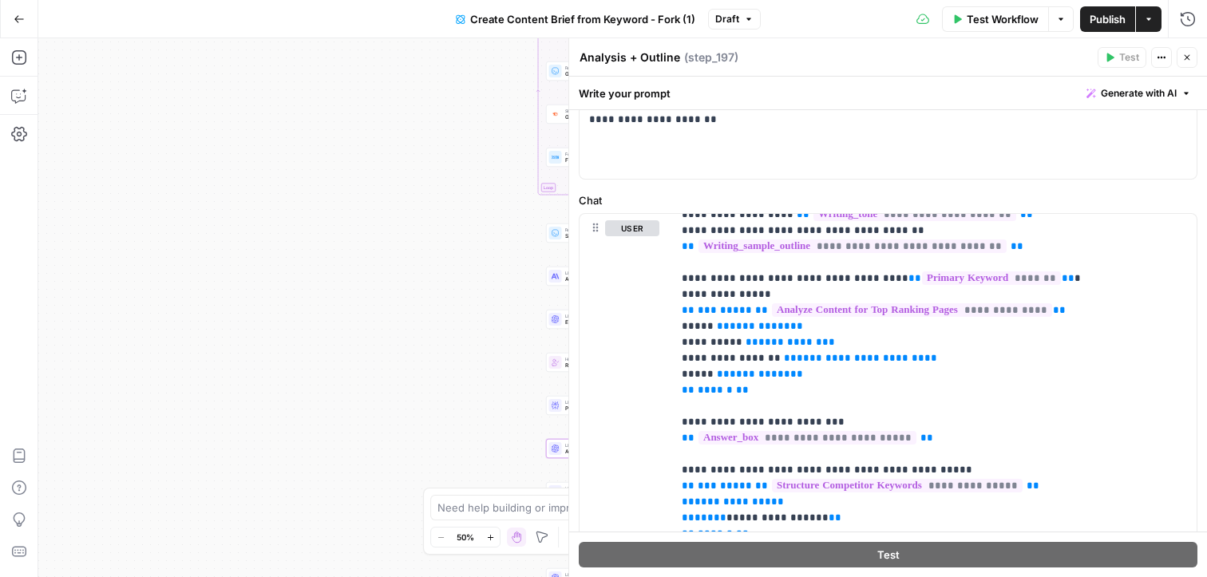
click at [19, 24] on button "Go Back" at bounding box center [19, 19] width 29 height 29
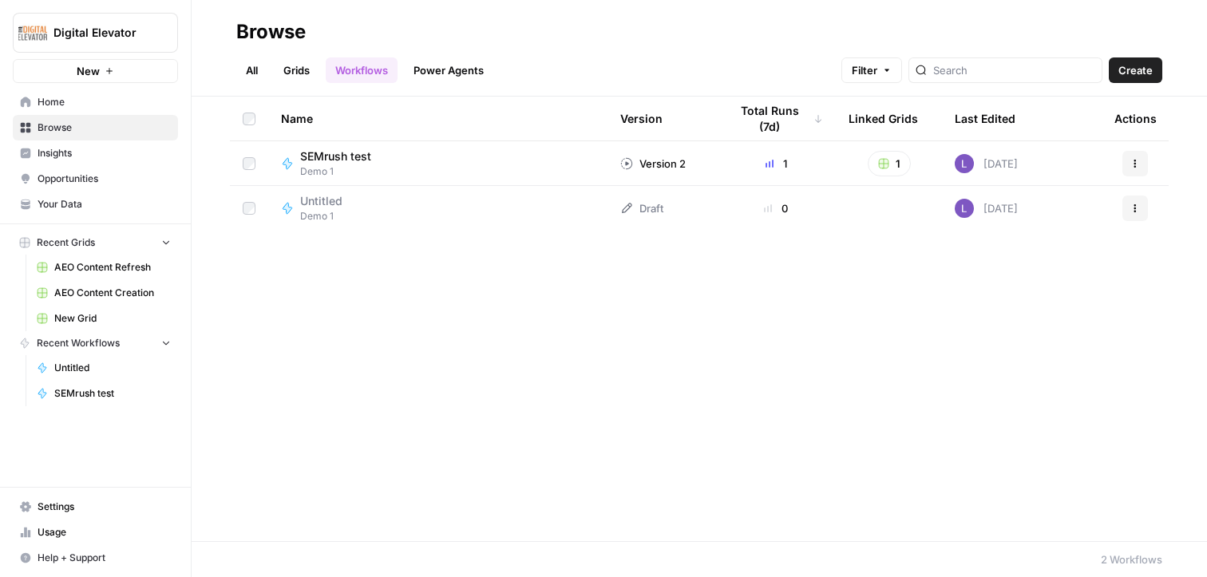
click at [299, 73] on link "Grids" at bounding box center [297, 70] width 46 height 26
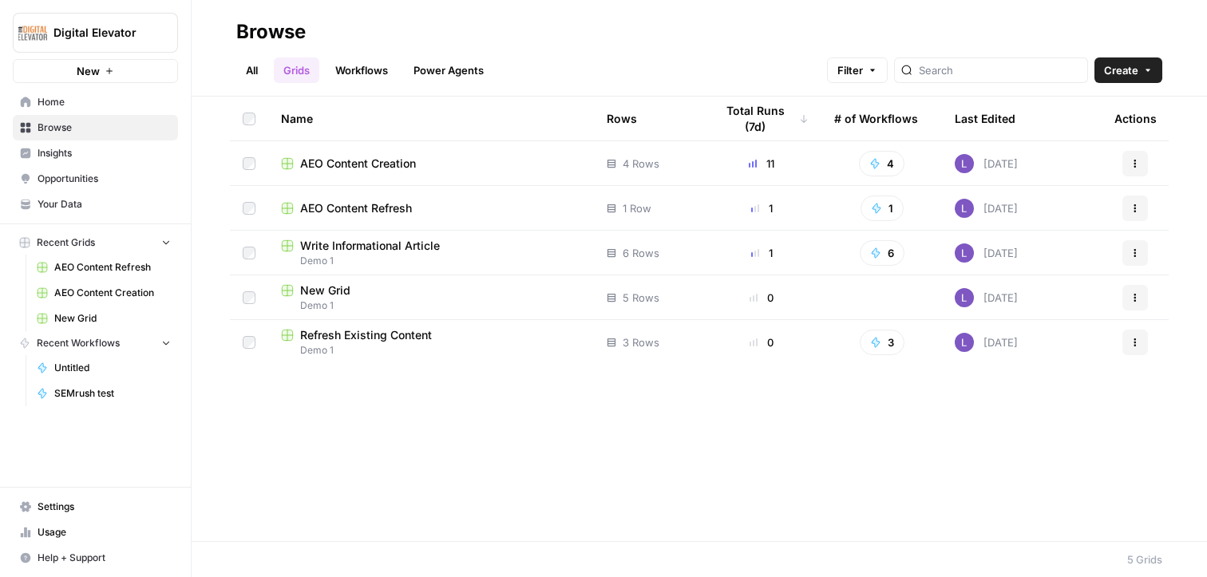
click at [363, 72] on link "Workflows" at bounding box center [362, 70] width 72 height 26
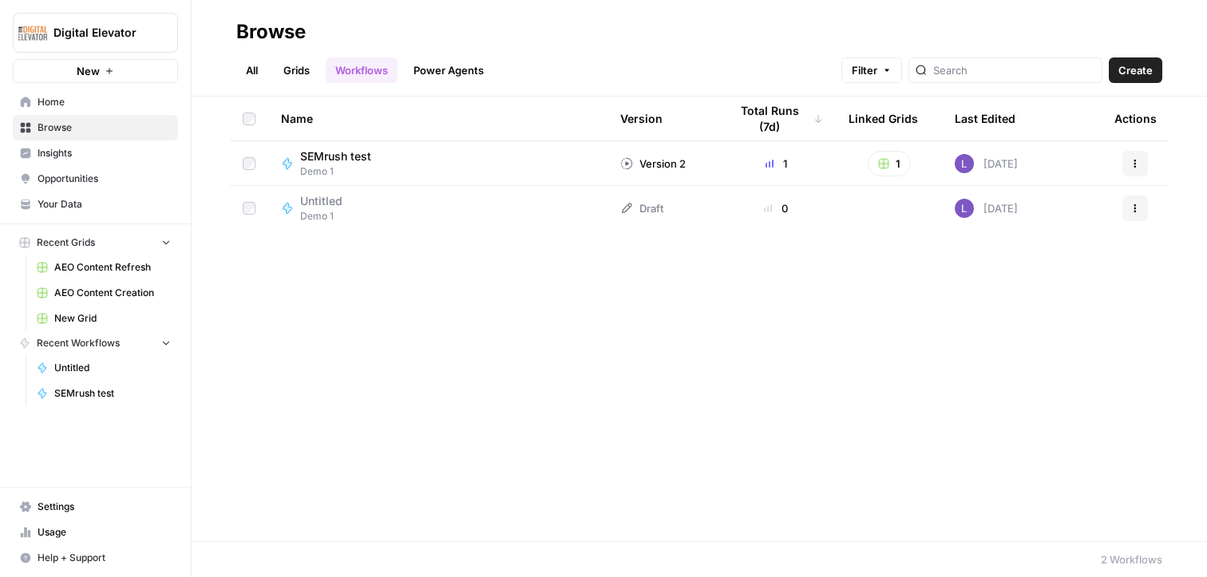
click at [1123, 73] on span "Create" at bounding box center [1136, 70] width 34 height 16
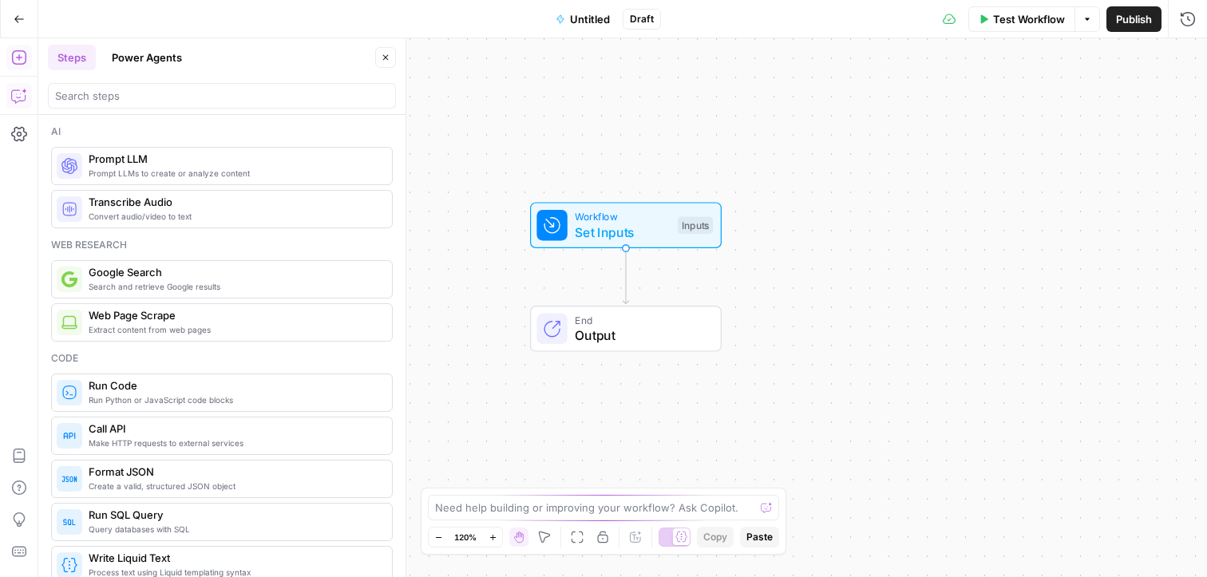
click at [25, 92] on icon "button" at bounding box center [19, 96] width 16 height 16
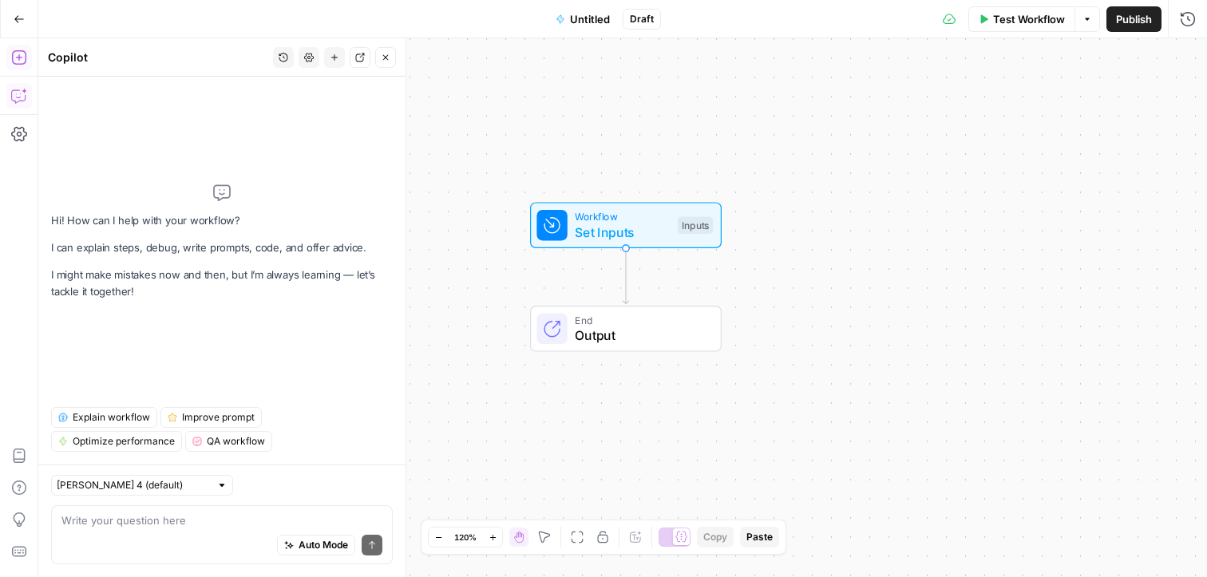
click at [20, 68] on button "Add Steps" at bounding box center [19, 58] width 26 height 26
